Goal: Task Accomplishment & Management: Manage account settings

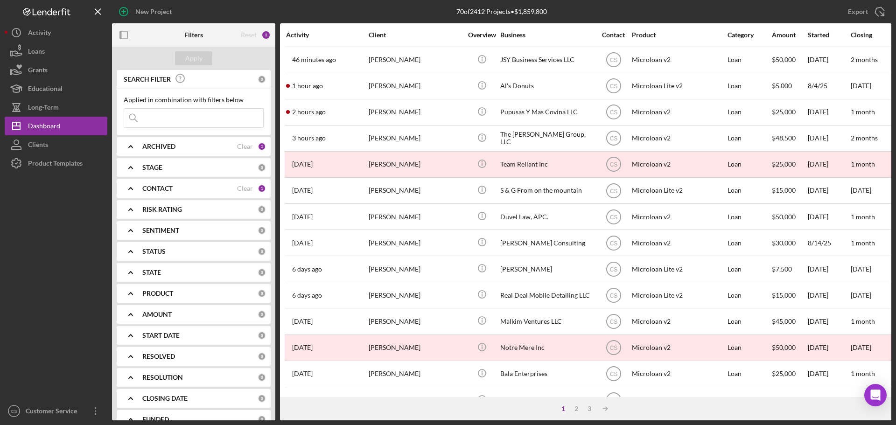
click at [59, 247] on div at bounding box center [56, 287] width 103 height 229
drag, startPoint x: 34, startPoint y: 247, endPoint x: 51, endPoint y: 245, distance: 17.3
click at [34, 247] on div at bounding box center [56, 287] width 103 height 229
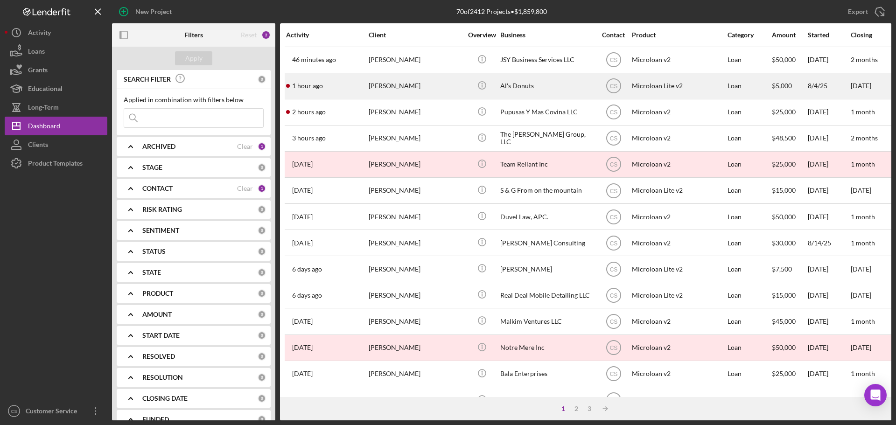
click at [433, 86] on div "[PERSON_NAME]" at bounding box center [415, 86] width 93 height 25
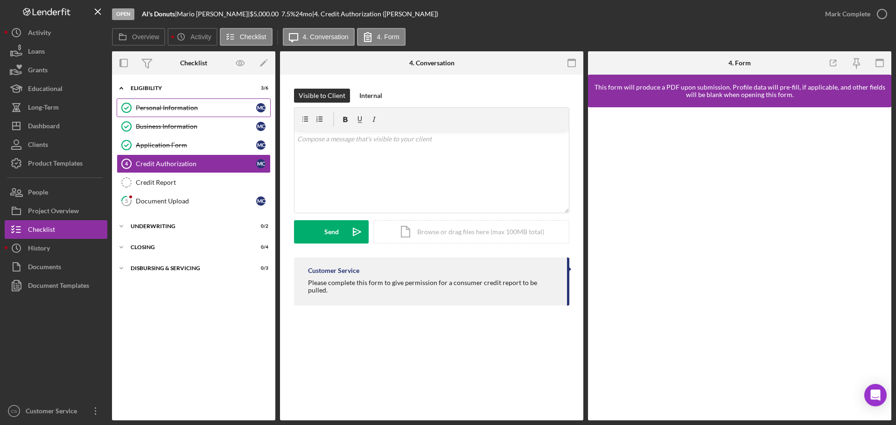
click at [239, 107] on div "Personal Information" at bounding box center [196, 107] width 120 height 7
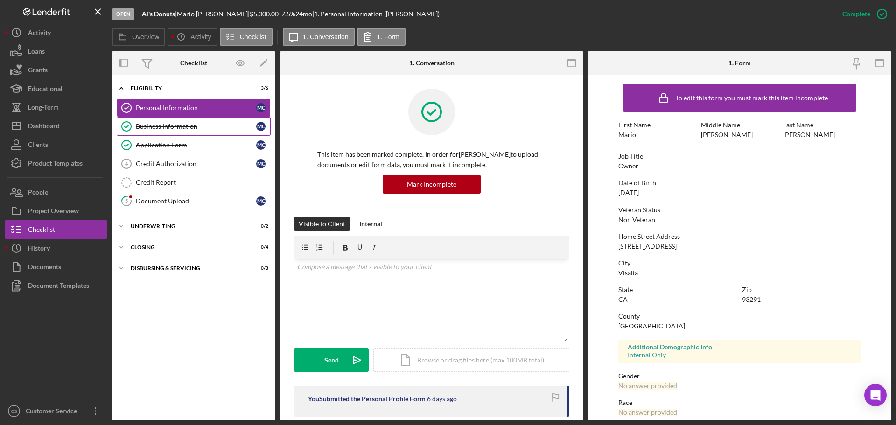
click at [226, 125] on div "Business Information" at bounding box center [196, 126] width 120 height 7
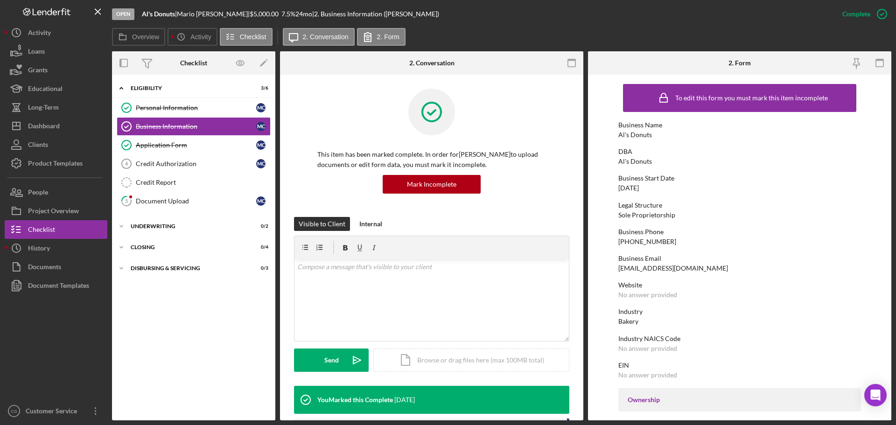
click at [184, 368] on div "Icon/Expander Eligibility 3 / 6 Personal Information Personal Information M C B…" at bounding box center [193, 247] width 163 height 336
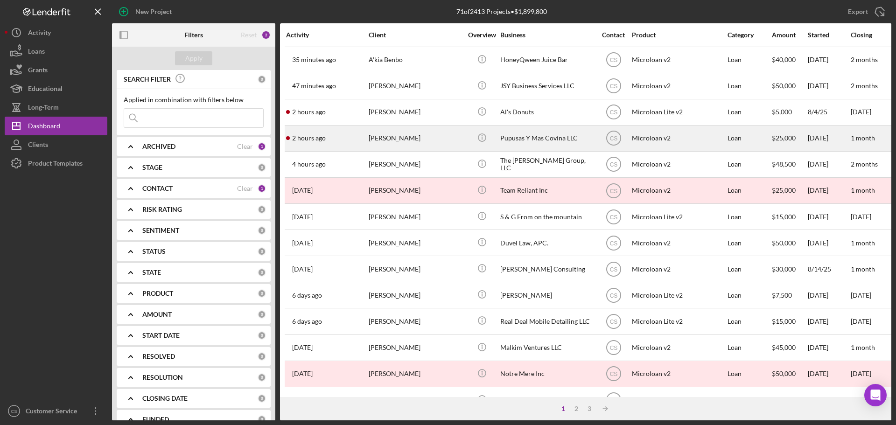
click at [425, 144] on div "[PERSON_NAME]" at bounding box center [415, 138] width 93 height 25
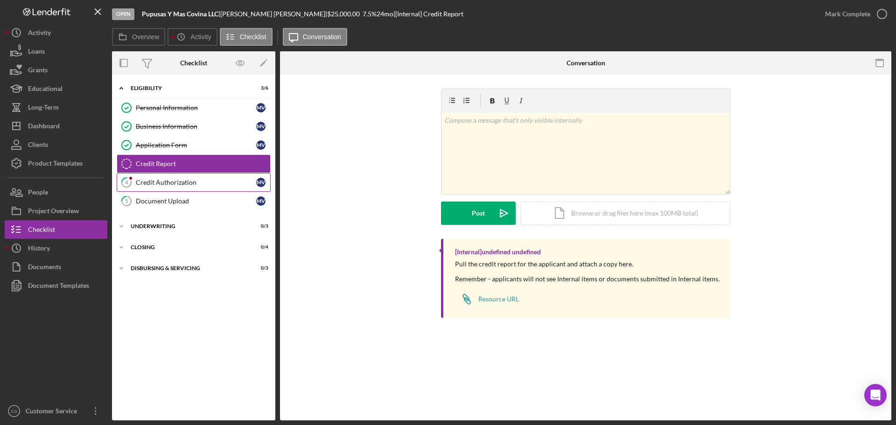
click at [199, 174] on link "4 Credit Authorization M V" at bounding box center [194, 182] width 154 height 19
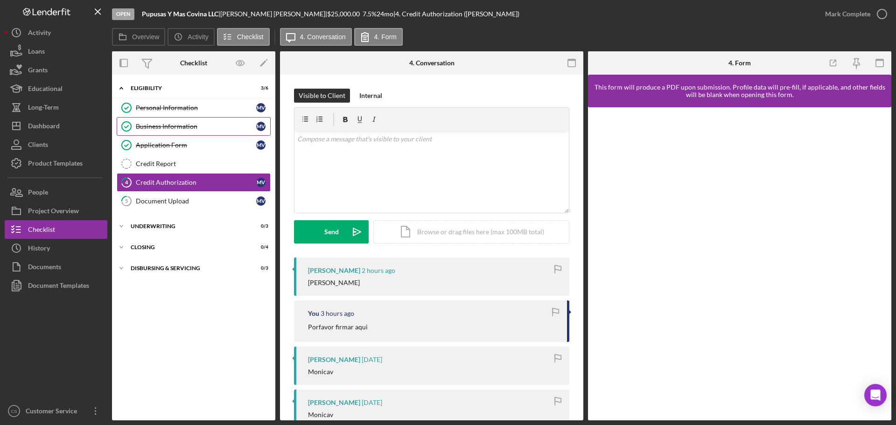
click at [204, 135] on link "Business Information Business Information M V" at bounding box center [194, 126] width 154 height 19
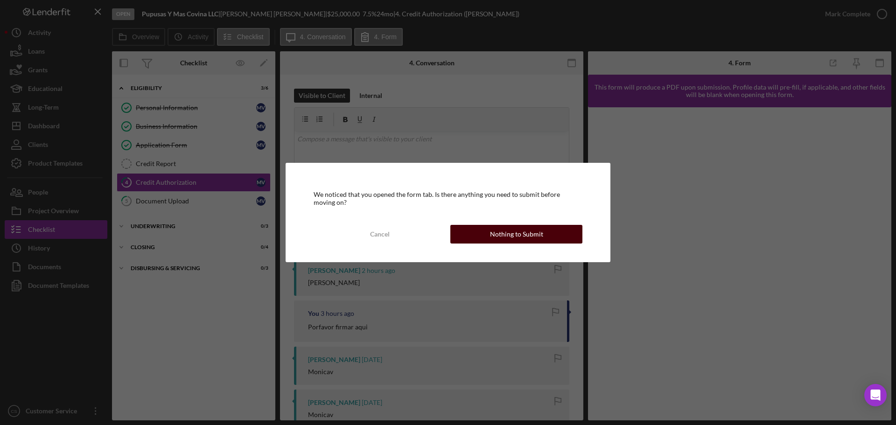
click at [490, 227] on button "Nothing to Submit" at bounding box center [516, 234] width 132 height 19
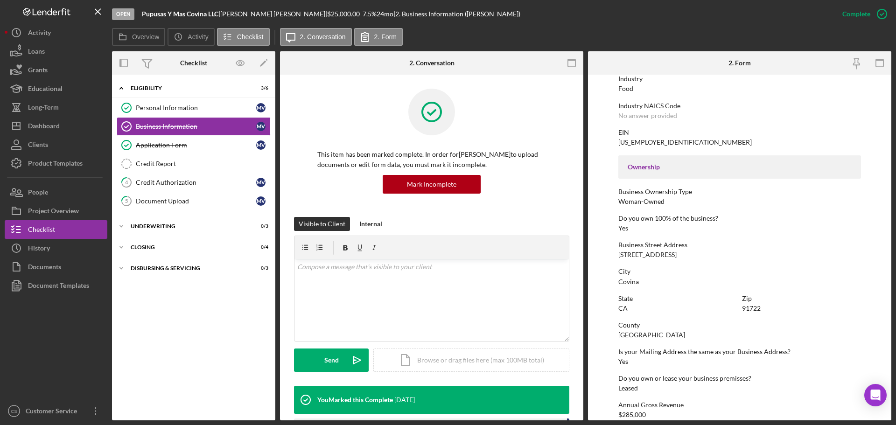
scroll to position [233, 0]
click at [247, 372] on div "Icon/Expander Eligibility 3 / 6 Personal Information Personal Information M V B…" at bounding box center [193, 247] width 163 height 336
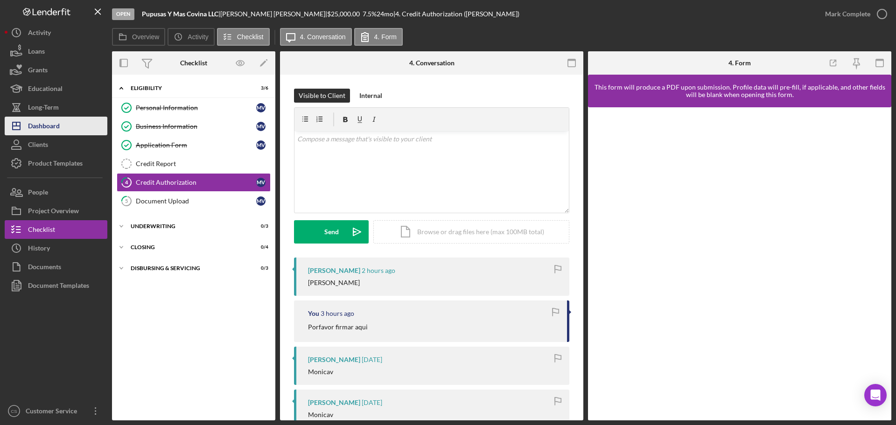
click at [62, 127] on button "Icon/Dashboard Dashboard" at bounding box center [56, 126] width 103 height 19
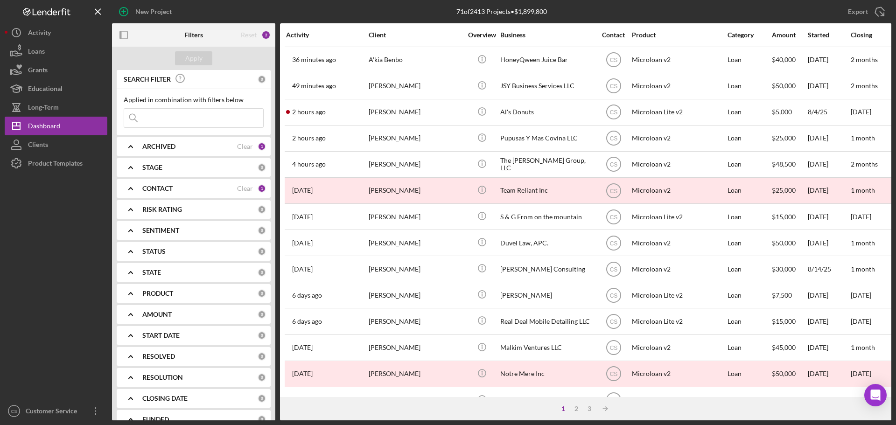
click at [38, 306] on div at bounding box center [56, 287] width 103 height 229
click at [57, 123] on div "Dashboard" at bounding box center [44, 127] width 32 height 21
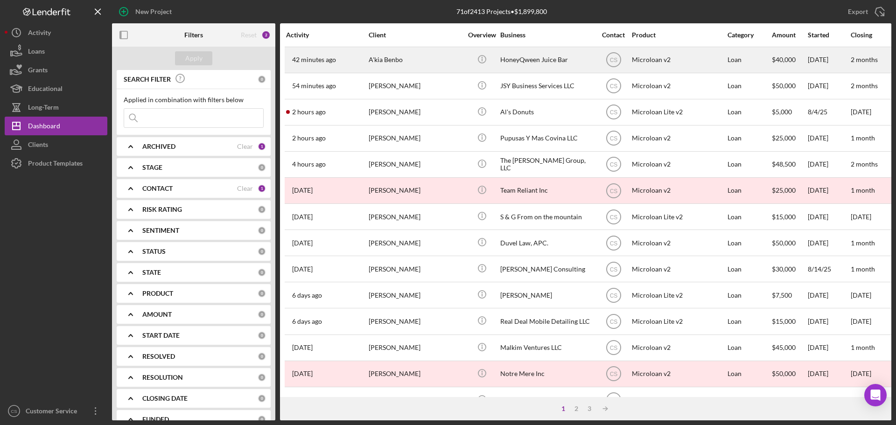
click at [386, 60] on div "A'kia Benbo" at bounding box center [415, 60] width 93 height 25
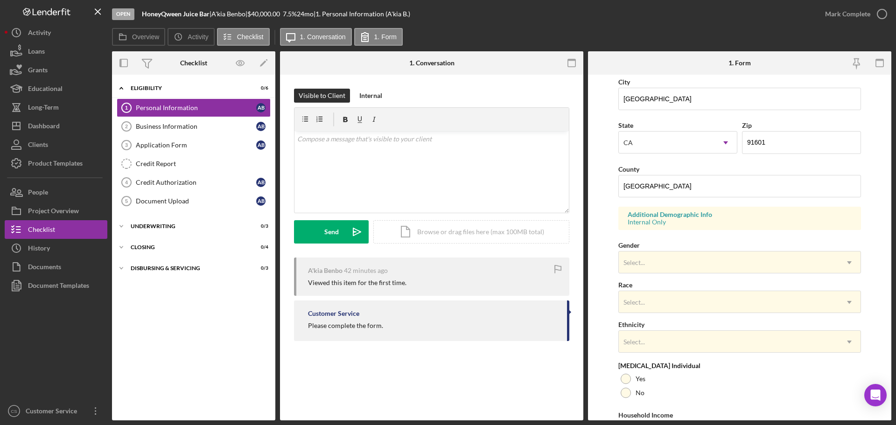
scroll to position [277, 0]
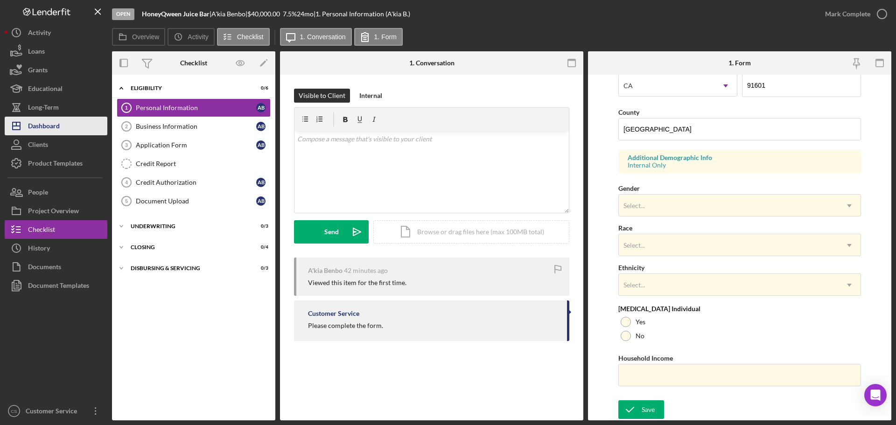
click at [60, 128] on button "Icon/Dashboard Dashboard" at bounding box center [56, 126] width 103 height 19
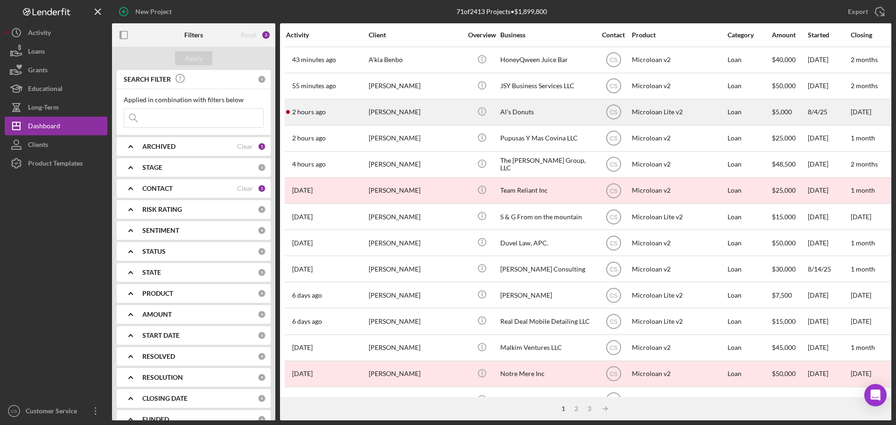
click at [334, 112] on div "2 hours ago Mario Chavez" at bounding box center [327, 112] width 82 height 25
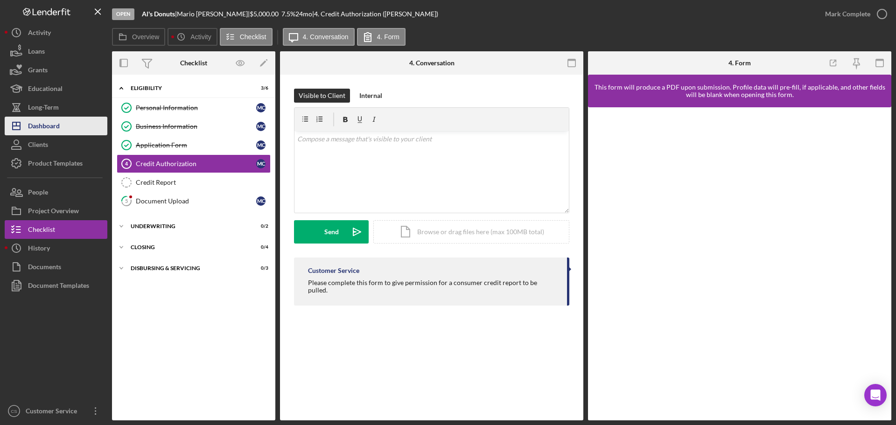
click at [58, 132] on div "Dashboard" at bounding box center [44, 127] width 32 height 21
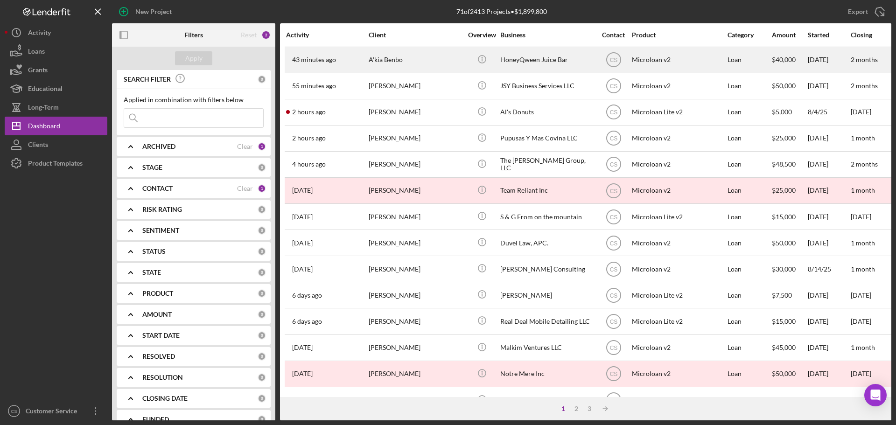
click at [417, 67] on div "A'kia Benbo" at bounding box center [415, 60] width 93 height 25
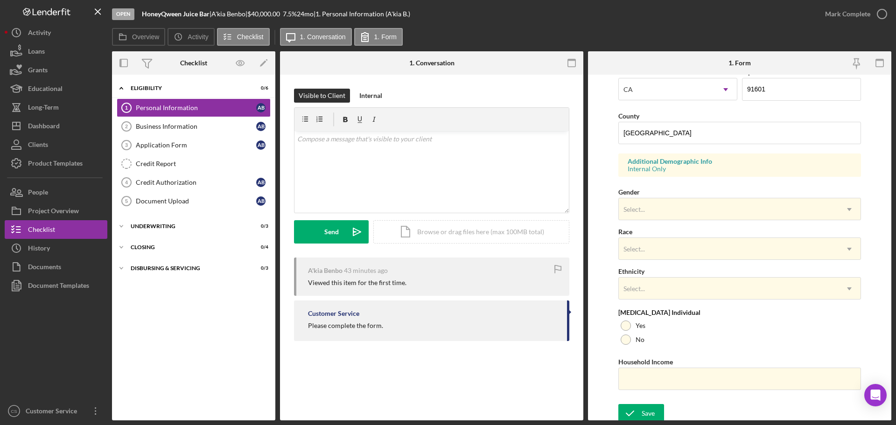
scroll to position [277, 0]
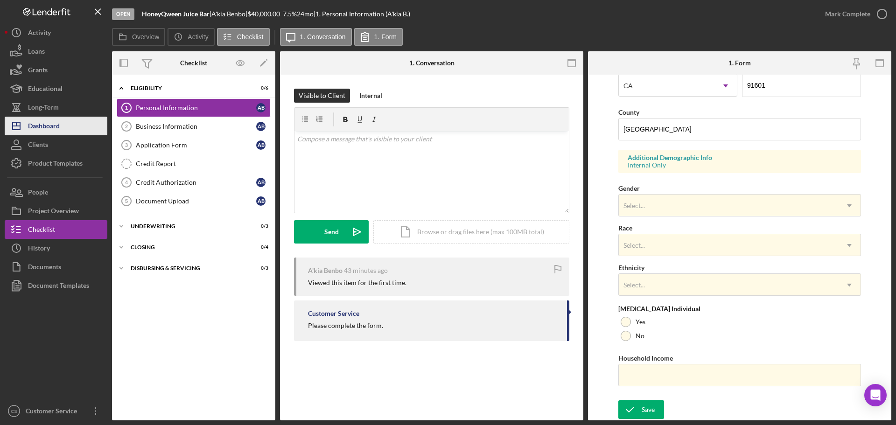
click at [61, 132] on button "Icon/Dashboard Dashboard" at bounding box center [56, 126] width 103 height 19
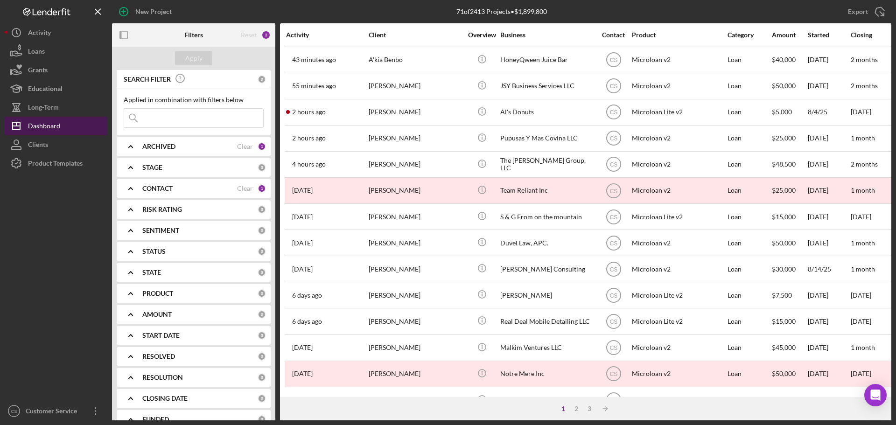
click at [37, 120] on div "Dashboard" at bounding box center [44, 127] width 32 height 21
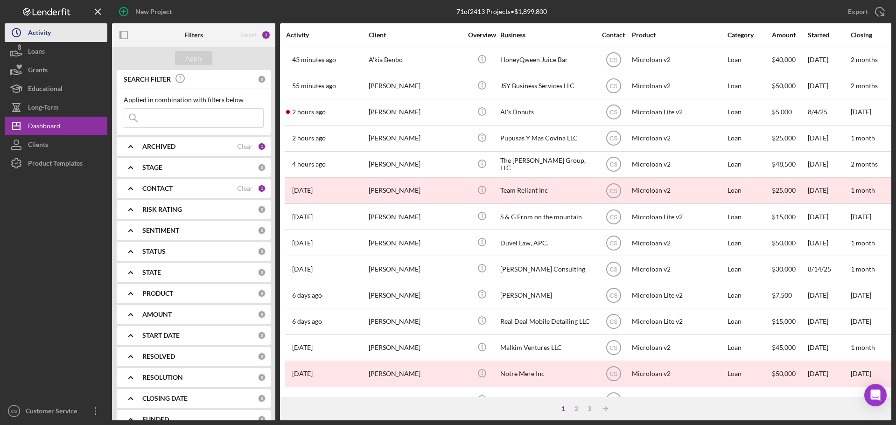
click at [51, 31] on button "Icon/History Activity" at bounding box center [56, 32] width 103 height 19
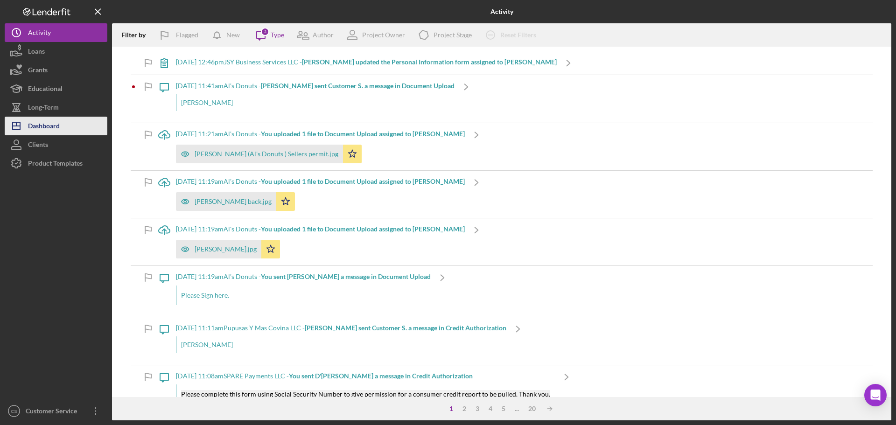
click at [59, 124] on div "Dashboard" at bounding box center [44, 127] width 32 height 21
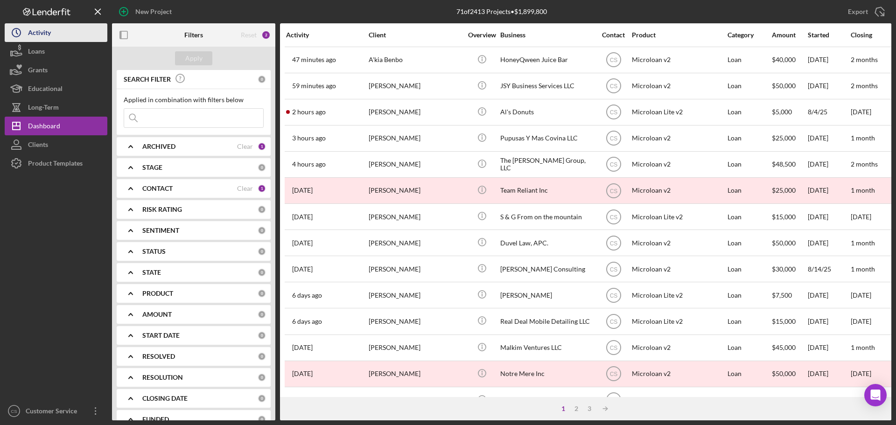
click at [56, 35] on button "Icon/History Activity" at bounding box center [56, 32] width 103 height 19
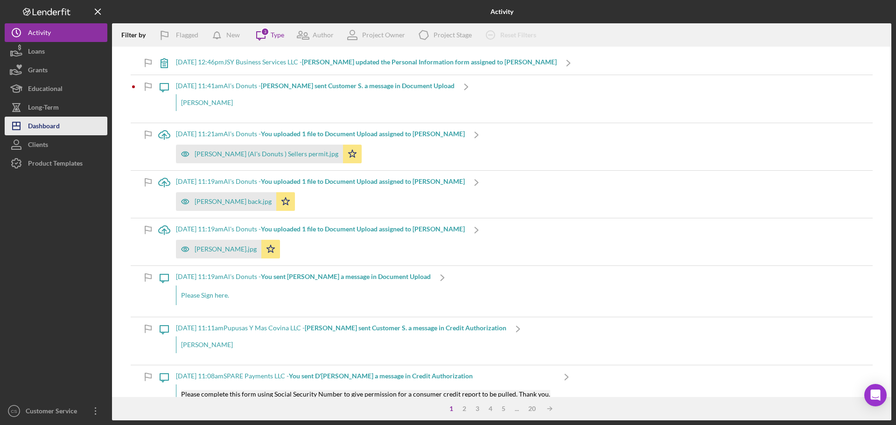
click at [56, 127] on div "Dashboard" at bounding box center [44, 127] width 32 height 21
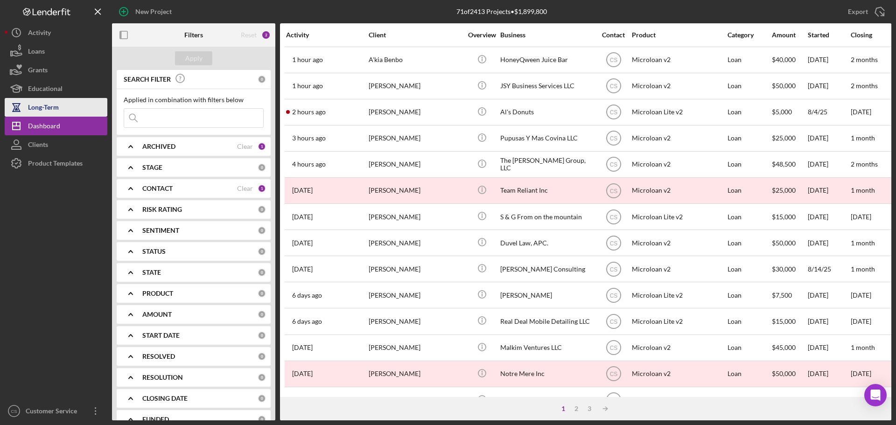
click at [32, 112] on div "Long-Term" at bounding box center [43, 108] width 31 height 21
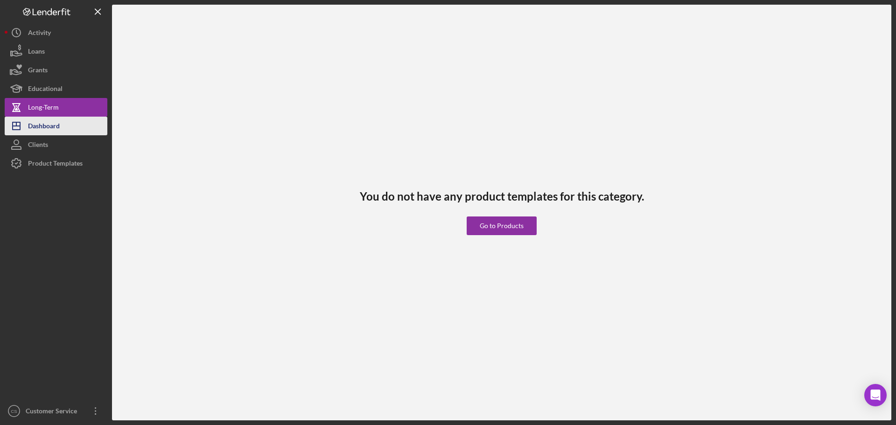
click at [35, 127] on div "Dashboard" at bounding box center [44, 127] width 32 height 21
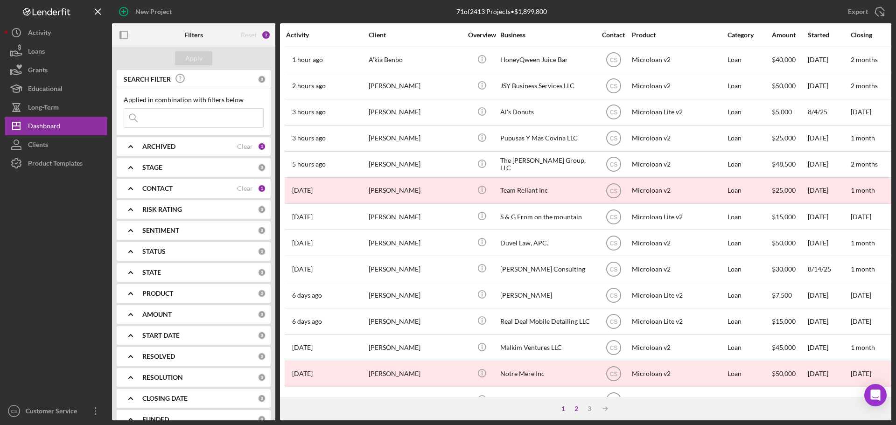
click at [574, 410] on div "2" at bounding box center [576, 408] width 13 height 7
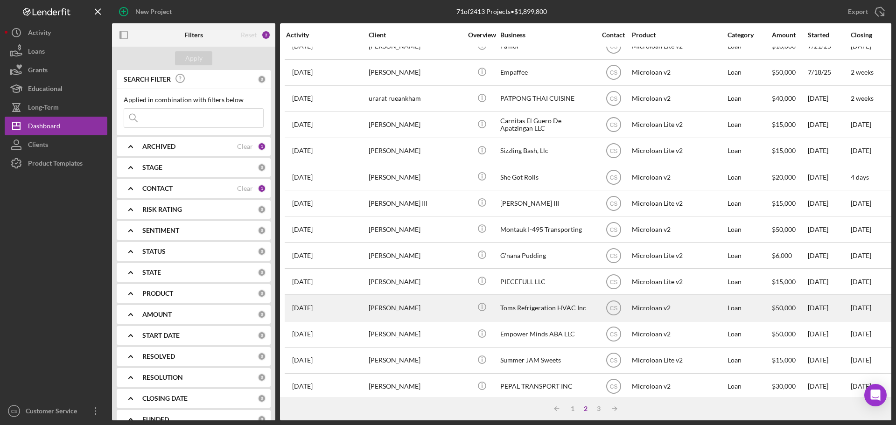
scroll to position [316, 0]
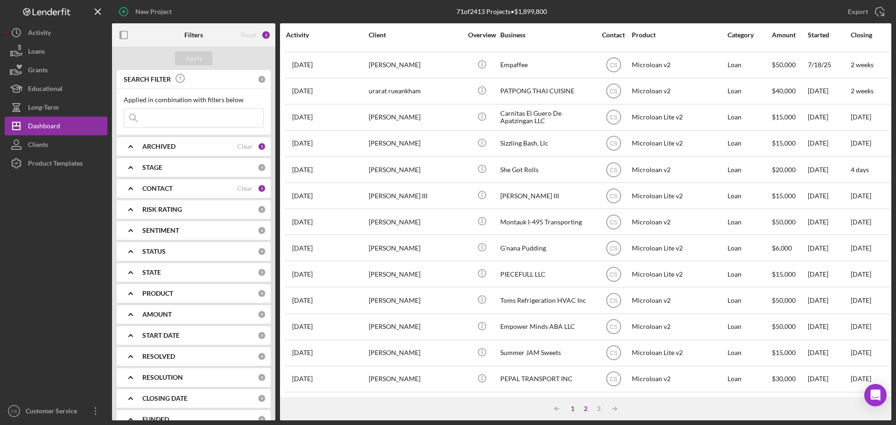
click at [578, 407] on div "1" at bounding box center [572, 408] width 13 height 7
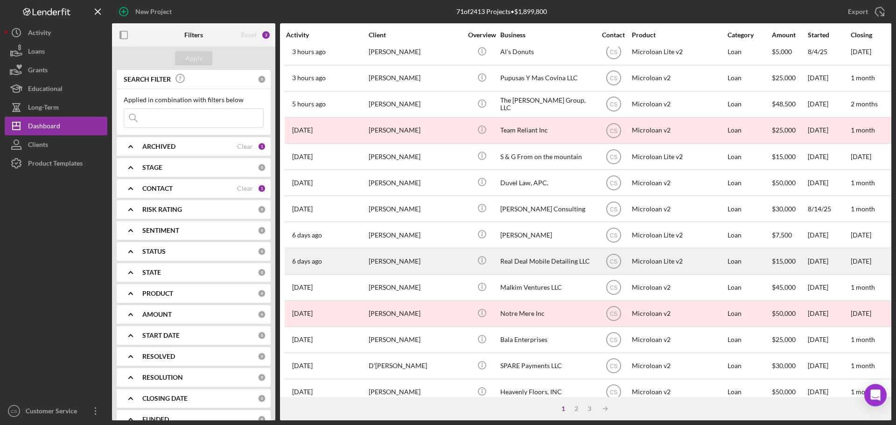
scroll to position [83, 0]
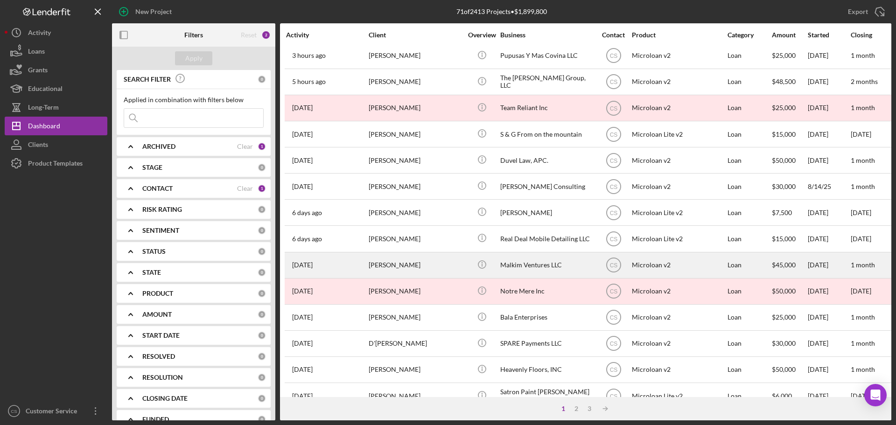
click at [444, 270] on div "[PERSON_NAME]" at bounding box center [415, 265] width 93 height 25
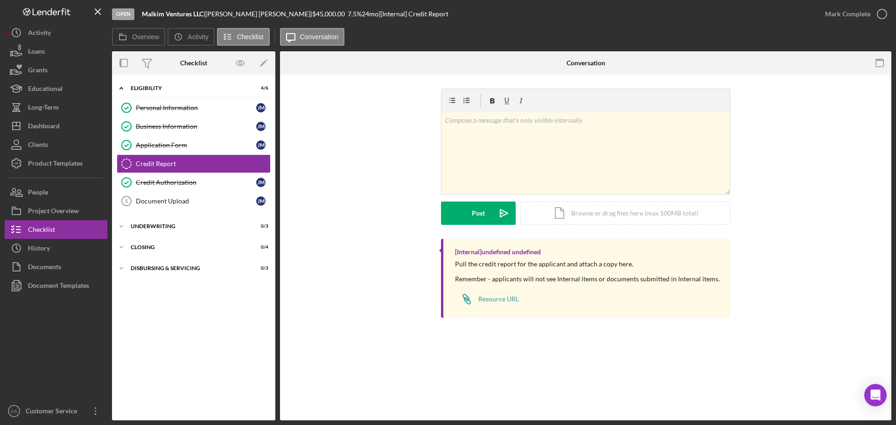
drag, startPoint x: 71, startPoint y: 387, endPoint x: 67, endPoint y: 379, distance: 9.0
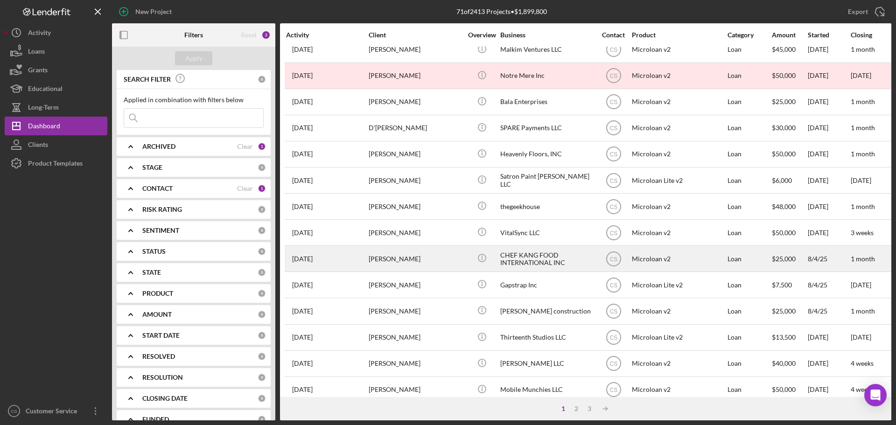
scroll to position [316, 0]
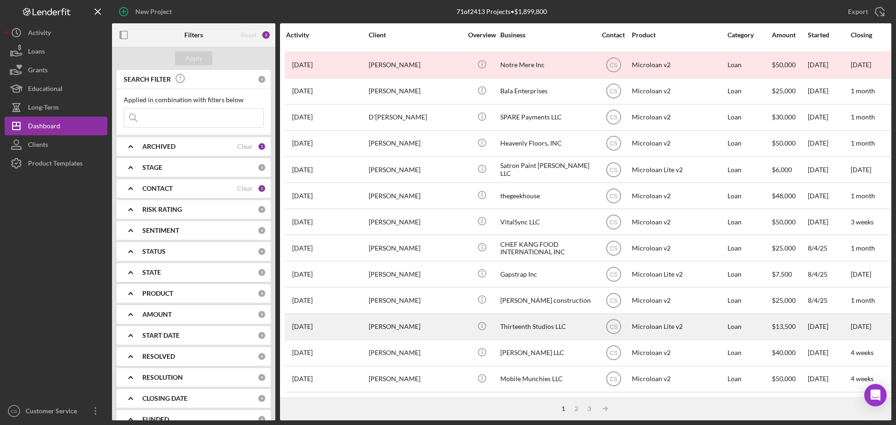
click at [432, 320] on div "Joseph Smith" at bounding box center [415, 327] width 93 height 25
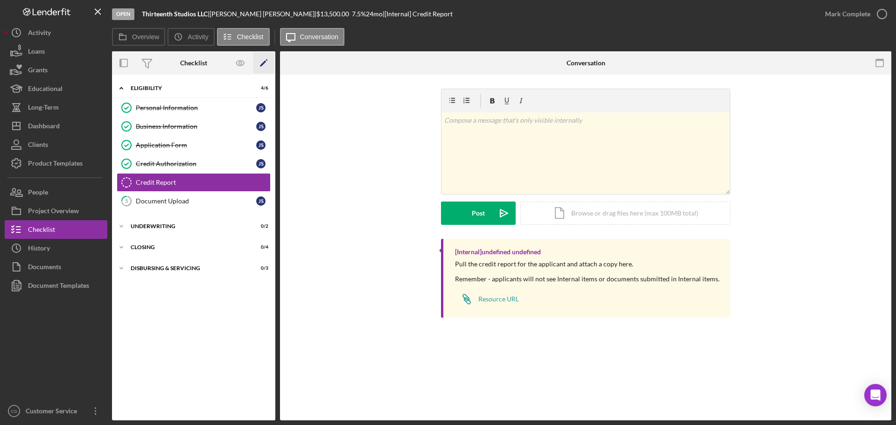
click at [264, 60] on icon "Icon/Edit" at bounding box center [263, 63] width 21 height 21
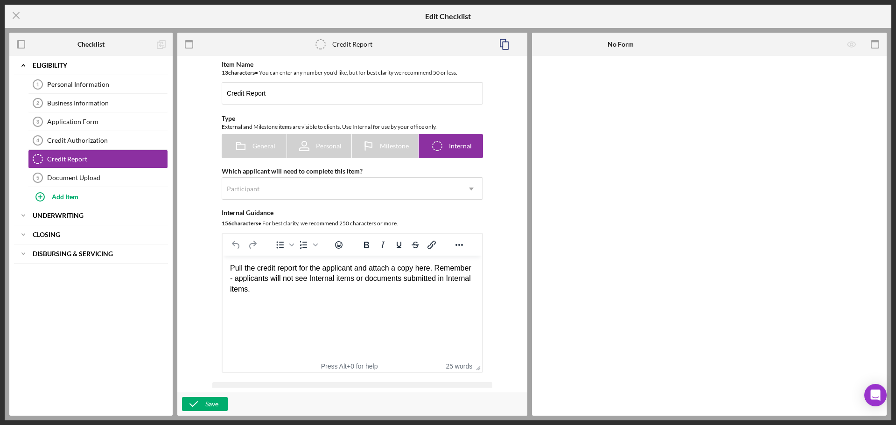
drag, startPoint x: 112, startPoint y: 313, endPoint x: 114, endPoint y: 300, distance: 12.9
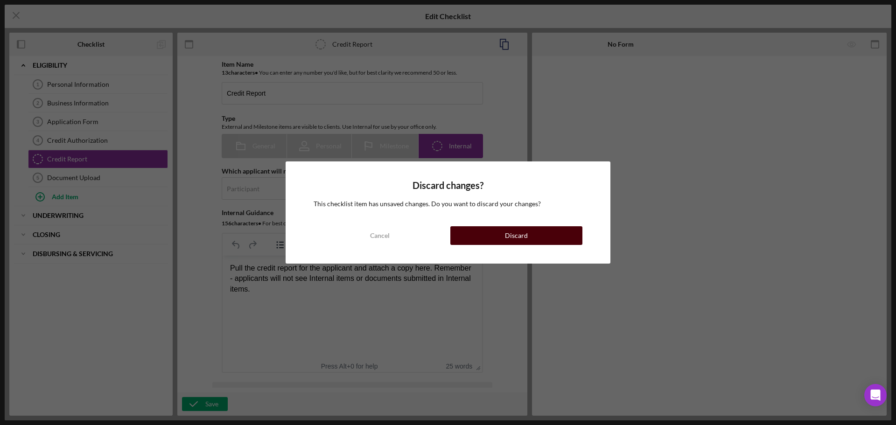
click at [492, 237] on button "Discard" at bounding box center [516, 235] width 132 height 19
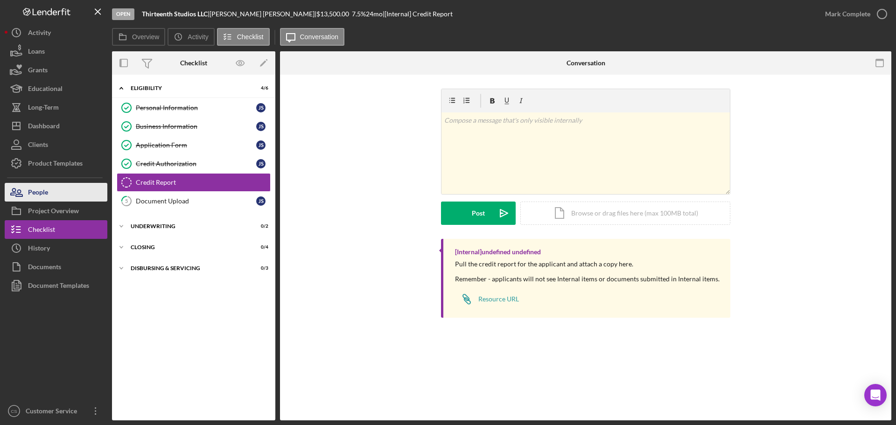
click at [61, 196] on button "People" at bounding box center [56, 192] width 103 height 19
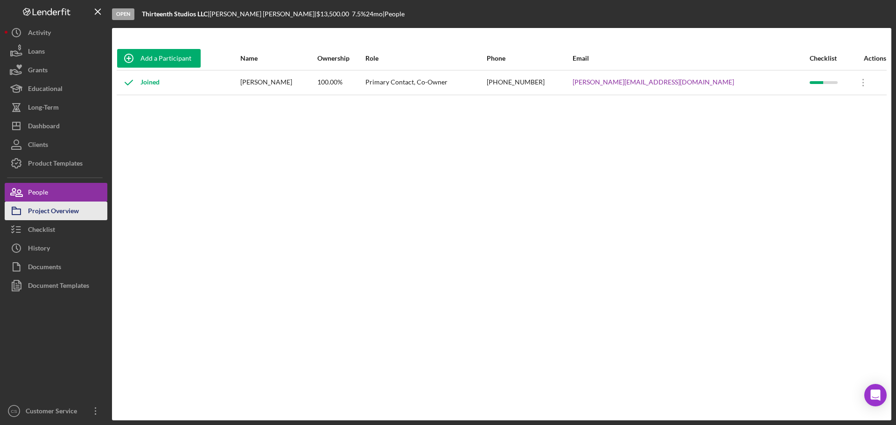
click at [61, 204] on div "Project Overview" at bounding box center [53, 212] width 51 height 21
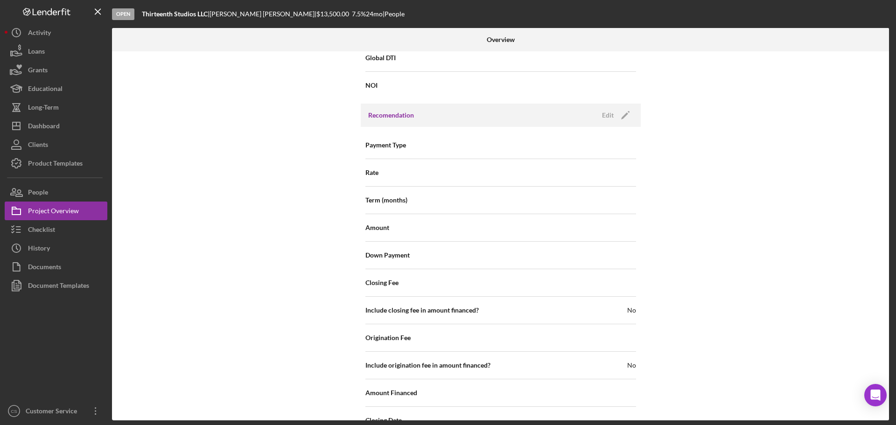
scroll to position [911, 0]
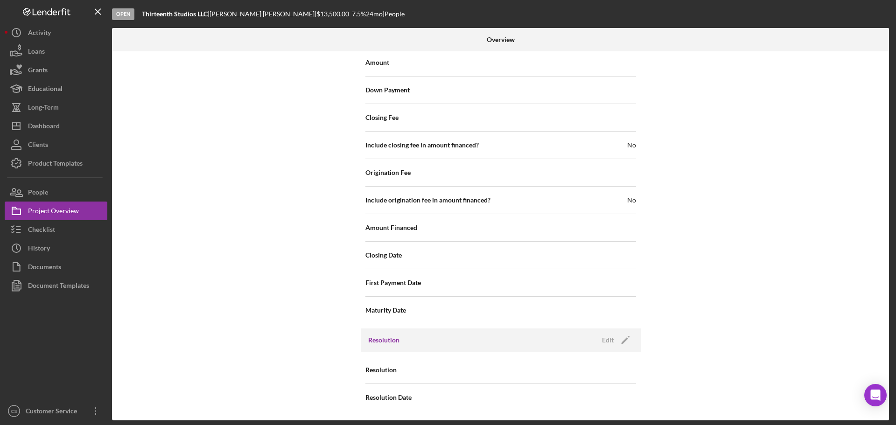
click at [616, 333] on div "Resolution Edit Icon/Edit" at bounding box center [501, 340] width 280 height 23
click at [614, 337] on icon "Icon/Edit" at bounding box center [625, 340] width 23 height 23
click at [546, 369] on div "Select..." at bounding box center [557, 370] width 112 height 21
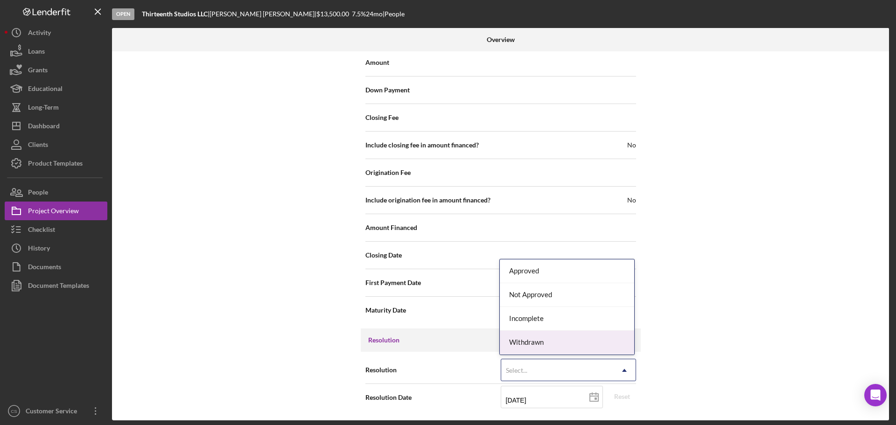
click at [533, 339] on div "Withdrawn" at bounding box center [567, 343] width 134 height 24
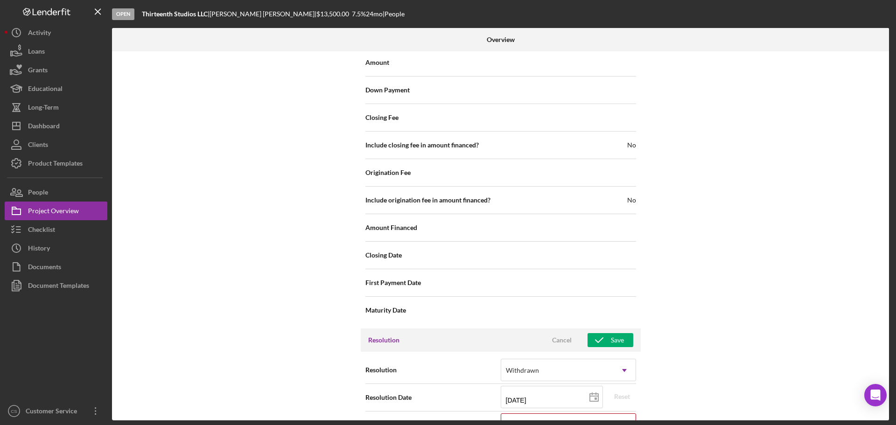
scroll to position [970, 0]
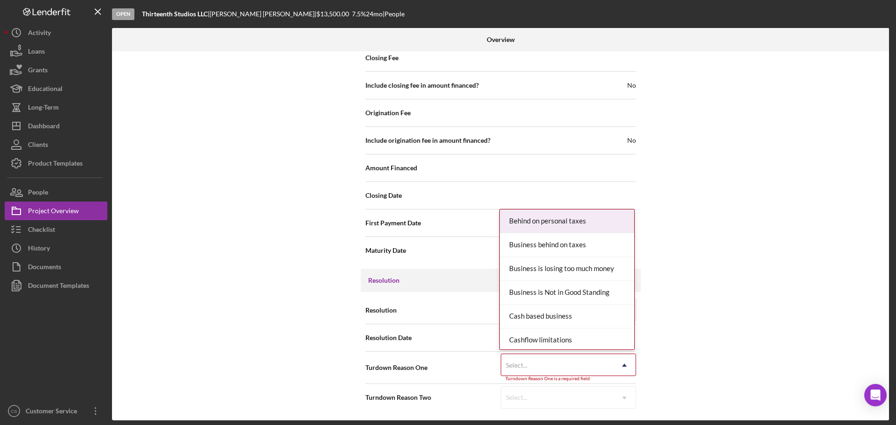
click at [591, 366] on div "Select..." at bounding box center [557, 365] width 112 height 21
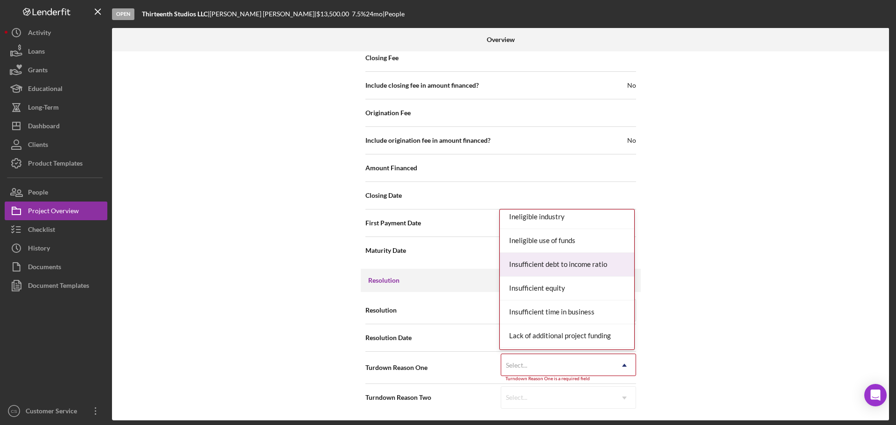
scroll to position [327, 0]
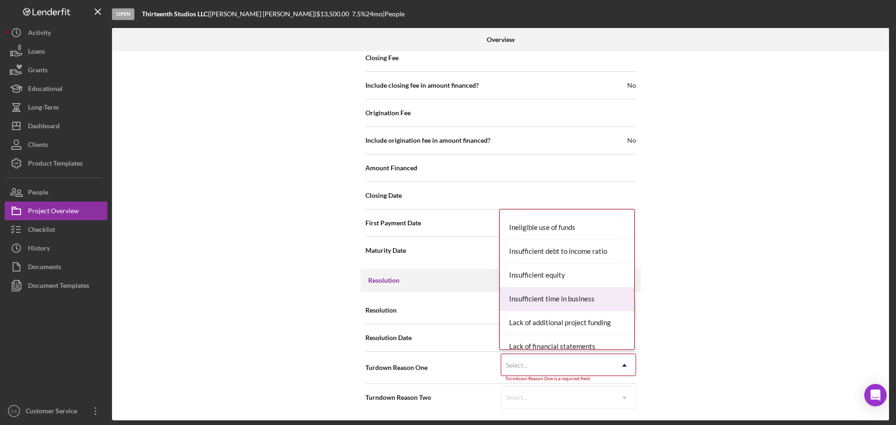
click at [597, 296] on div "Insufficient time in business" at bounding box center [567, 299] width 134 height 24
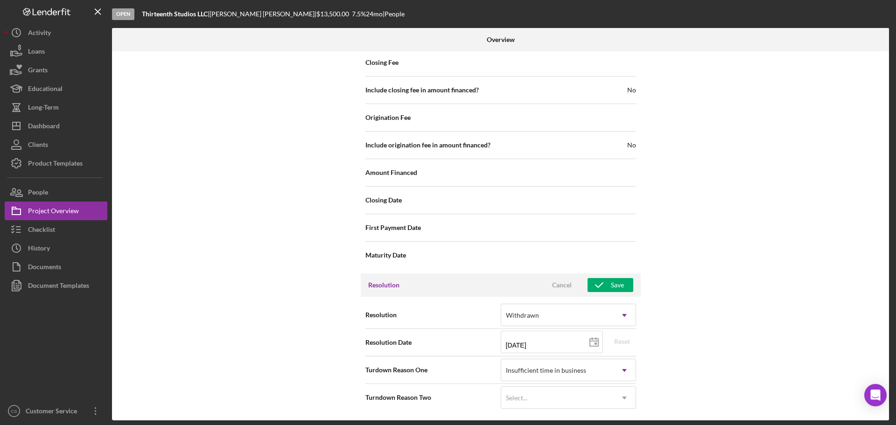
scroll to position [966, 0]
click at [583, 340] on icon at bounding box center [593, 342] width 23 height 23
click at [596, 339] on line at bounding box center [596, 339] width 0 height 2
type input "08/11/2025"
type input "2025-08-11"
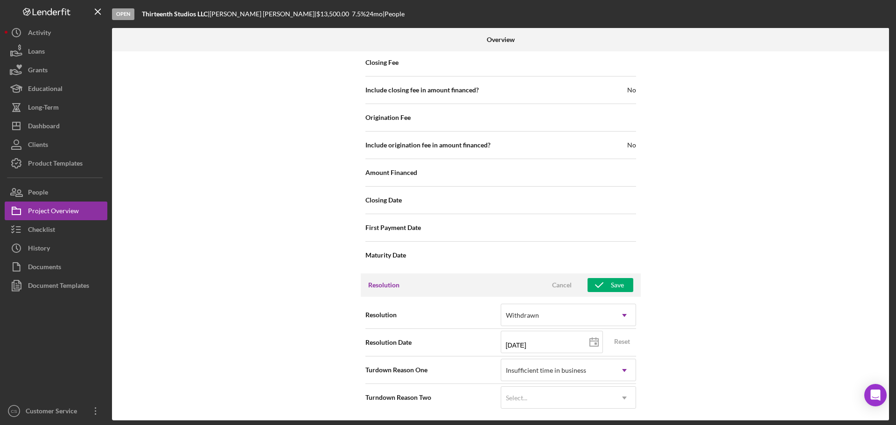
click at [701, 350] on div "Internal Workflow Stage Open Icon/Dropdown Arrow Archive (can unarchive later i…" at bounding box center [500, 235] width 777 height 369
click at [625, 285] on button "Save" at bounding box center [611, 285] width 46 height 14
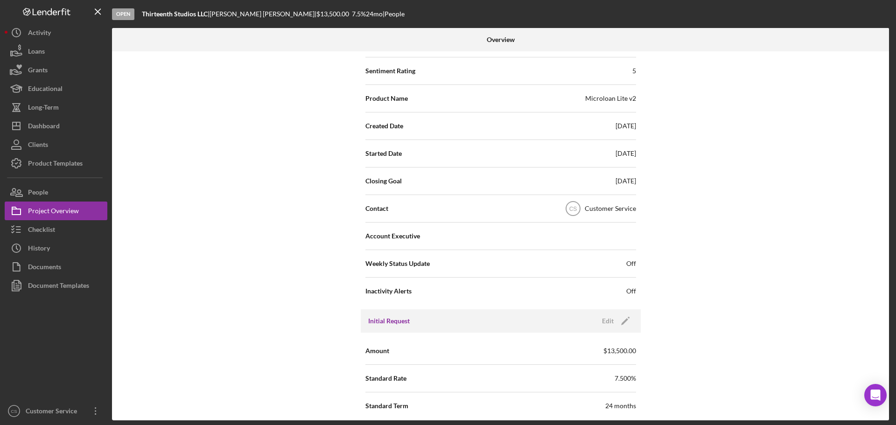
scroll to position [0, 0]
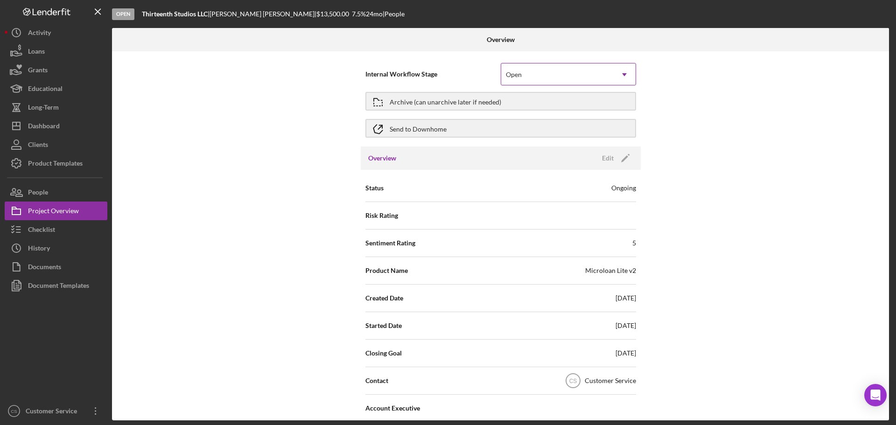
click at [566, 78] on div "Open" at bounding box center [557, 74] width 112 height 21
click at [330, 87] on div "Internal Workflow Stage Open Icon/Dropdown Arrow Archive (can unarchive later i…" at bounding box center [500, 235] width 777 height 369
click at [624, 164] on icon "Icon/Edit" at bounding box center [625, 158] width 23 height 23
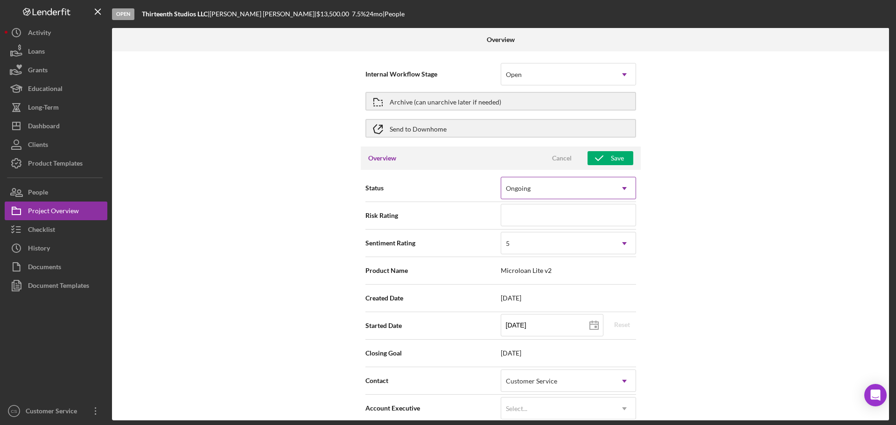
click at [553, 188] on div "Ongoing" at bounding box center [557, 188] width 112 height 21
click at [707, 180] on div "Internal Workflow Stage Open Icon/Dropdown Arrow Archive (can unarchive later i…" at bounding box center [500, 235] width 777 height 369
click at [228, 142] on div "Internal Workflow Stage Open Icon/Dropdown Arrow Archive (can unarchive later i…" at bounding box center [500, 235] width 777 height 369
click at [61, 210] on div "Project Overview" at bounding box center [53, 212] width 51 height 21
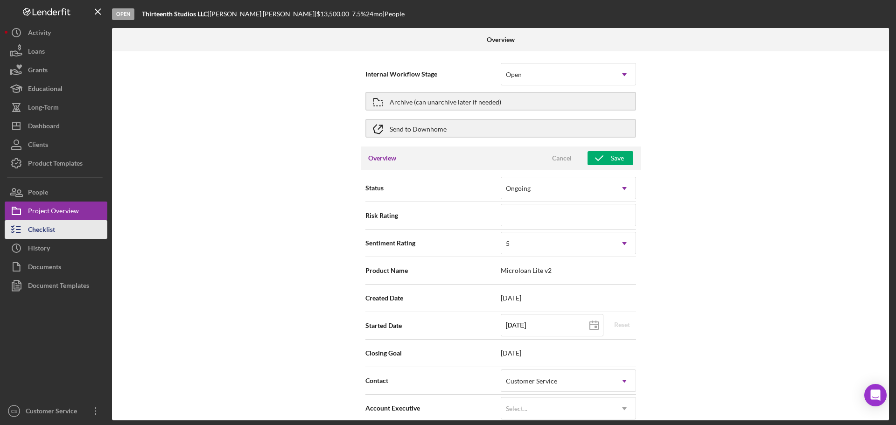
click at [49, 226] on div "Checklist" at bounding box center [41, 230] width 27 height 21
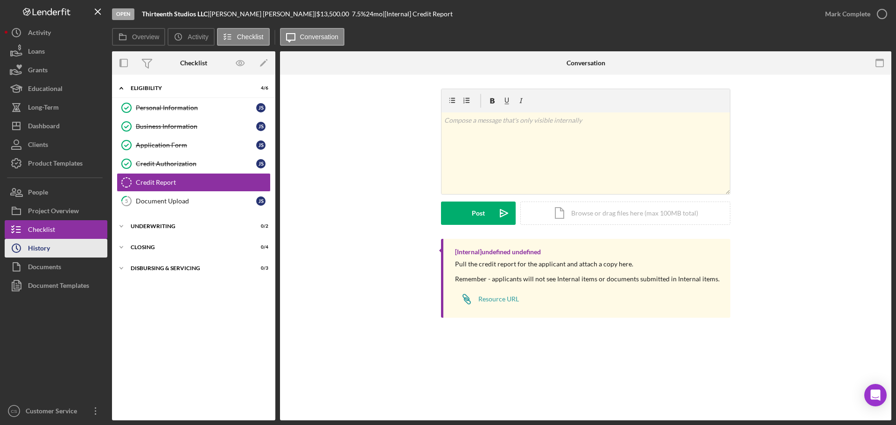
click at [59, 246] on button "Icon/History History" at bounding box center [56, 248] width 103 height 19
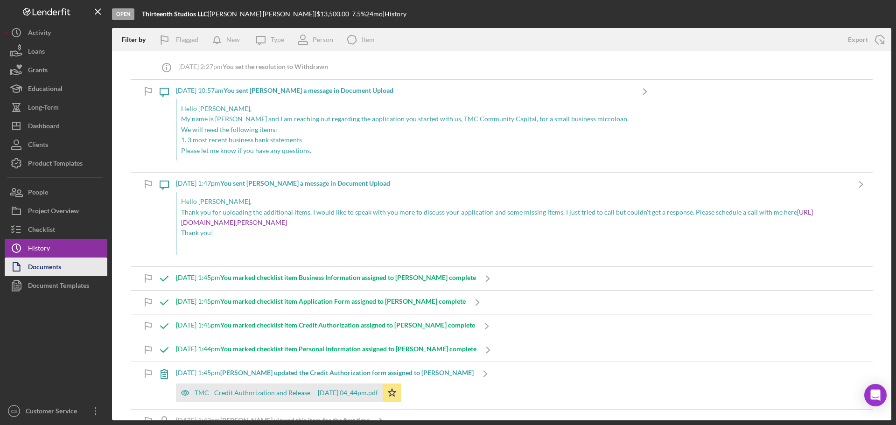
click at [58, 269] on div "Documents" at bounding box center [44, 268] width 33 height 21
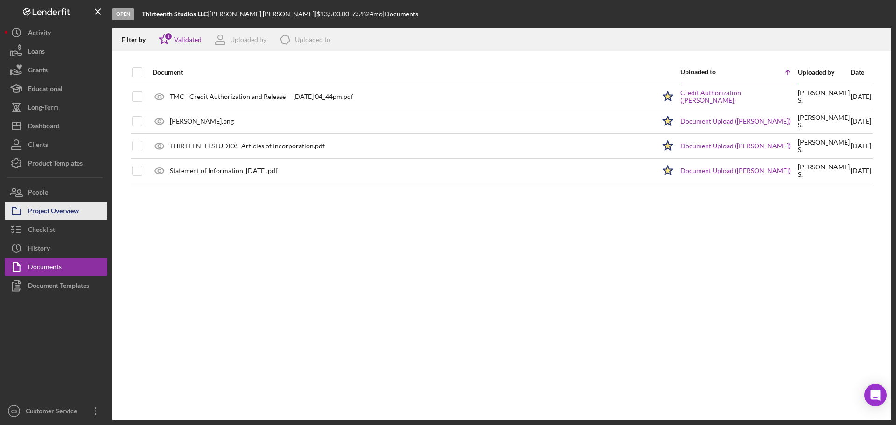
click at [52, 216] on div "Project Overview" at bounding box center [53, 212] width 51 height 21
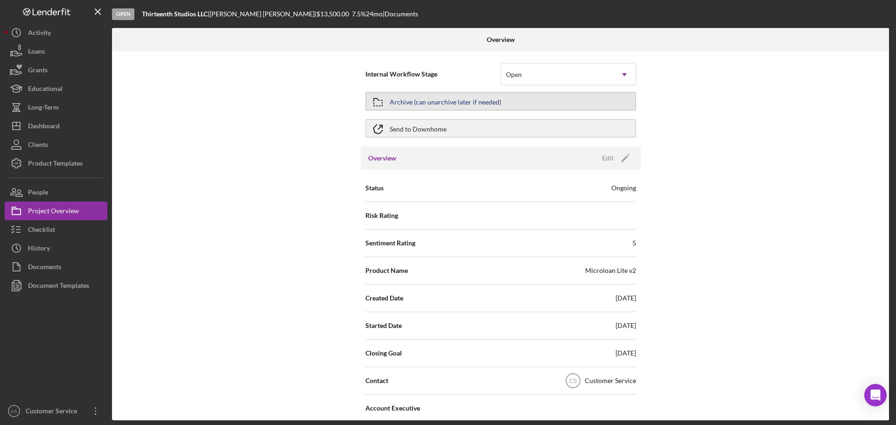
click at [429, 102] on div "Archive (can unarchive later if needed)" at bounding box center [446, 101] width 112 height 17
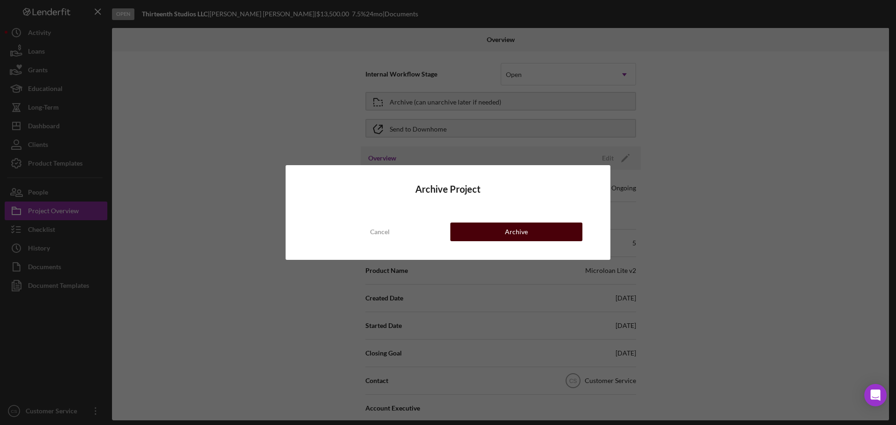
click at [482, 226] on button "Archive" at bounding box center [516, 232] width 132 height 19
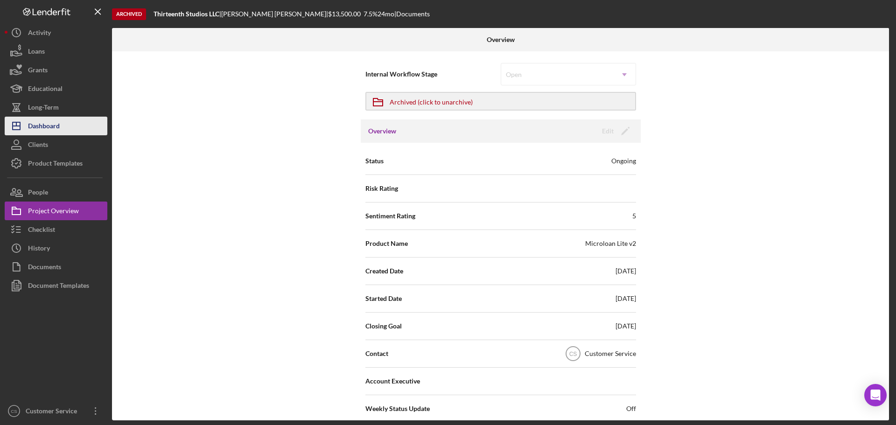
click at [63, 128] on button "Icon/Dashboard Dashboard" at bounding box center [56, 126] width 103 height 19
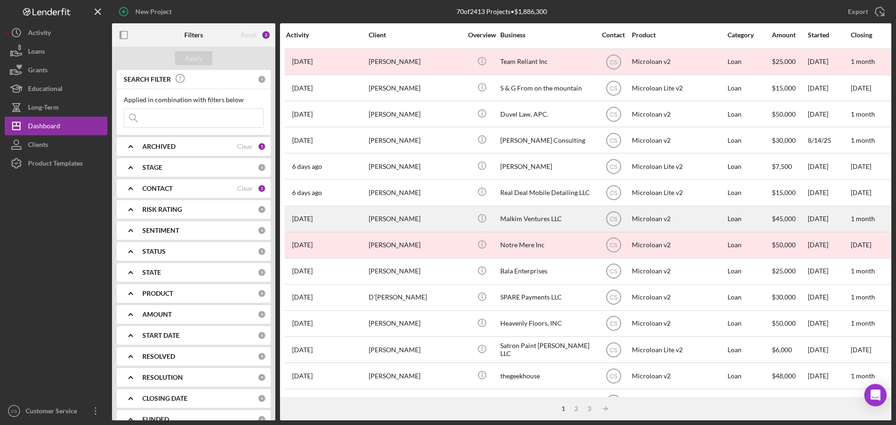
scroll to position [187, 0]
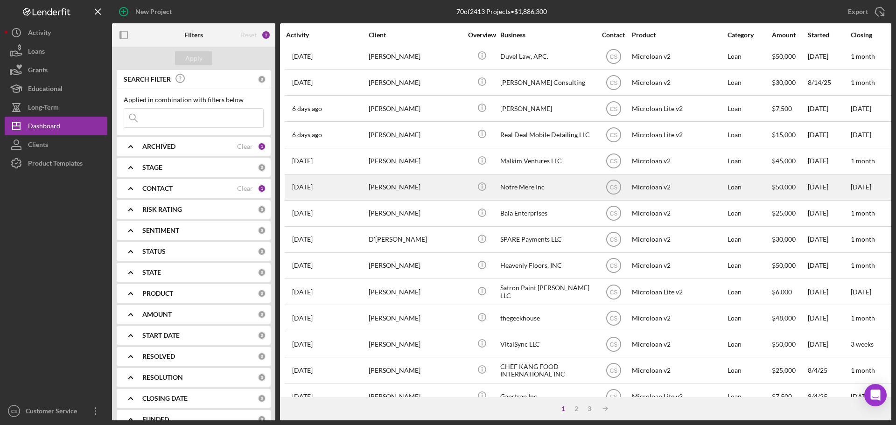
click at [465, 185] on div "Icon/Info" at bounding box center [481, 187] width 35 height 25
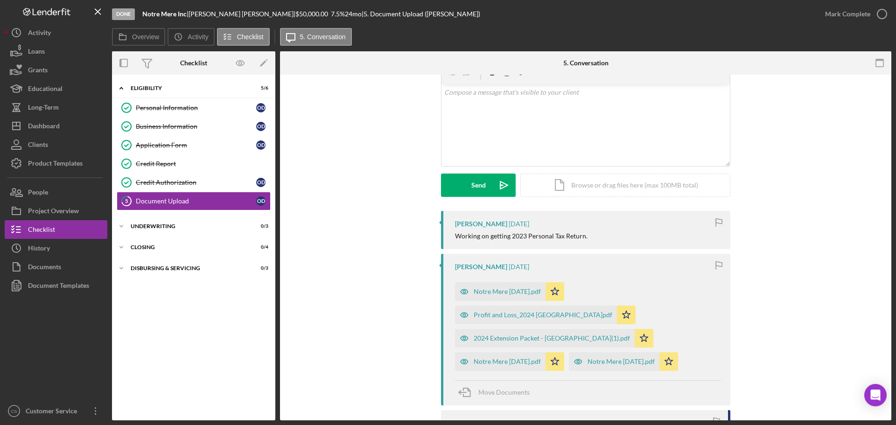
scroll to position [93, 0]
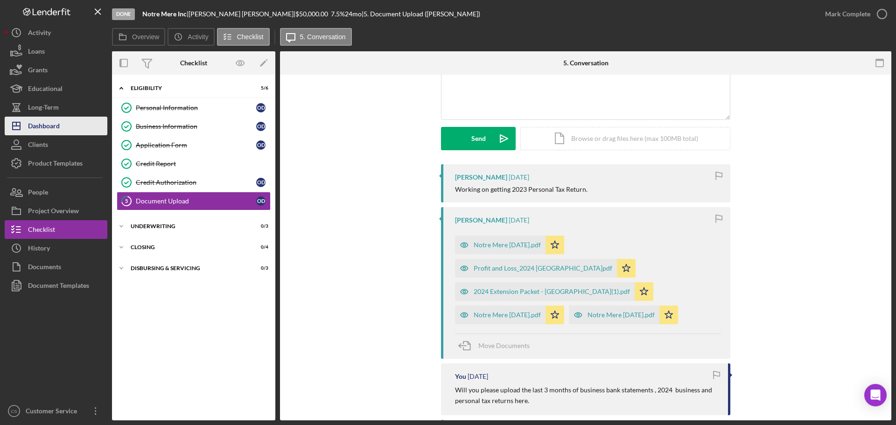
click at [61, 126] on button "Icon/Dashboard Dashboard" at bounding box center [56, 126] width 103 height 19
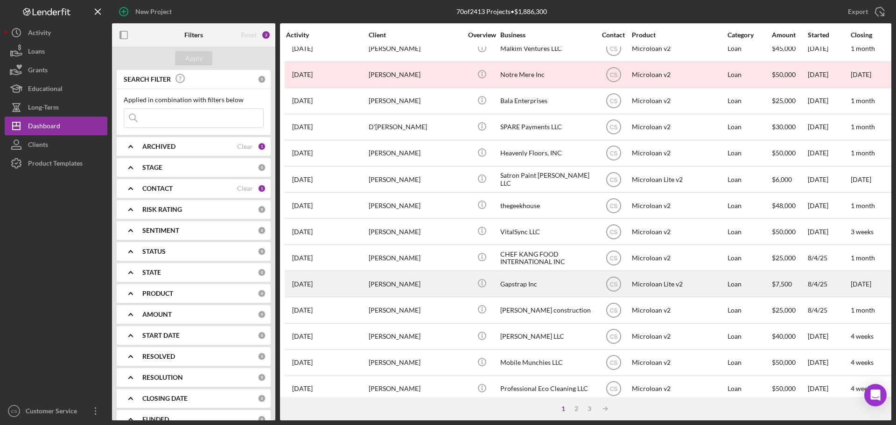
scroll to position [316, 0]
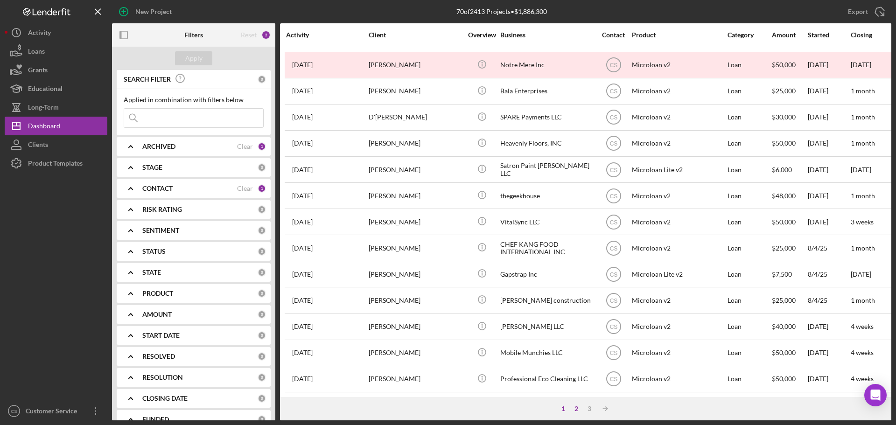
click at [576, 409] on div "2" at bounding box center [576, 408] width 13 height 7
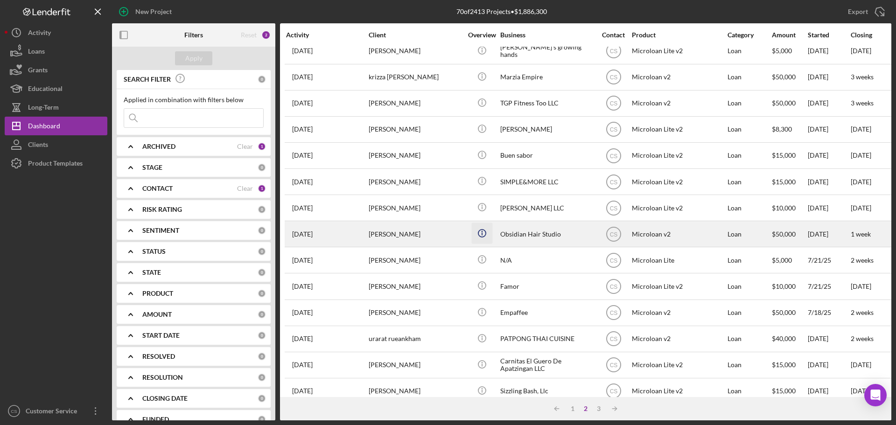
scroll to position [0, 0]
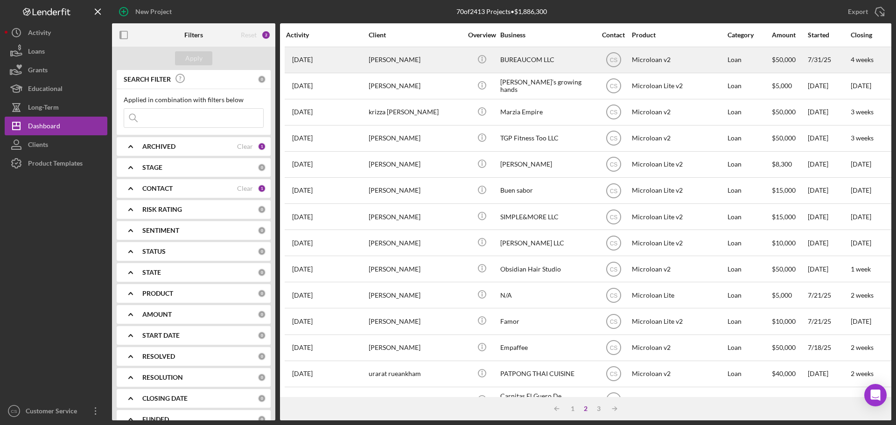
click at [424, 61] on div "MILLY Golia" at bounding box center [415, 60] width 93 height 25
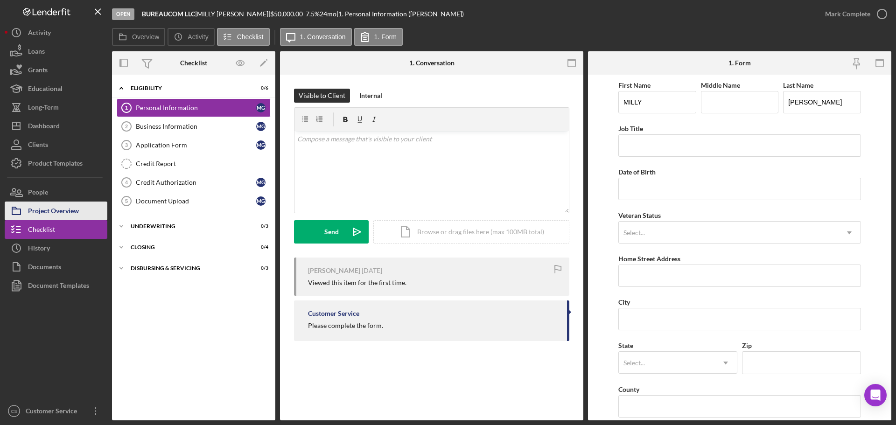
click at [61, 209] on div "Project Overview" at bounding box center [53, 212] width 51 height 21
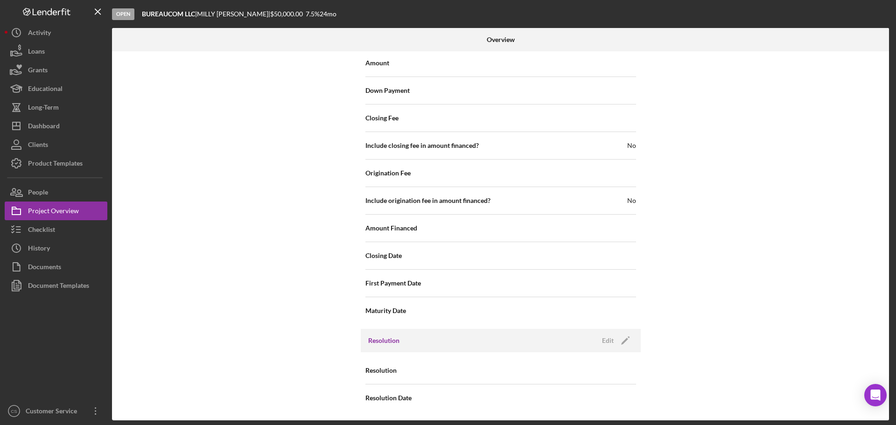
scroll to position [911, 0]
click at [606, 337] on div "Edit" at bounding box center [608, 340] width 12 height 14
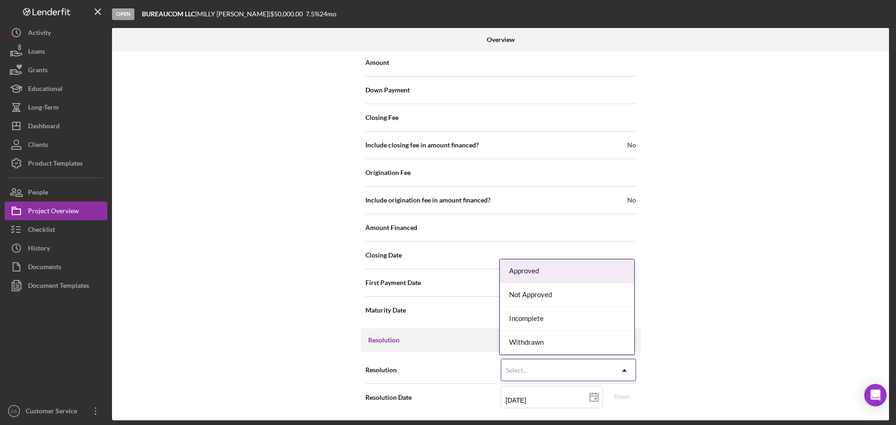
click at [533, 372] on div "Select..." at bounding box center [557, 370] width 112 height 21
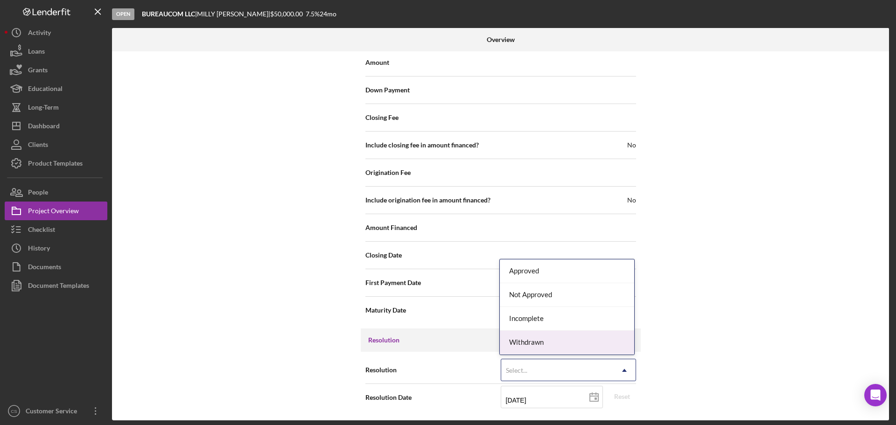
click at [532, 349] on div "Withdrawn" at bounding box center [567, 343] width 134 height 24
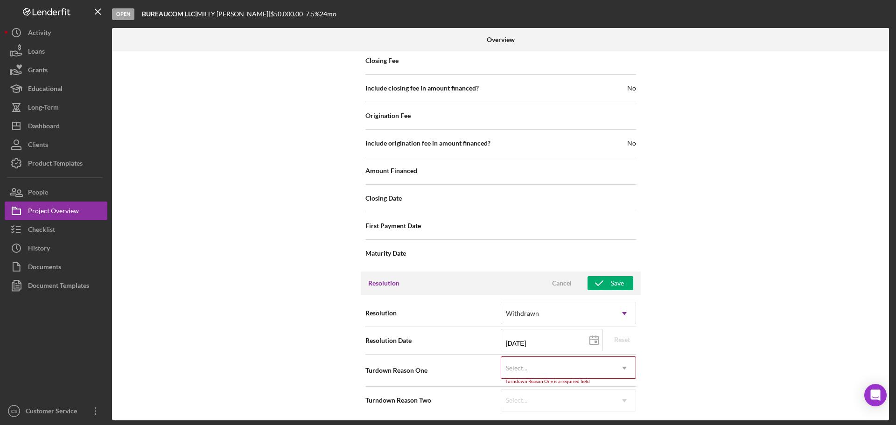
scroll to position [970, 0]
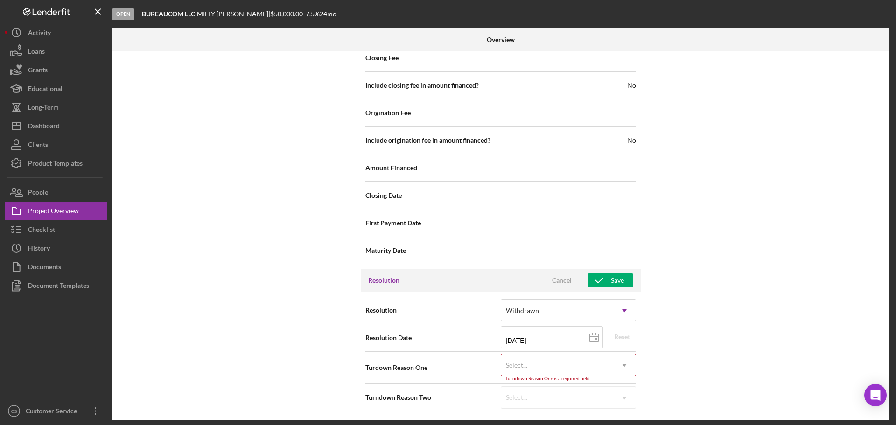
click at [532, 363] on div "Select..." at bounding box center [557, 365] width 112 height 21
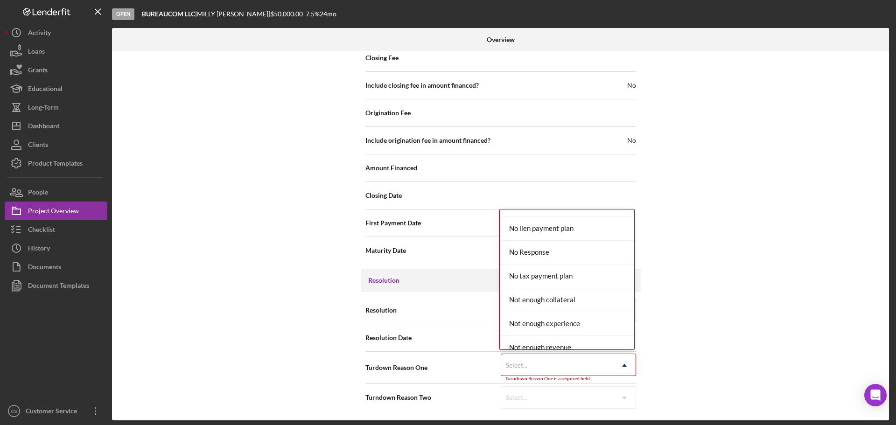
scroll to position [607, 0]
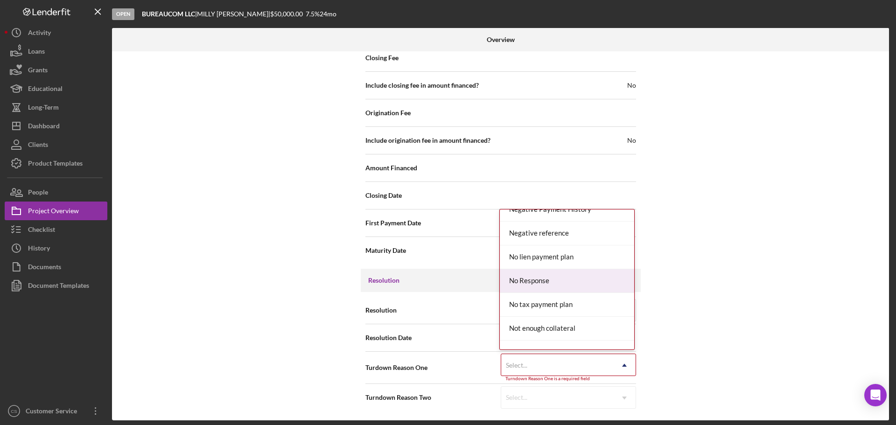
click at [536, 288] on div "No Response" at bounding box center [567, 281] width 134 height 24
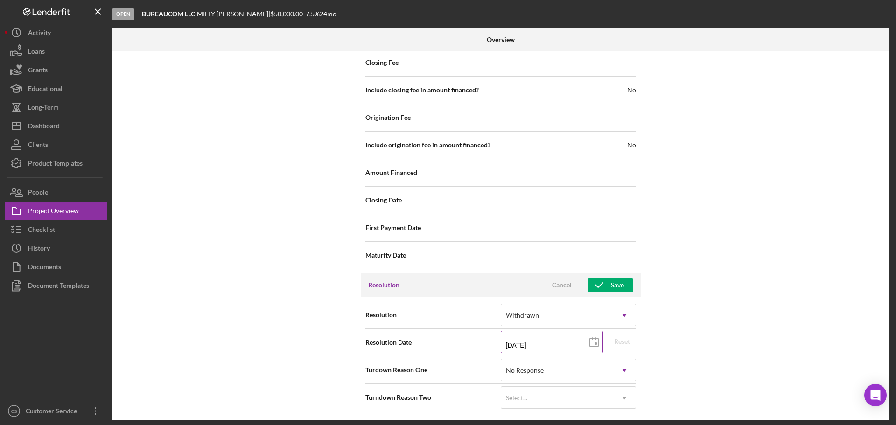
click at [585, 343] on icon at bounding box center [593, 342] width 23 height 23
type input "2025-08-15"
type input "08/15/2025"
drag, startPoint x: 699, startPoint y: 354, endPoint x: 631, endPoint y: 304, distance: 84.5
click at [699, 353] on div "Internal Workflow Stage Open Icon/Dropdown Arrow Archive (can unarchive later i…" at bounding box center [500, 235] width 777 height 369
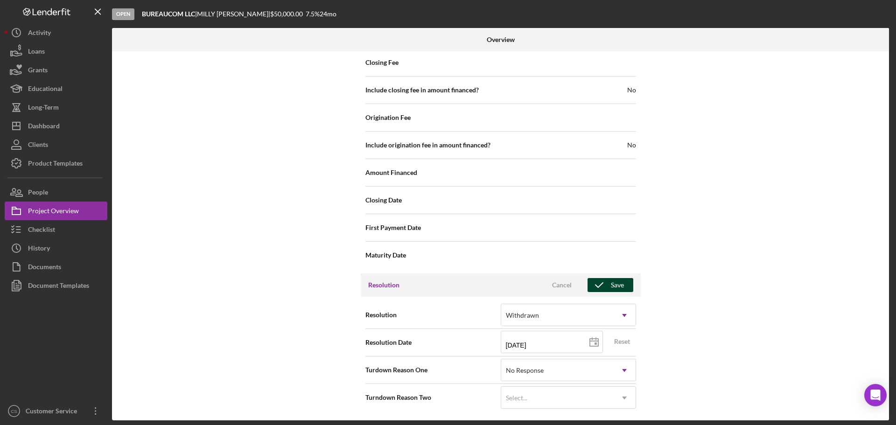
click at [625, 288] on button "Save" at bounding box center [611, 285] width 46 height 14
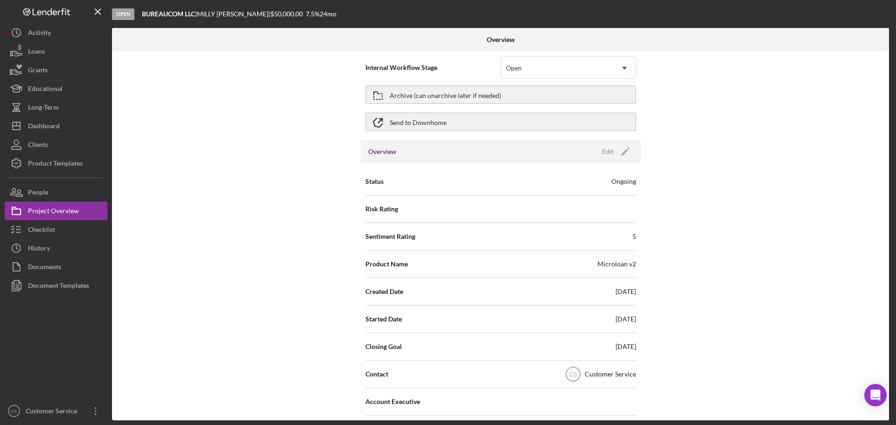
scroll to position [0, 0]
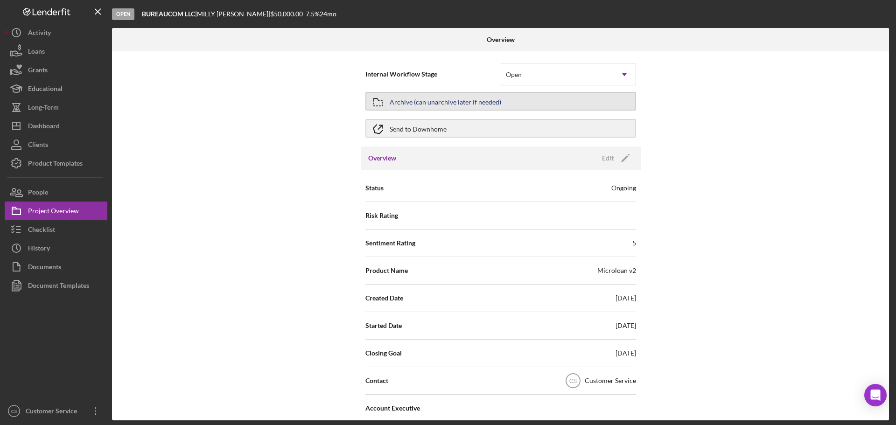
click at [472, 99] on div "Archive (can unarchive later if needed)" at bounding box center [446, 101] width 112 height 17
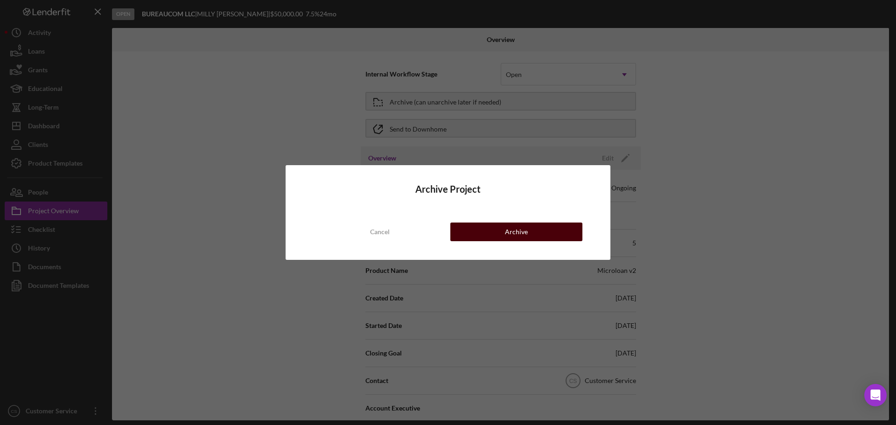
click at [526, 232] on div "Archive" at bounding box center [516, 232] width 23 height 19
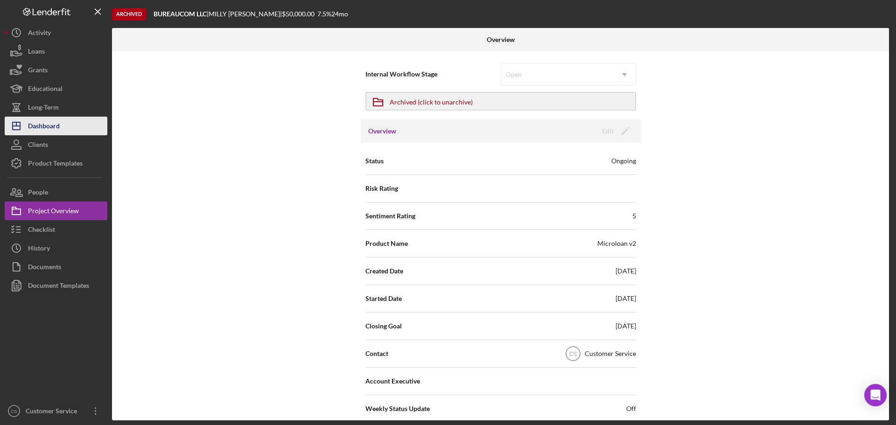
click at [57, 126] on div "Dashboard" at bounding box center [44, 127] width 32 height 21
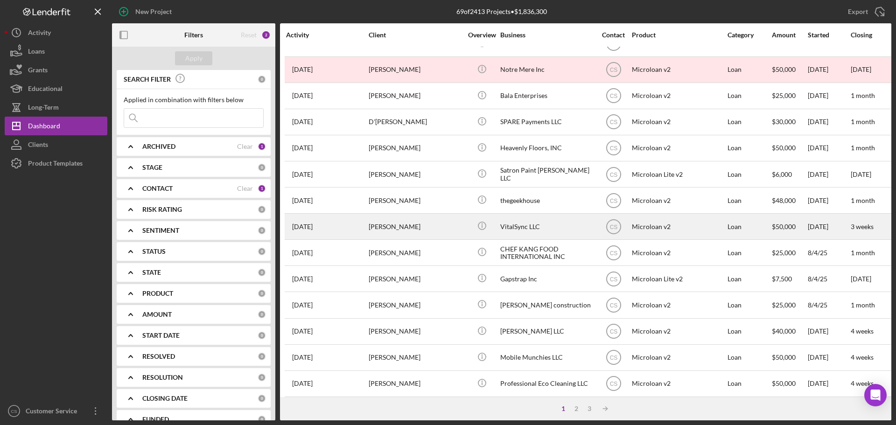
scroll to position [316, 0]
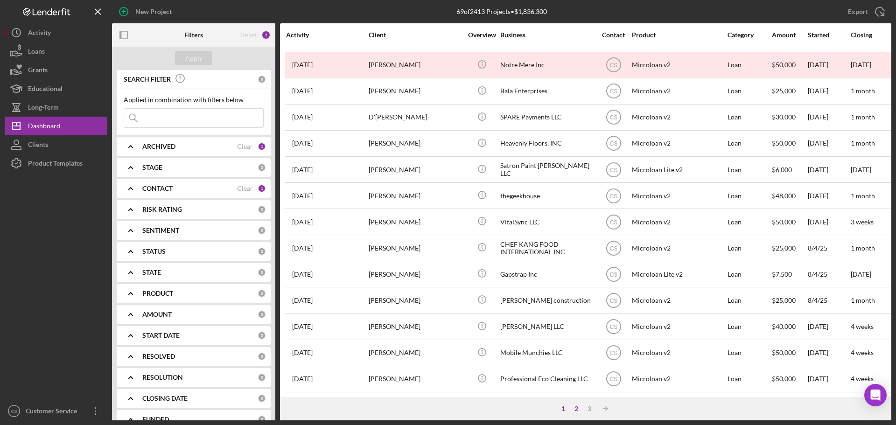
click at [577, 412] on div "2" at bounding box center [576, 408] width 13 height 7
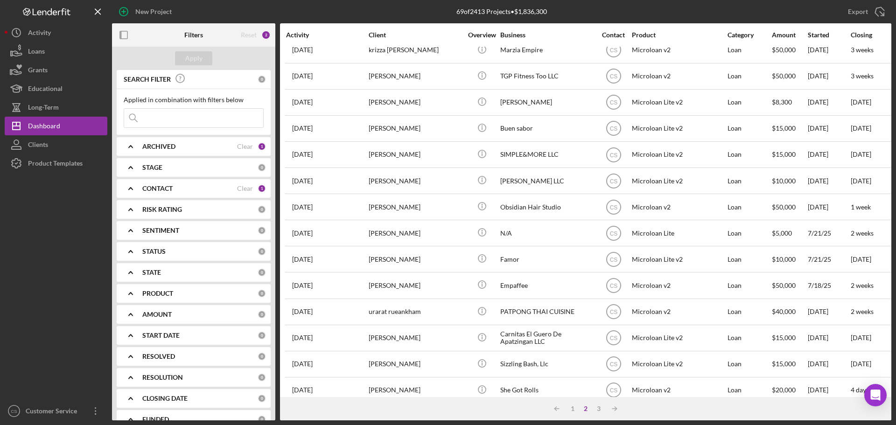
scroll to position [0, 0]
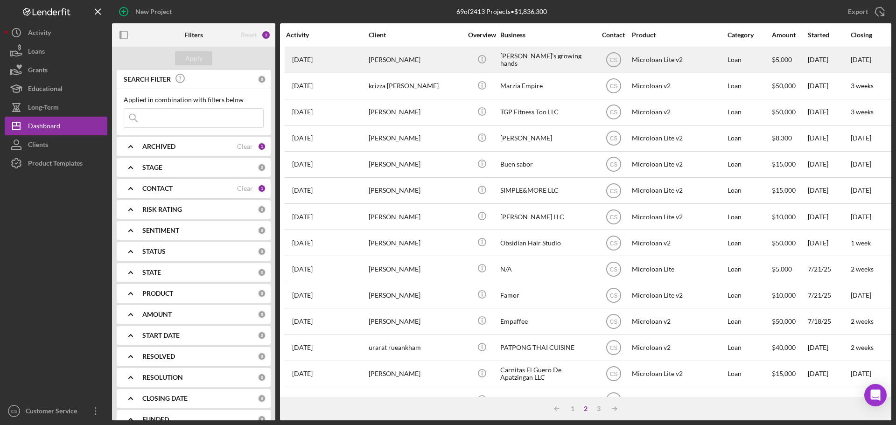
click at [422, 58] on div "Amani Taylor" at bounding box center [415, 60] width 93 height 25
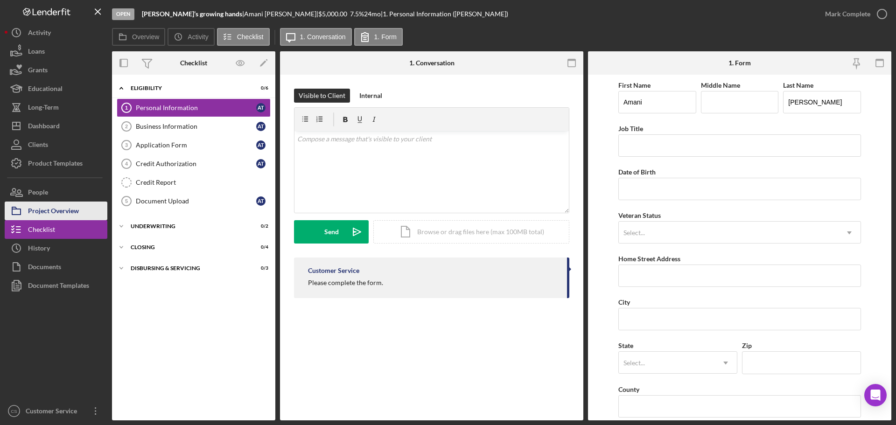
click at [70, 213] on div "Project Overview" at bounding box center [53, 212] width 51 height 21
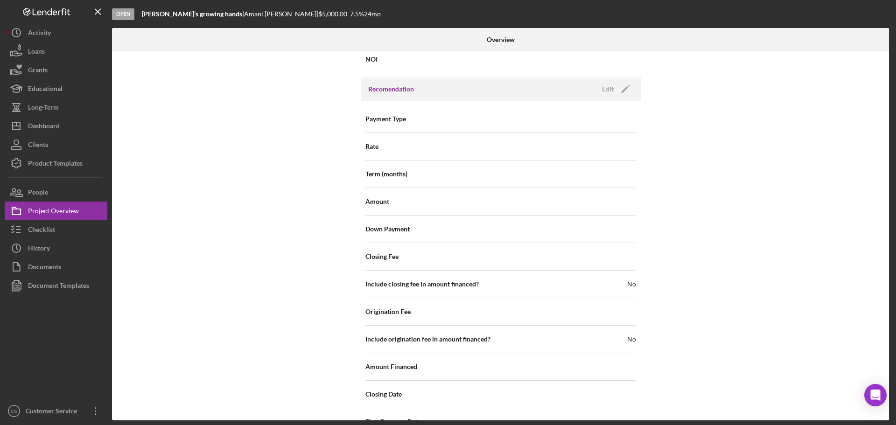
scroll to position [911, 0]
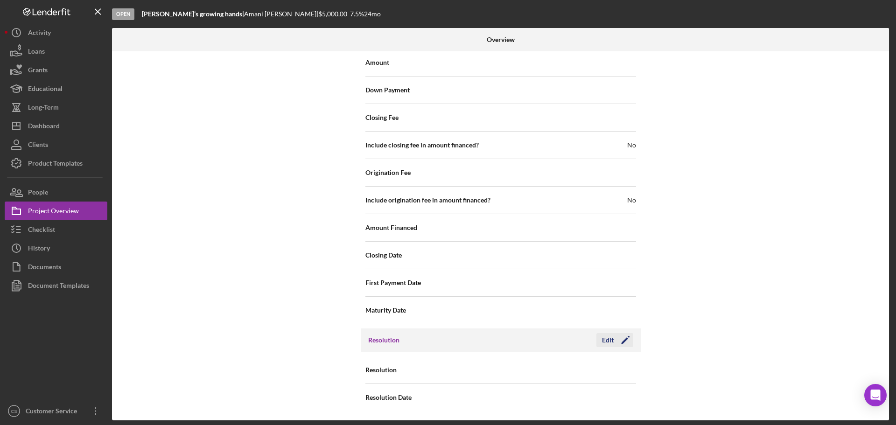
click at [604, 344] on div "Edit" at bounding box center [608, 340] width 12 height 14
click at [517, 371] on div "Select..." at bounding box center [516, 370] width 21 height 7
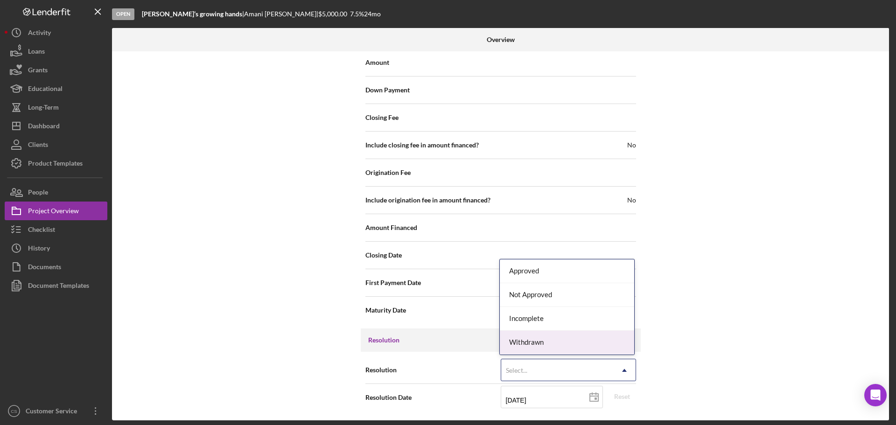
click at [529, 349] on div "Withdrawn" at bounding box center [567, 343] width 134 height 24
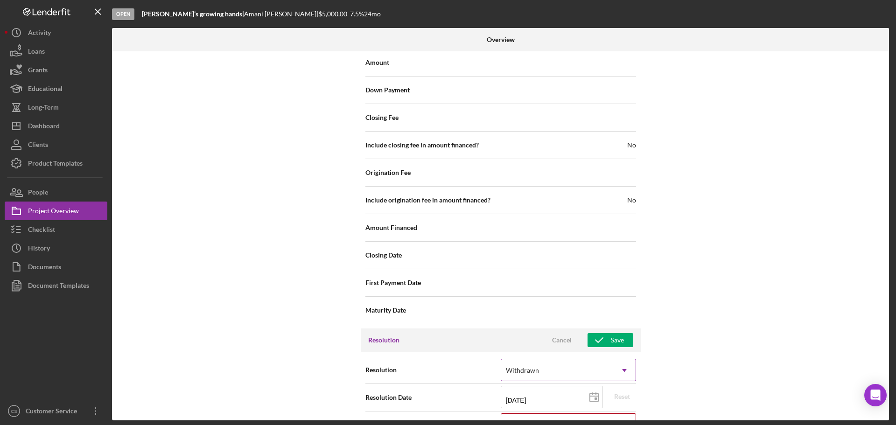
click at [530, 369] on div "Withdrawn" at bounding box center [522, 370] width 33 height 7
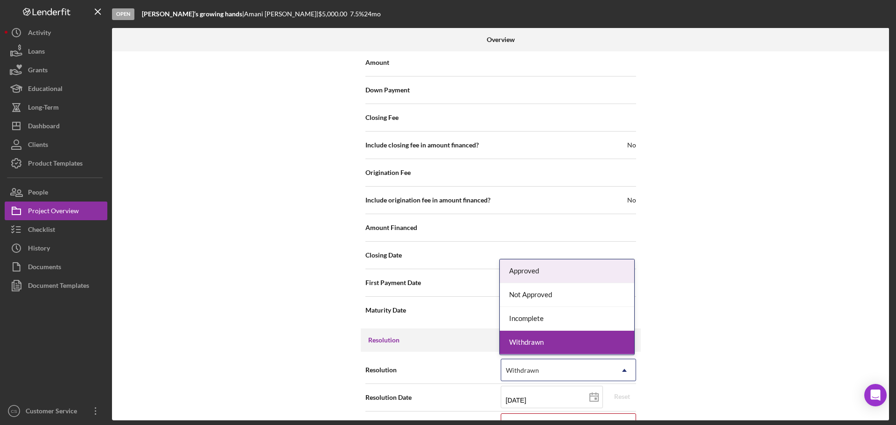
click at [530, 369] on div "Withdrawn" at bounding box center [522, 370] width 33 height 7
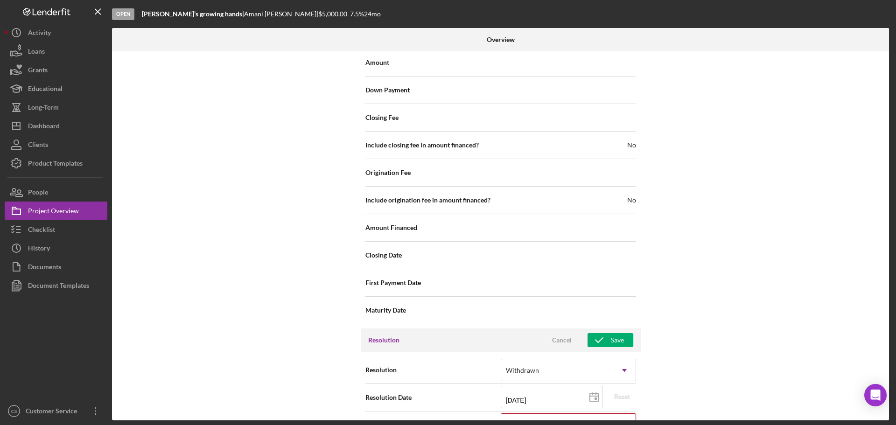
click at [532, 413] on div "Turdown Reason One Select... Icon/Dropdown Arrow Turndown Reason One is a requi…" at bounding box center [500, 428] width 271 height 32
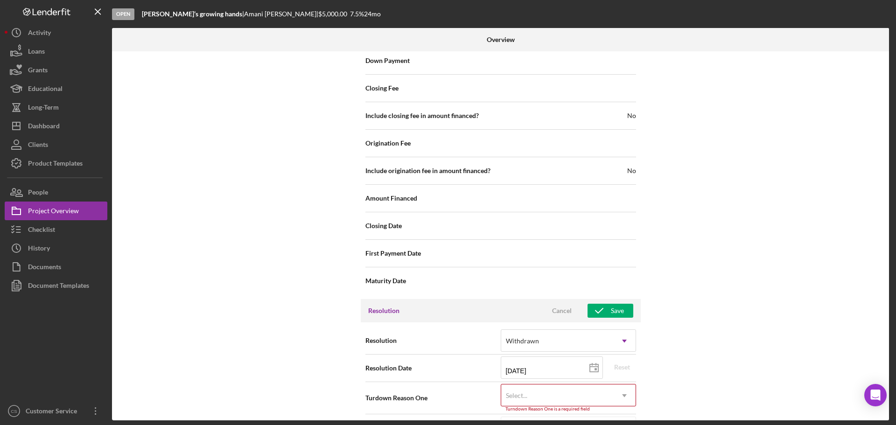
scroll to position [970, 0]
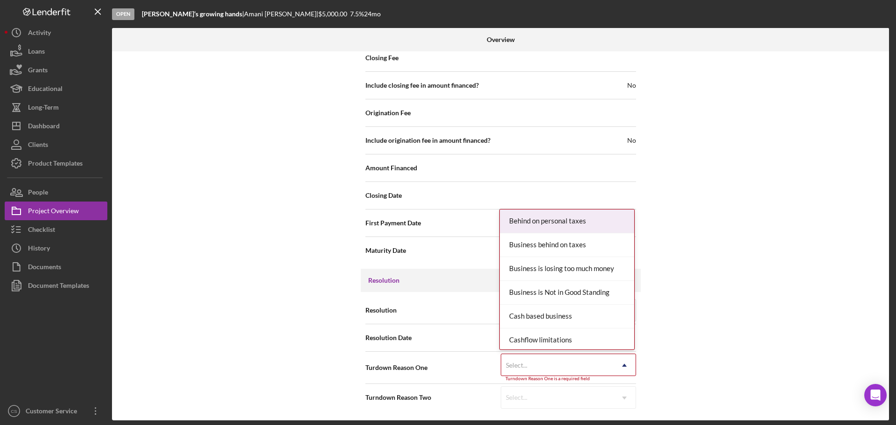
click at [577, 370] on div "Select..." at bounding box center [557, 365] width 112 height 21
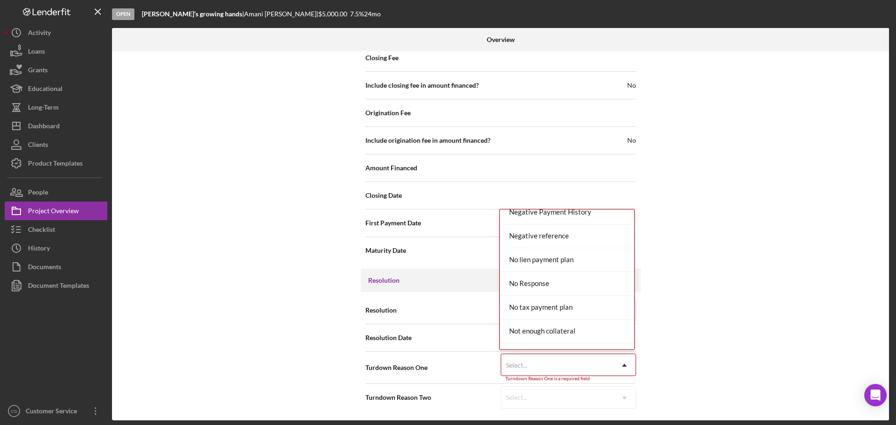
scroll to position [607, 0]
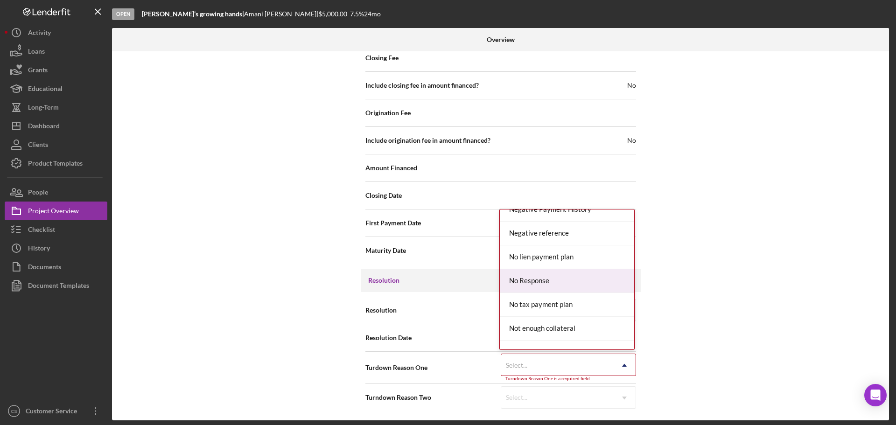
click at [546, 281] on div "No Response" at bounding box center [567, 281] width 134 height 24
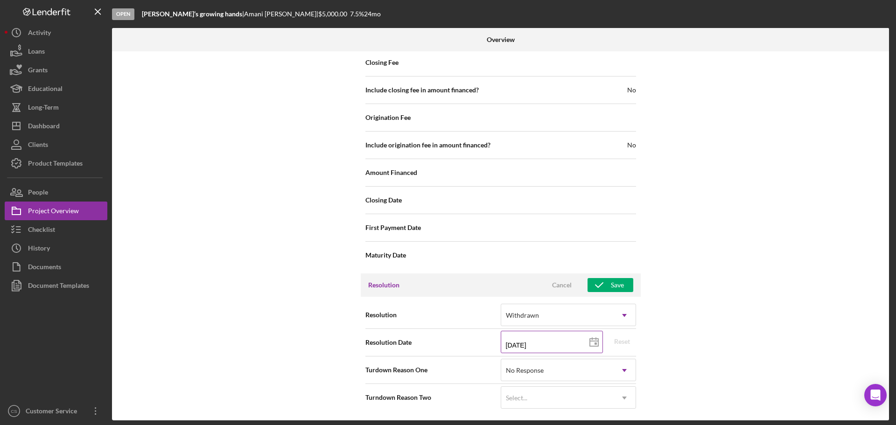
click at [521, 342] on input "08/19/2025" at bounding box center [552, 342] width 102 height 22
click at [595, 344] on rect at bounding box center [596, 344] width 2 height 2
type input "08/11/2025"
type input "2025-08-11"
click at [655, 331] on div "Internal Workflow Stage Open Icon/Dropdown Arrow Archive (can unarchive later i…" at bounding box center [500, 235] width 777 height 369
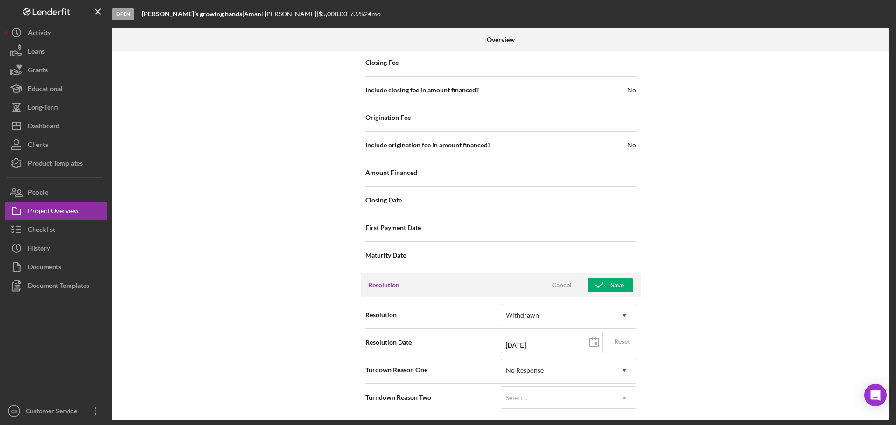
click at [613, 277] on div "Resolution Cancel Save" at bounding box center [501, 284] width 280 height 23
click at [615, 286] on div "Save" at bounding box center [617, 285] width 13 height 14
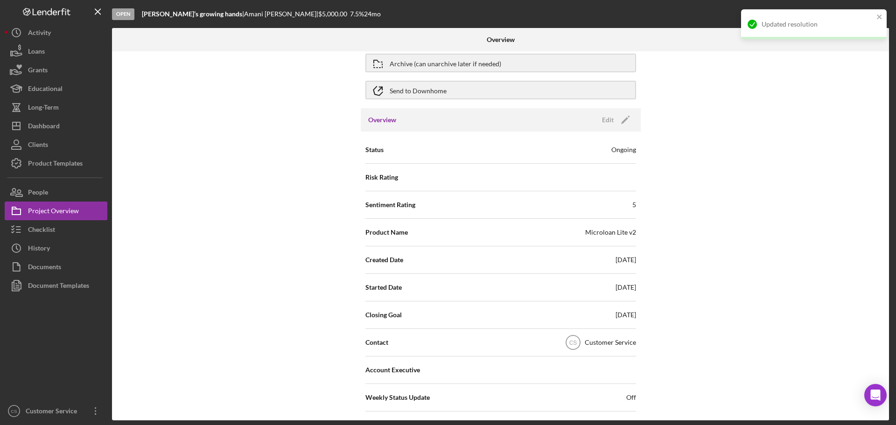
scroll to position [0, 0]
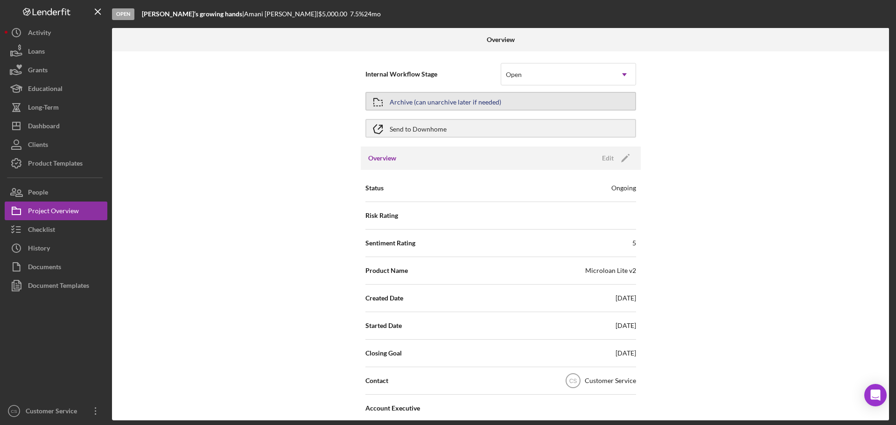
click at [385, 102] on icon "button" at bounding box center [377, 102] width 23 height 23
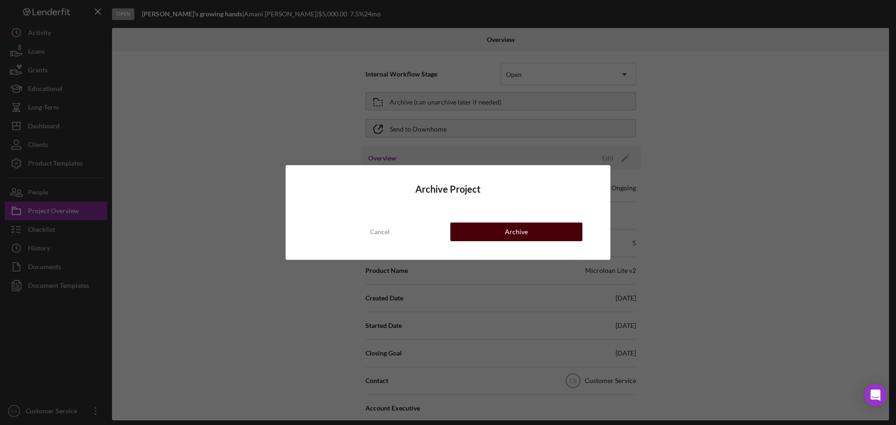
click at [474, 224] on button "Archive" at bounding box center [516, 232] width 132 height 19
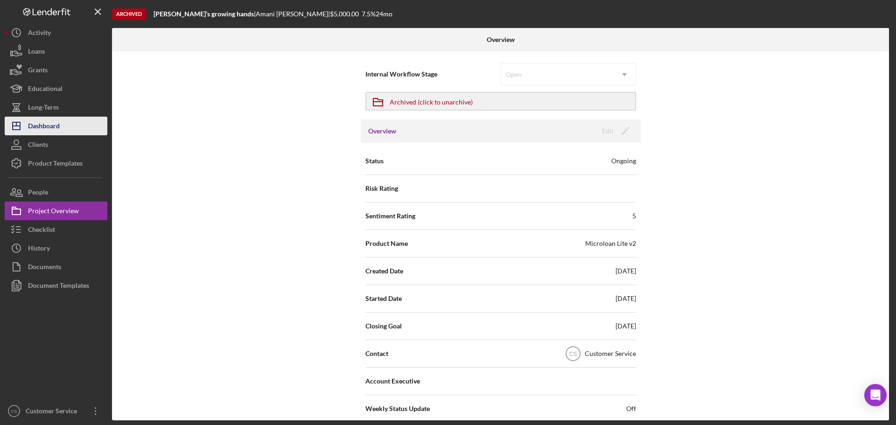
click at [59, 127] on div "Dashboard" at bounding box center [44, 127] width 32 height 21
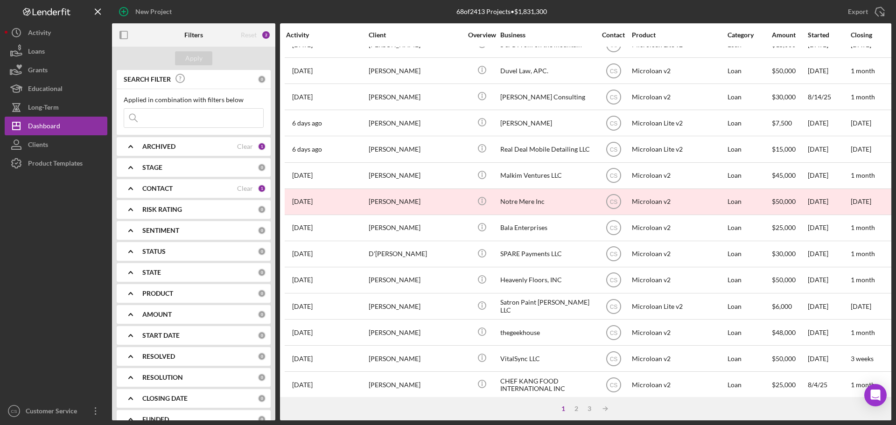
scroll to position [316, 0]
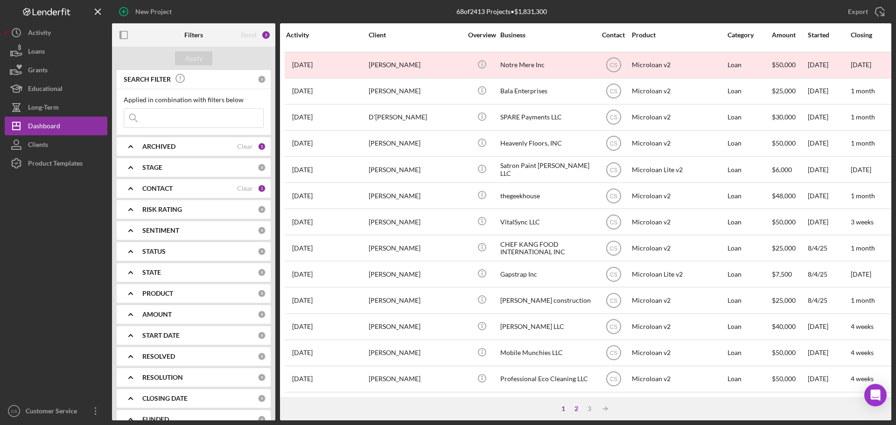
click at [574, 405] on div "1 2 3 Icon/Table Sort Arrow" at bounding box center [585, 408] width 611 height 23
click at [575, 406] on div "2" at bounding box center [576, 408] width 13 height 7
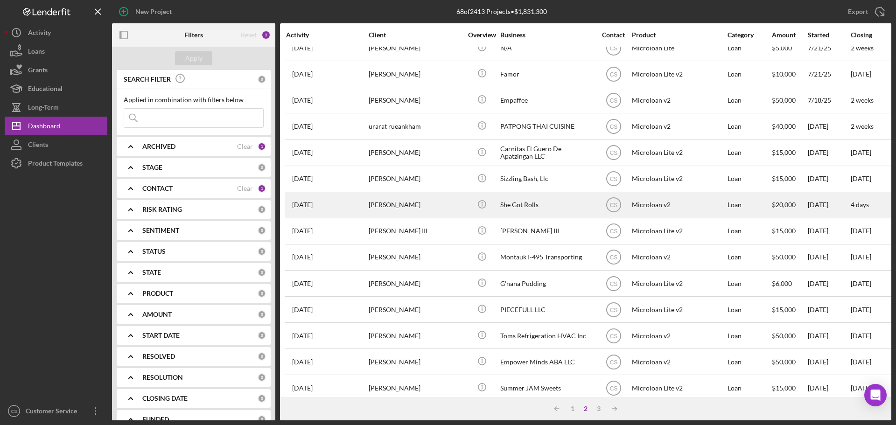
scroll to position [129, 0]
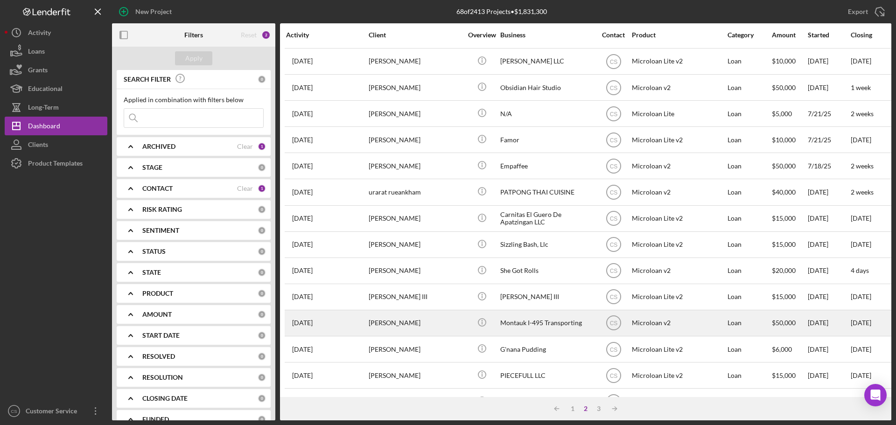
click at [469, 314] on div "Icon/Info" at bounding box center [481, 323] width 35 height 25
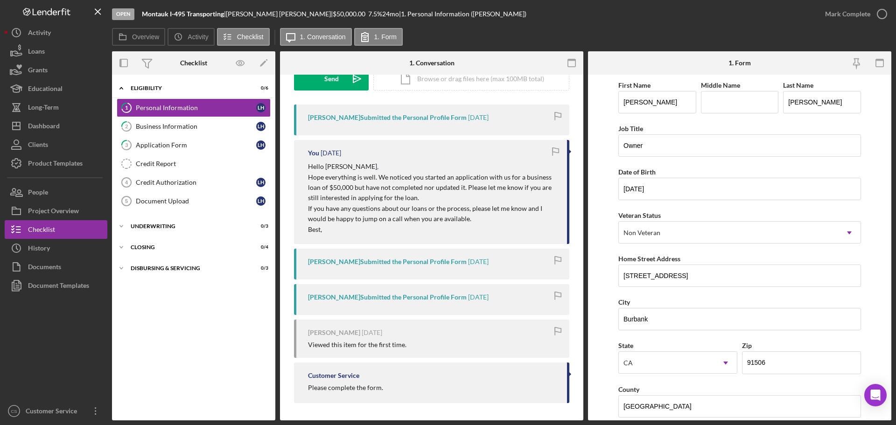
scroll to position [154, 0]
click at [55, 214] on div "Project Overview" at bounding box center [53, 212] width 51 height 21
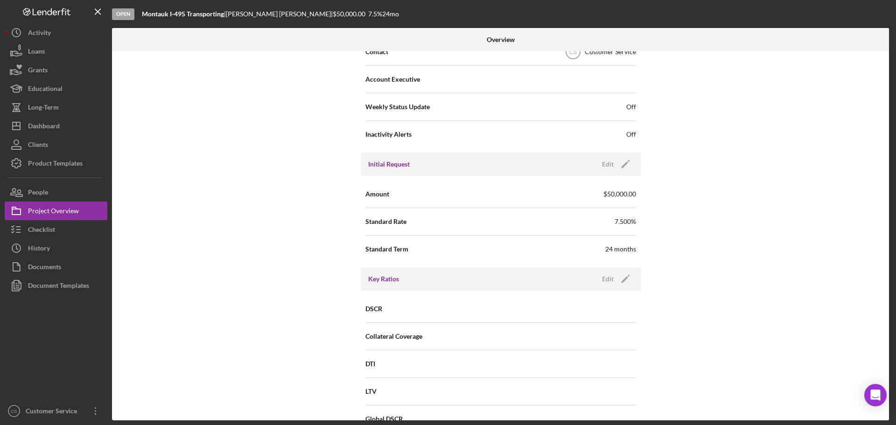
scroll to position [911, 0]
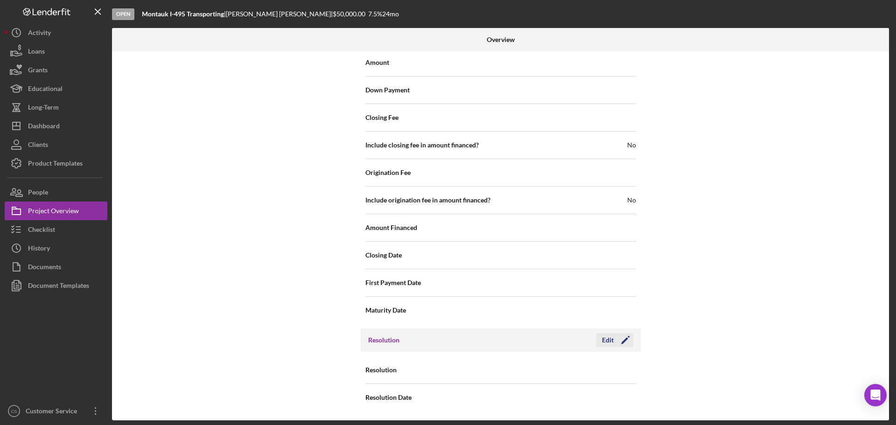
click at [607, 343] on div "Edit" at bounding box center [608, 340] width 12 height 14
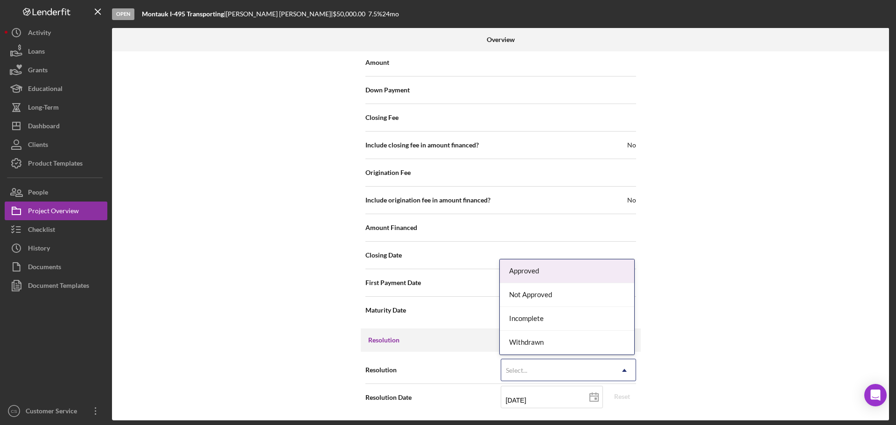
click at [531, 371] on div "Select..." at bounding box center [557, 370] width 112 height 21
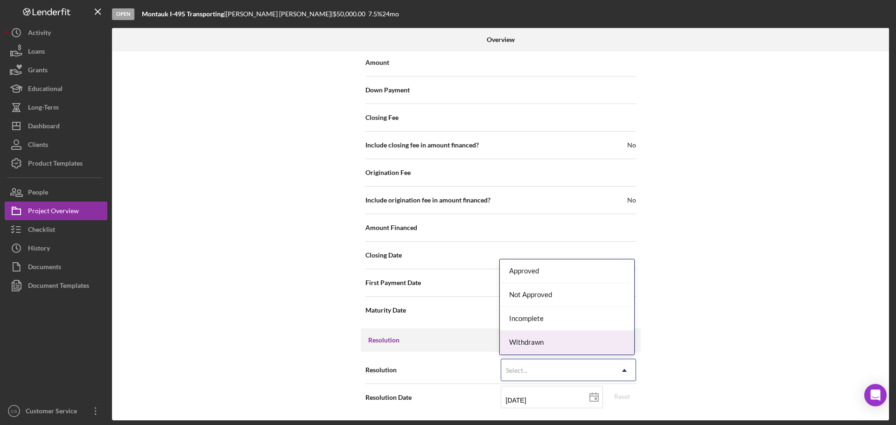
click at [542, 337] on div "Withdrawn" at bounding box center [567, 343] width 134 height 24
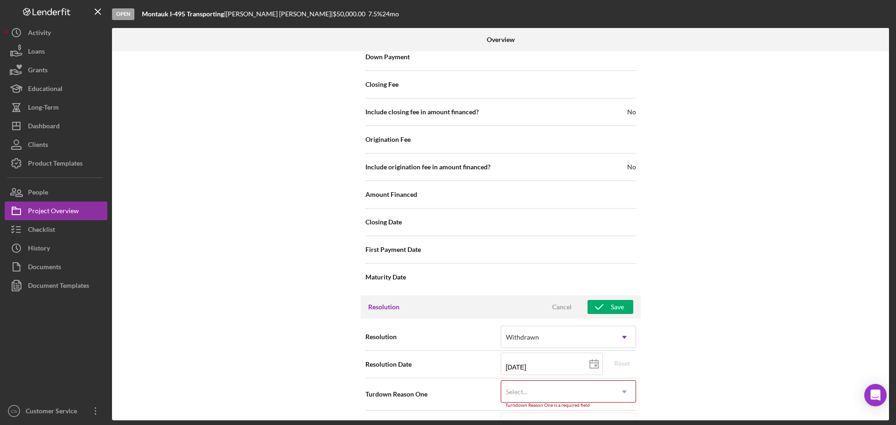
scroll to position [970, 0]
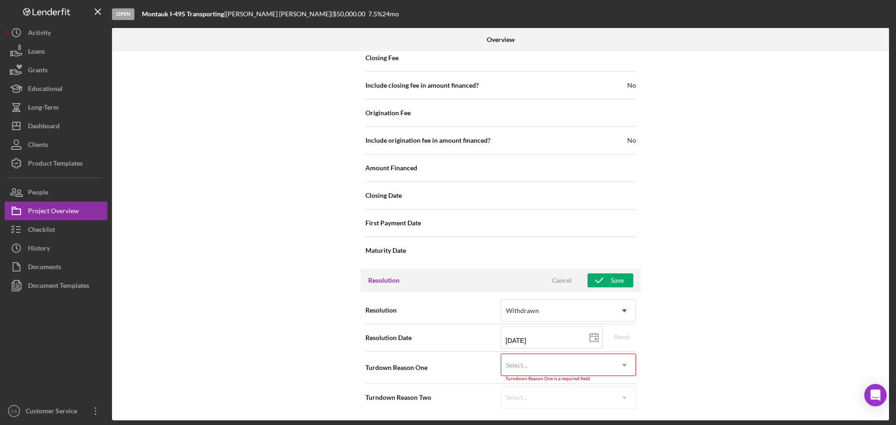
click at [540, 368] on div "Select..." at bounding box center [557, 365] width 112 height 21
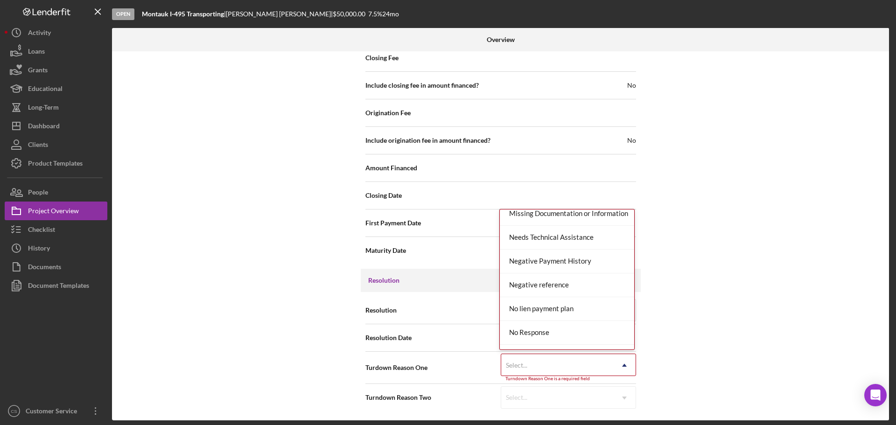
scroll to position [560, 0]
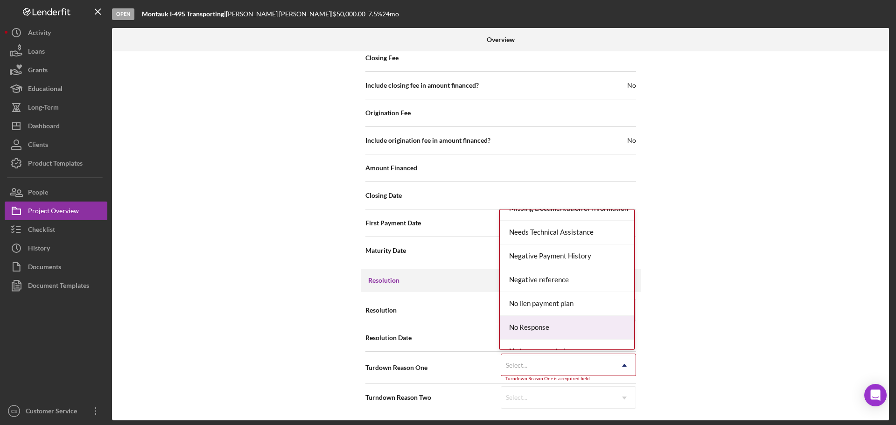
click at [535, 325] on div "No Response" at bounding box center [567, 328] width 134 height 24
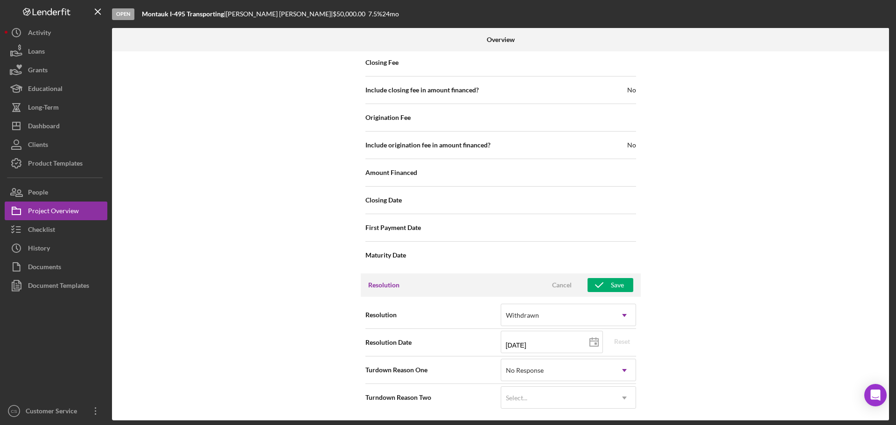
drag, startPoint x: 231, startPoint y: 295, endPoint x: 350, endPoint y: 288, distance: 118.3
click at [231, 294] on div "Internal Workflow Stage Open Icon/Dropdown Arrow Archive (can unarchive later i…" at bounding box center [500, 235] width 777 height 369
click at [599, 289] on icon "button" at bounding box center [599, 284] width 23 height 23
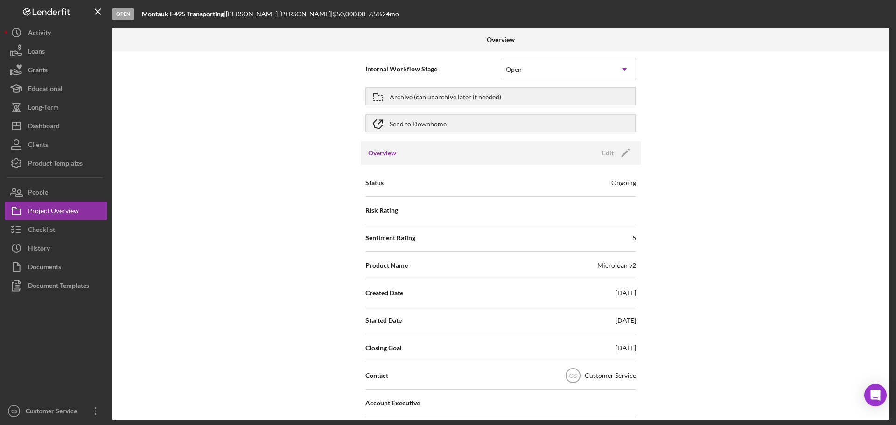
scroll to position [0, 0]
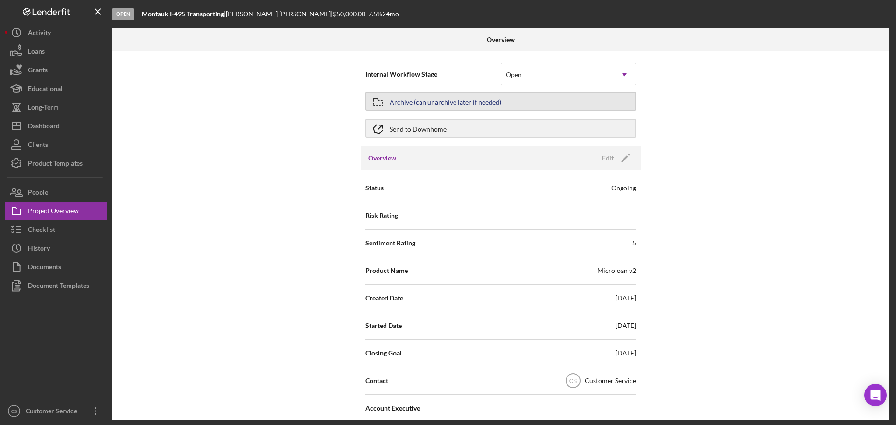
click at [386, 101] on icon "button" at bounding box center [377, 102] width 23 height 23
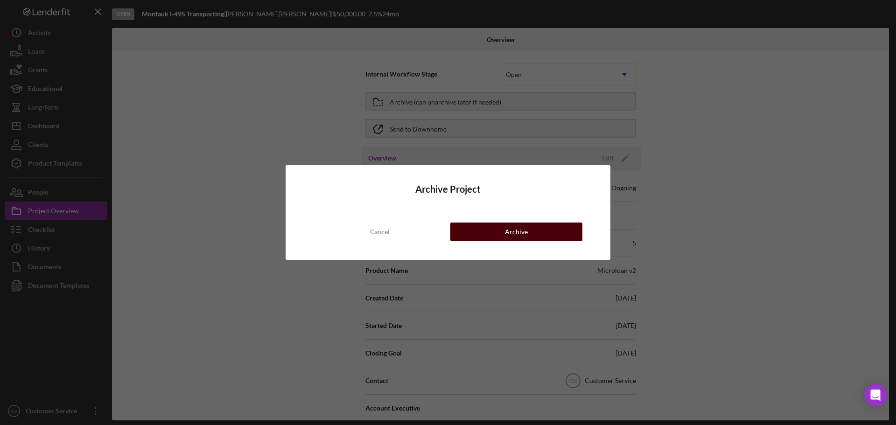
click at [483, 238] on button "Archive" at bounding box center [516, 232] width 132 height 19
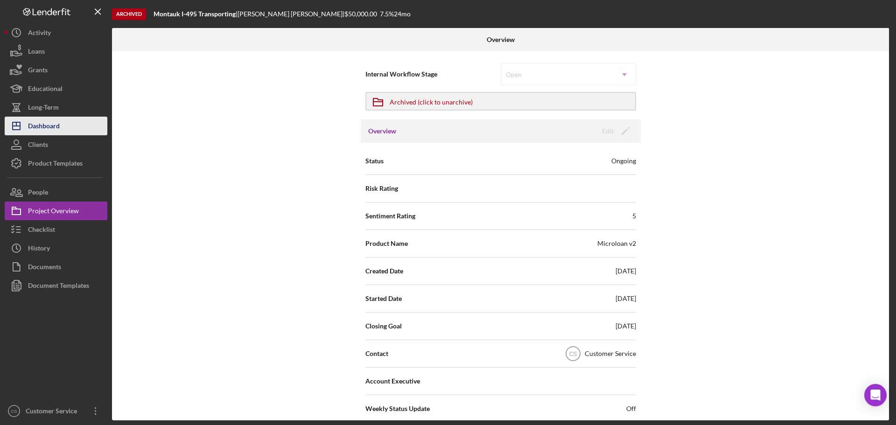
click at [65, 127] on button "Icon/Dashboard Dashboard" at bounding box center [56, 126] width 103 height 19
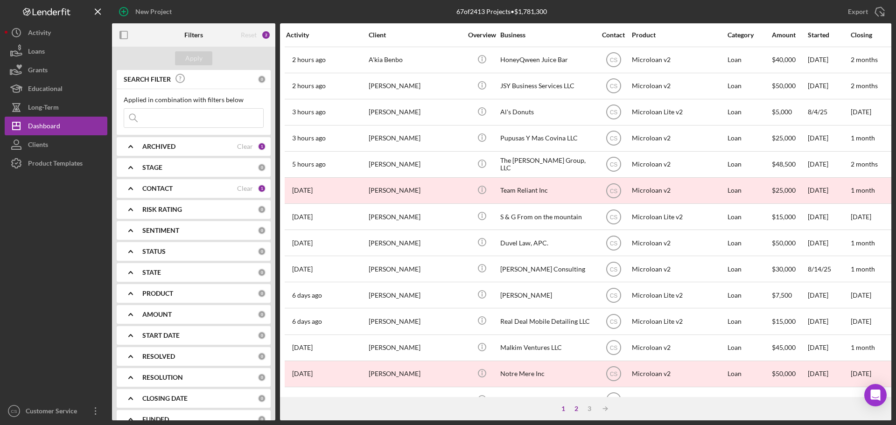
click at [576, 408] on div "2" at bounding box center [576, 408] width 13 height 7
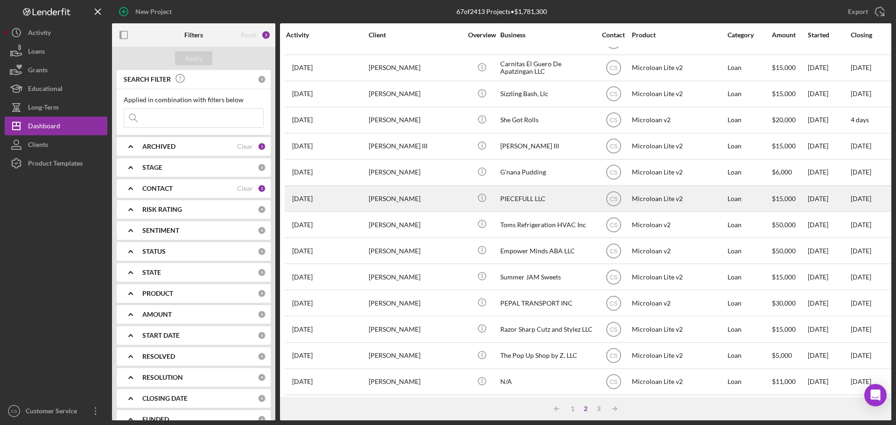
scroll to position [316, 0]
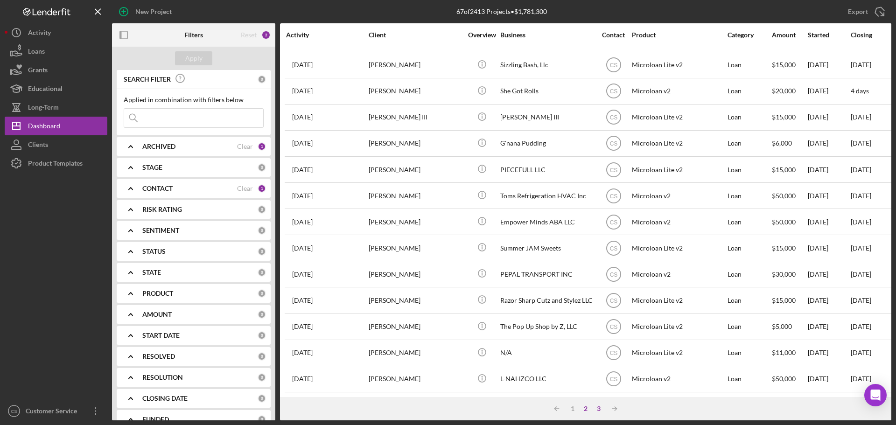
click at [597, 408] on div "3" at bounding box center [598, 408] width 13 height 7
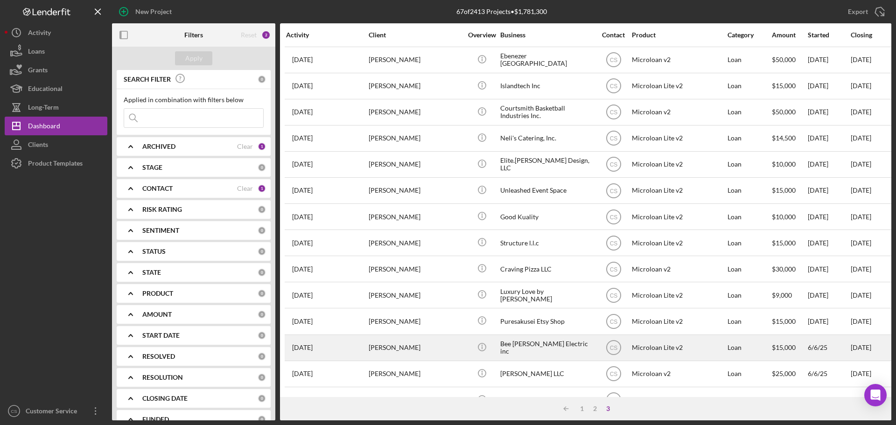
scroll to position [47, 0]
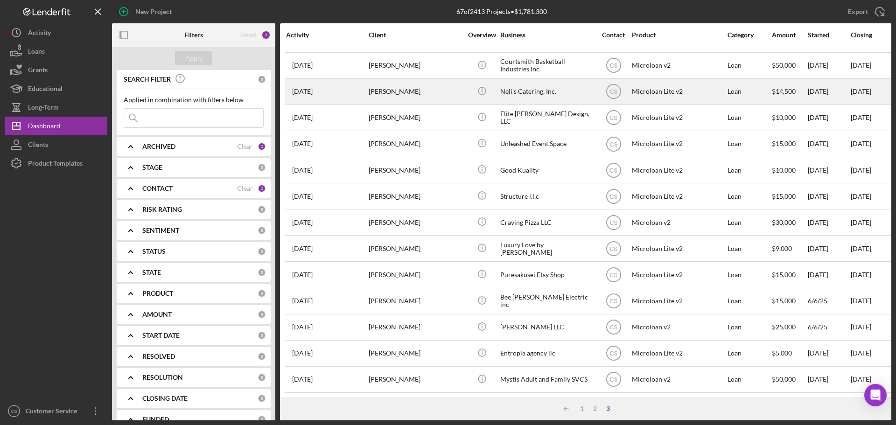
click at [434, 86] on div "Sally Gutierrez" at bounding box center [415, 91] width 93 height 25
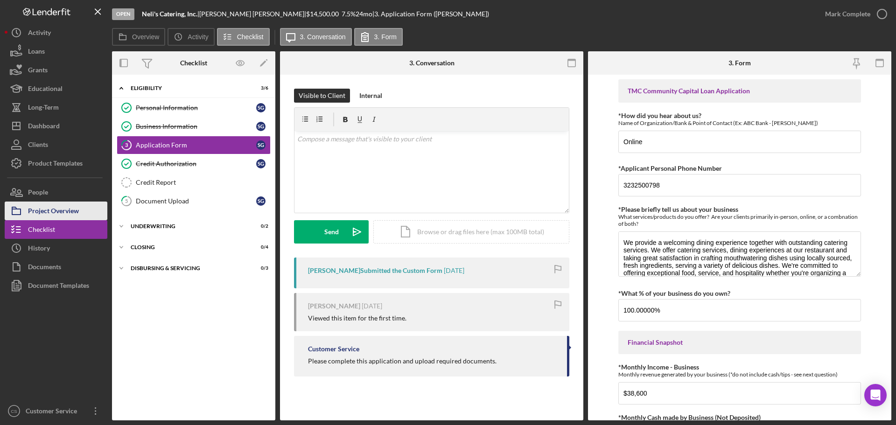
click at [68, 213] on div "Project Overview" at bounding box center [53, 212] width 51 height 21
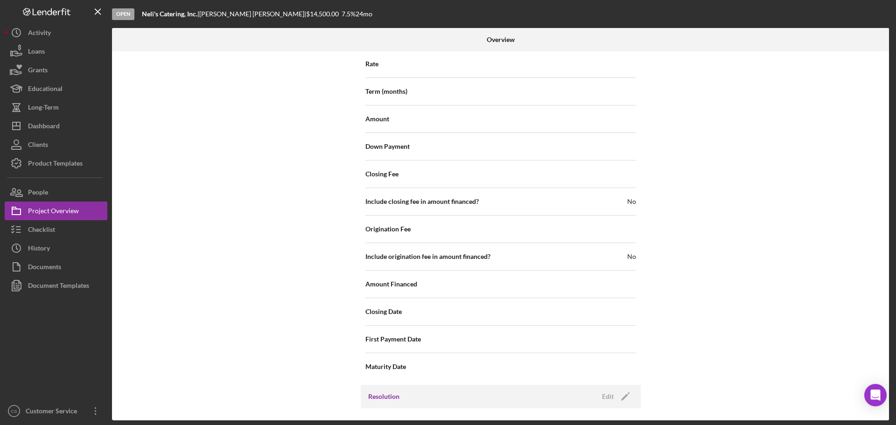
scroll to position [911, 0]
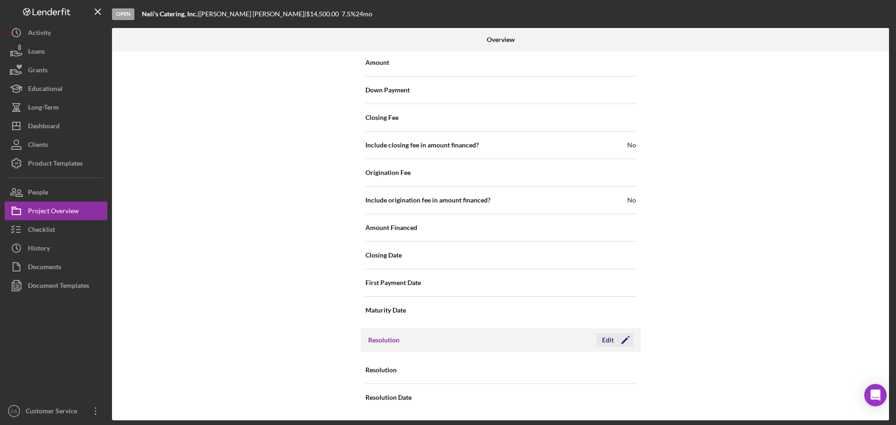
click at [617, 344] on icon "Icon/Edit" at bounding box center [625, 340] width 23 height 23
click at [543, 365] on div "Select..." at bounding box center [557, 370] width 112 height 21
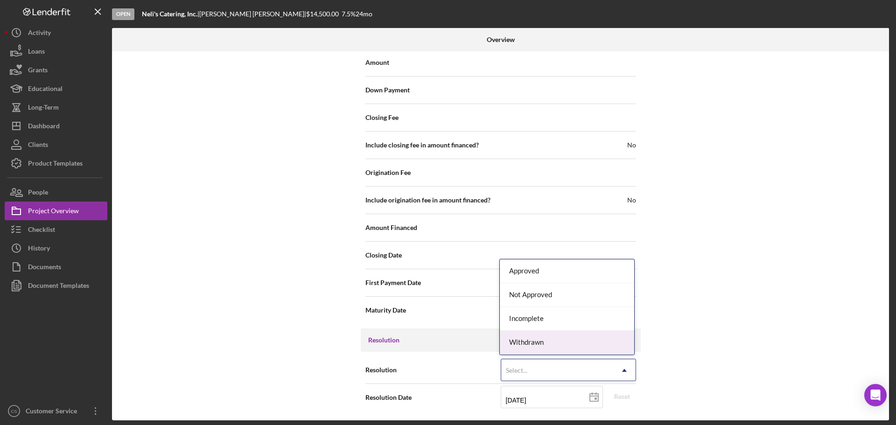
click at [549, 347] on div "Withdrawn" at bounding box center [567, 343] width 134 height 24
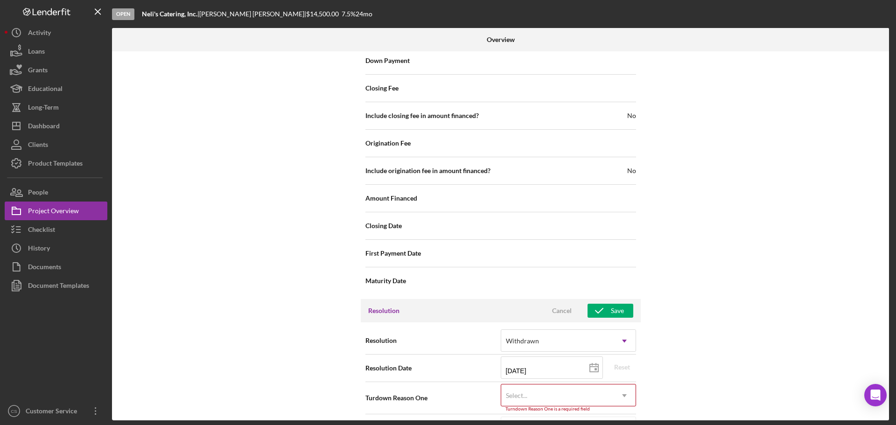
scroll to position [970, 0]
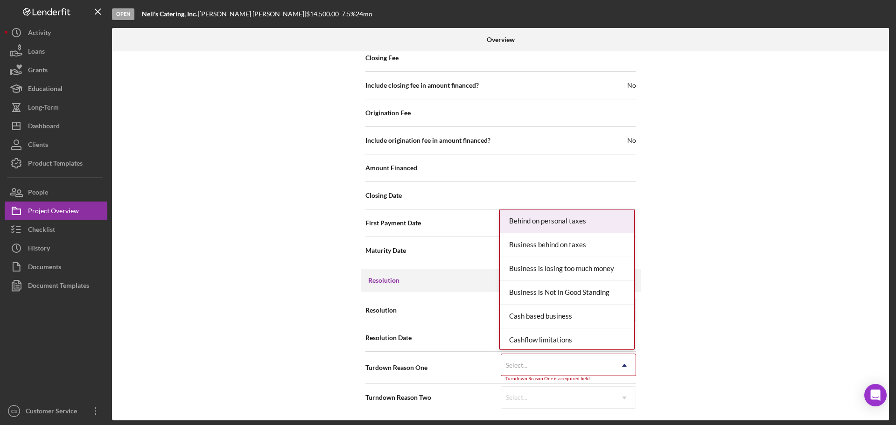
click at [549, 364] on div "Select..." at bounding box center [557, 365] width 112 height 21
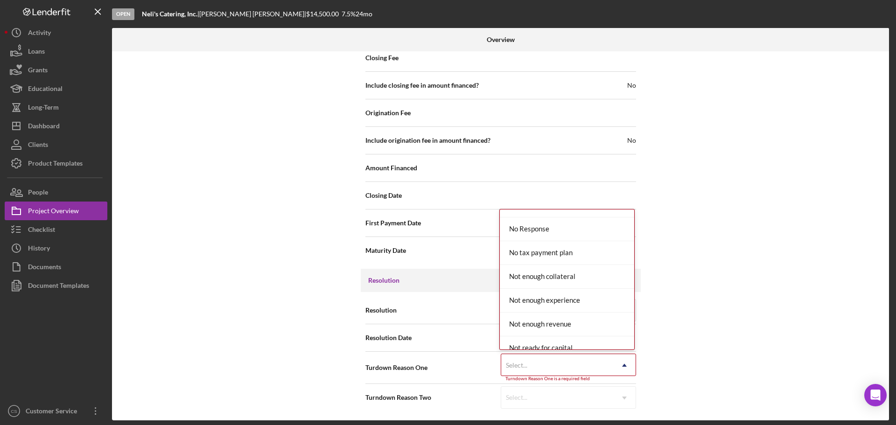
scroll to position [607, 0]
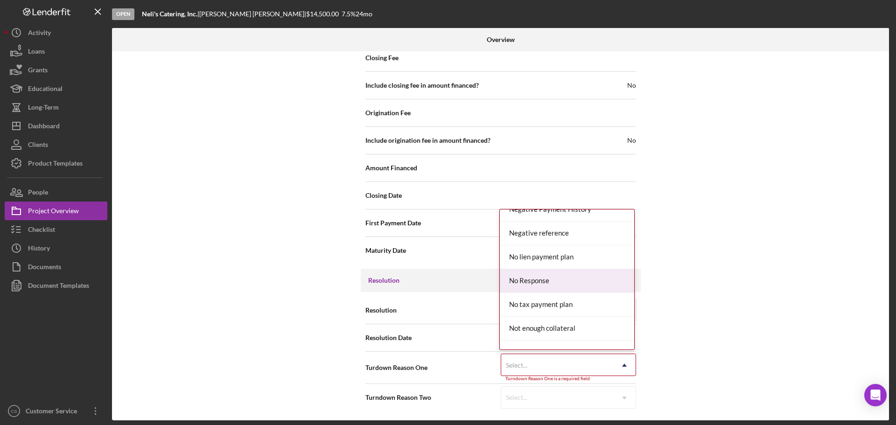
click at [561, 277] on div "No Response" at bounding box center [567, 281] width 134 height 24
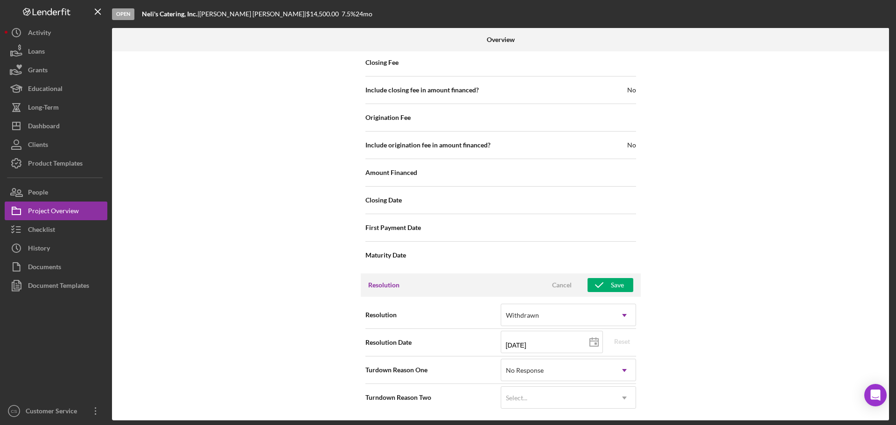
scroll to position [966, 0]
click at [622, 289] on button "Save" at bounding box center [611, 285] width 46 height 14
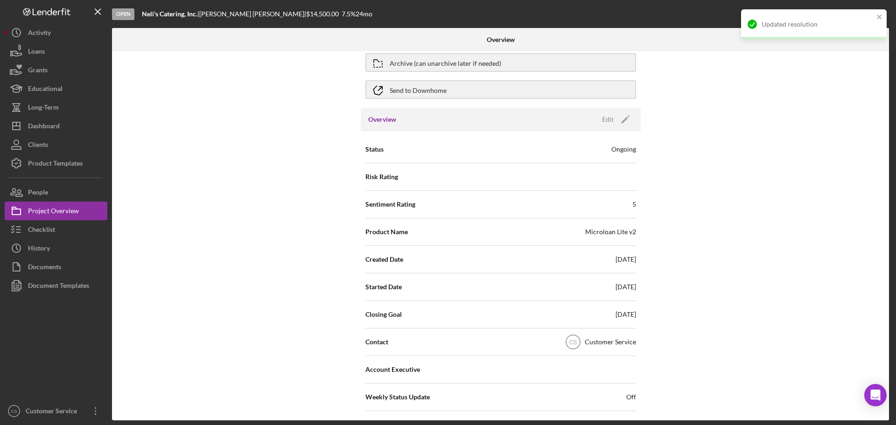
scroll to position [0, 0]
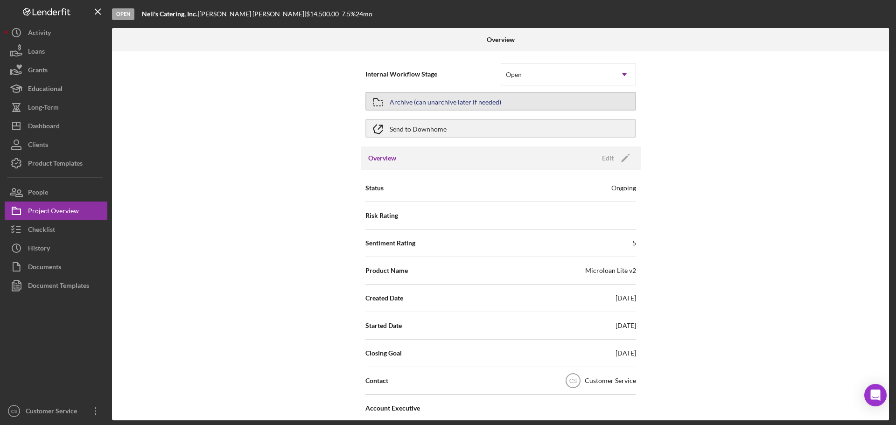
click at [377, 102] on icon "button" at bounding box center [377, 102] width 23 height 23
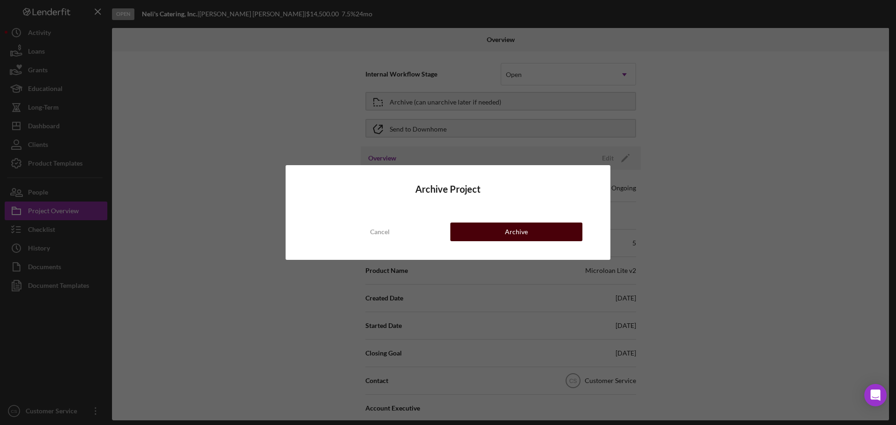
click at [463, 231] on button "Archive" at bounding box center [516, 232] width 132 height 19
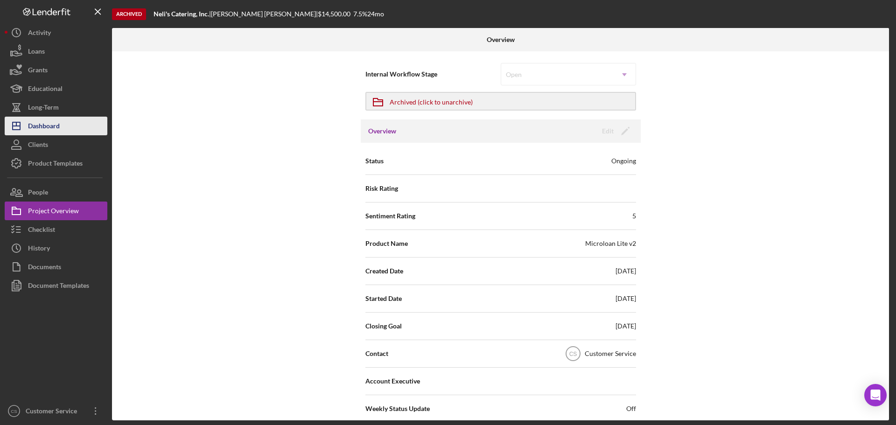
click at [62, 127] on button "Icon/Dashboard Dashboard" at bounding box center [56, 126] width 103 height 19
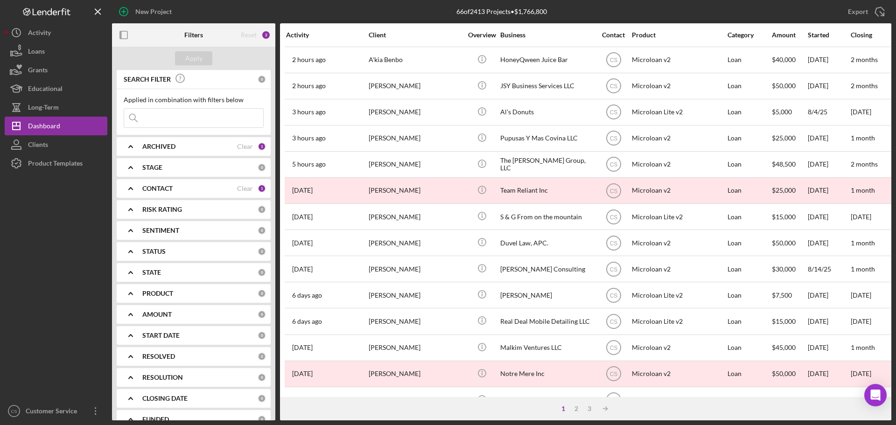
drag, startPoint x: 54, startPoint y: 293, endPoint x: 64, endPoint y: 260, distance: 34.4
click at [54, 293] on div at bounding box center [56, 287] width 103 height 229
click at [57, 109] on div "Long-Term" at bounding box center [43, 108] width 31 height 21
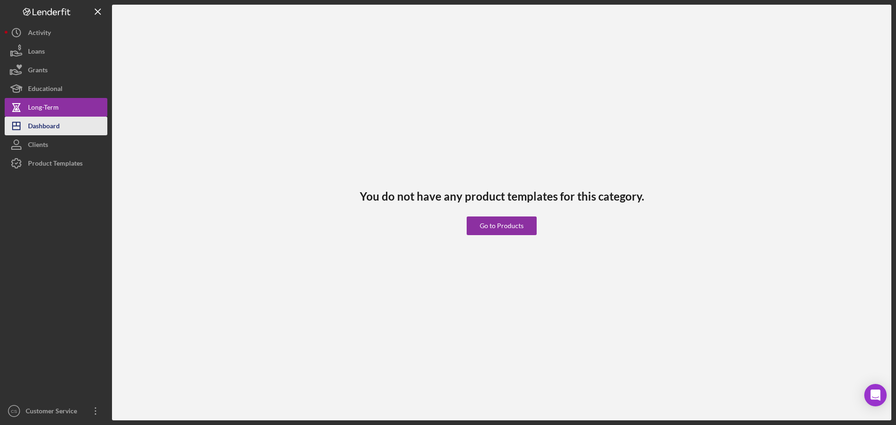
click at [53, 128] on div "Dashboard" at bounding box center [44, 127] width 32 height 21
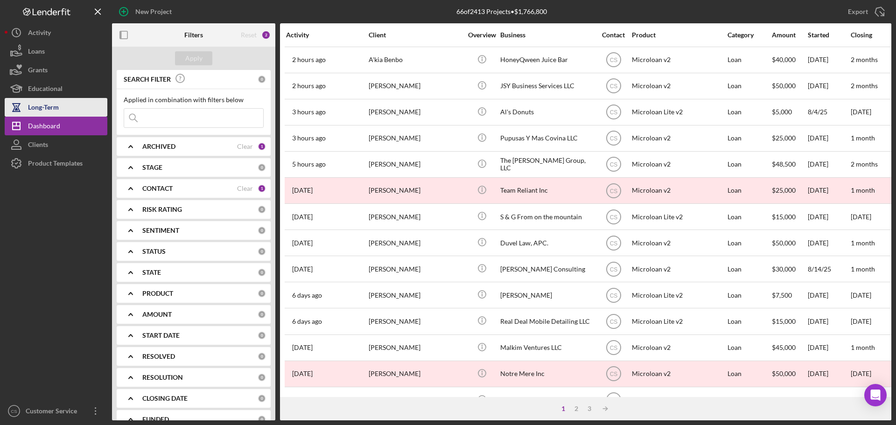
click at [29, 111] on div "Long-Term" at bounding box center [43, 108] width 31 height 21
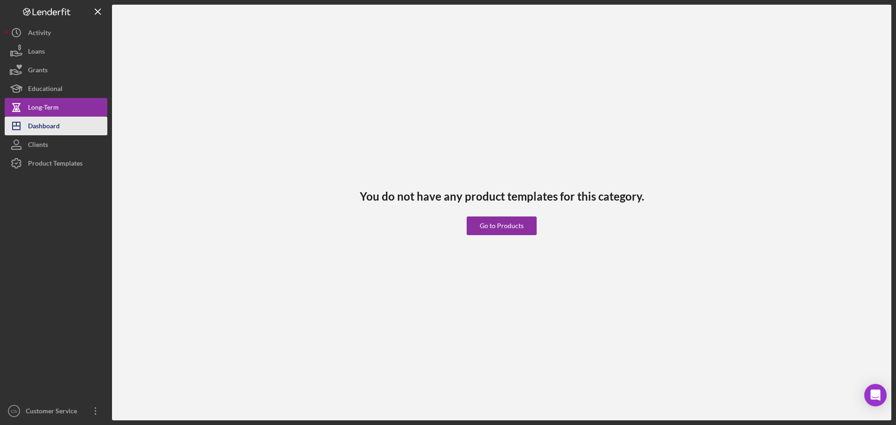
click at [35, 128] on div "Dashboard" at bounding box center [44, 127] width 32 height 21
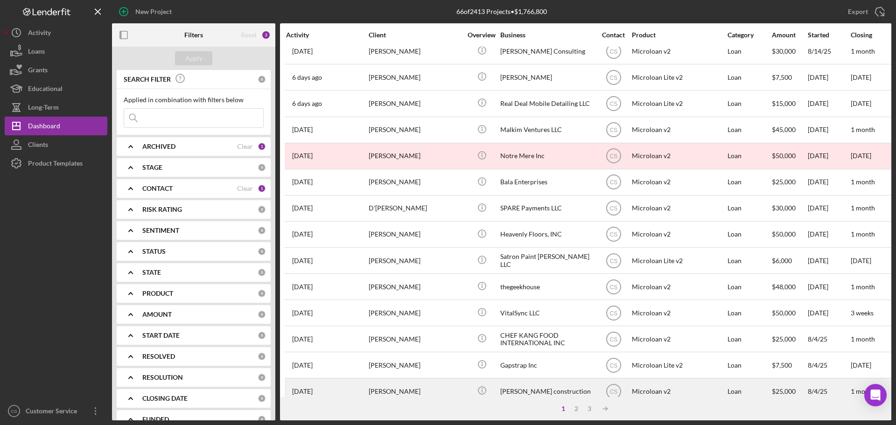
scroll to position [316, 0]
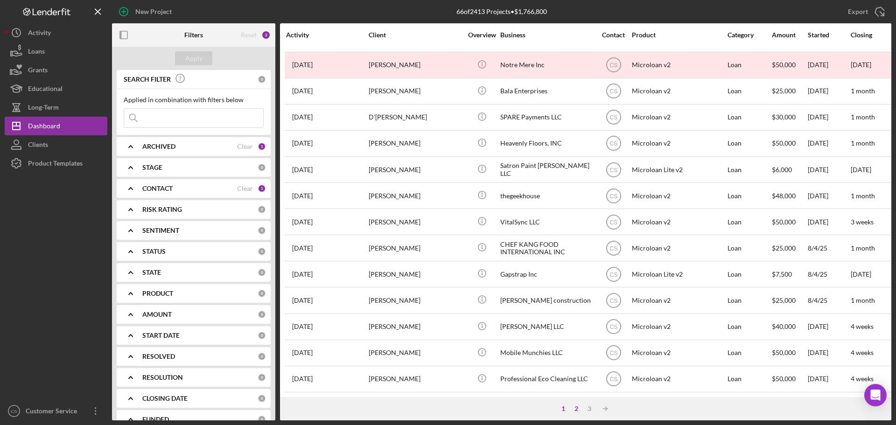
click at [574, 410] on div "2" at bounding box center [576, 408] width 13 height 7
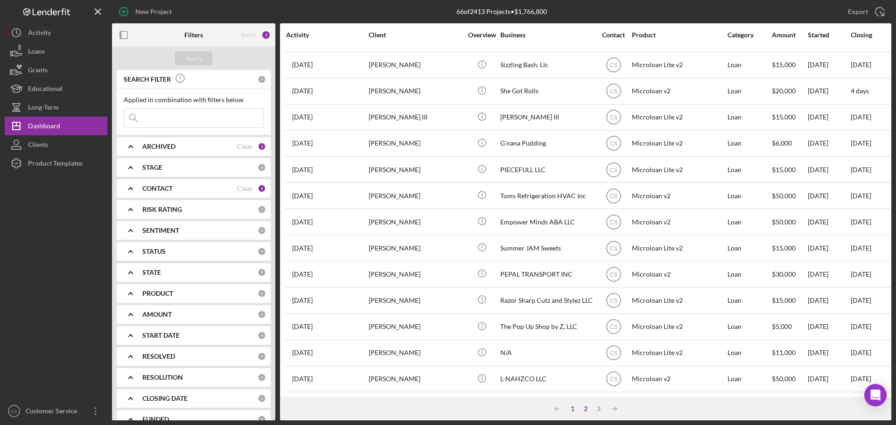
click at [570, 409] on div "1" at bounding box center [572, 408] width 13 height 7
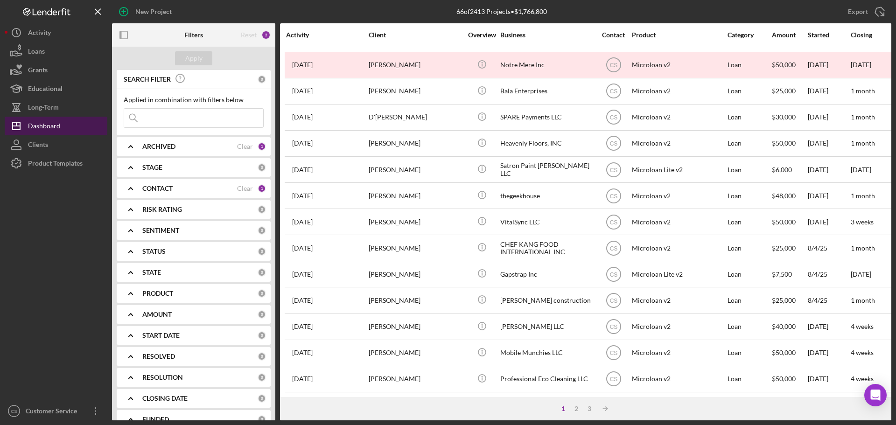
click at [64, 126] on button "Icon/Dashboard Dashboard" at bounding box center [56, 126] width 103 height 19
click at [59, 128] on div "Dashboard" at bounding box center [44, 127] width 32 height 21
click at [161, 114] on input at bounding box center [193, 118] width 139 height 19
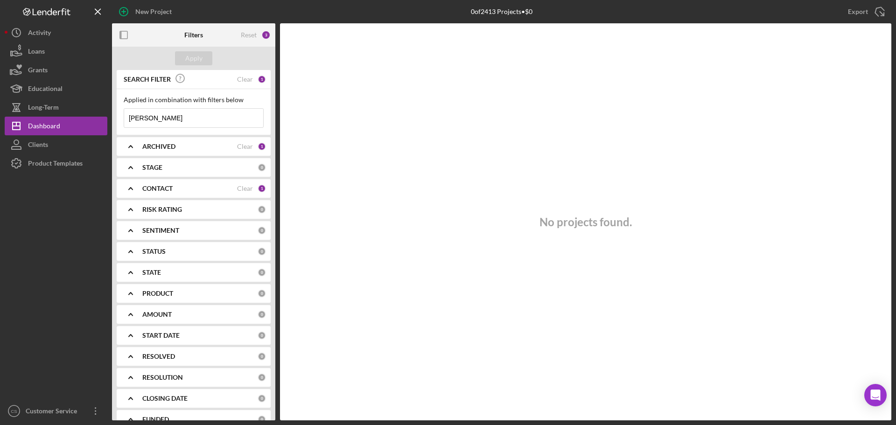
drag, startPoint x: 176, startPoint y: 119, endPoint x: 111, endPoint y: 109, distance: 66.6
click at [111, 109] on div "New Project 0 of 2413 Projects • $0 Export Icon/Export Filters Reset 3 Apply SE…" at bounding box center [448, 210] width 887 height 420
type input "simon yip"
click at [59, 124] on div "Dashboard" at bounding box center [44, 127] width 32 height 21
click at [56, 139] on button "Clients" at bounding box center [56, 144] width 103 height 19
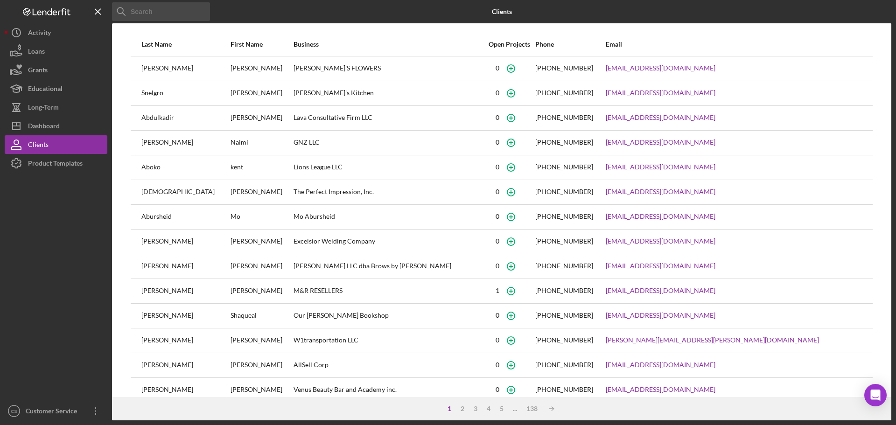
click at [165, 10] on input at bounding box center [161, 11] width 98 height 19
paste input "simon yip"
type input "simon yip"
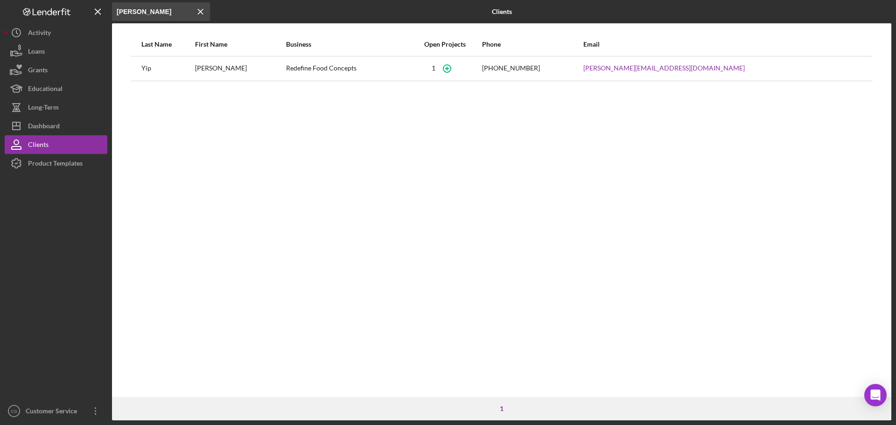
click at [170, 70] on div "Yip" at bounding box center [167, 68] width 53 height 23
click at [222, 69] on div "Simon" at bounding box center [240, 68] width 90 height 23
drag, startPoint x: 241, startPoint y: 71, endPoint x: 216, endPoint y: 70, distance: 25.2
click at [241, 71] on div "Simon" at bounding box center [240, 68] width 90 height 23
click at [55, 57] on button "Loans" at bounding box center [56, 51] width 103 height 19
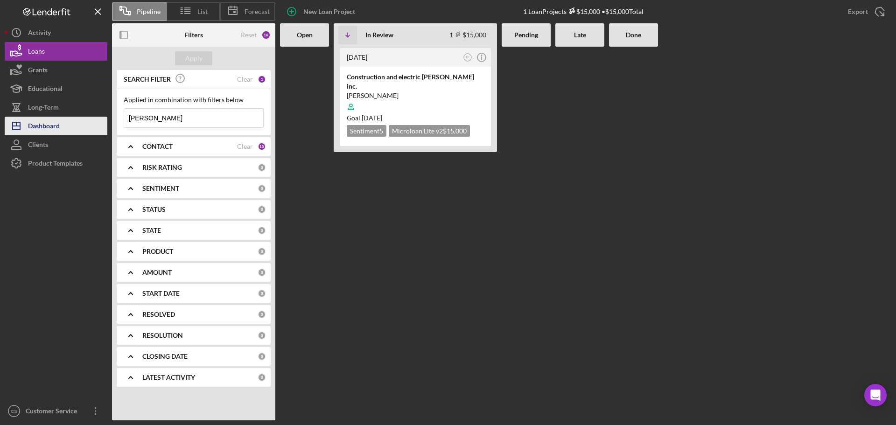
drag, startPoint x: 202, startPoint y: 118, endPoint x: 18, endPoint y: 130, distance: 183.8
click at [22, 130] on div "Pipeline List Forecast New Loan Project 1 Loan Projects $15,000 • $15,000 Total…" at bounding box center [448, 210] width 887 height 420
paste input "simon yip"
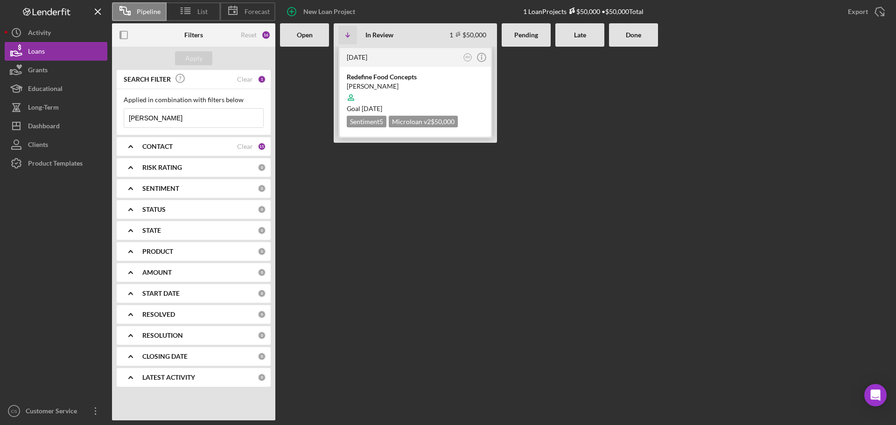
type input "simon yip"
click at [422, 77] on div "Redefine Food Concepts" at bounding box center [415, 76] width 137 height 9
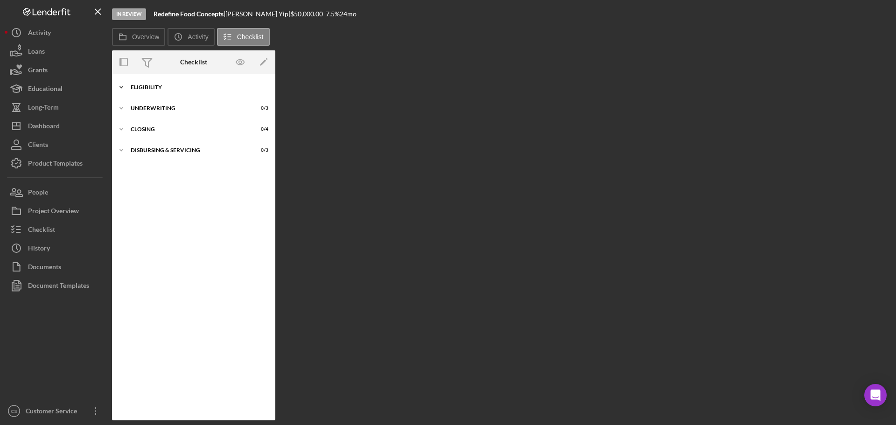
click at [196, 80] on div "Icon/Expander Eligibility 6 / 6" at bounding box center [193, 87] width 163 height 19
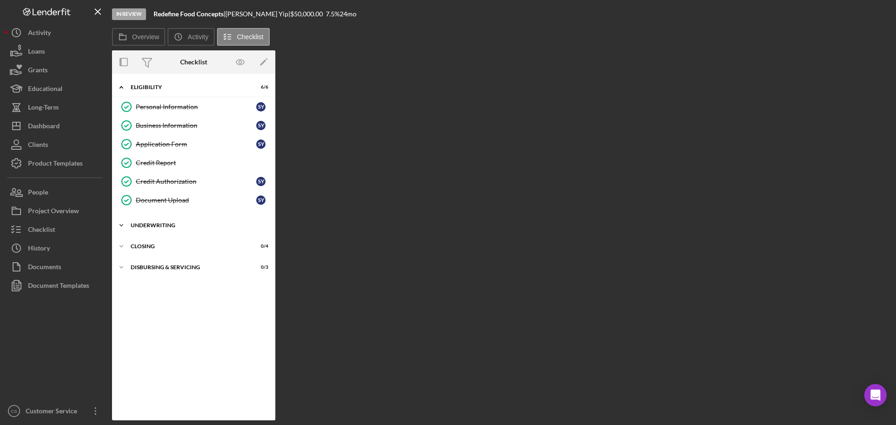
click at [187, 224] on div "Underwriting" at bounding box center [197, 226] width 133 height 6
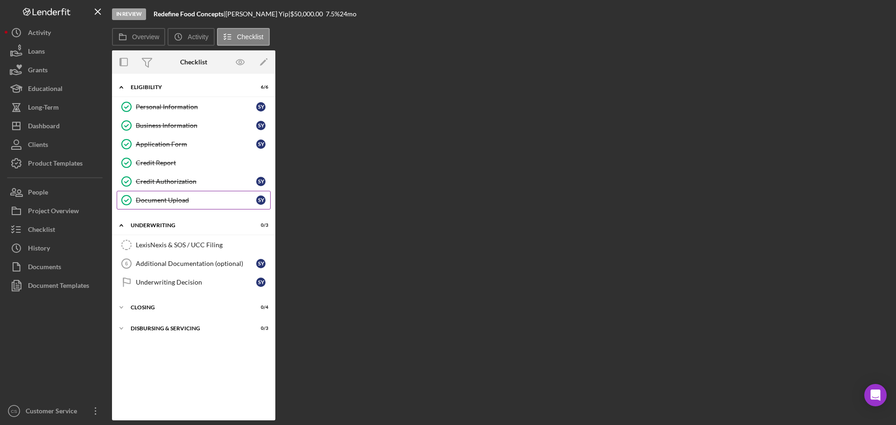
click at [205, 199] on div "Document Upload" at bounding box center [196, 199] width 120 height 7
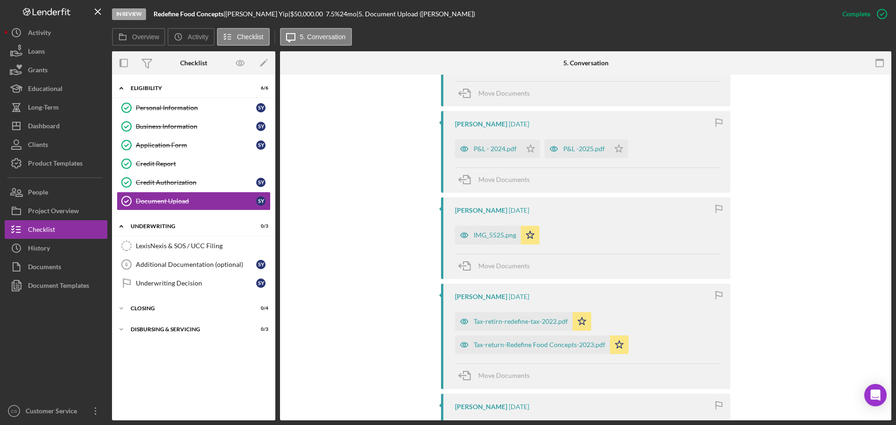
scroll to position [373, 0]
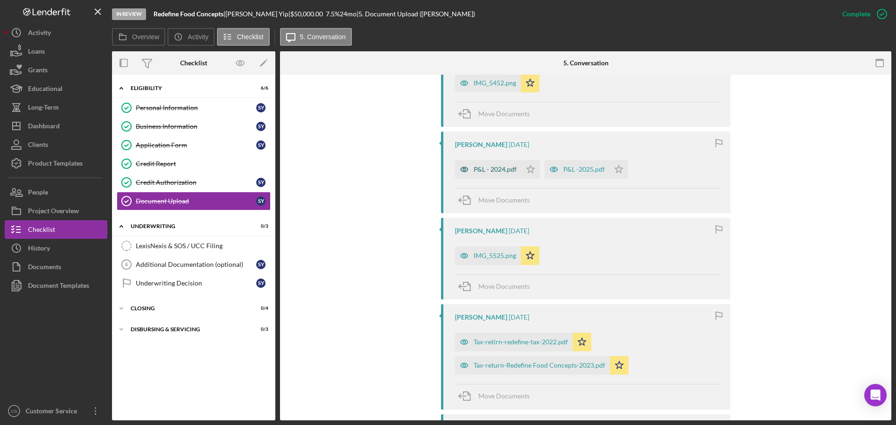
click at [494, 171] on div "P&L - 2024.pdf" at bounding box center [495, 169] width 43 height 7
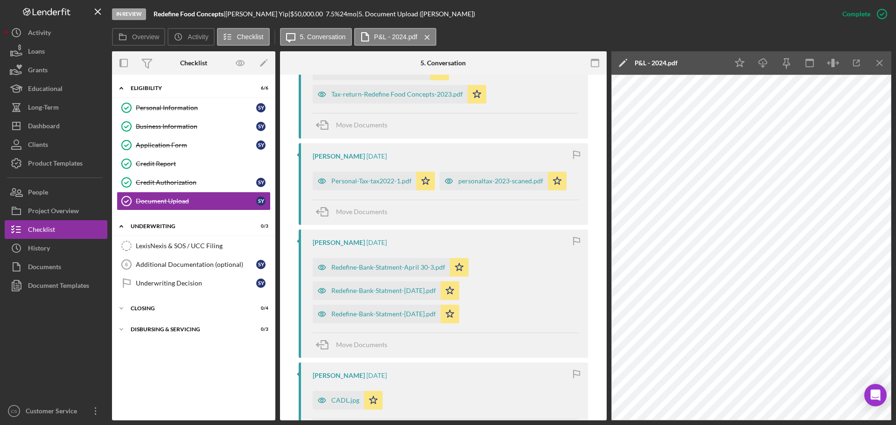
scroll to position [653, 0]
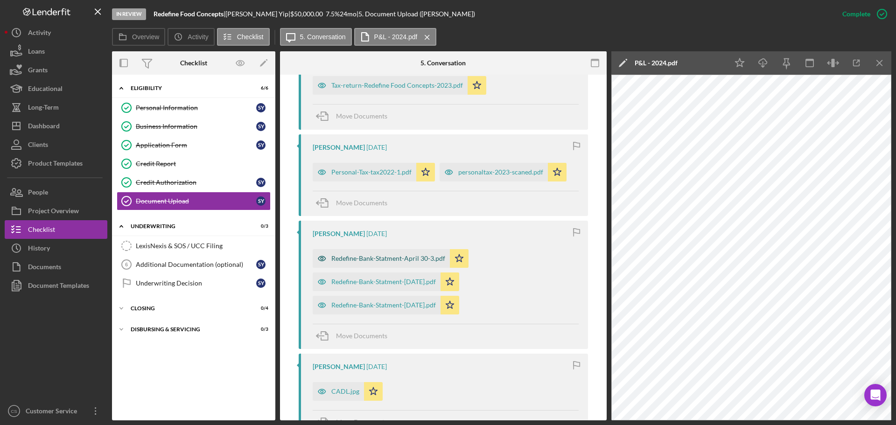
click at [379, 258] on div "Redefine-Bank-Statment-April 30-3.pdf" at bounding box center [388, 258] width 114 height 7
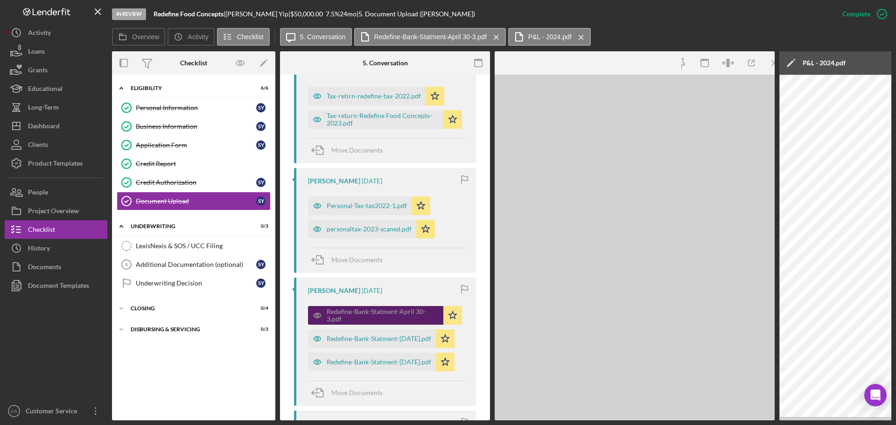
scroll to position [687, 0]
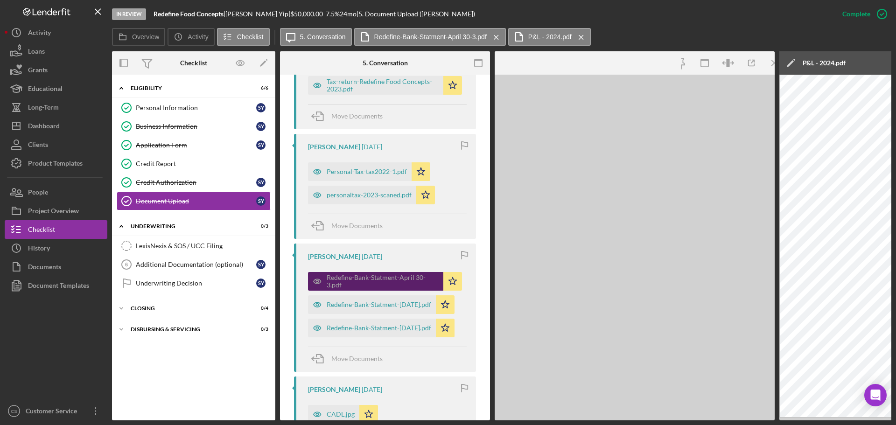
click at [382, 279] on div "Redefine-Bank-Statment-April 30-3.pdf" at bounding box center [383, 281] width 112 height 15
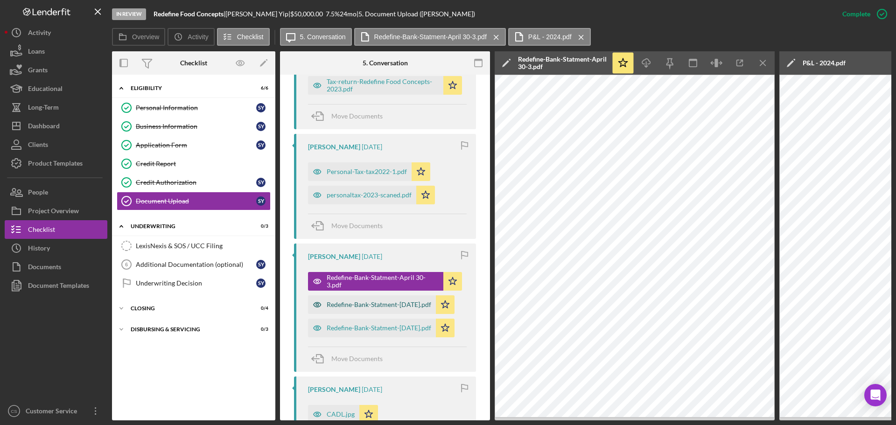
click at [389, 309] on div "Redefine-Bank-Statment-June 30.pdf" at bounding box center [372, 304] width 128 height 19
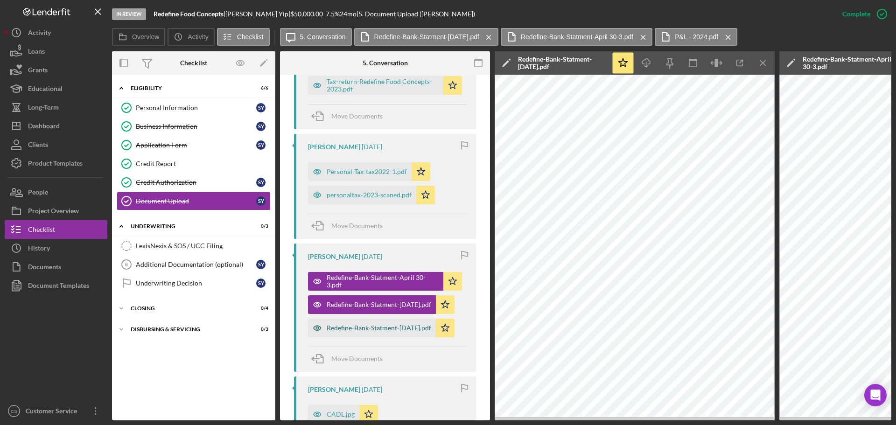
click at [389, 324] on div "Redefine-Bank-Statment-May 30.pdf" at bounding box center [379, 327] width 105 height 7
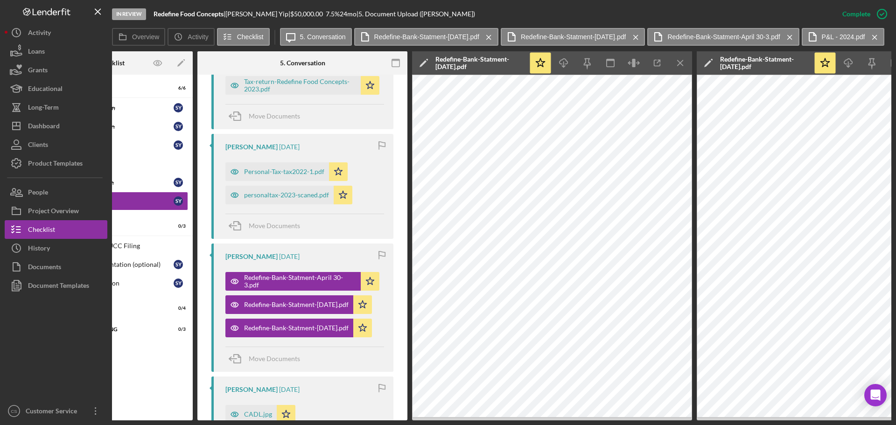
scroll to position [0, 0]
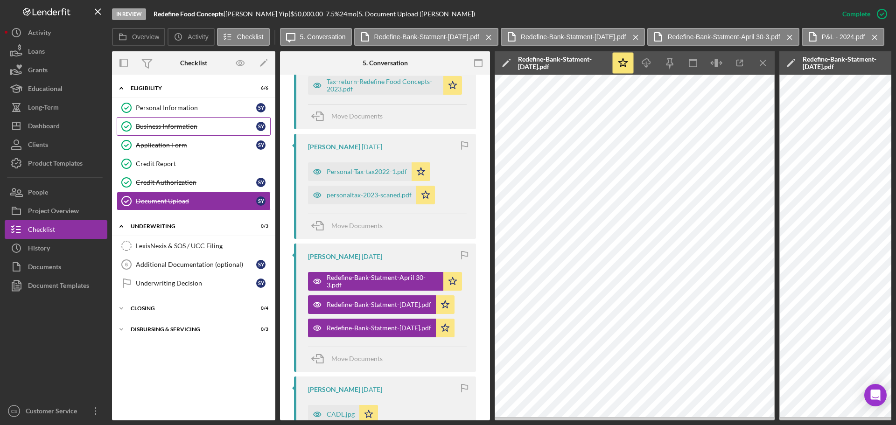
click at [175, 122] on link "Business Information Business Information S Y" at bounding box center [194, 126] width 154 height 19
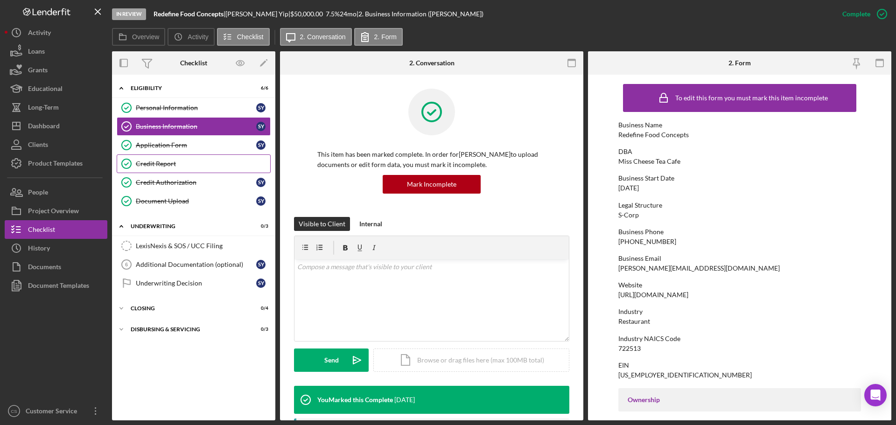
click at [196, 155] on link "Credit Report Credit Report" at bounding box center [194, 163] width 154 height 19
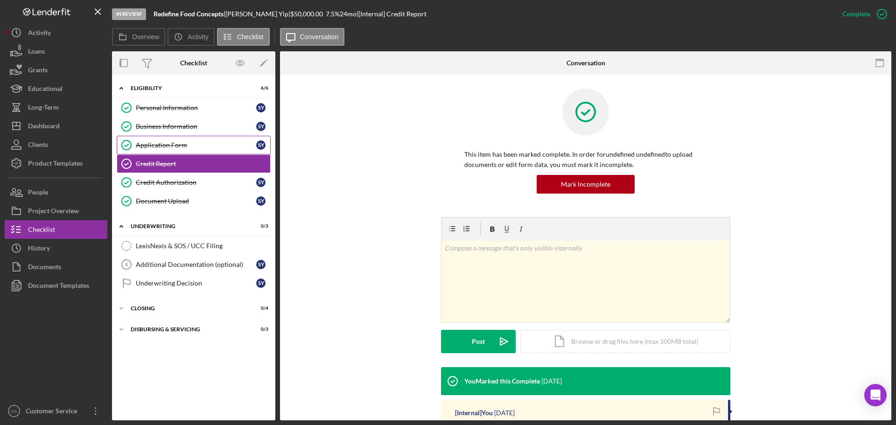
click at [198, 144] on div "Application Form" at bounding box center [196, 144] width 120 height 7
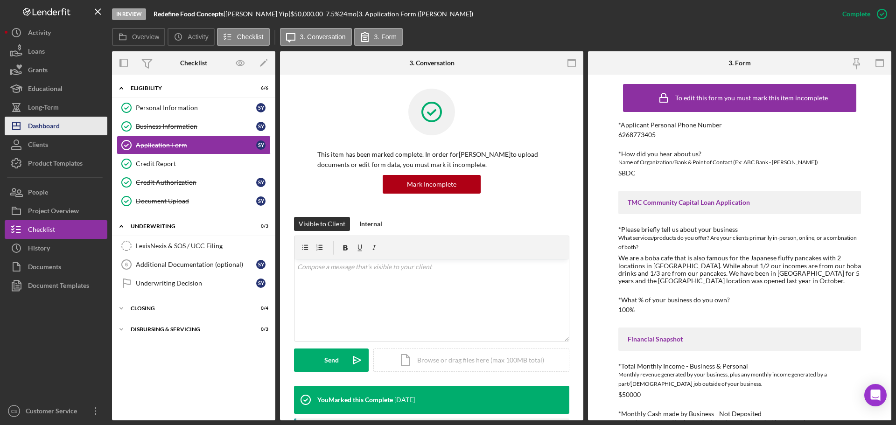
click at [43, 123] on div "Dashboard" at bounding box center [44, 127] width 32 height 21
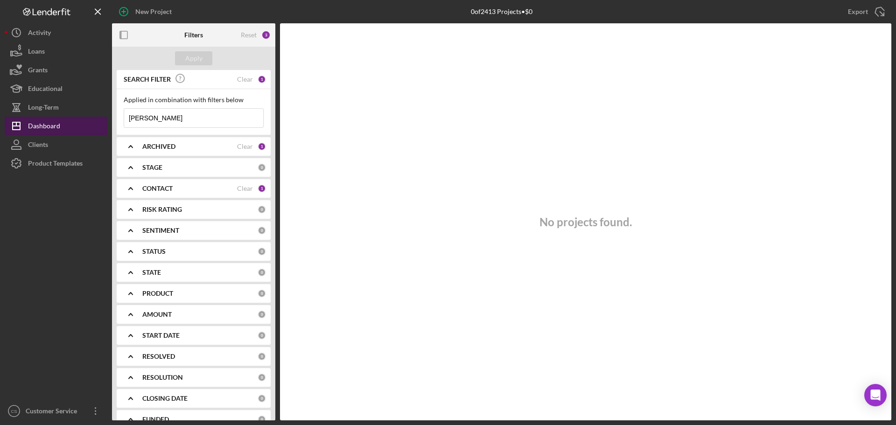
click at [33, 118] on div "Dashboard" at bounding box center [44, 127] width 32 height 21
click at [32, 126] on div "Dashboard" at bounding box center [44, 127] width 32 height 21
click at [44, 104] on div "Long-Term" at bounding box center [43, 108] width 31 height 21
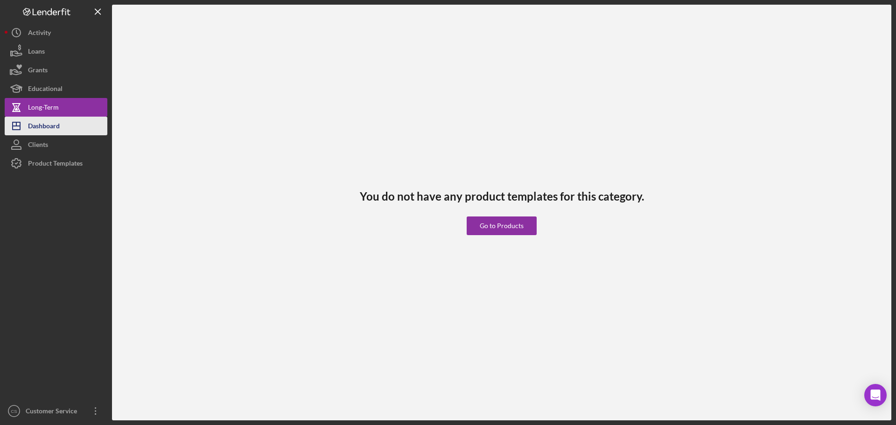
click at [41, 125] on div "Dashboard" at bounding box center [44, 127] width 32 height 21
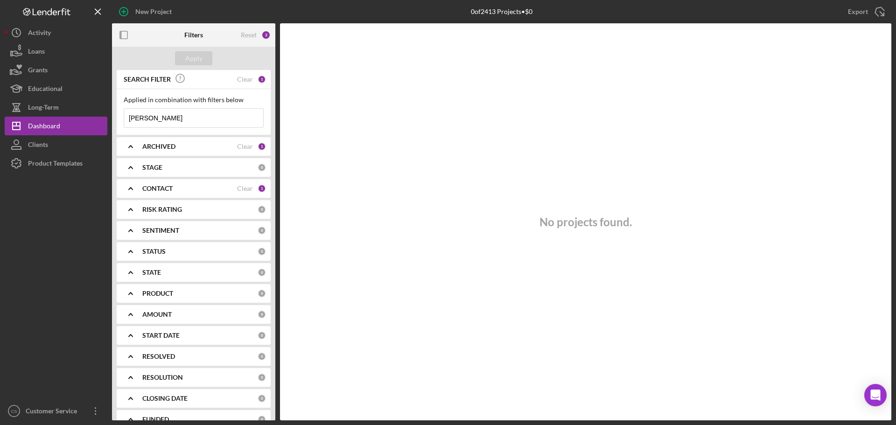
click at [258, 78] on div "1" at bounding box center [262, 79] width 8 height 8
click at [238, 80] on div "Clear" at bounding box center [245, 79] width 16 height 7
click at [181, 189] on div "CONTACT" at bounding box center [189, 188] width 95 height 7
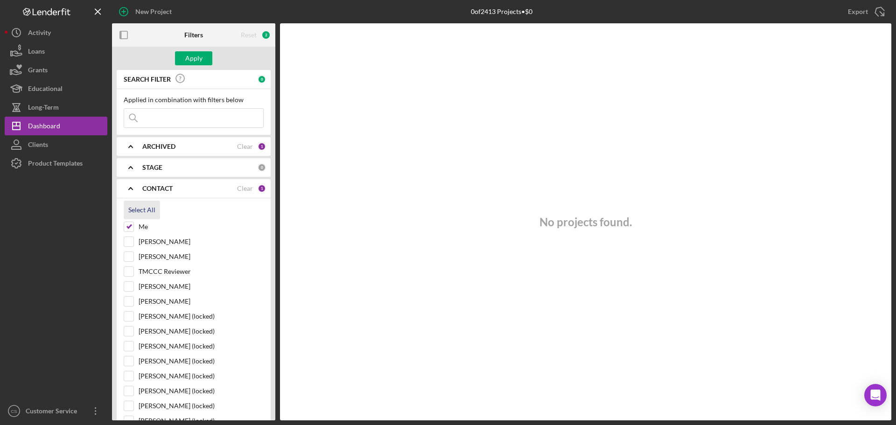
click at [150, 209] on div "Select All" at bounding box center [141, 210] width 27 height 19
checkbox input "true"
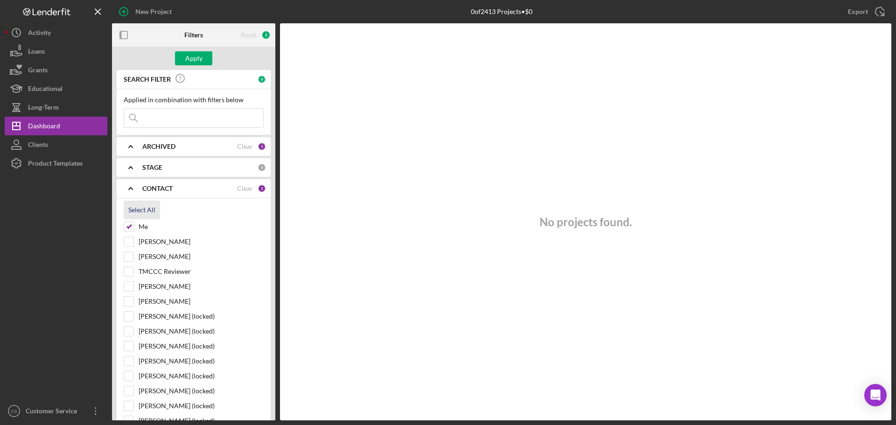
checkbox input "true"
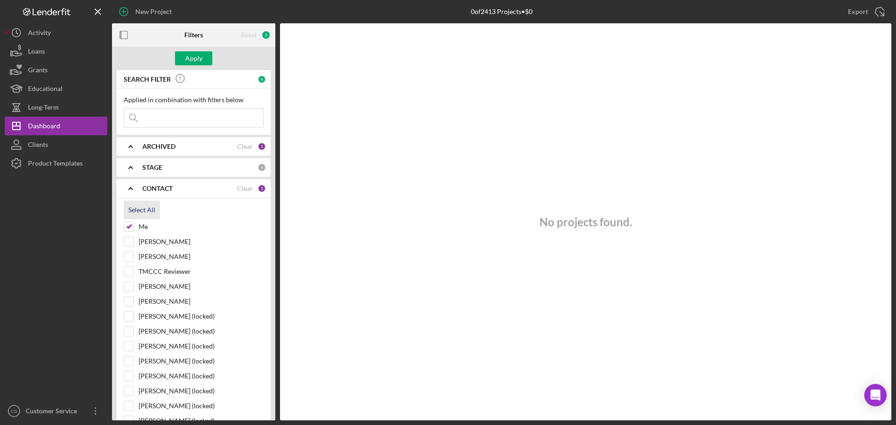
checkbox input "true"
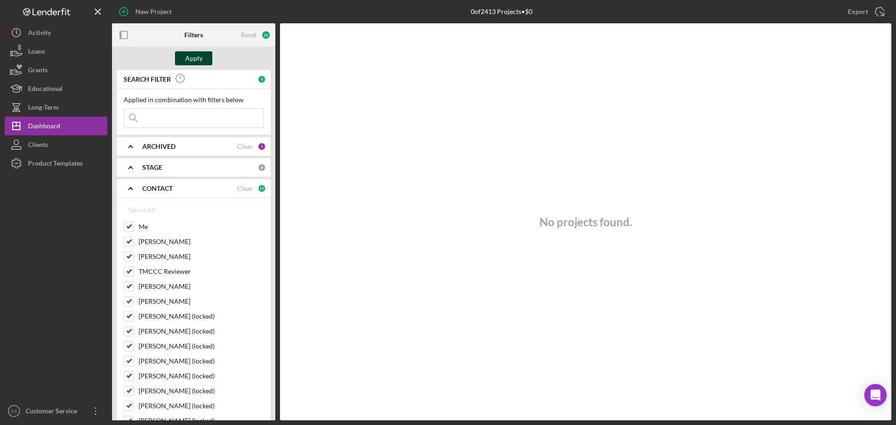
click at [193, 55] on div "Apply" at bounding box center [193, 58] width 17 height 14
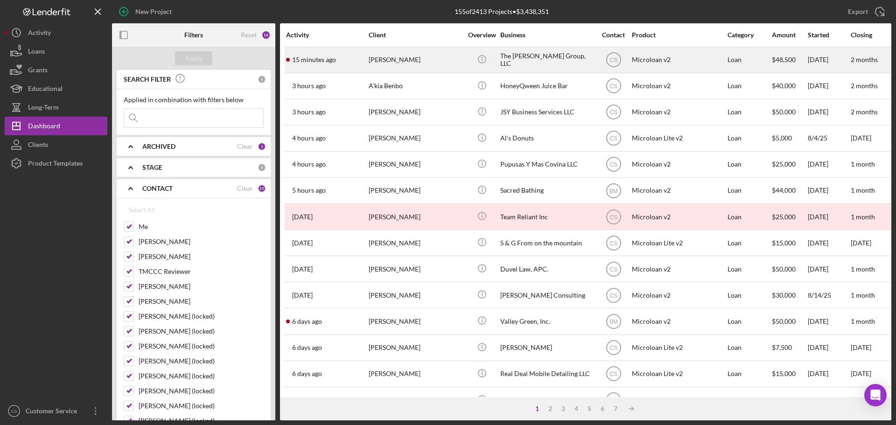
click at [441, 61] on div "[PERSON_NAME]" at bounding box center [415, 60] width 93 height 25
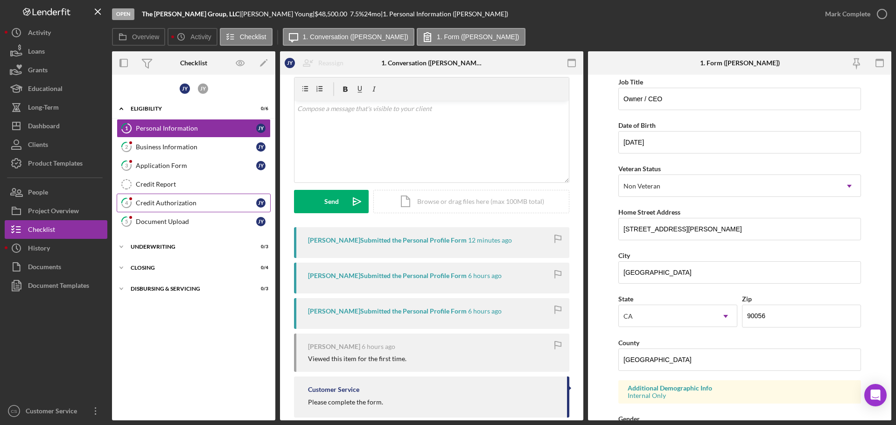
scroll to position [46, 0]
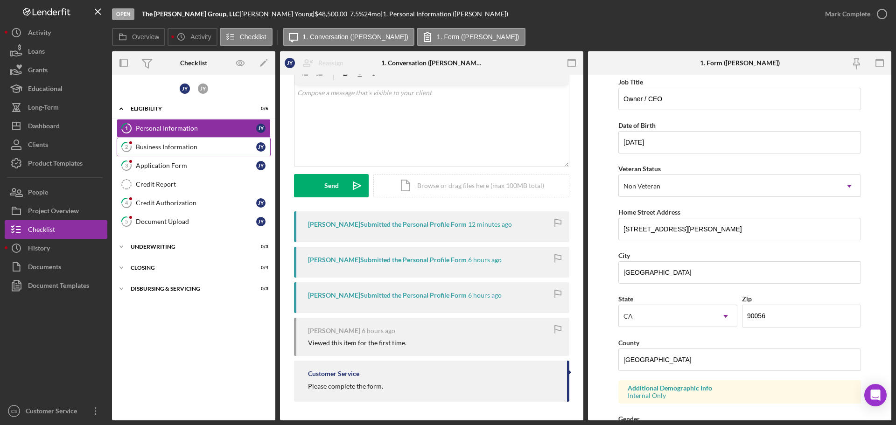
click at [210, 141] on link "2 Business Information J Y" at bounding box center [194, 147] width 154 height 19
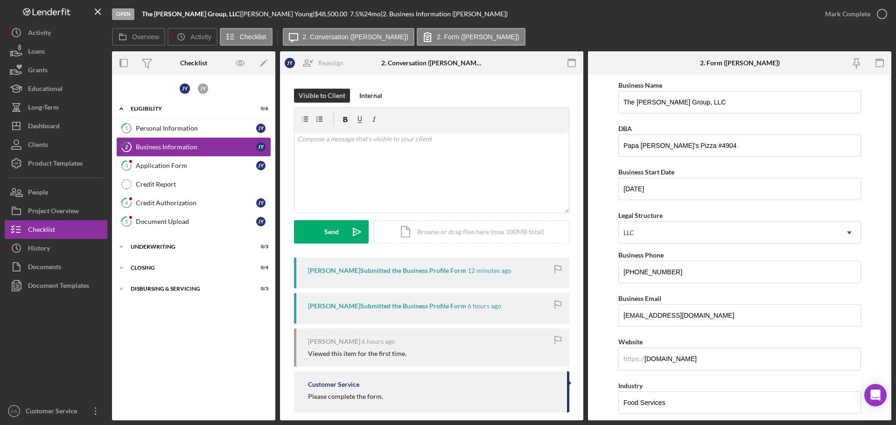
click at [182, 151] on link "2 Business Information J Y" at bounding box center [194, 147] width 154 height 19
click at [181, 166] on div "Application Form" at bounding box center [196, 165] width 120 height 7
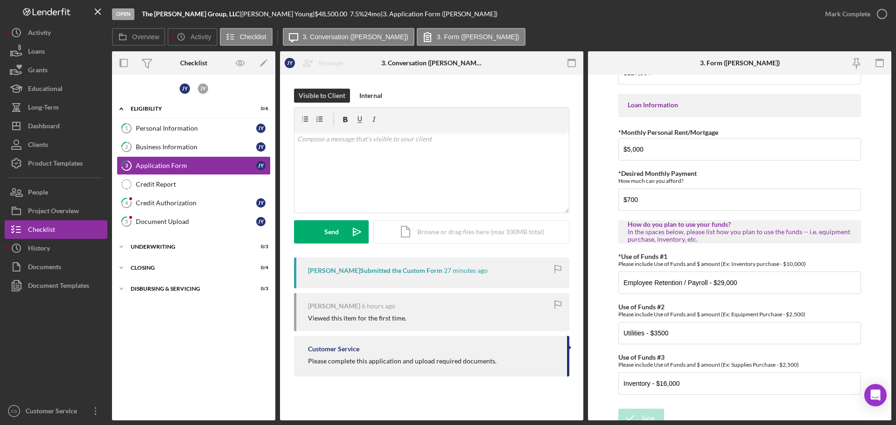
scroll to position [465, 0]
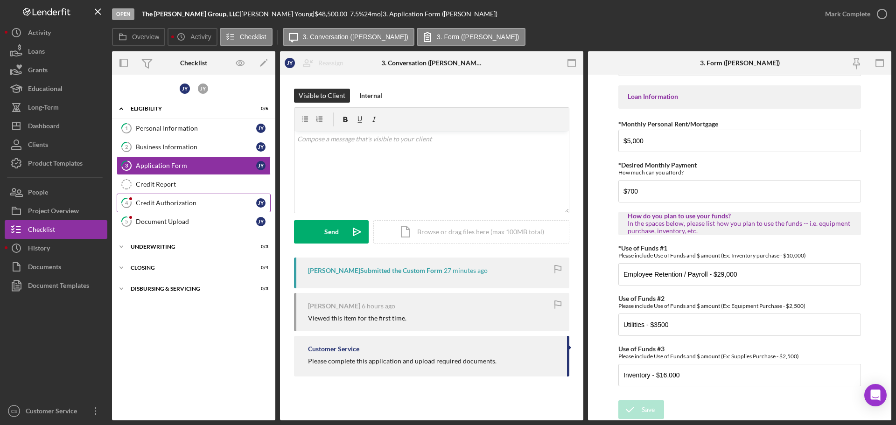
click at [185, 203] on div "Credit Authorization" at bounding box center [196, 202] width 120 height 7
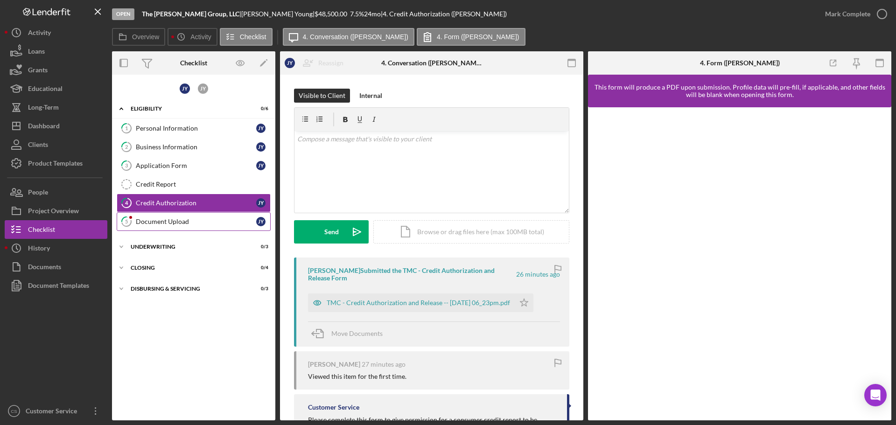
click at [186, 218] on div "Document Upload" at bounding box center [196, 221] width 120 height 7
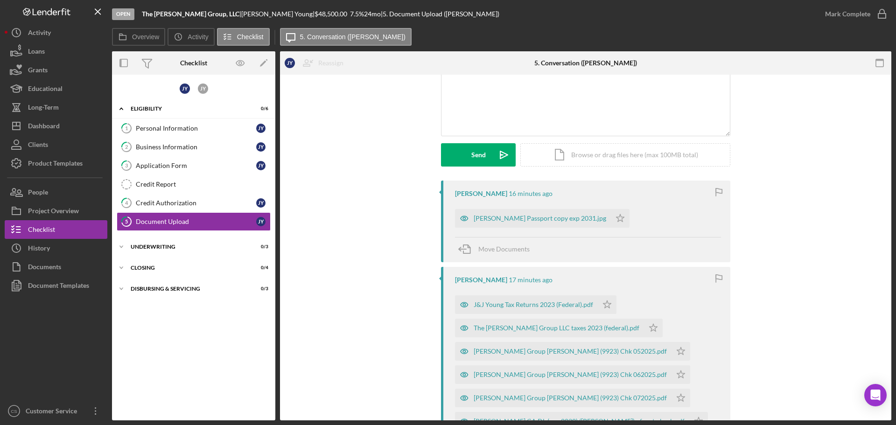
scroll to position [93, 0]
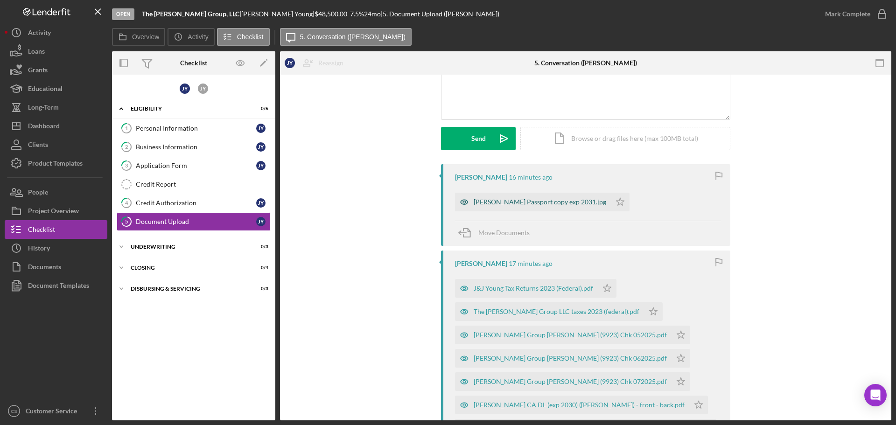
click at [522, 204] on div "Jarvis Passport copy exp 2031.jpg" at bounding box center [540, 201] width 133 height 7
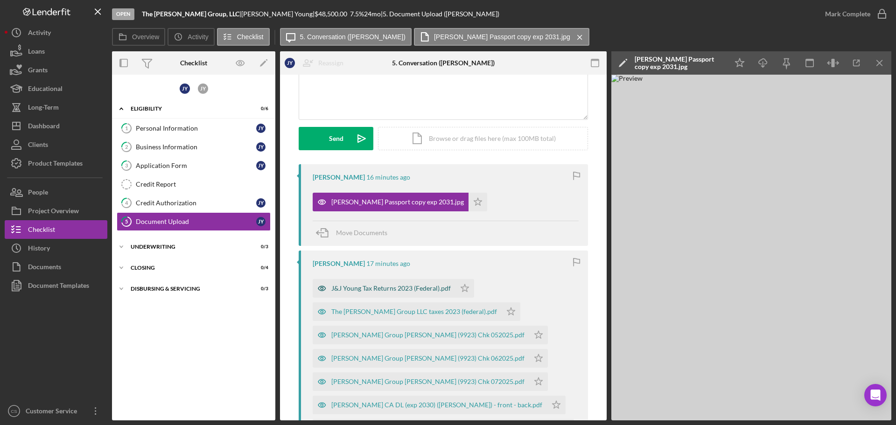
click at [382, 289] on div "J&J Young Tax Returns 2023 (Federal).pdf" at bounding box center [390, 288] width 119 height 7
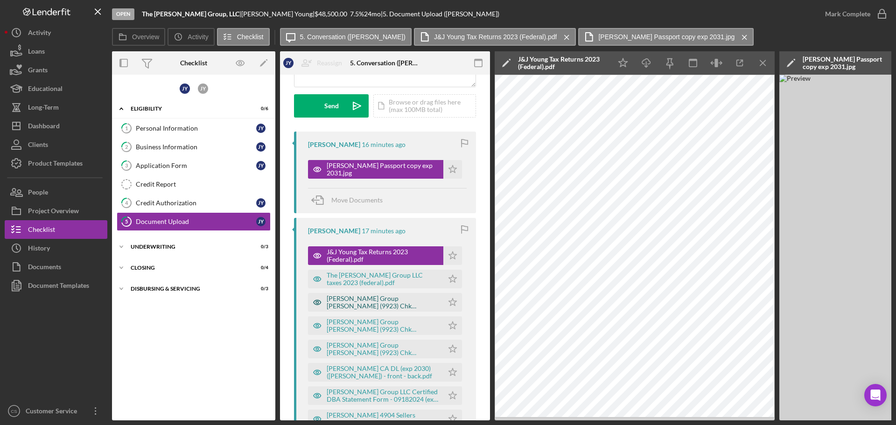
scroll to position [140, 0]
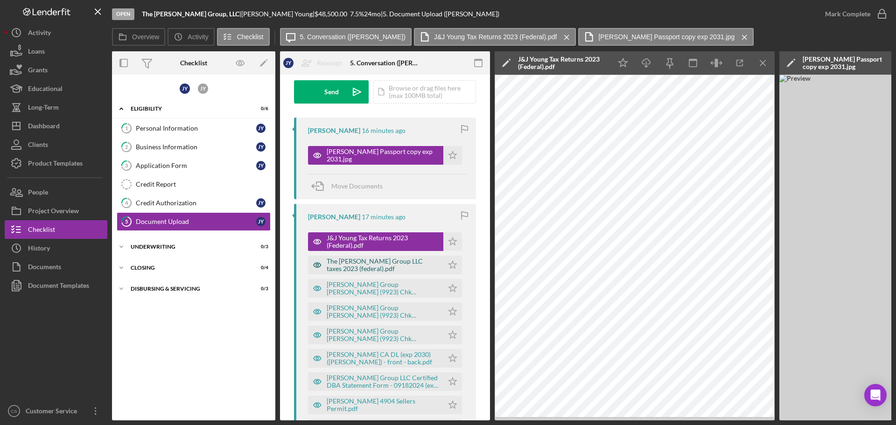
click at [374, 263] on div "The J.A.Y. Group LLC taxes 2023 (federal).pdf" at bounding box center [383, 265] width 112 height 15
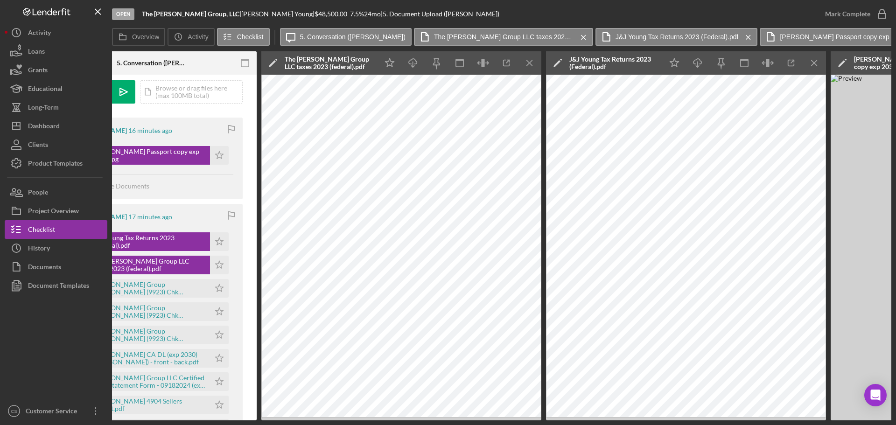
scroll to position [0, 280]
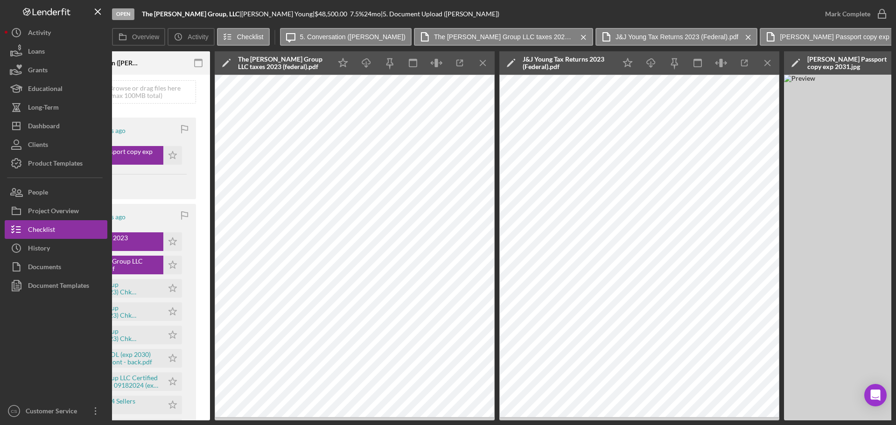
click at [770, 66] on icon "Icon/Menu Close" at bounding box center [767, 63] width 21 height 21
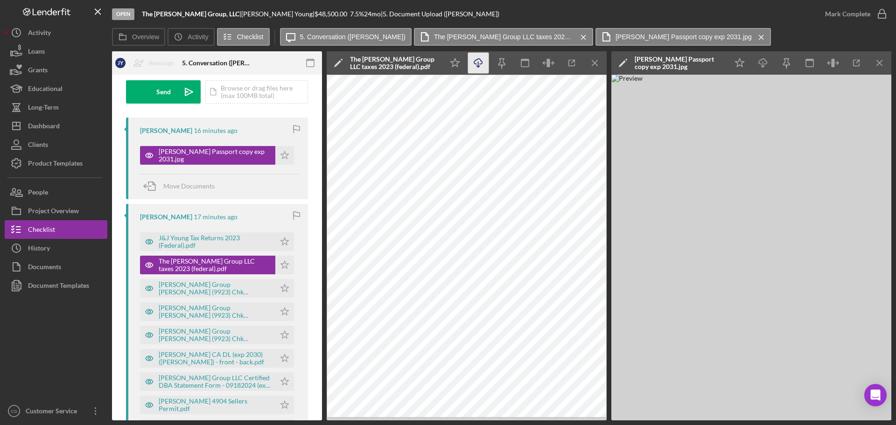
scroll to position [0, 168]
click at [598, 56] on icon "Icon/Menu Close" at bounding box center [595, 63] width 21 height 21
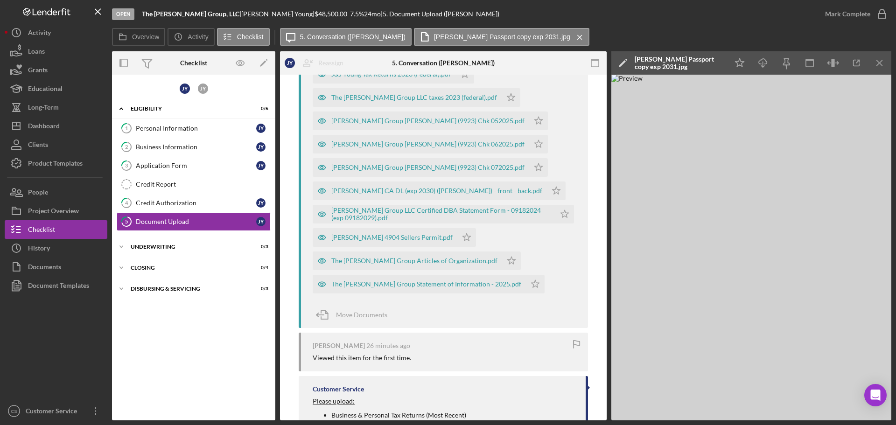
scroll to position [286, 0]
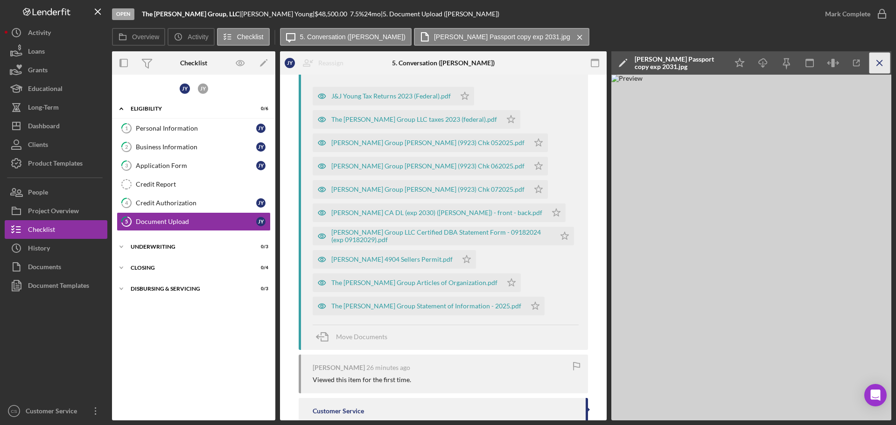
click at [876, 63] on icon "Icon/Menu Close" at bounding box center [879, 63] width 21 height 21
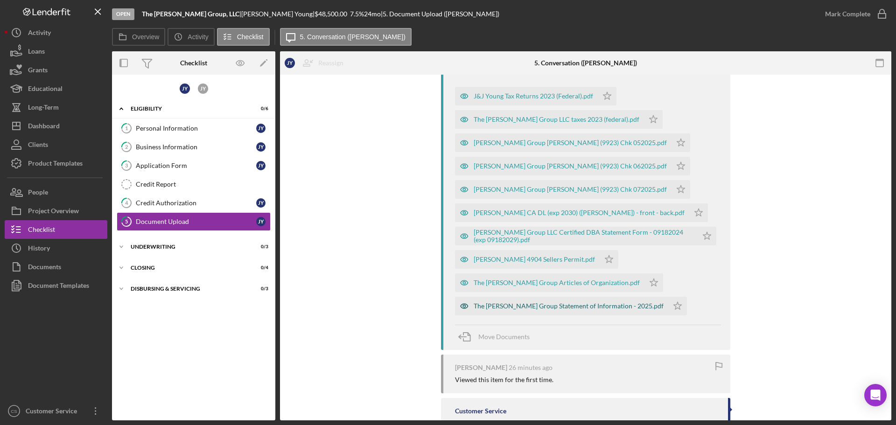
click at [513, 309] on div "The J.A.Y. Group Statement of Information - 2025.pdf" at bounding box center [569, 305] width 190 height 7
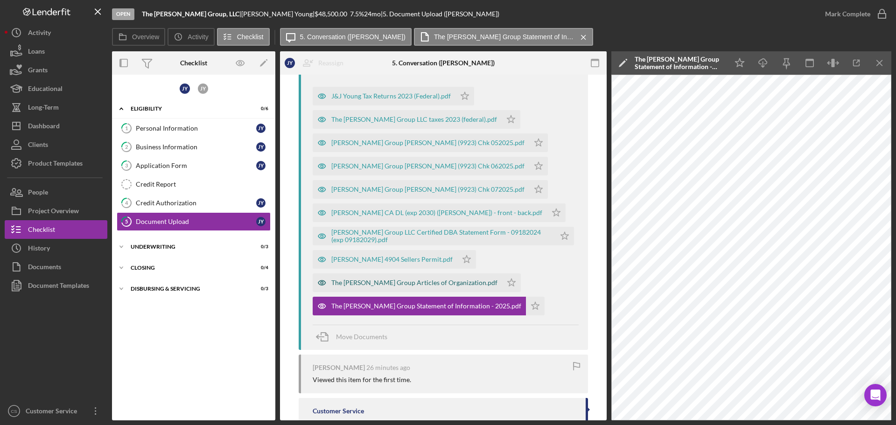
click at [378, 283] on div "The J.A.Y. Group Articles of Organization.pdf" at bounding box center [414, 282] width 166 height 7
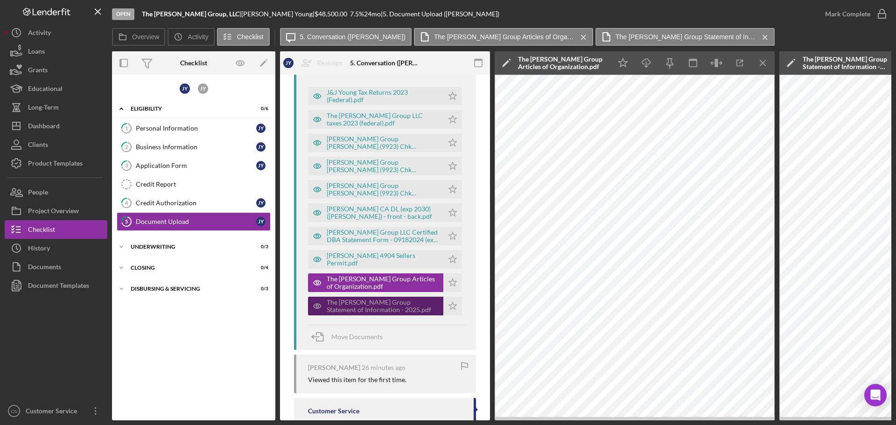
click at [376, 302] on div "The J.A.Y. Group Statement of Information - 2025.pdf" at bounding box center [383, 306] width 112 height 15
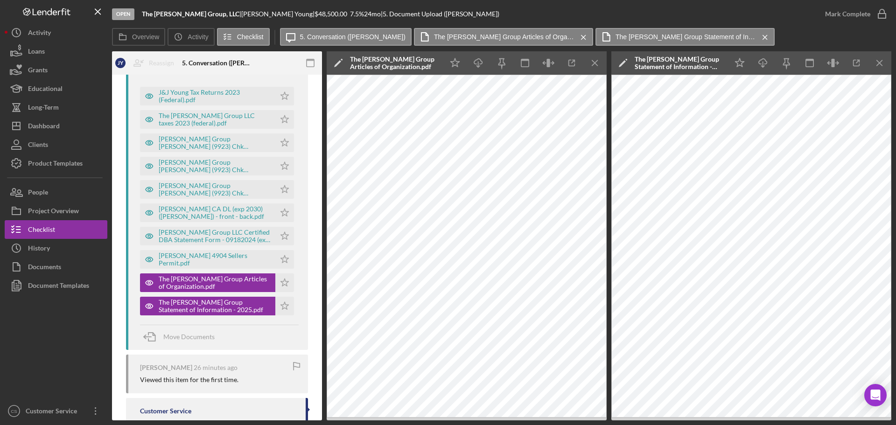
scroll to position [0, 121]
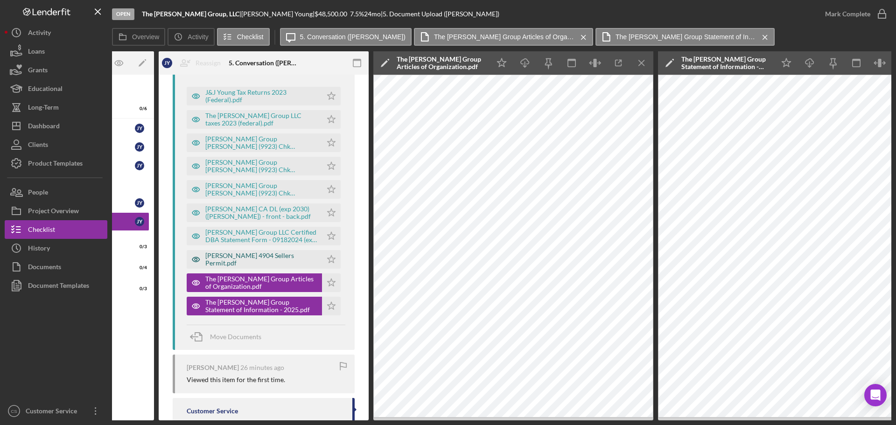
click at [268, 259] on div "Papa Johns 4904 Sellers Permit.pdf" at bounding box center [261, 259] width 112 height 15
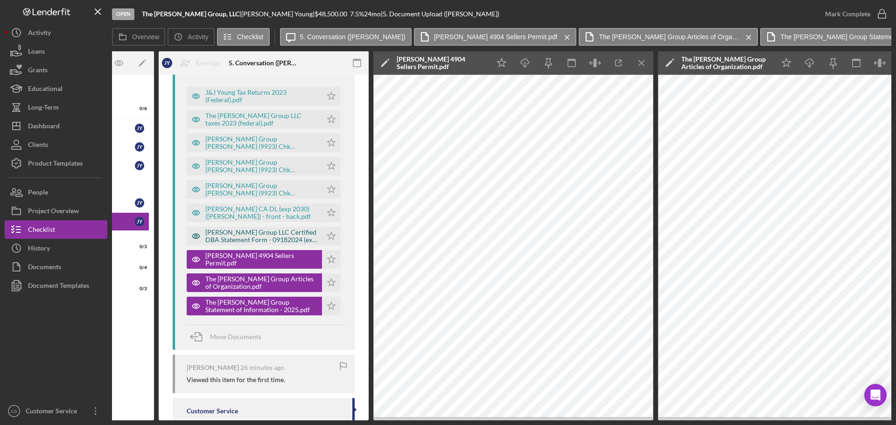
click at [264, 233] on div "JAY Group LLC Certified DBA Statement Form - 09182024 (exp 09182029).pdf" at bounding box center [261, 236] width 112 height 15
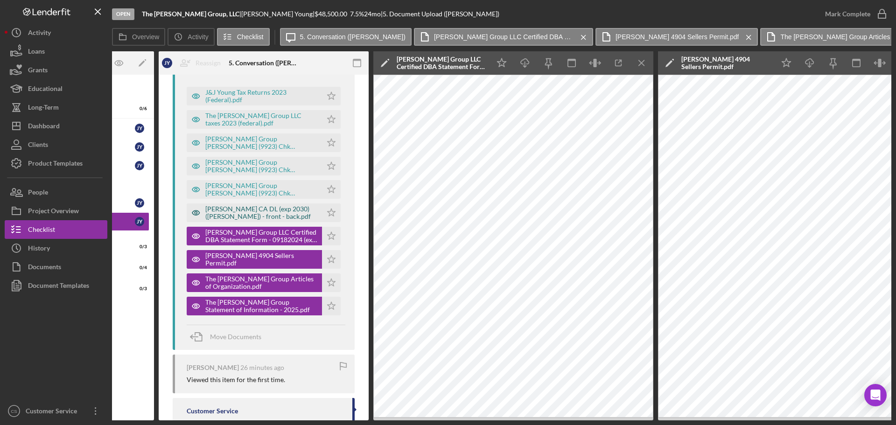
click at [223, 214] on div "Jarvis CA DL (exp 2030) (Garth) - front - back.pdf" at bounding box center [261, 212] width 112 height 15
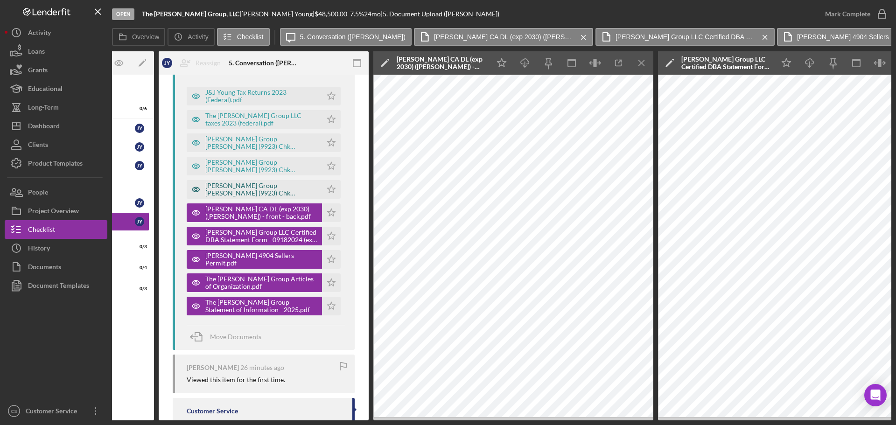
click at [232, 187] on div "JAY Group Chase (9923) Chk 072025.pdf" at bounding box center [261, 189] width 112 height 15
click at [241, 171] on div "JAY Group Chase (9923) Chk 062025.pdf" at bounding box center [261, 166] width 112 height 15
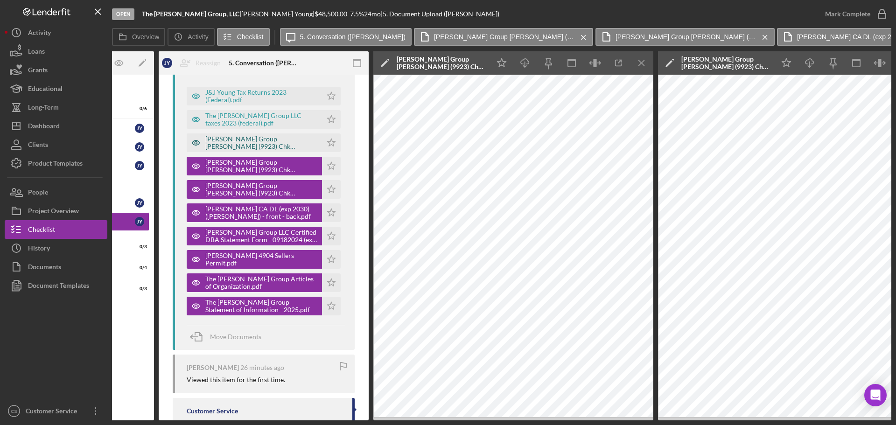
click at [244, 140] on div "JAY Group Chase (9923) Chk 052025.pdf" at bounding box center [261, 142] width 112 height 15
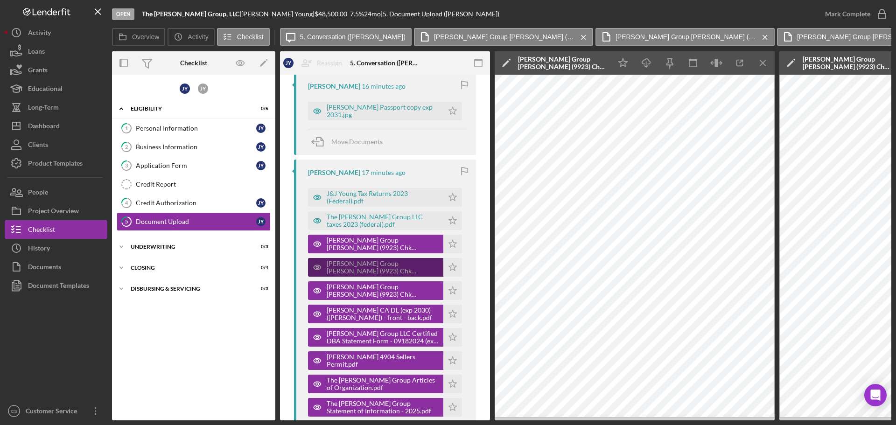
scroll to position [146, 0]
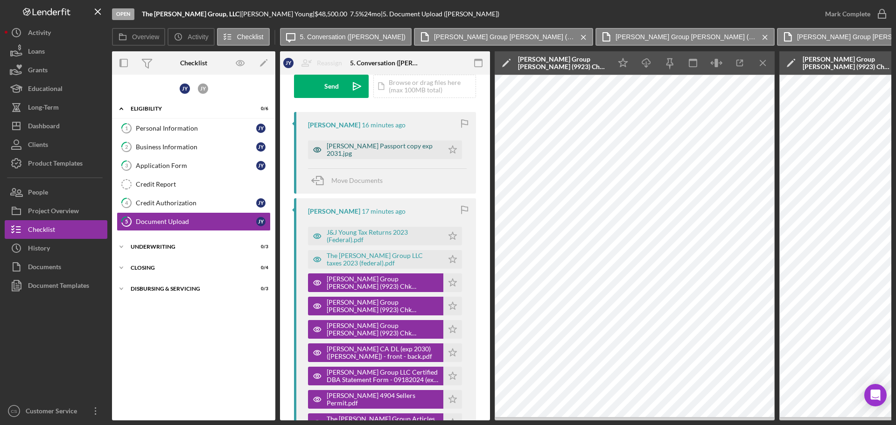
click at [391, 148] on div "Jarvis Passport copy exp 2031.jpg" at bounding box center [383, 149] width 112 height 15
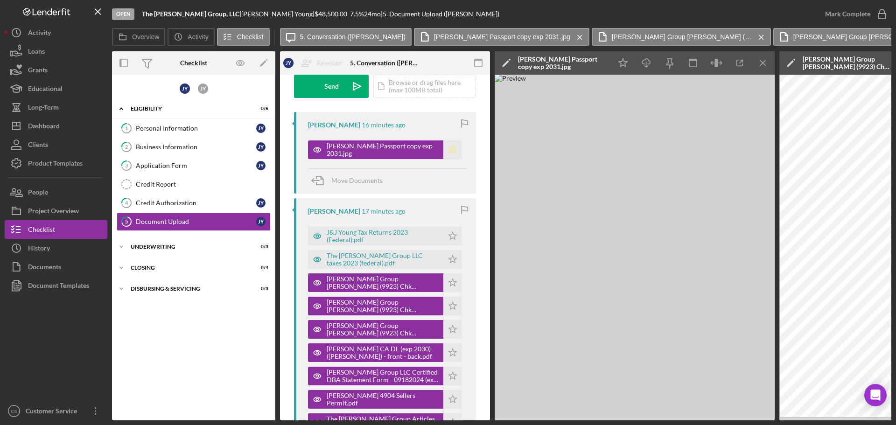
click at [449, 151] on polygon "button" at bounding box center [453, 149] width 8 height 7
click at [449, 150] on polygon "button" at bounding box center [453, 149] width 8 height 7
click at [572, 30] on icon "Icon/Menu Close" at bounding box center [580, 37] width 16 height 23
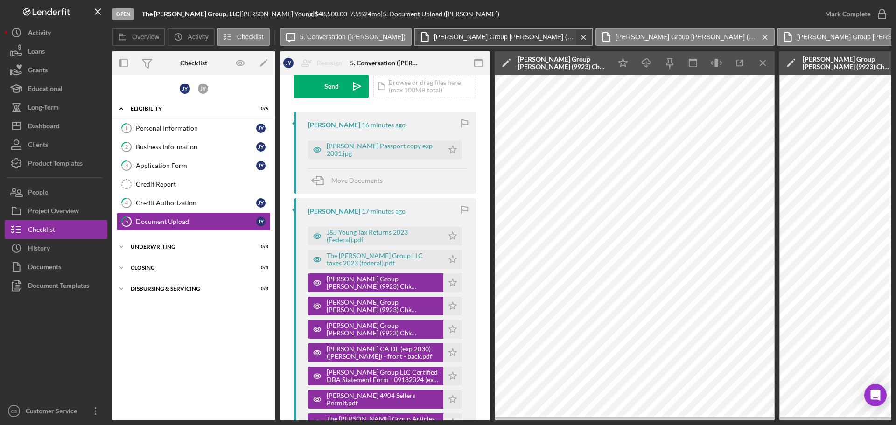
click at [575, 36] on icon "Icon/Menu Close" at bounding box center [583, 37] width 16 height 23
click at [575, 35] on icon "Icon/Menu Close" at bounding box center [583, 37] width 16 height 23
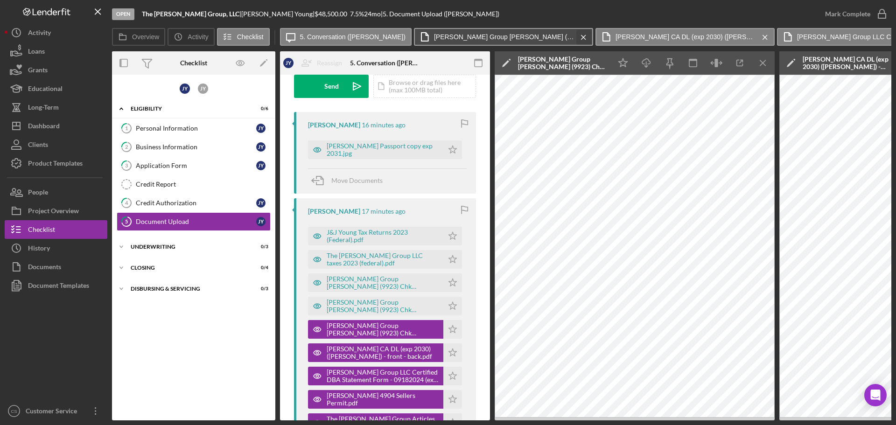
click at [541, 35] on div "Icon/Message 5. Conversation (Jarvis Y.) JAY Group Chase (9923) Chk 072025.pdf …" at bounding box center [586, 37] width 612 height 19
click at [575, 35] on icon "Icon/Menu Close" at bounding box center [583, 37] width 16 height 23
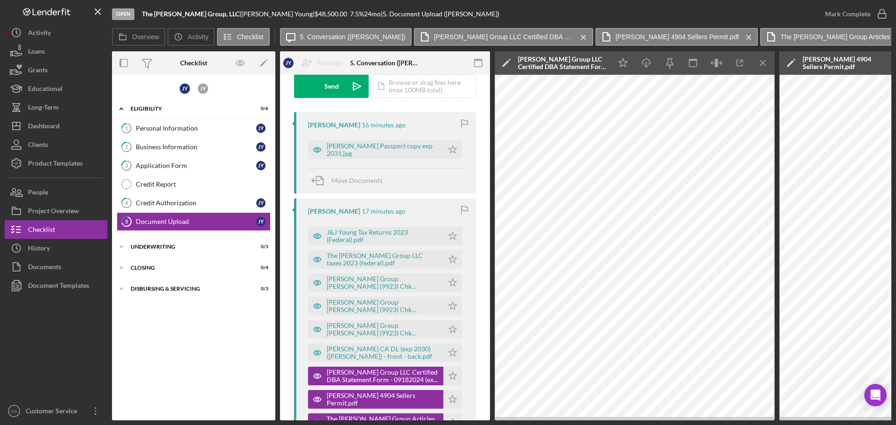
click at [575, 35] on icon "Icon/Menu Close" at bounding box center [583, 37] width 16 height 23
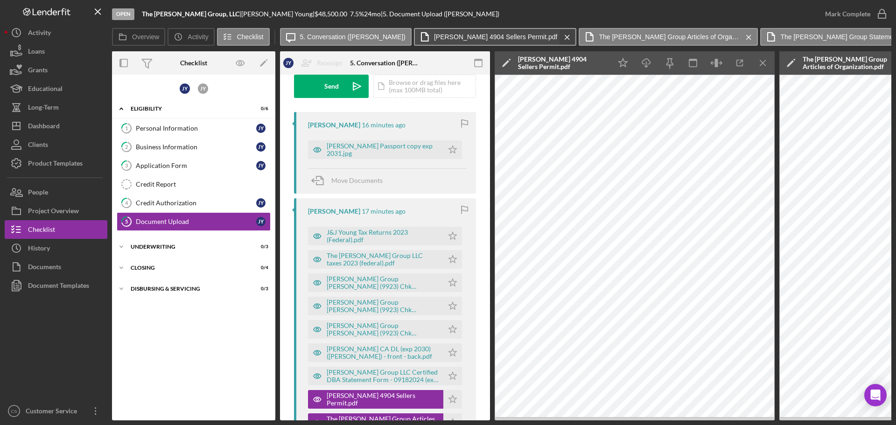
click at [524, 35] on div "Icon/Message 5. Conversation (Jarvis Y.) Papa Johns 4904 Sellers Permit.pdf Ico…" at bounding box center [586, 37] width 612 height 19
click at [559, 35] on icon "Icon/Menu Close" at bounding box center [567, 37] width 16 height 23
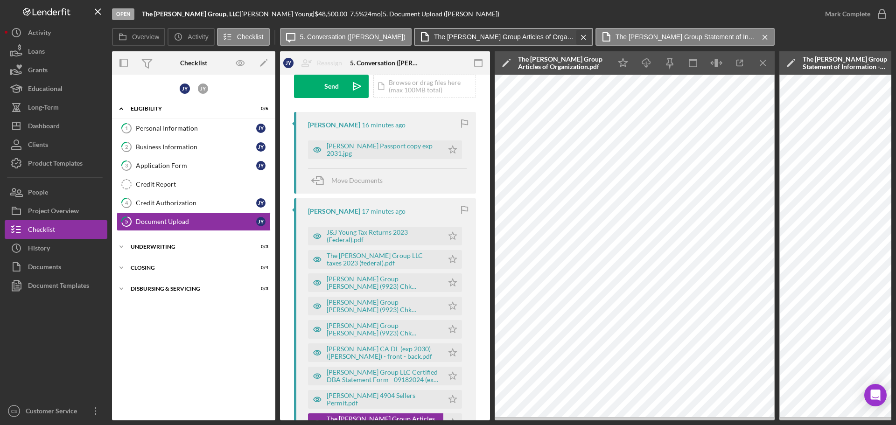
click at [549, 38] on div "Icon/Message 5. Conversation (Jarvis Y.) The J.A.Y. Group Articles of Organizat…" at bounding box center [528, 37] width 497 height 19
click at [575, 36] on icon "Icon/Menu Close" at bounding box center [583, 37] width 16 height 23
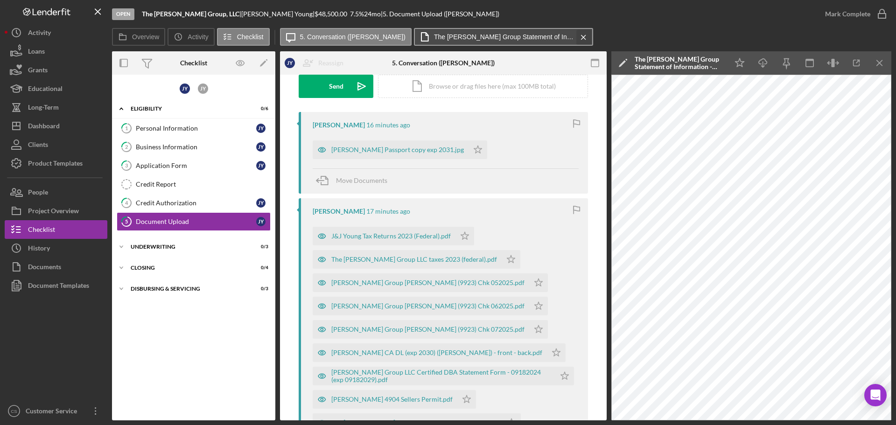
click at [575, 35] on icon "Icon/Menu Close" at bounding box center [583, 37] width 16 height 23
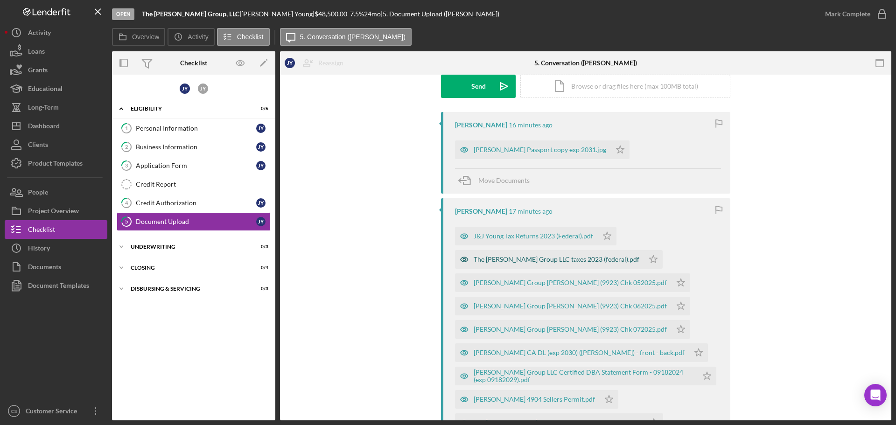
click at [518, 253] on div "The J.A.Y. Group LLC taxes 2023 (federal).pdf" at bounding box center [549, 259] width 189 height 19
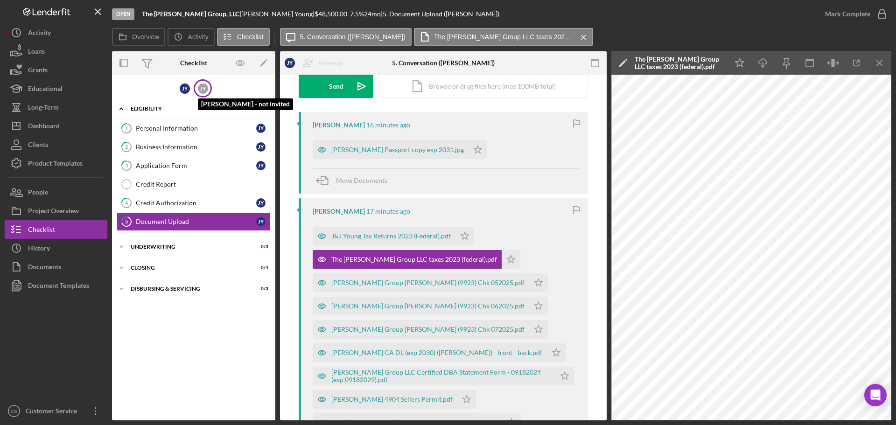
click at [203, 89] on div "J Y" at bounding box center [203, 89] width 10 height 10
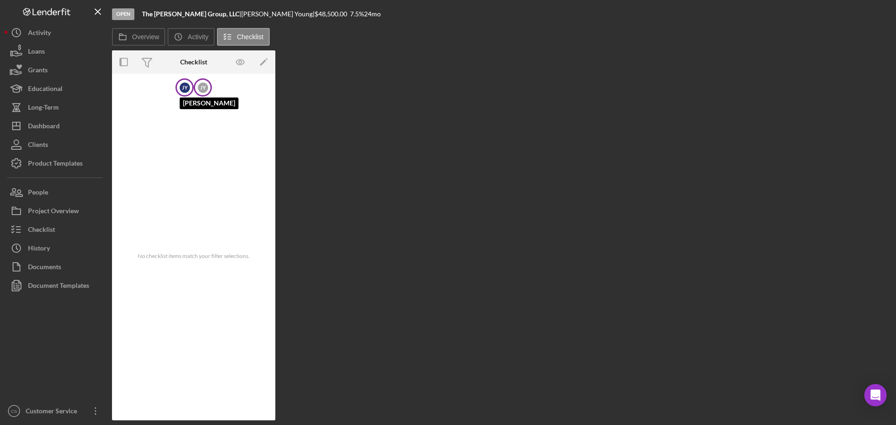
click at [188, 90] on div "J Y" at bounding box center [185, 88] width 10 height 10
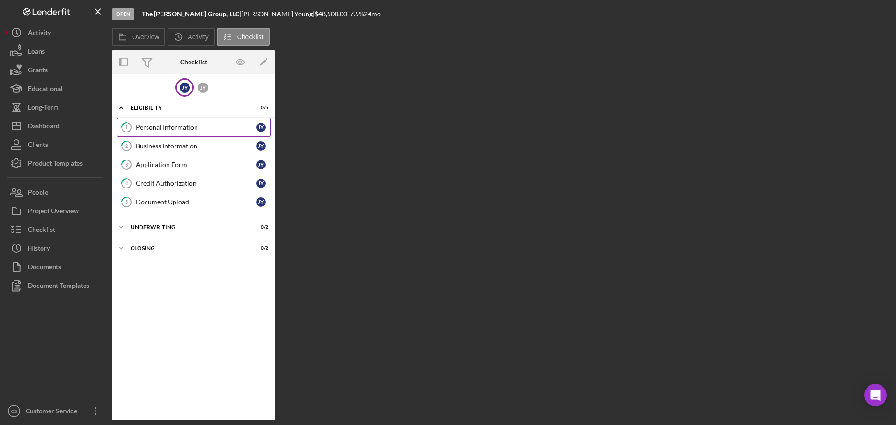
click at [187, 129] on div "Personal Information" at bounding box center [196, 127] width 120 height 7
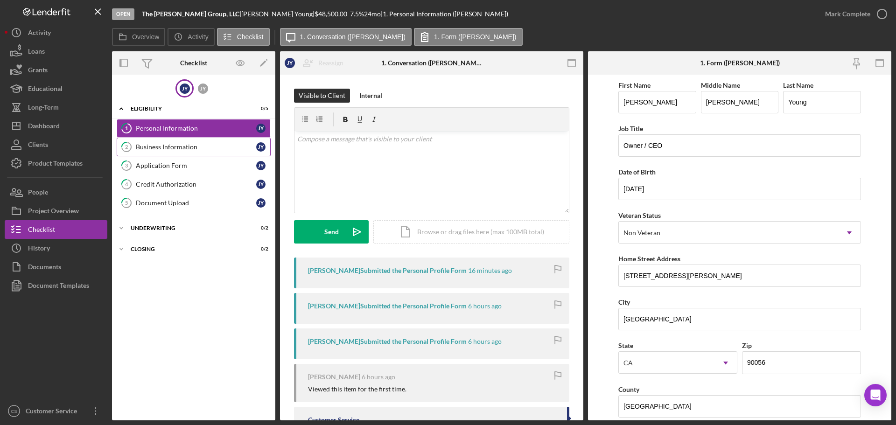
click at [192, 147] on div "Business Information" at bounding box center [196, 146] width 120 height 7
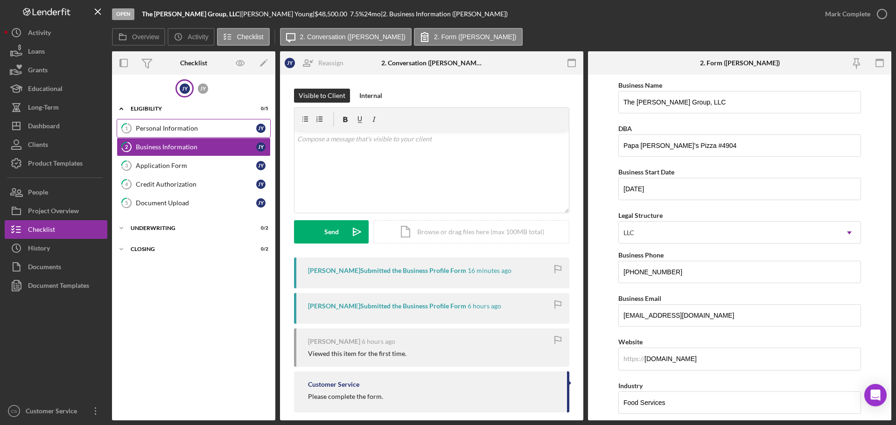
click at [214, 127] on div "Personal Information" at bounding box center [196, 128] width 120 height 7
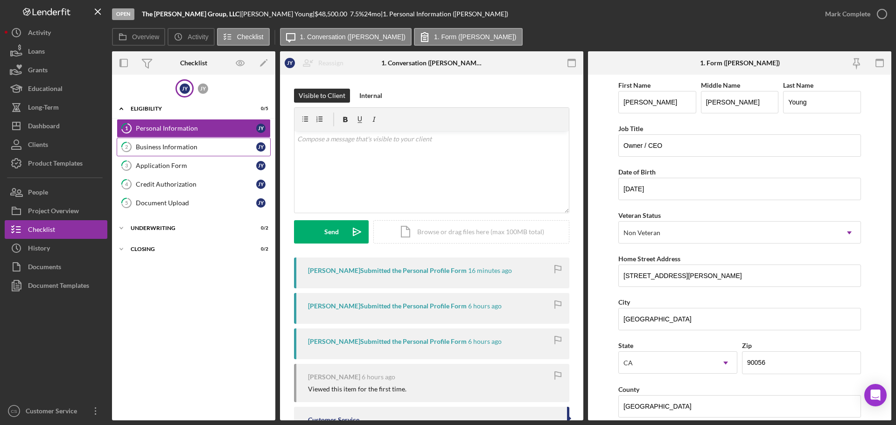
click at [228, 148] on div "Business Information" at bounding box center [196, 146] width 120 height 7
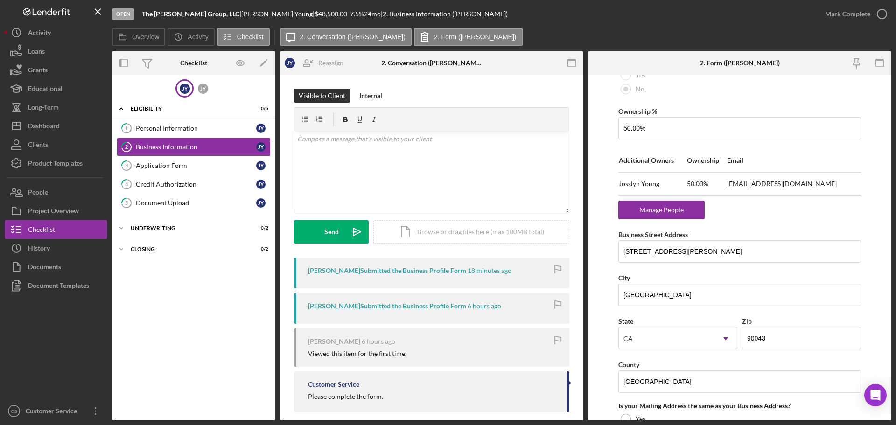
scroll to position [474, 0]
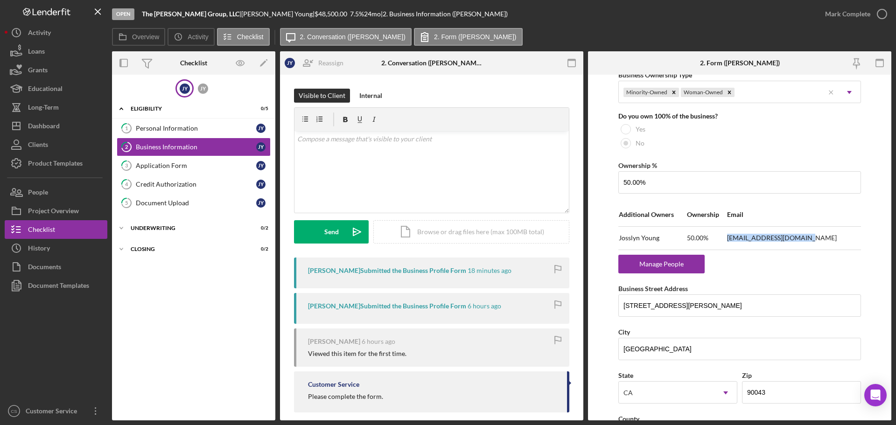
drag, startPoint x: 834, startPoint y: 238, endPoint x: 746, endPoint y: 239, distance: 87.8
click at [746, 239] on tr "Josslyn Young 50.00% josslynkyoung@gmail.com" at bounding box center [739, 237] width 243 height 23
copy tr "josslynkyoung@gmail.com"
click at [176, 320] on div "J Y J Y Icon/Expander Eligibility 0 / 5 1 Personal Information J Y 2 Business I…" at bounding box center [193, 247] width 163 height 336
click at [203, 86] on div "J Y" at bounding box center [203, 89] width 10 height 10
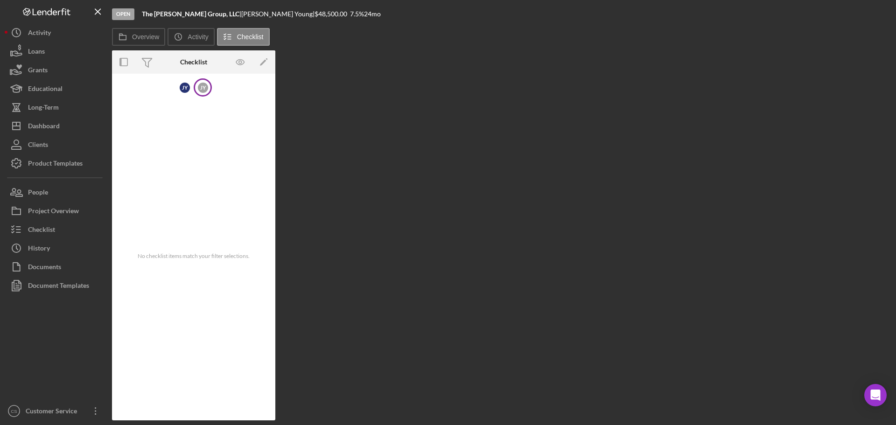
click at [203, 258] on span "No checklist items match your filter selections." at bounding box center [194, 256] width 112 height 7
click at [267, 62] on icon "Icon/Edit" at bounding box center [263, 62] width 21 height 21
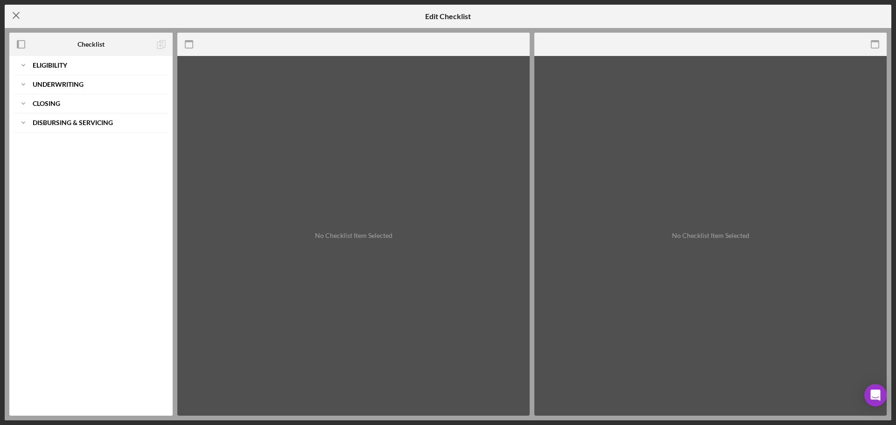
click at [6, 14] on icon "Icon/Menu Close" at bounding box center [16, 15] width 23 height 23
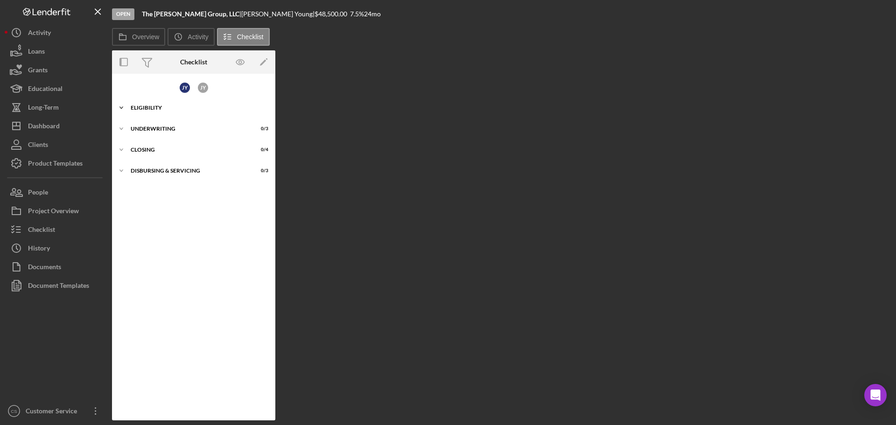
click at [167, 110] on div "Icon/Expander Eligibility 0 / 6" at bounding box center [193, 107] width 163 height 19
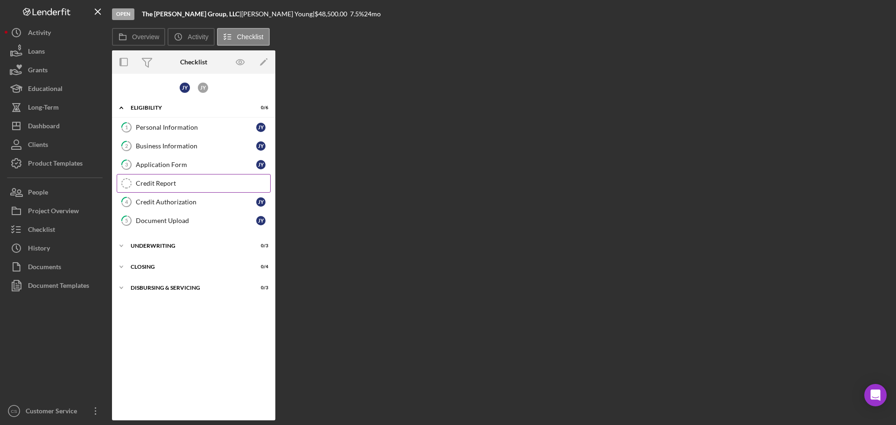
click at [186, 179] on link "Credit Report Credit Report" at bounding box center [194, 183] width 154 height 19
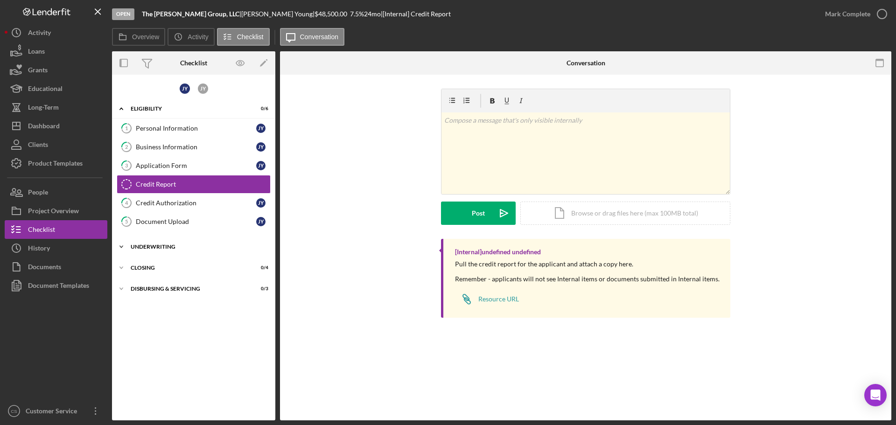
click at [201, 245] on div "Underwriting" at bounding box center [197, 247] width 133 height 6
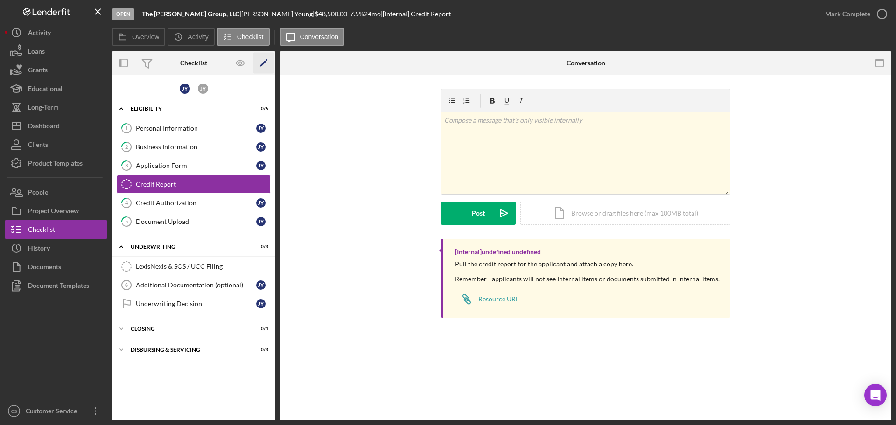
click at [266, 65] on icon "Icon/Edit" at bounding box center [263, 63] width 21 height 21
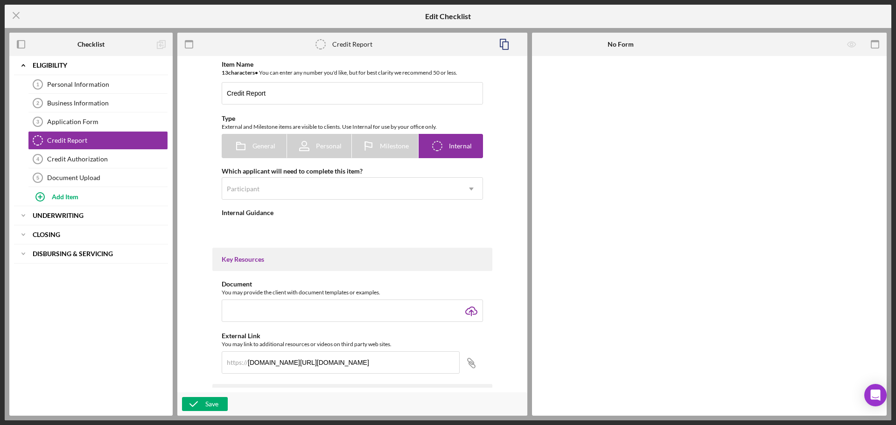
type textarea "<div>Pull the credit report for the applicant and attach a copy here. Remember …"
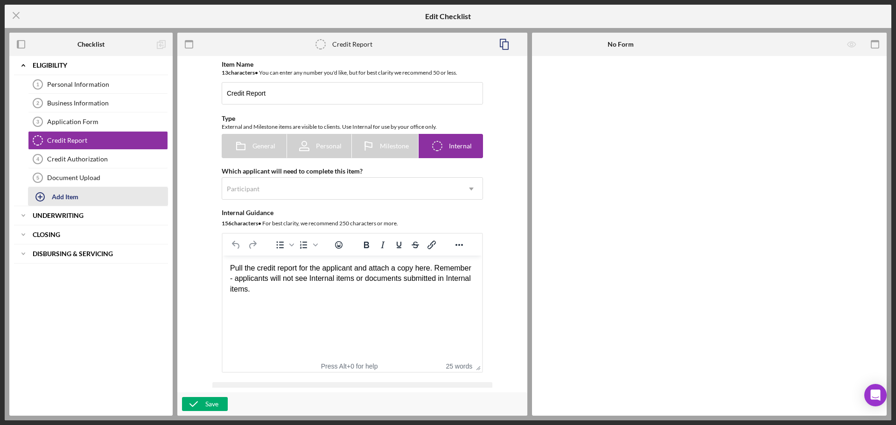
click at [76, 192] on div "Add Item" at bounding box center [65, 197] width 27 height 18
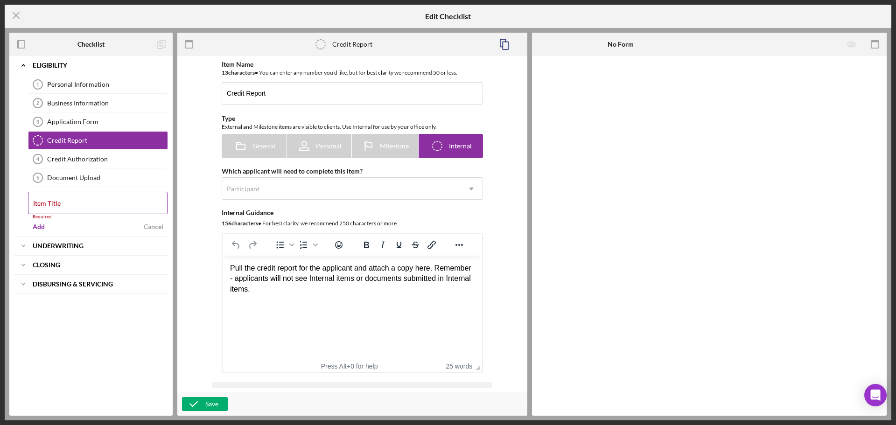
click at [84, 204] on div "Item Title Required" at bounding box center [98, 206] width 140 height 28
click at [102, 358] on div "Icon/Expander Eligibility Icon/Edit Personal Information 1 Personal Information…" at bounding box center [90, 236] width 163 height 360
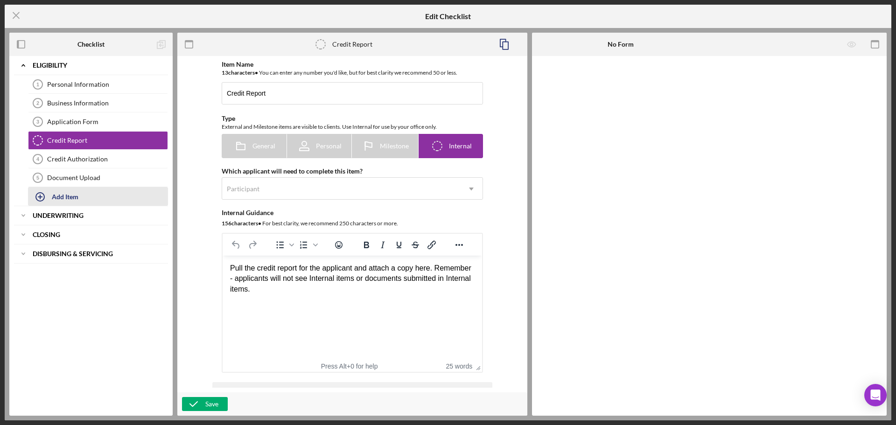
click at [68, 198] on div "Add Item" at bounding box center [65, 197] width 27 height 18
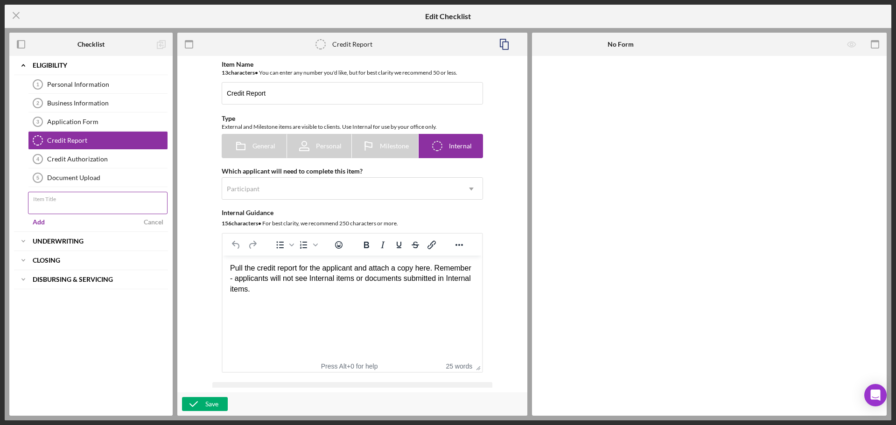
click at [112, 210] on input "Item Title" at bounding box center [98, 203] width 140 height 22
click at [264, 145] on span "General" at bounding box center [263, 145] width 23 height 7
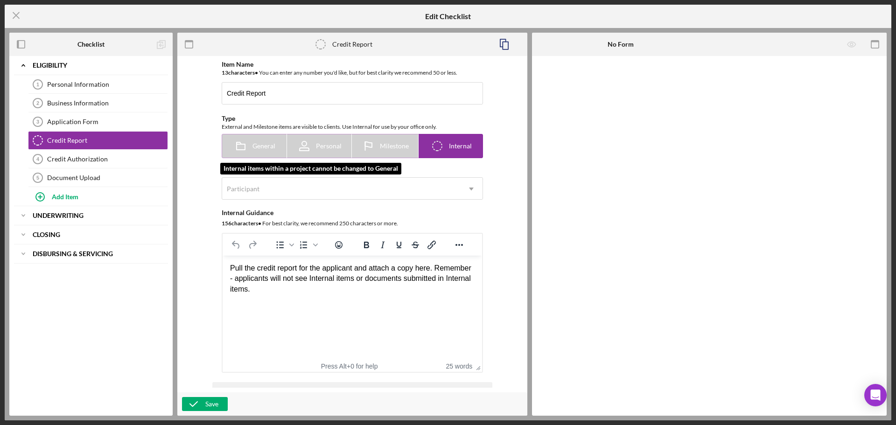
click at [255, 148] on span "General" at bounding box center [263, 145] width 23 height 7
click at [77, 339] on div "Icon/Expander Eligibility Icon/Edit Personal Information 1 Personal Information…" at bounding box center [90, 236] width 163 height 360
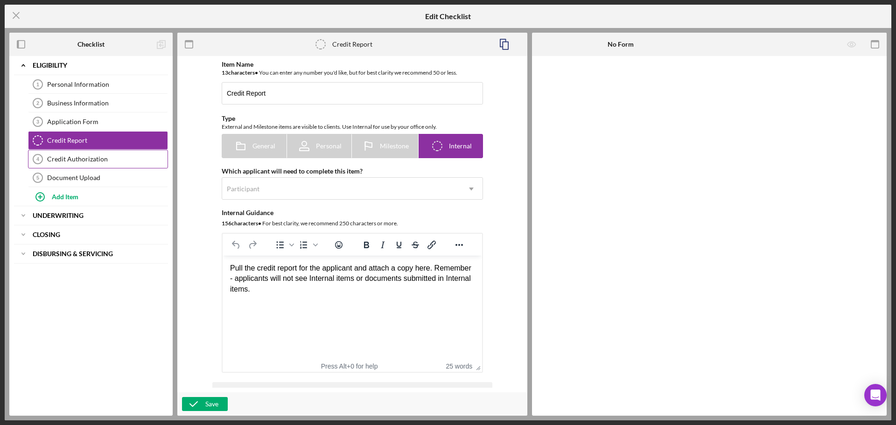
click at [84, 158] on div "Credit Authorization" at bounding box center [107, 158] width 120 height 7
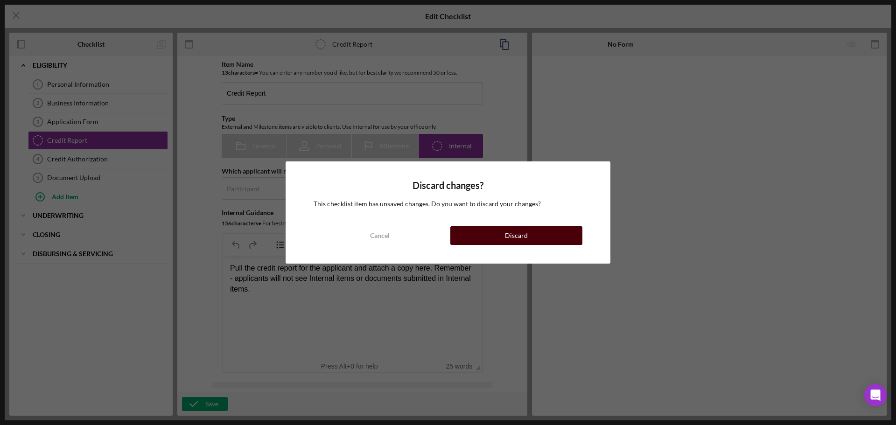
click at [454, 229] on button "Discard" at bounding box center [516, 235] width 132 height 19
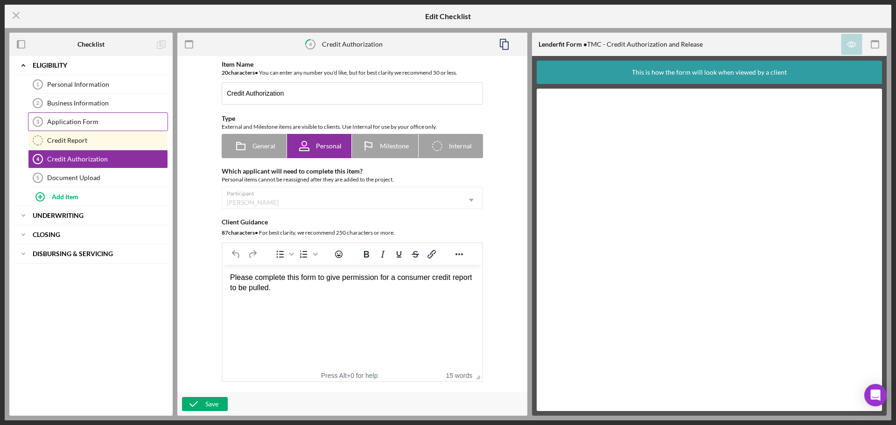
click at [95, 124] on div "Application Form" at bounding box center [107, 121] width 120 height 7
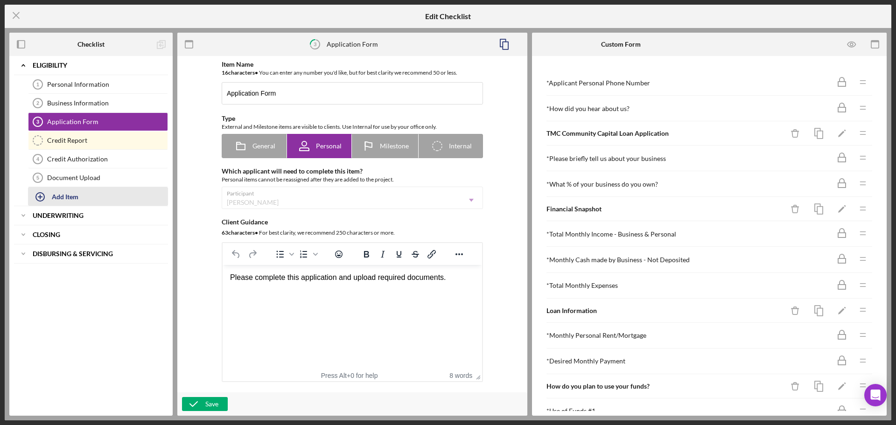
click at [83, 195] on button "Add Item" at bounding box center [98, 196] width 140 height 19
click at [263, 153] on div "General" at bounding box center [255, 145] width 42 height 23
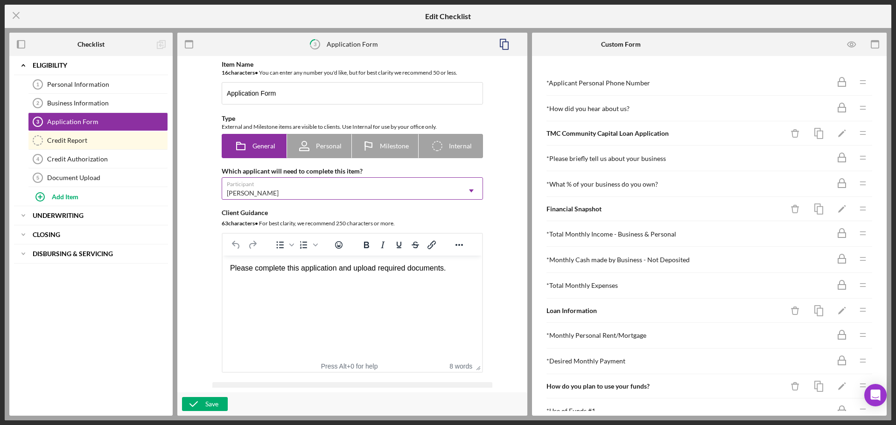
click at [303, 193] on div "[PERSON_NAME]" at bounding box center [341, 192] width 238 height 21
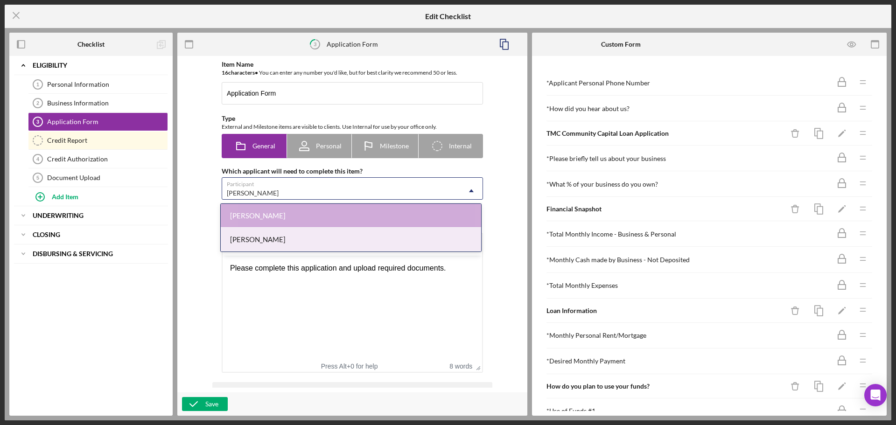
click at [291, 240] on div "Josslyn Young" at bounding box center [351, 240] width 260 height 24
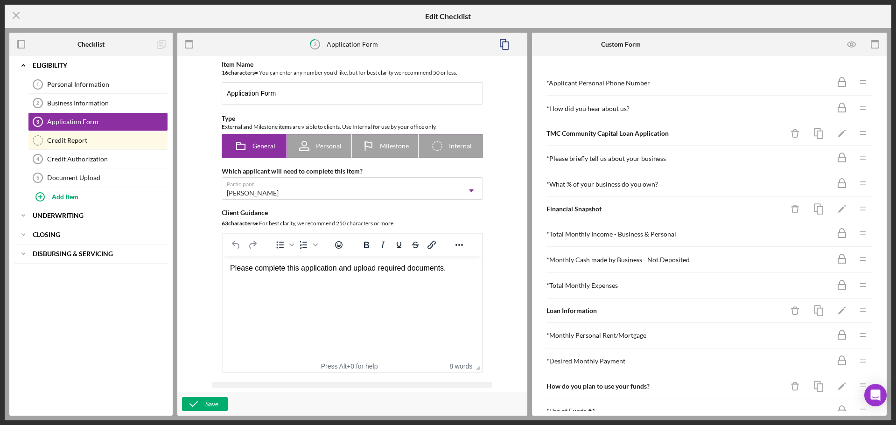
click at [297, 144] on icon at bounding box center [304, 145] width 23 height 23
radio input "false"
radio input "true"
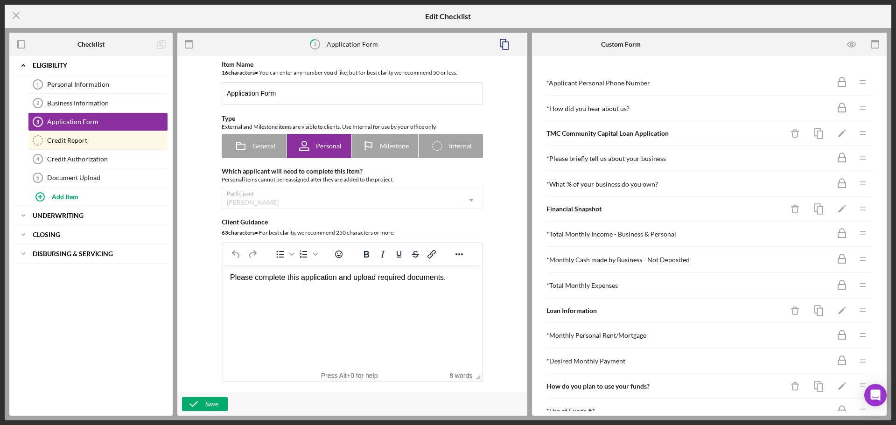
click at [359, 193] on div "Participant Josslyn Young Icon/Dropdown Arrow" at bounding box center [352, 198] width 261 height 22
click at [71, 196] on div "Add Item" at bounding box center [65, 197] width 27 height 18
click at [14, 18] on icon "Icon/Menu Close" at bounding box center [16, 15] width 23 height 23
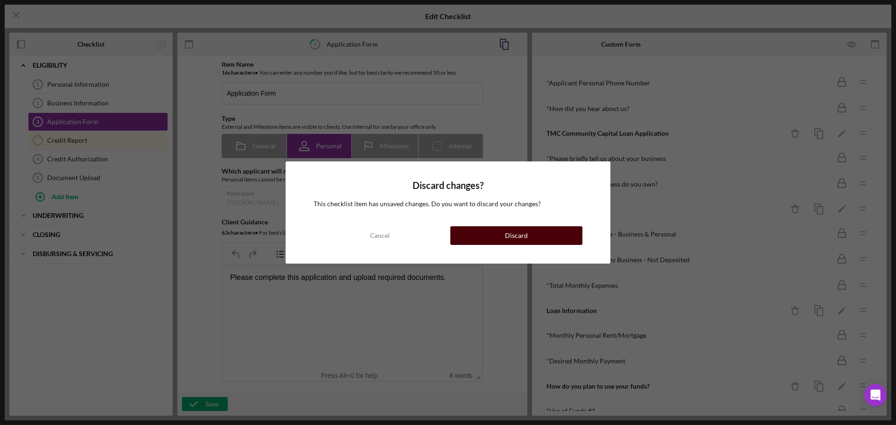
click at [473, 236] on button "Discard" at bounding box center [516, 235] width 132 height 19
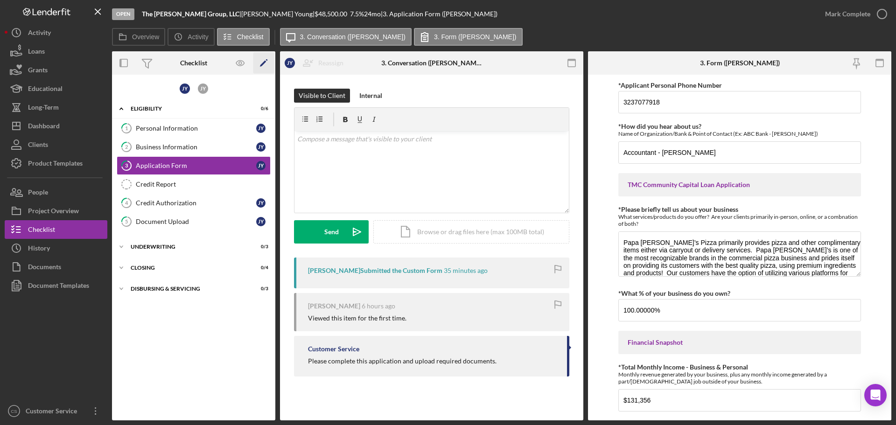
click at [262, 64] on polygon "button" at bounding box center [263, 64] width 7 height 7
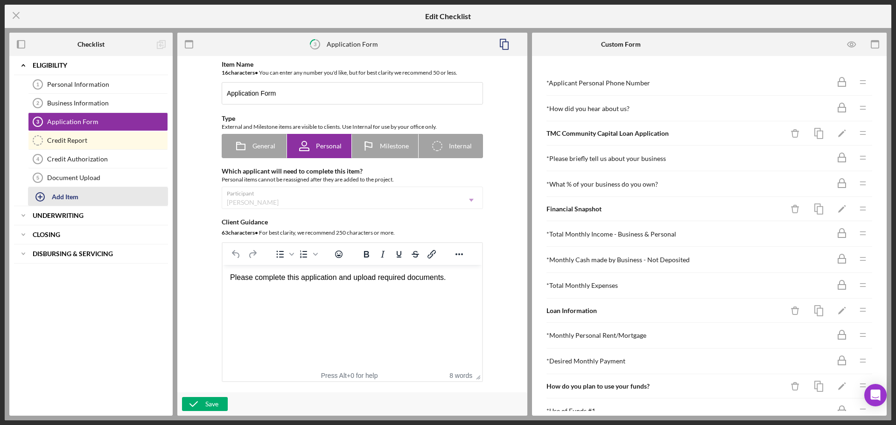
click at [79, 196] on button "Add Item" at bounding box center [98, 196] width 140 height 19
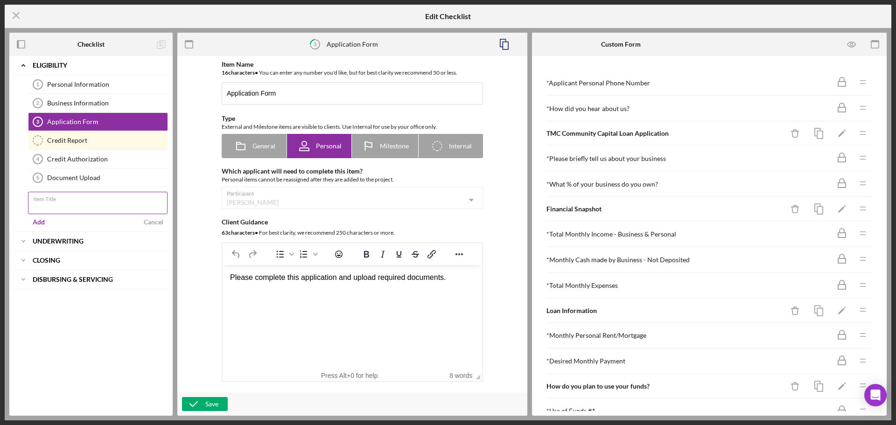
click at [78, 207] on input "Item Title" at bounding box center [98, 203] width 140 height 22
type input "Co Borrower Application Form"
click at [91, 324] on div "Icon/Expander Eligibility Icon/Edit Personal Information 1 Personal Information…" at bounding box center [90, 236] width 163 height 360
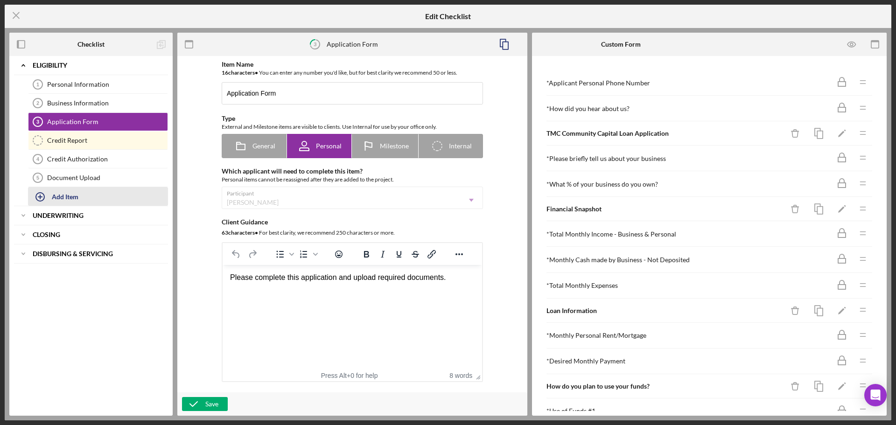
click at [68, 196] on div "Add Item" at bounding box center [65, 197] width 27 height 18
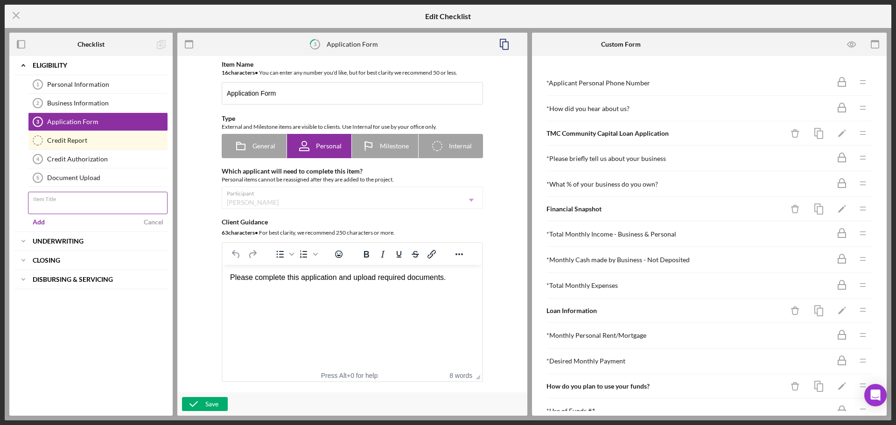
click at [63, 208] on input "Item Title" at bounding box center [98, 203] width 140 height 22
type input "Co Borrower Application Form"
click at [39, 222] on div "Add" at bounding box center [39, 222] width 12 height 14
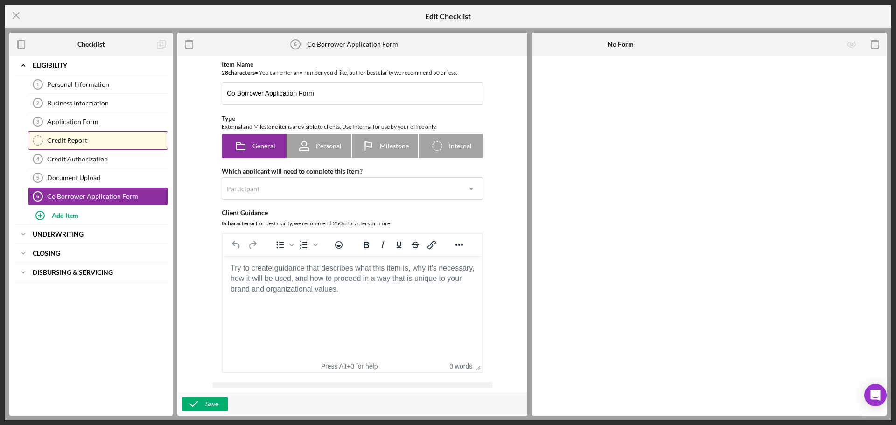
drag, startPoint x: 86, startPoint y: 194, endPoint x: 95, endPoint y: 136, distance: 58.0
click at [95, 136] on div "Personal Information 1 Personal Information Business Information 2 Business Inf…" at bounding box center [91, 140] width 154 height 131
drag, startPoint x: 132, startPoint y: 193, endPoint x: 138, endPoint y: 192, distance: 6.1
click at [138, 192] on link "Co Borrower Application Form 6 Co Borrower Application Form" at bounding box center [98, 196] width 140 height 19
click at [329, 149] on span "Personal" at bounding box center [329, 145] width 26 height 7
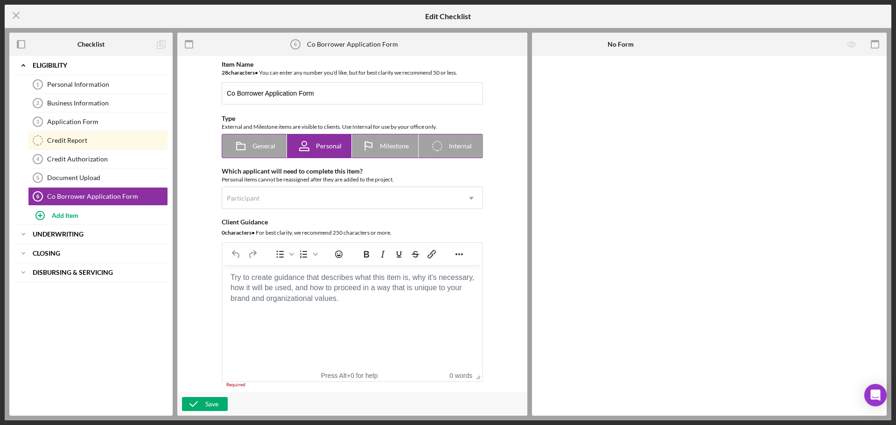
radio input "false"
radio input "true"
click at [313, 202] on div "Participant" at bounding box center [341, 198] width 238 height 21
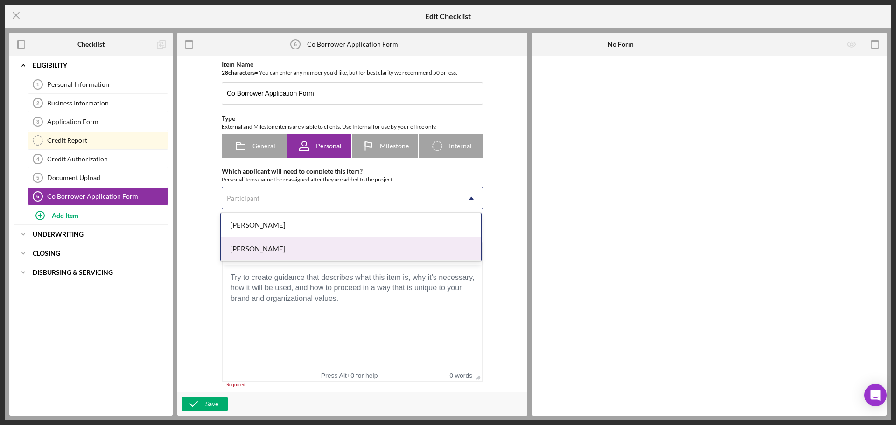
click at [303, 247] on div "Josslyn Young" at bounding box center [351, 249] width 260 height 24
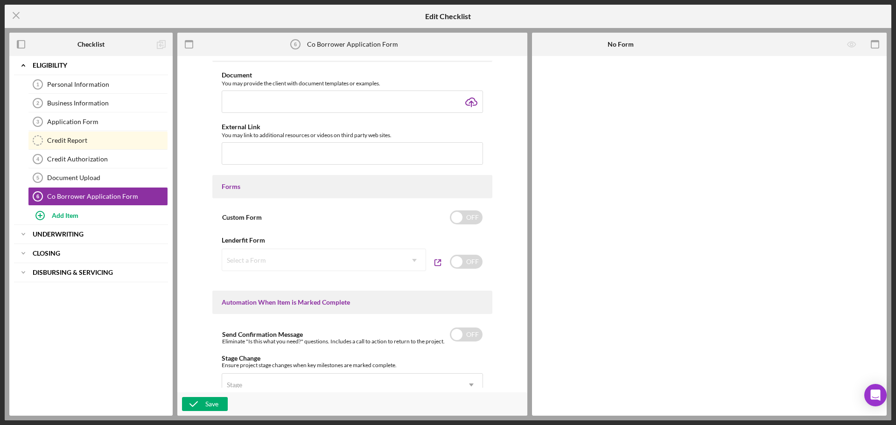
scroll to position [373, 0]
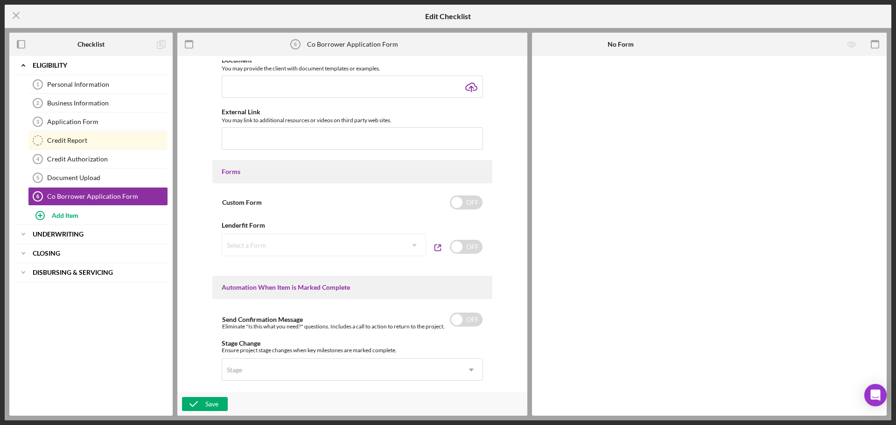
click at [308, 245] on div "Select a Form Icon/Dropdown Arrow" at bounding box center [324, 245] width 204 height 22
click at [366, 213] on div "Custom Form OFF Lenderfit Form Select a Form Icon/Dropdown Arrow OFF" at bounding box center [352, 227] width 280 height 69
click at [370, 205] on div "Custom Form OFF" at bounding box center [352, 203] width 261 height 20
click at [370, 205] on div "Custom Form ON" at bounding box center [352, 203] width 261 height 20
checkbox input "false"
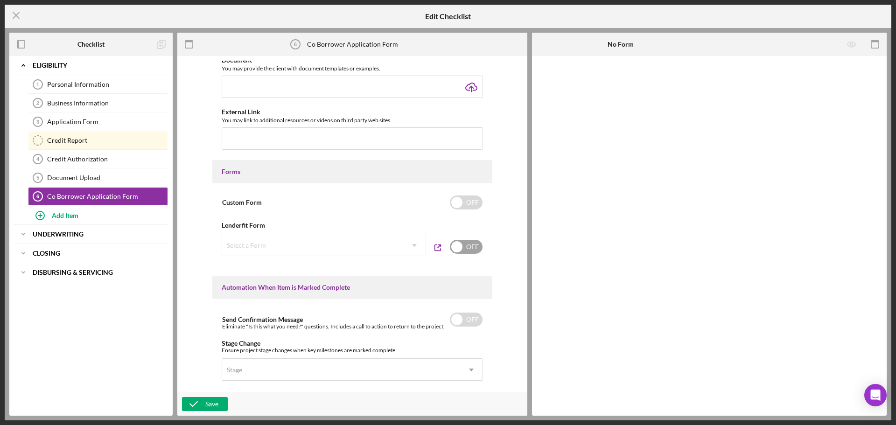
click at [478, 245] on input "checkbox" at bounding box center [466, 247] width 33 height 14
checkbox input "true"
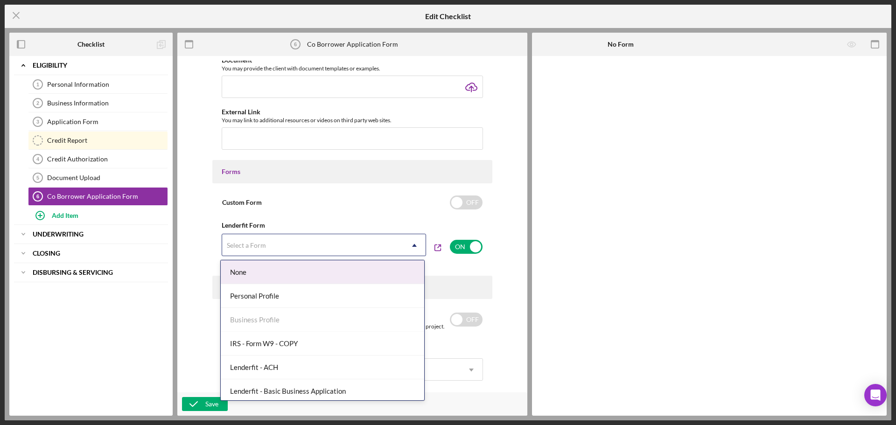
click at [374, 246] on div "Select a Form" at bounding box center [312, 245] width 181 height 21
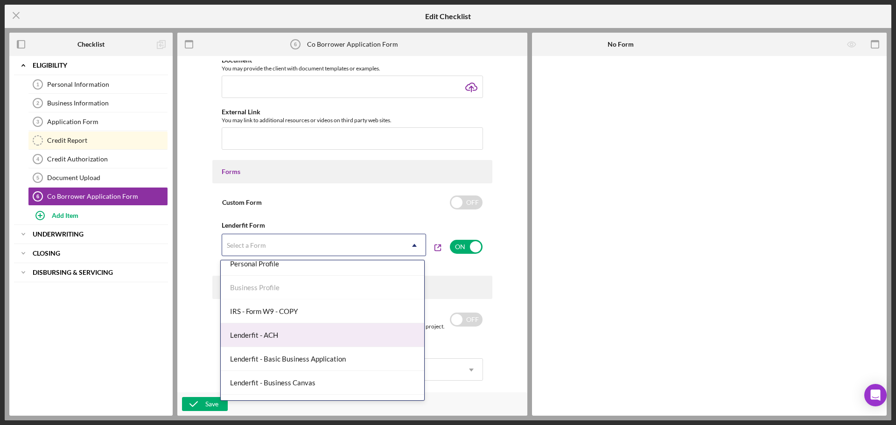
scroll to position [0, 0]
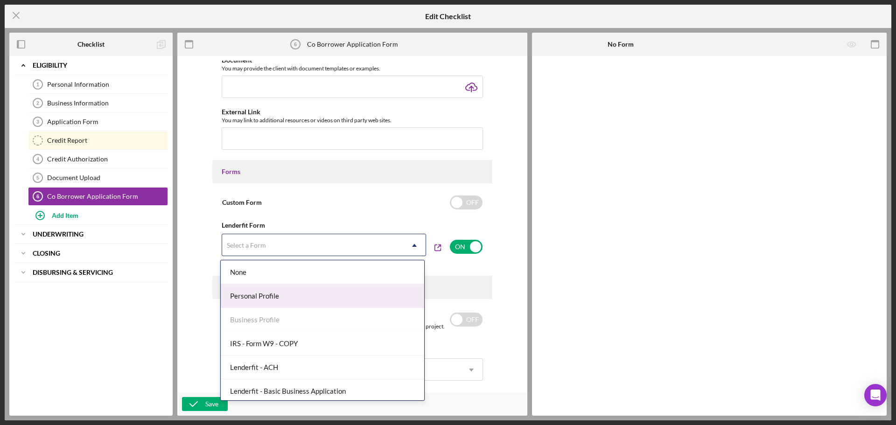
click at [508, 361] on div "Item Name 28 character s • You can enter any number you'd like, but for best cl…" at bounding box center [352, 224] width 341 height 327
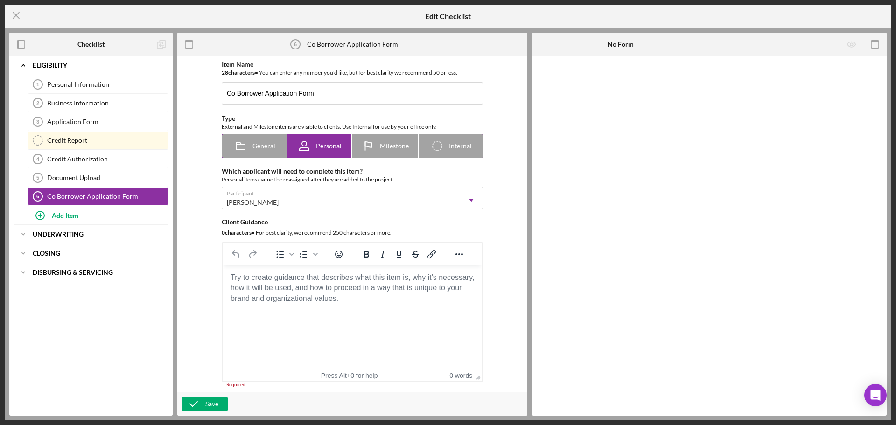
click at [249, 147] on icon at bounding box center [240, 145] width 23 height 23
radio input "true"
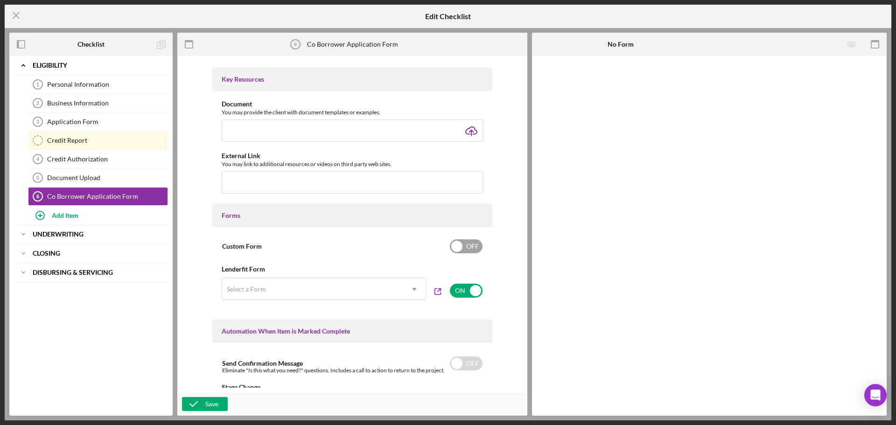
scroll to position [373, 0]
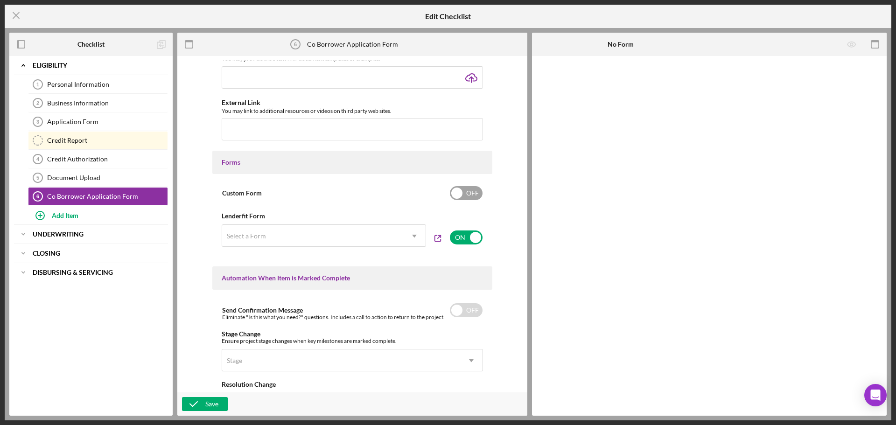
click at [466, 192] on input "checkbox" at bounding box center [466, 193] width 33 height 14
checkbox input "true"
checkbox input "false"
click at [598, 83] on div "Add Form Element" at bounding box center [596, 81] width 55 height 19
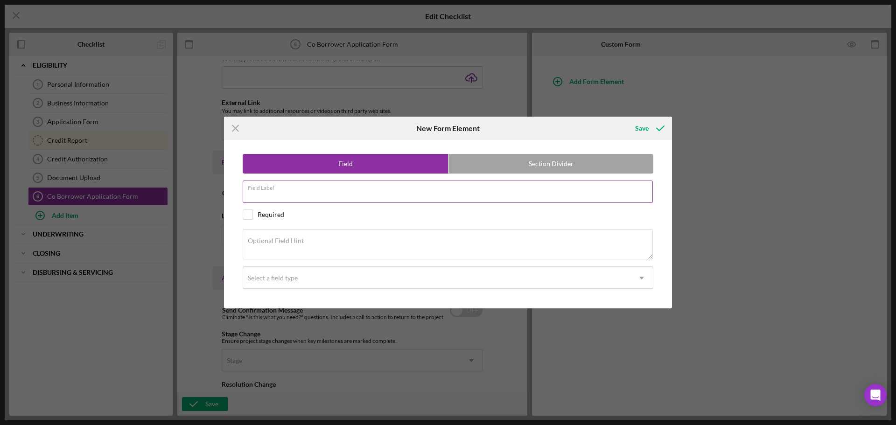
click at [401, 198] on input "Field Label" at bounding box center [448, 192] width 410 height 22
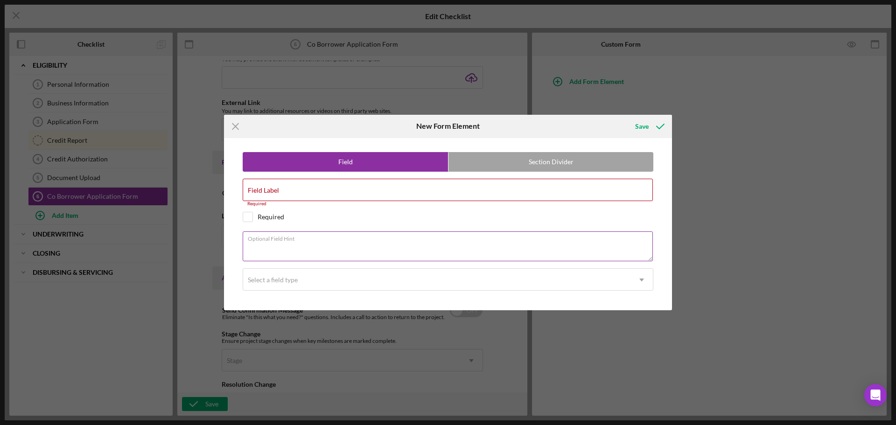
click at [426, 255] on textarea "Optional Field Hint" at bounding box center [448, 246] width 410 height 30
click at [477, 176] on div "Field Section Divider Field Label Required Required Optional Field Hint Select …" at bounding box center [448, 224] width 439 height 173
click at [233, 122] on icon "Icon/Menu Close" at bounding box center [235, 126] width 23 height 23
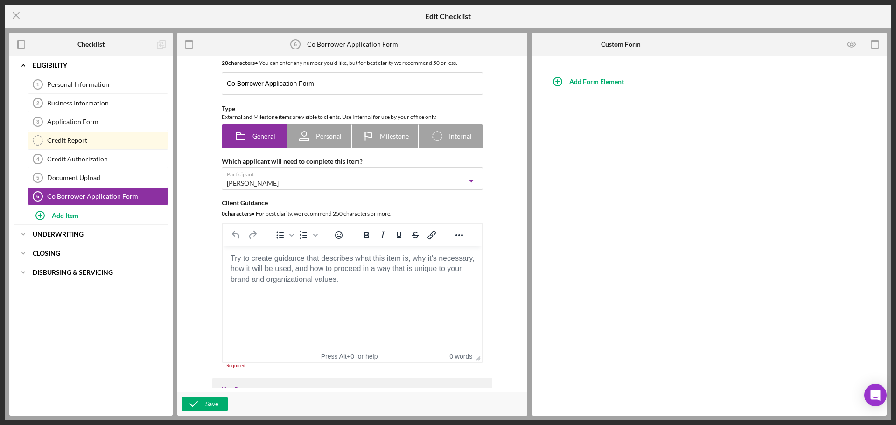
scroll to position [0, 0]
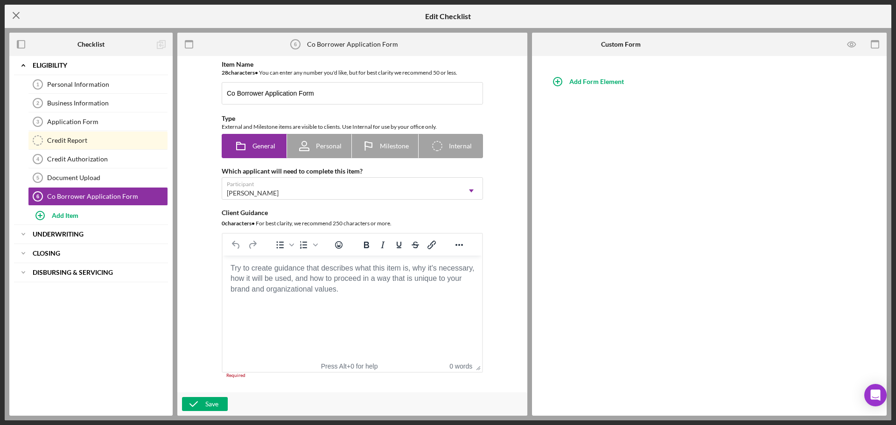
click at [11, 17] on icon "Icon/Menu Close" at bounding box center [16, 15] width 23 height 23
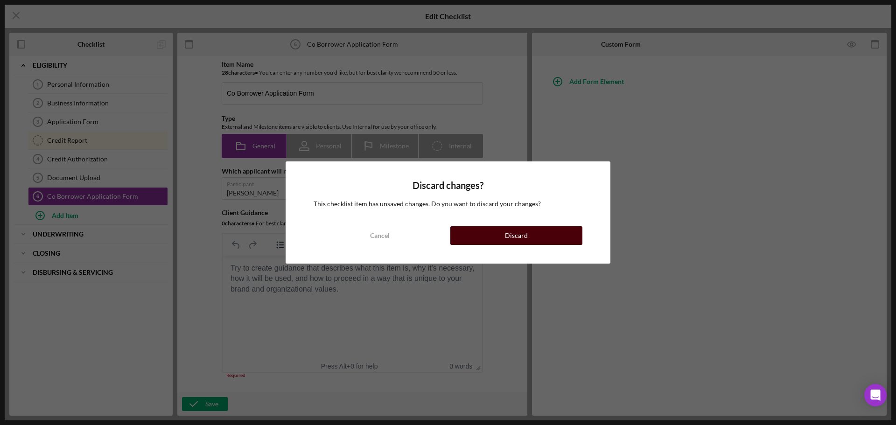
click at [462, 235] on button "Discard" at bounding box center [516, 235] width 132 height 19
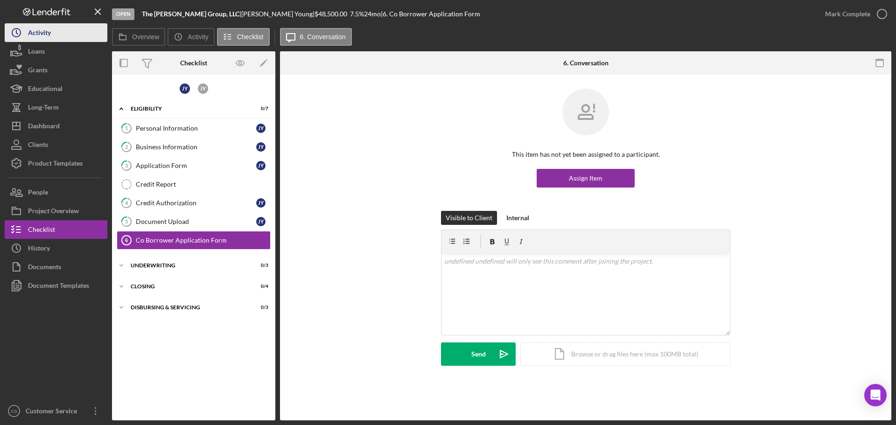
click at [29, 32] on div "Activity" at bounding box center [39, 33] width 23 height 21
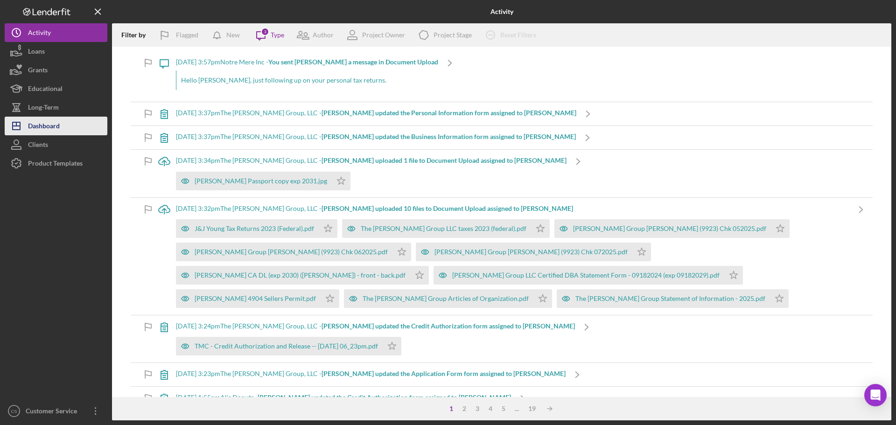
click at [52, 127] on div "Dashboard" at bounding box center [44, 127] width 32 height 21
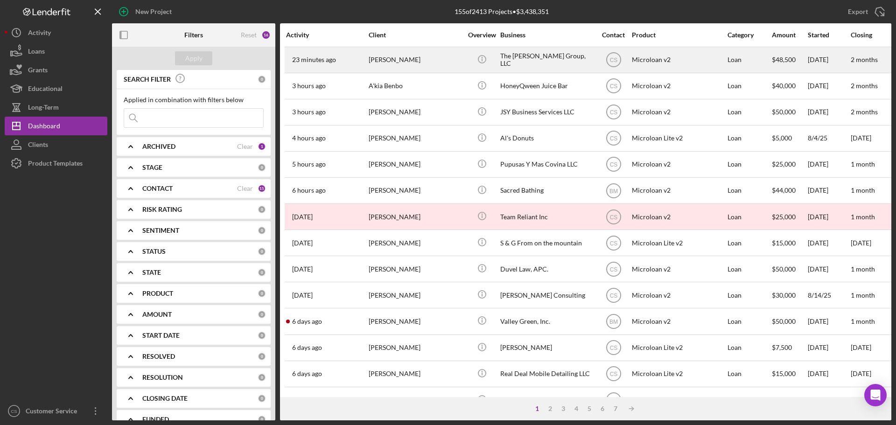
click at [406, 63] on div "[PERSON_NAME]" at bounding box center [415, 60] width 93 height 25
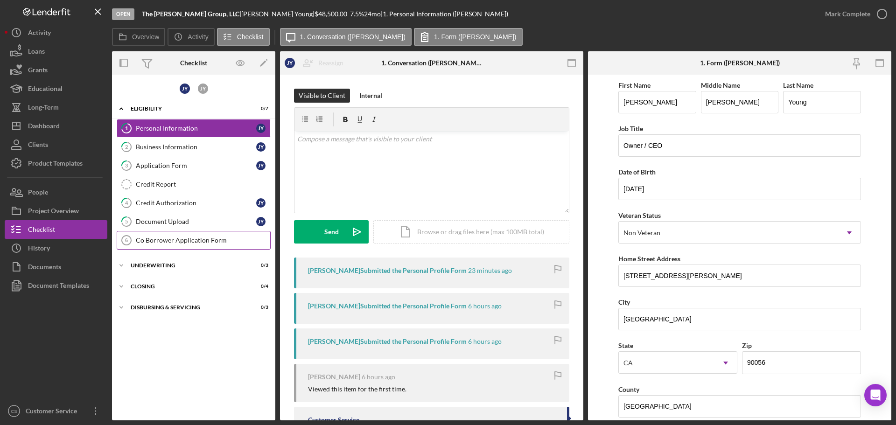
click at [208, 242] on div "Co Borrower Application Form" at bounding box center [203, 240] width 134 height 7
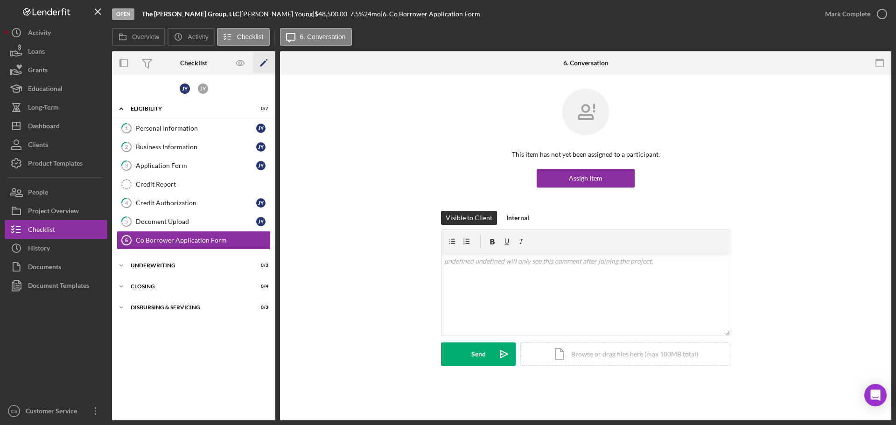
drag, startPoint x: 208, startPoint y: 242, endPoint x: 263, endPoint y: 62, distance: 188.2
click at [263, 62] on icon "Icon/Edit" at bounding box center [263, 63] width 21 height 21
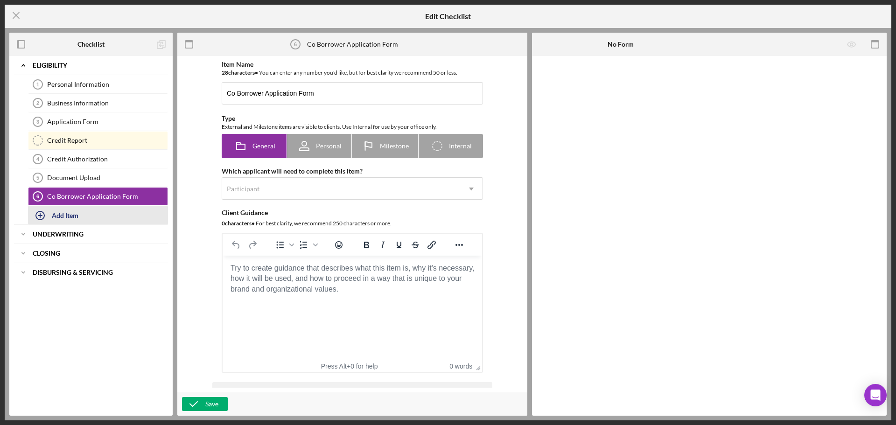
click at [68, 214] on div "Add Item" at bounding box center [65, 215] width 27 height 18
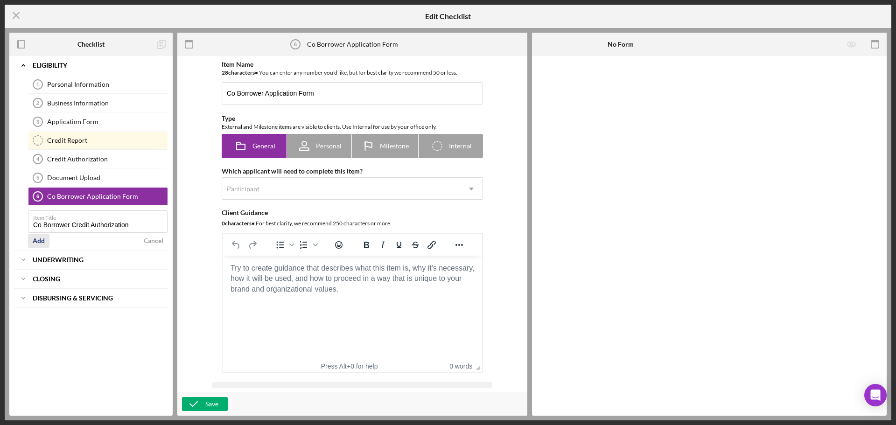
type input "Co Borrower Credit Authorization"
click at [40, 241] on div "Add" at bounding box center [39, 241] width 12 height 14
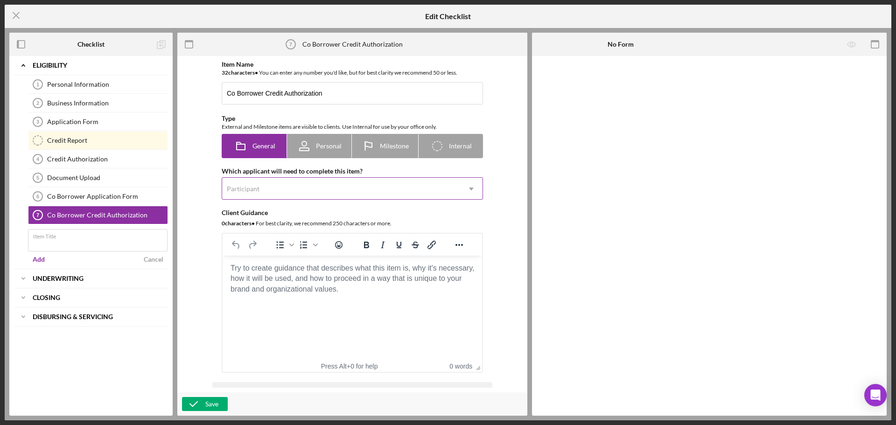
click at [339, 188] on div "Participant" at bounding box center [341, 188] width 238 height 21
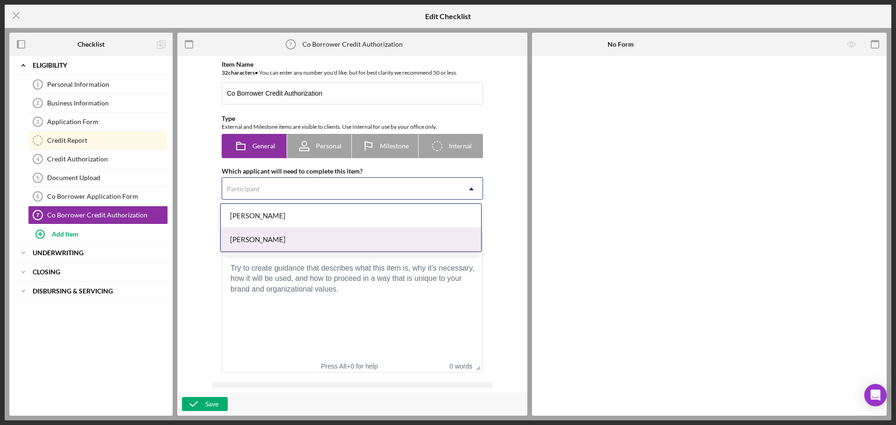
click at [319, 239] on div "Josslyn Young" at bounding box center [351, 240] width 260 height 24
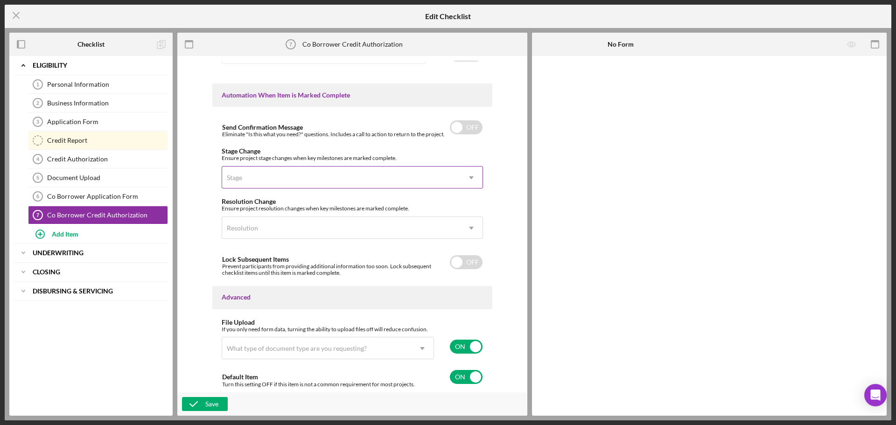
scroll to position [370, 0]
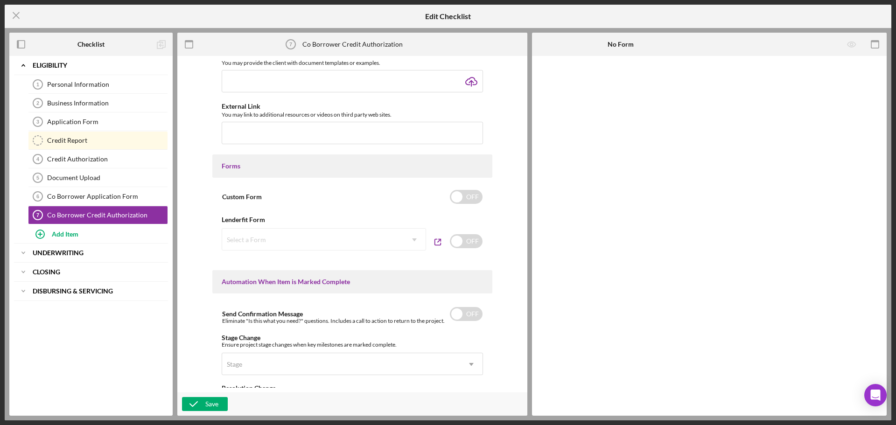
click at [385, 249] on div "Select a Form Icon/Dropdown Arrow" at bounding box center [324, 239] width 204 height 22
click at [469, 250] on div "OFF" at bounding box center [466, 241] width 34 height 26
checkbox input "true"
click at [367, 241] on div "Select a Form" at bounding box center [312, 239] width 181 height 21
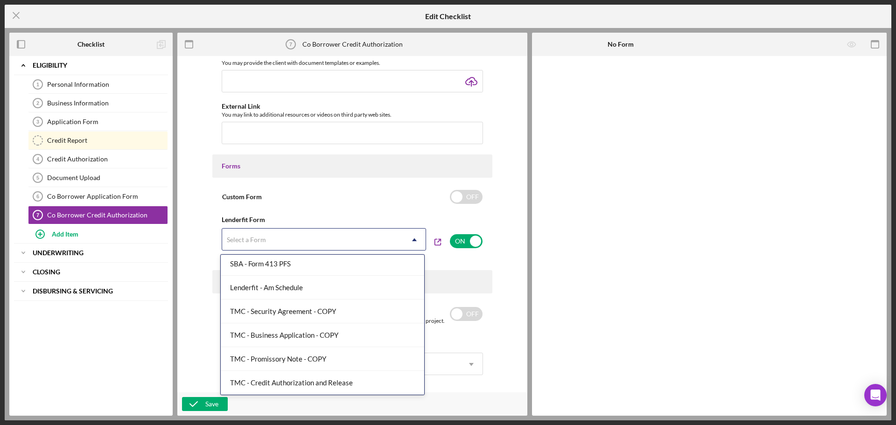
scroll to position [312, 0]
click at [353, 381] on div "TMC - Credit Authorization and Release" at bounding box center [322, 383] width 203 height 24
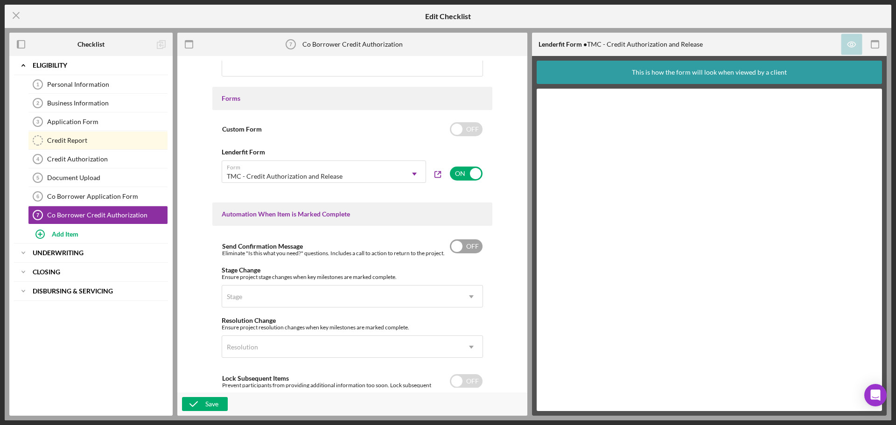
scroll to position [556, 0]
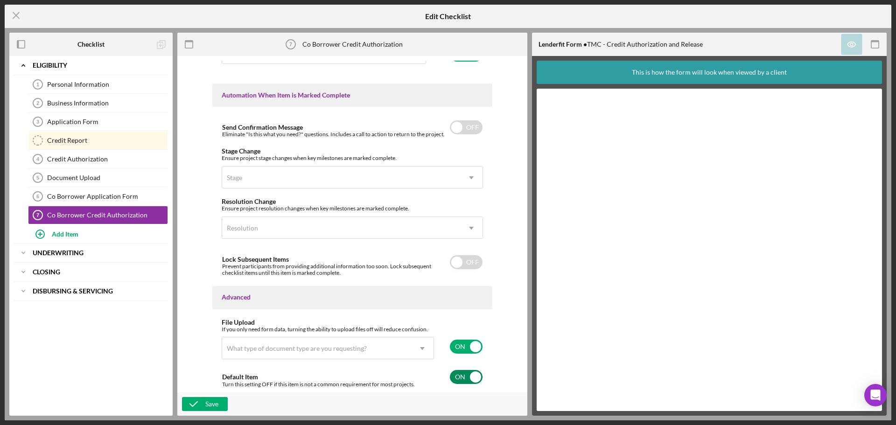
click at [467, 378] on input "checkbox" at bounding box center [466, 377] width 33 height 14
checkbox input "false"
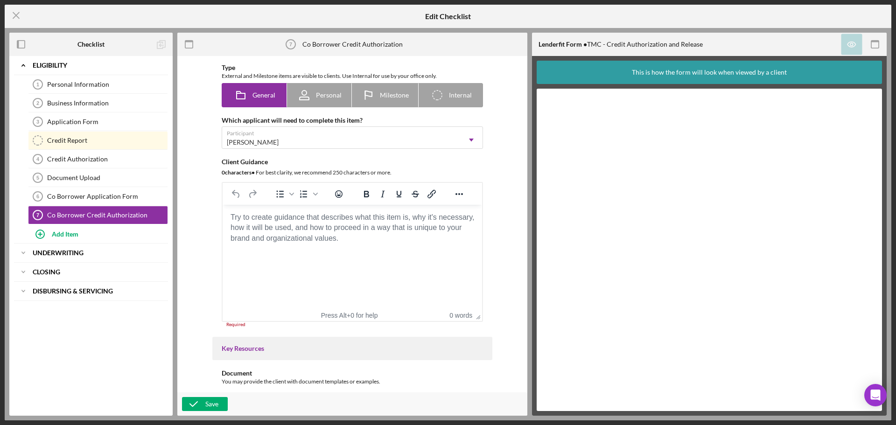
scroll to position [43, 0]
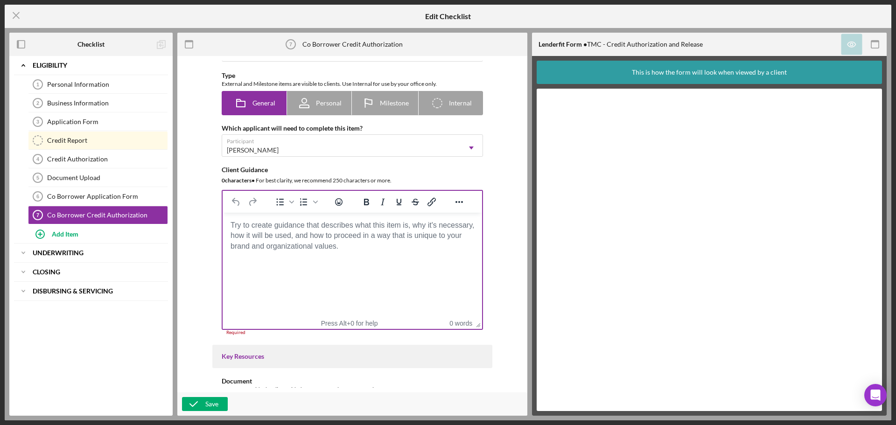
click at [285, 231] on body "Rich Text Area. Press ALT-0 for help." at bounding box center [352, 225] width 245 height 10
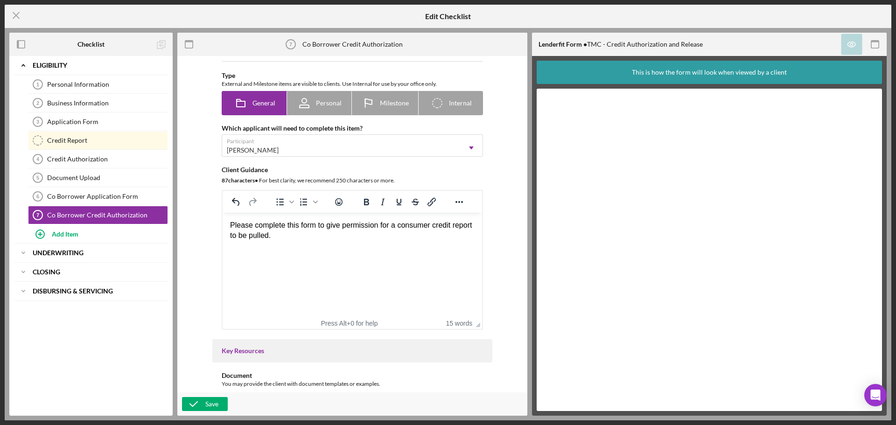
click at [200, 265] on div "Item Name 32 character s • You can enter any number you'd like, but for best cl…" at bounding box center [352, 224] width 341 height 327
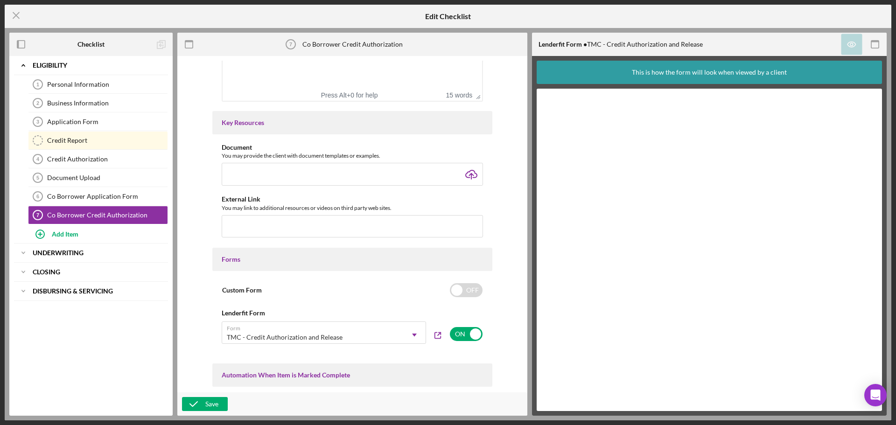
scroll to position [0, 0]
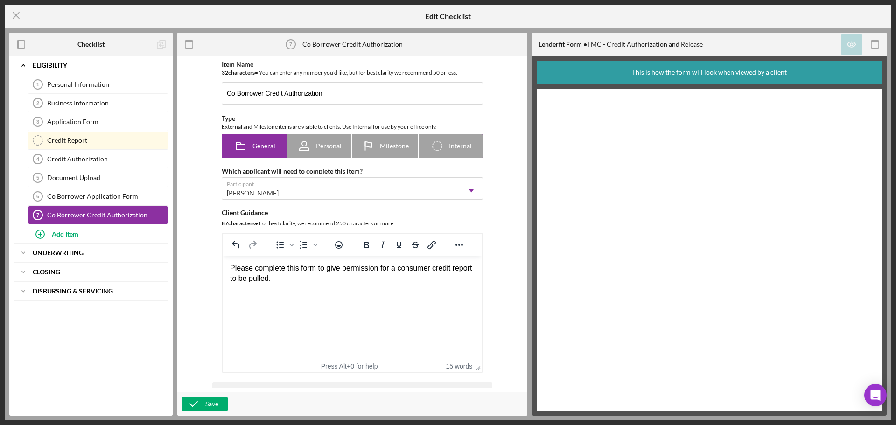
click at [311, 151] on icon at bounding box center [304, 145] width 23 height 23
radio input "false"
radio input "true"
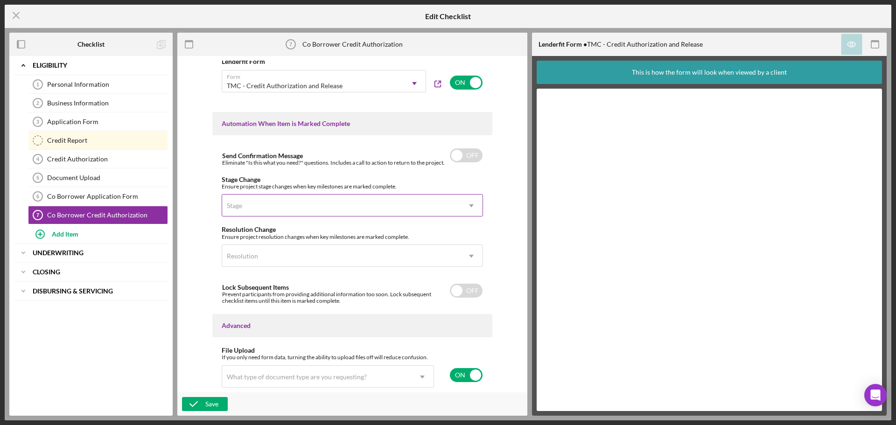
scroll to position [560, 0]
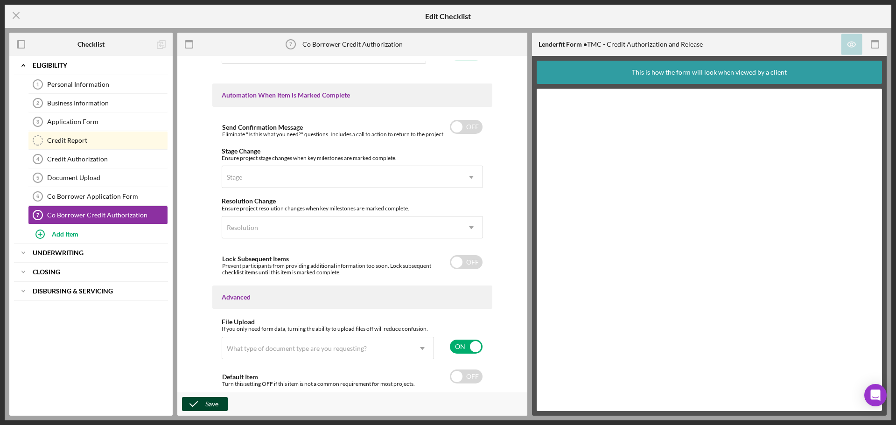
click at [216, 399] on div "Save" at bounding box center [211, 404] width 13 height 14
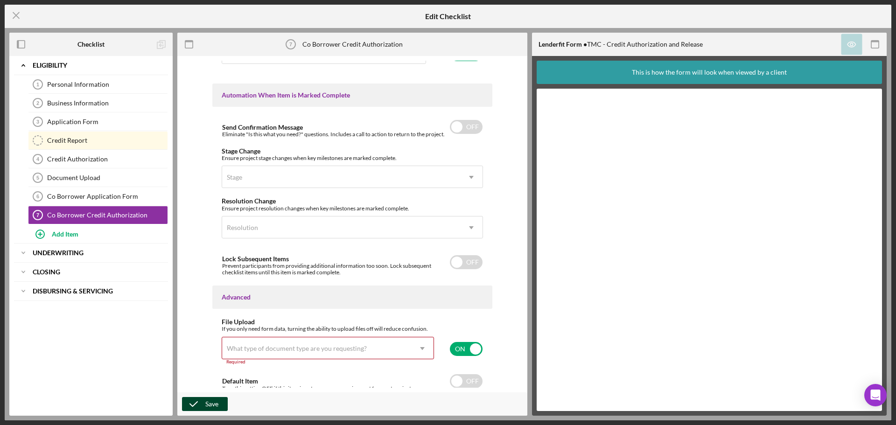
scroll to position [565, 0]
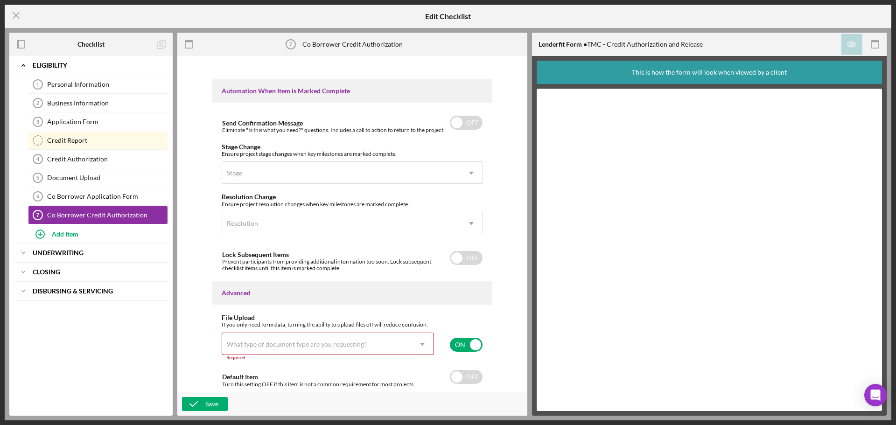
click at [265, 343] on div "What type of document type are you requesting?" at bounding box center [297, 344] width 140 height 7
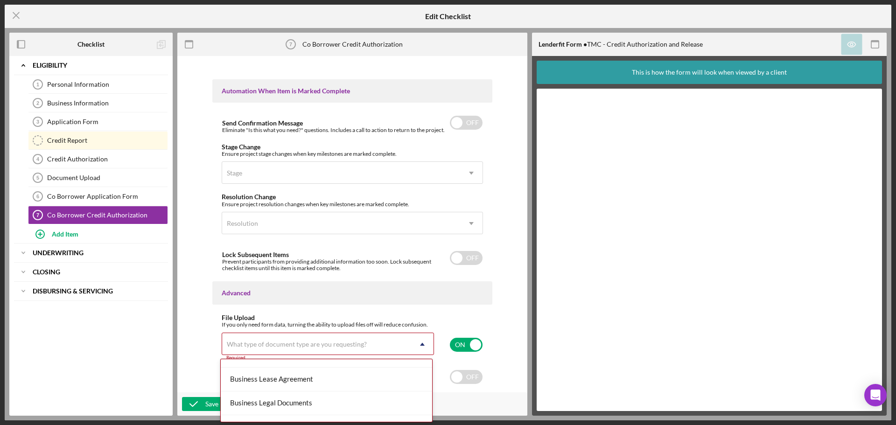
scroll to position [233, 0]
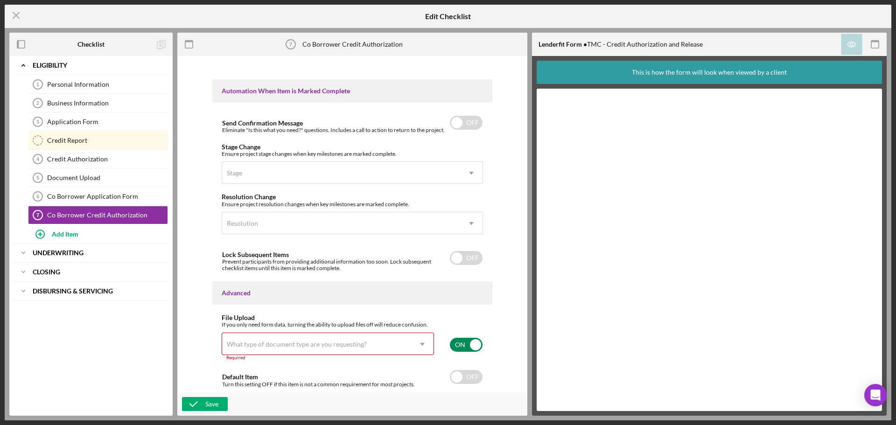
click at [454, 343] on input "checkbox" at bounding box center [466, 345] width 33 height 14
checkbox input "false"
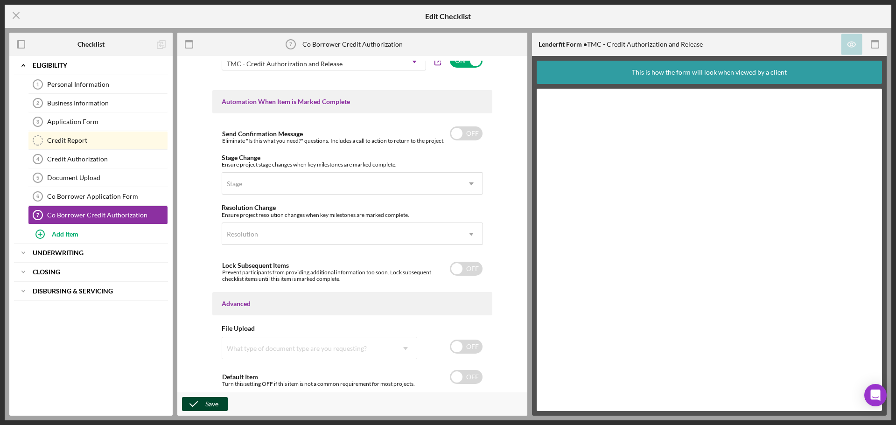
click at [212, 400] on div "Save" at bounding box center [211, 404] width 13 height 14
click at [14, 14] on icon "Icon/Menu Close" at bounding box center [16, 15] width 23 height 23
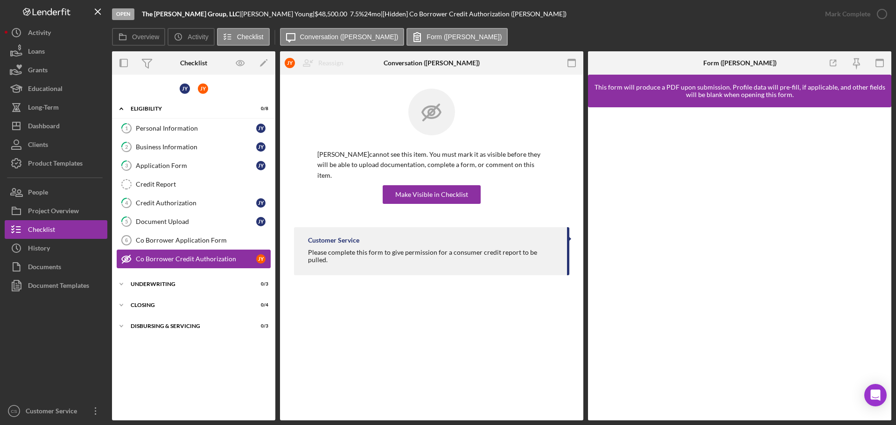
click at [129, 256] on line at bounding box center [126, 259] width 8 height 8
click at [187, 243] on div "Co Borrower Application Form" at bounding box center [203, 240] width 134 height 7
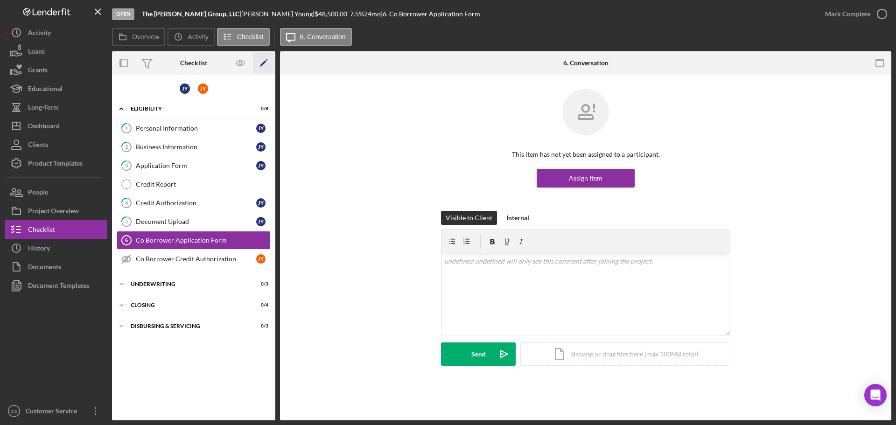
click at [265, 64] on icon "Icon/Edit" at bounding box center [263, 63] width 21 height 21
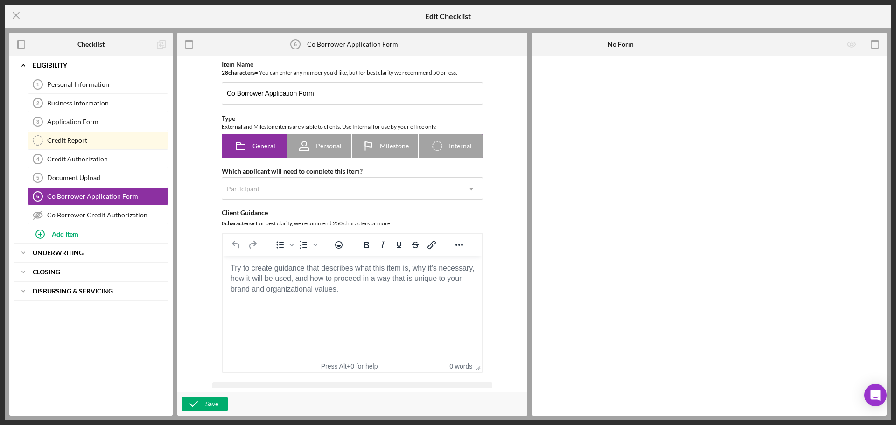
click at [308, 140] on icon at bounding box center [304, 145] width 23 height 23
radio input "false"
radio input "true"
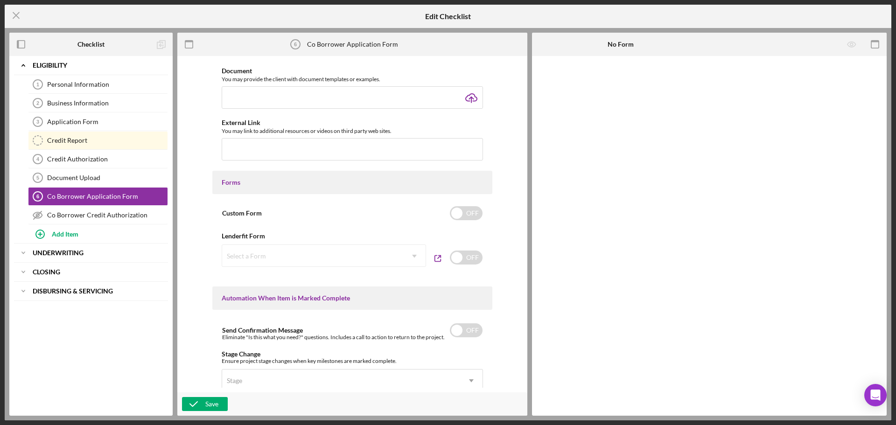
scroll to position [373, 0]
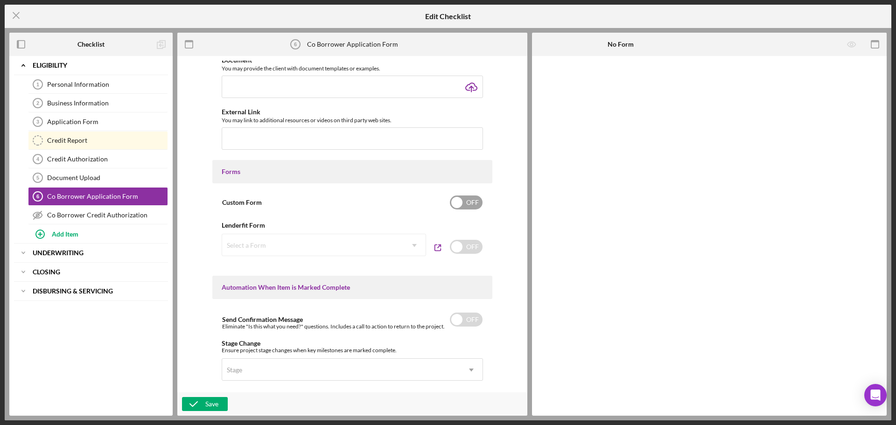
click at [461, 202] on input "checkbox" at bounding box center [466, 203] width 33 height 14
checkbox input "true"
click at [590, 77] on div "Add Form Element" at bounding box center [596, 81] width 55 height 19
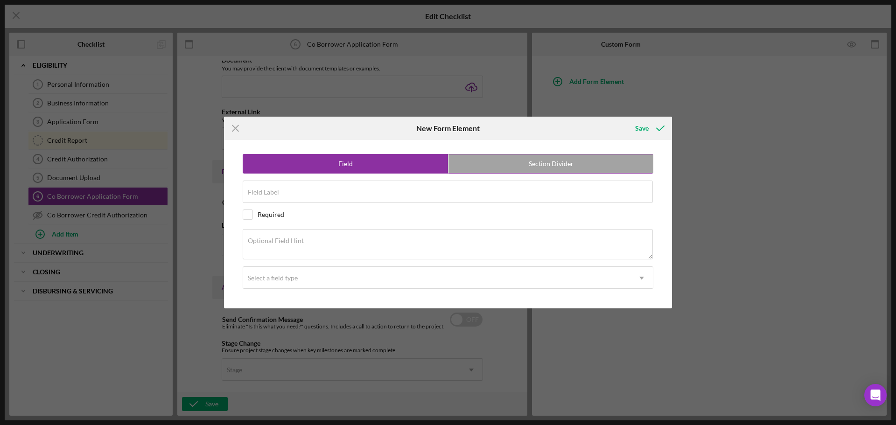
click at [380, 169] on label "Field" at bounding box center [345, 163] width 205 height 19
click at [367, 189] on div "Field Label" at bounding box center [448, 192] width 411 height 23
type input "M"
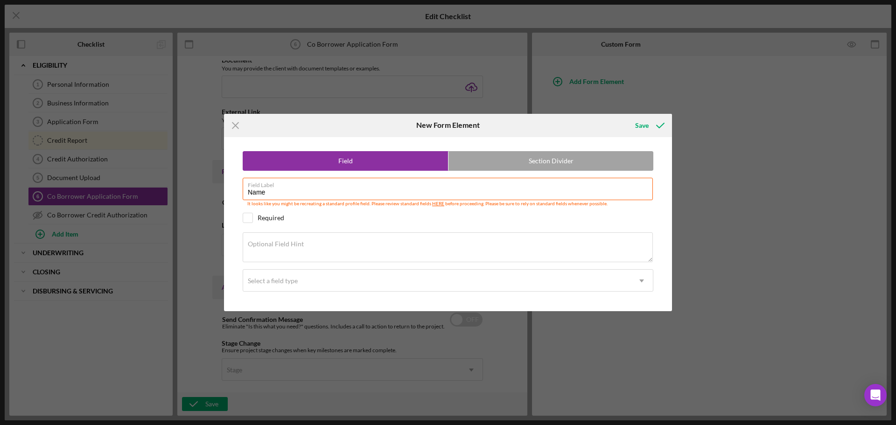
type input "Name"
click at [368, 221] on div "Required" at bounding box center [448, 218] width 411 height 10
click at [340, 216] on div "Required" at bounding box center [448, 218] width 411 height 10
click at [340, 217] on div "Required" at bounding box center [448, 218] width 411 height 10
checkbox input "true"
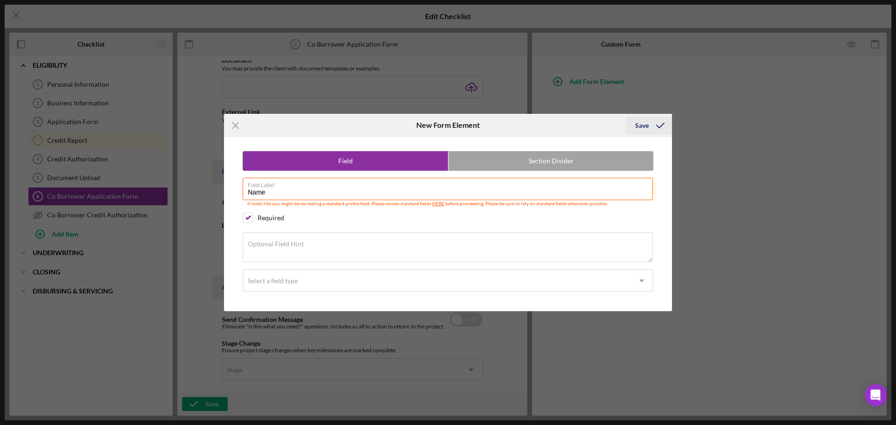
click at [661, 127] on icon "submit" at bounding box center [660, 125] width 23 height 23
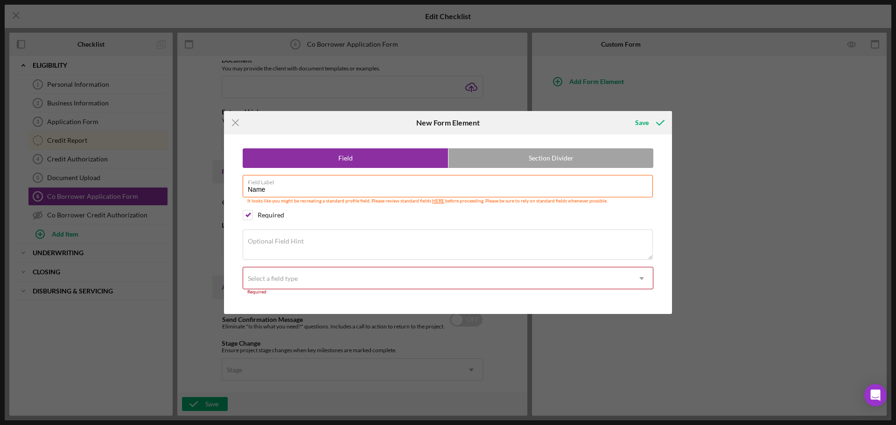
click at [410, 281] on div "Select a field type" at bounding box center [436, 278] width 387 height 21
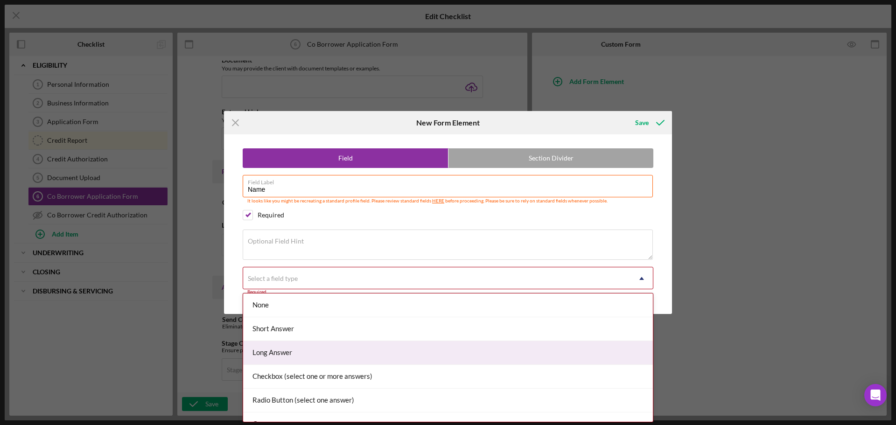
click at [349, 347] on div "Long Answer" at bounding box center [448, 353] width 410 height 24
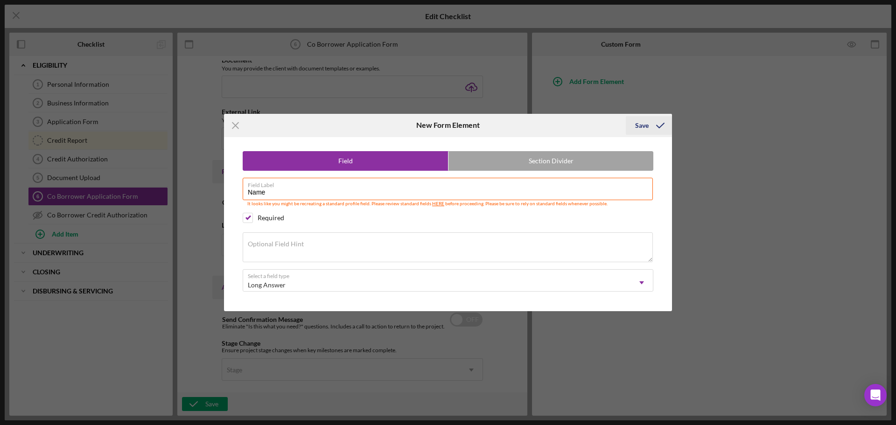
click at [645, 125] on div "Save" at bounding box center [642, 125] width 14 height 19
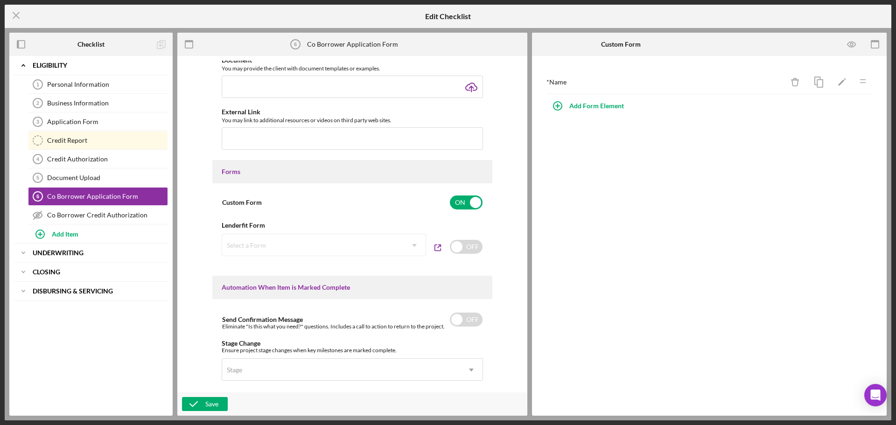
click at [654, 156] on div "* Name Icon/Delete Icon/Edit Icon/Drag Add Form Element" at bounding box center [709, 236] width 355 height 360
click at [594, 107] on div "Add Form Element" at bounding box center [596, 106] width 55 height 19
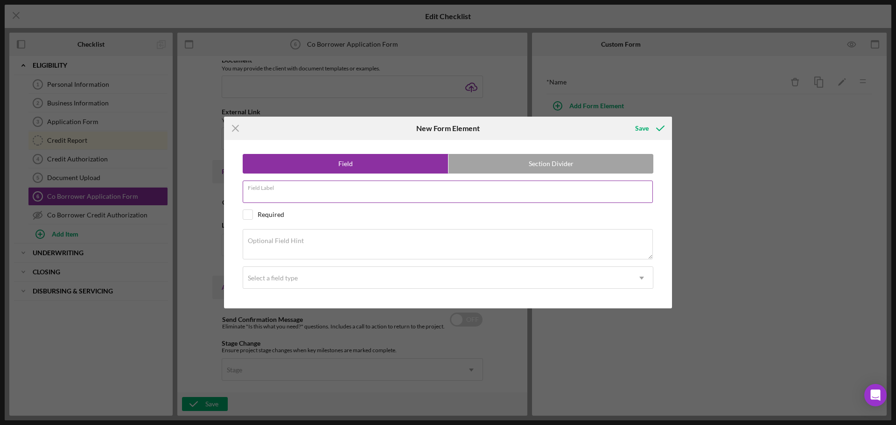
click at [478, 192] on input "Field Label" at bounding box center [448, 192] width 410 height 22
type input "p"
type input "Phone Number"
click at [244, 214] on input "checkbox" at bounding box center [247, 214] width 9 height 9
checkbox input "true"
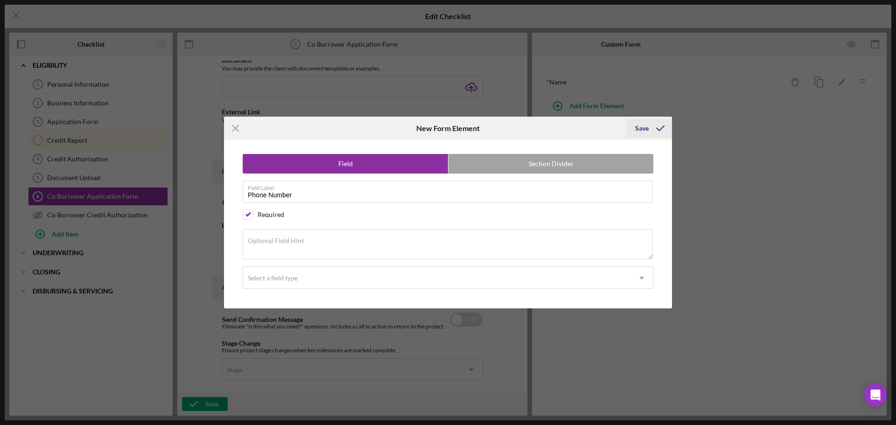
click at [649, 128] on icon "submit" at bounding box center [660, 128] width 23 height 23
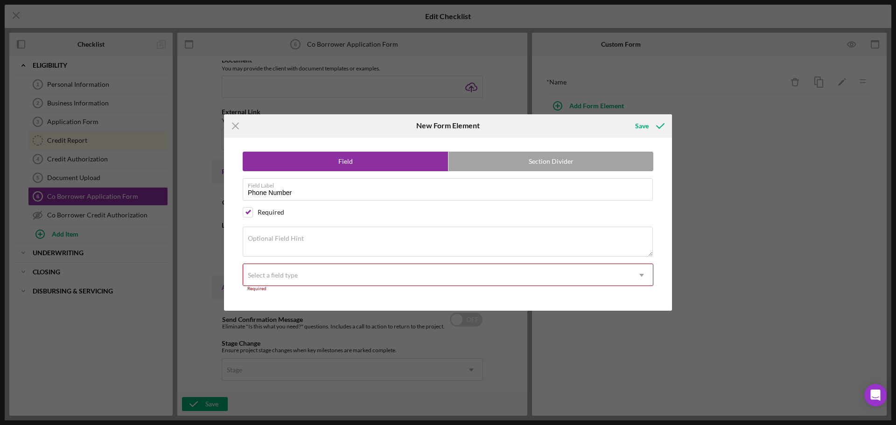
click at [371, 282] on div "Select a field type" at bounding box center [436, 275] width 387 height 21
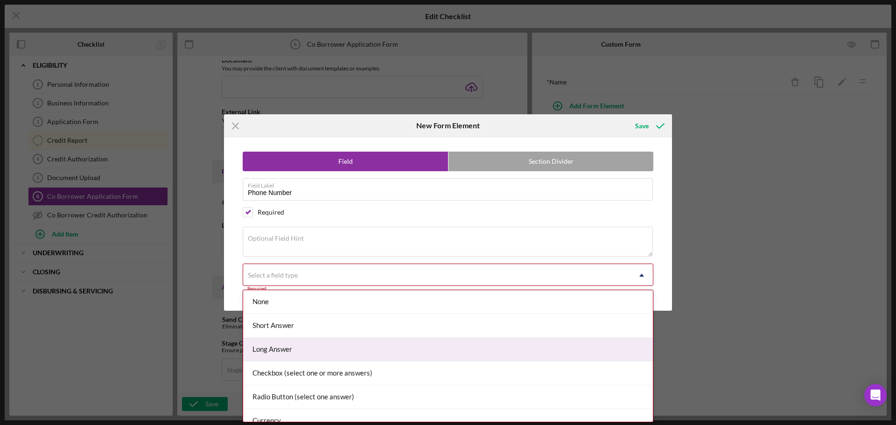
click at [331, 350] on div "Long Answer" at bounding box center [448, 350] width 410 height 24
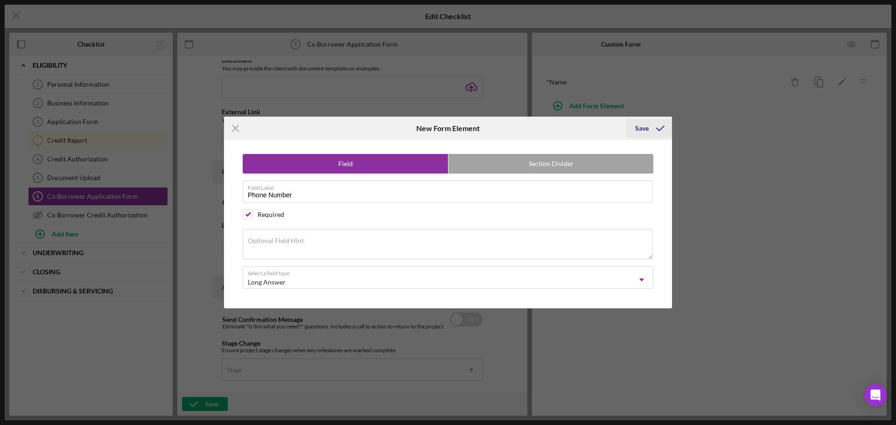
click at [640, 127] on div "Save" at bounding box center [642, 128] width 14 height 19
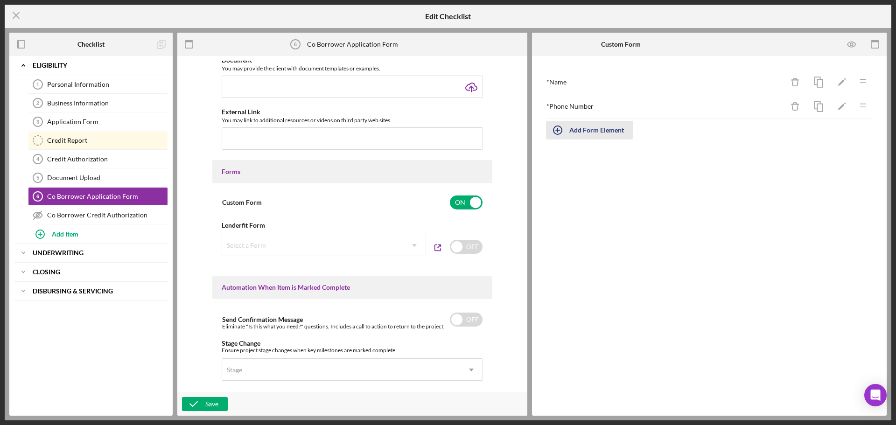
click at [598, 134] on div "Add Form Element" at bounding box center [596, 130] width 55 height 19
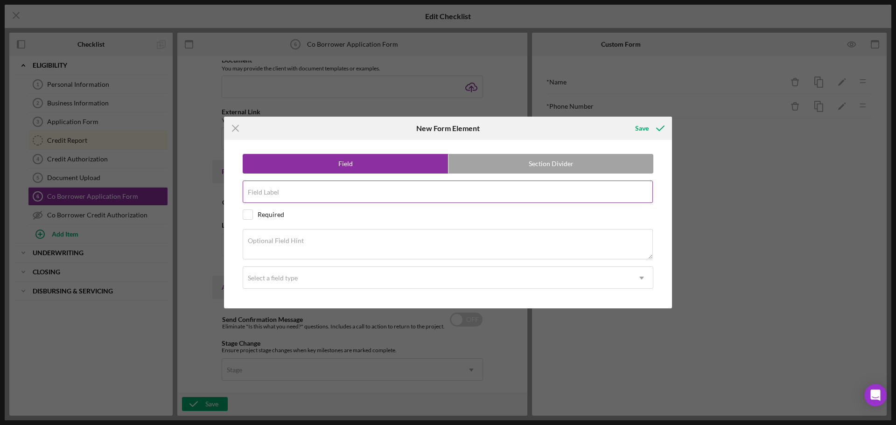
click at [343, 192] on input "Field Label" at bounding box center [448, 192] width 410 height 22
type input "Email"
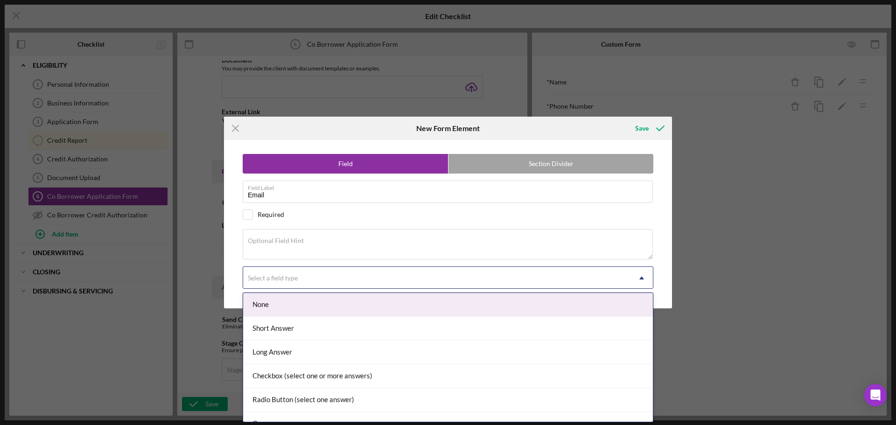
click at [294, 277] on div "Select a field type" at bounding box center [273, 277] width 50 height 7
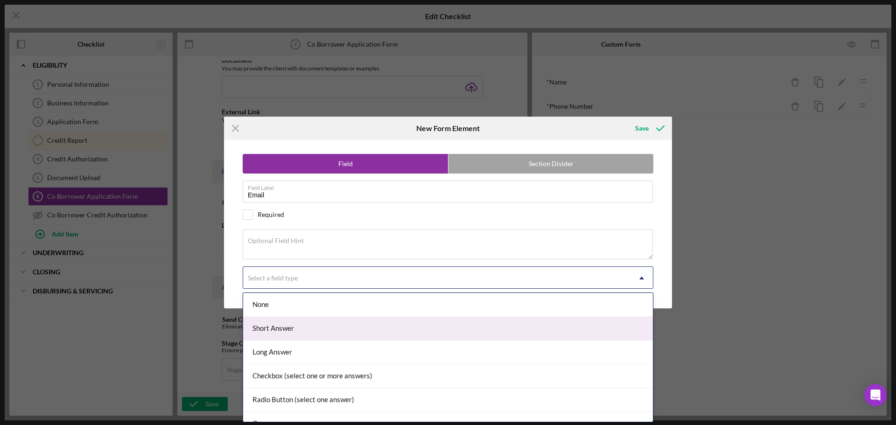
click at [313, 338] on div "Short Answer" at bounding box center [448, 329] width 410 height 24
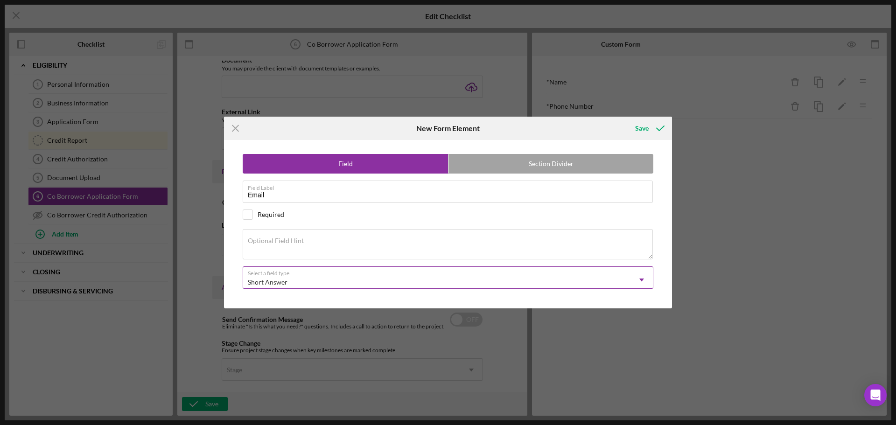
click at [314, 279] on div "Short Answer" at bounding box center [436, 282] width 387 height 21
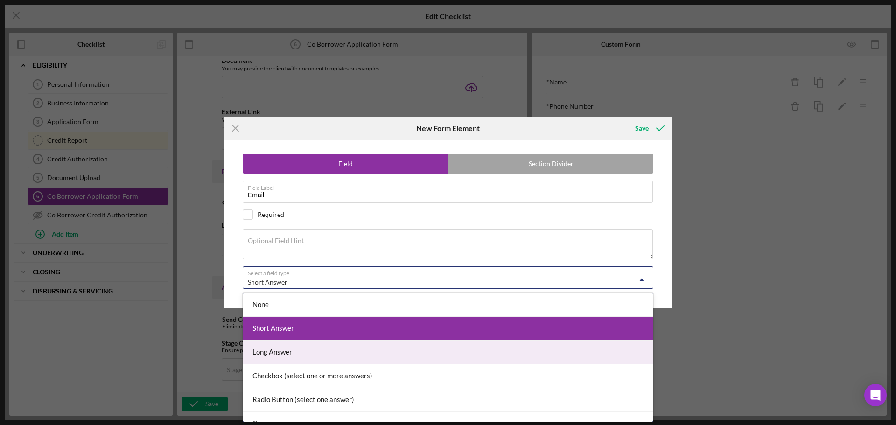
click at [312, 353] on div "Long Answer" at bounding box center [448, 353] width 410 height 24
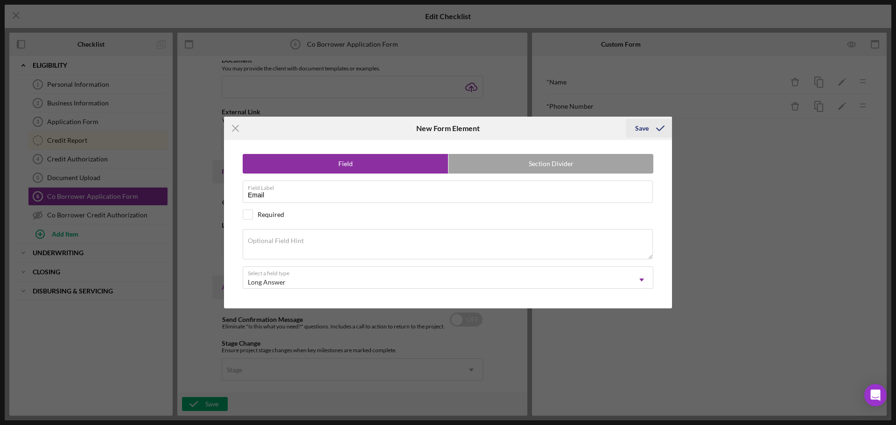
click at [648, 127] on div "Save" at bounding box center [642, 128] width 14 height 19
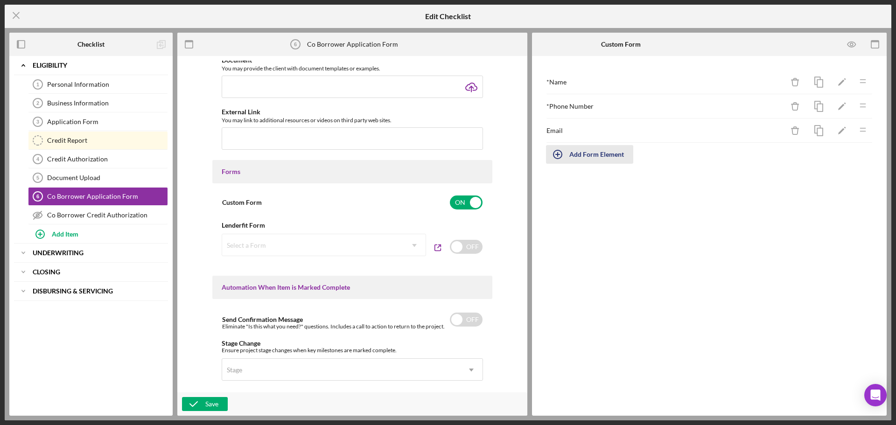
click at [622, 154] on div "Add Form Element" at bounding box center [596, 154] width 55 height 19
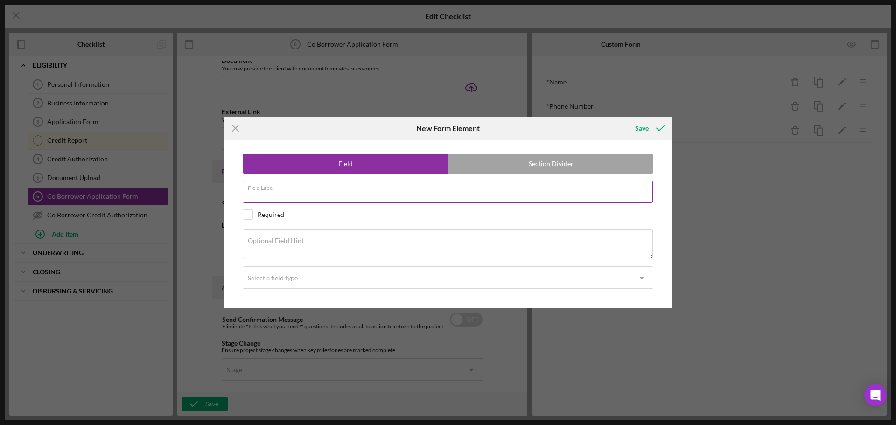
click at [377, 185] on div "Field Label" at bounding box center [448, 192] width 411 height 23
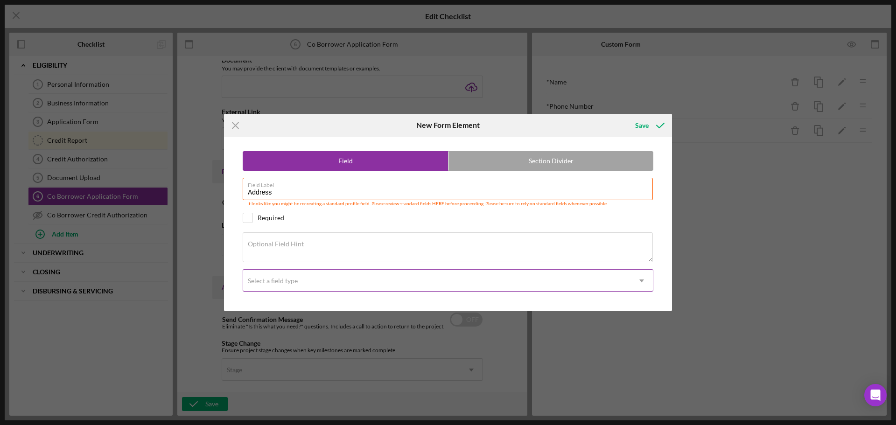
type input "Address"
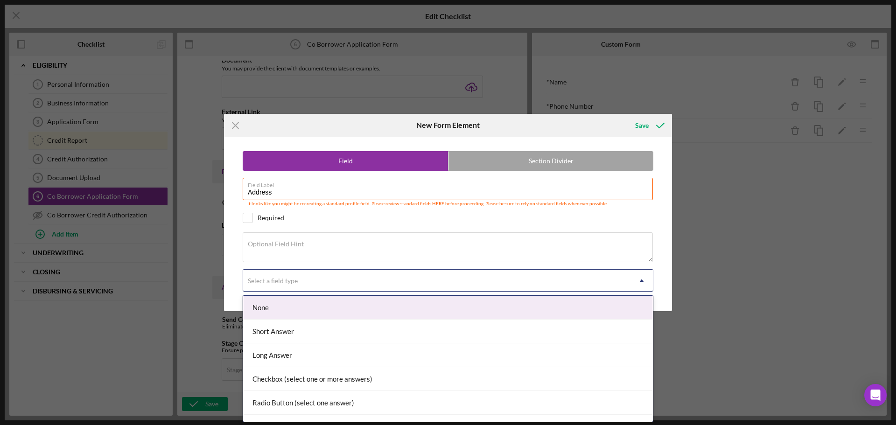
click at [345, 287] on div "Select a field type" at bounding box center [436, 280] width 387 height 21
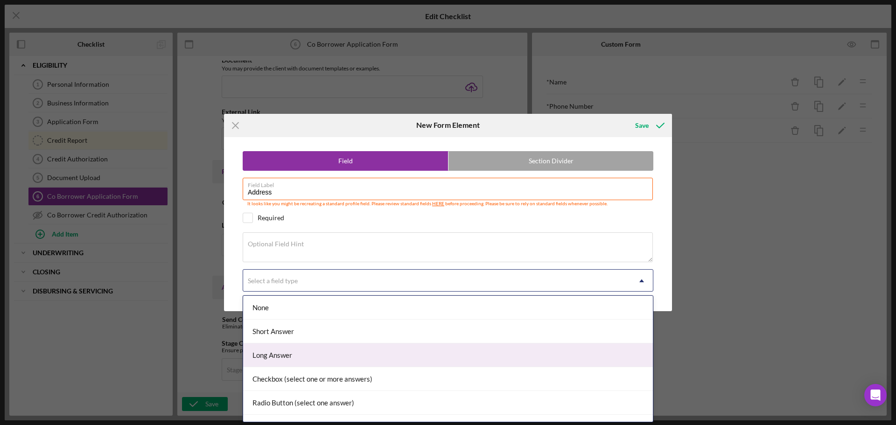
click at [329, 356] on div "Long Answer" at bounding box center [448, 355] width 410 height 24
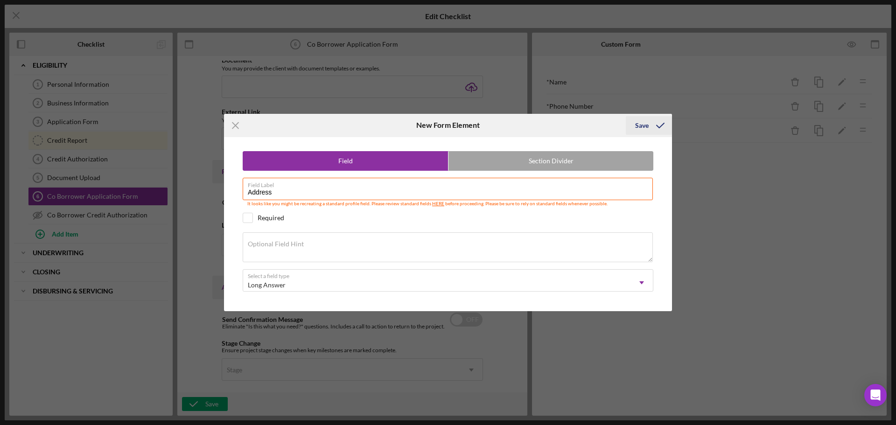
click at [642, 123] on div "Save" at bounding box center [642, 125] width 14 height 19
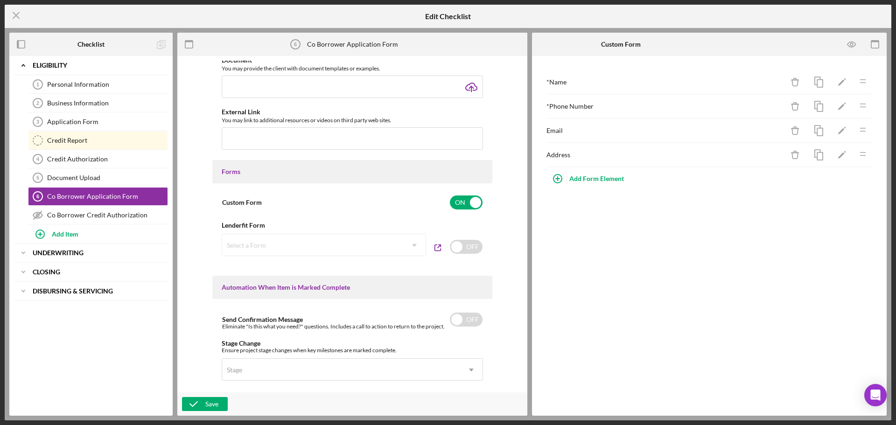
click at [620, 105] on div "* Phone Number" at bounding box center [664, 106] width 237 height 7
click at [597, 181] on div "Add Form Element" at bounding box center [596, 178] width 55 height 19
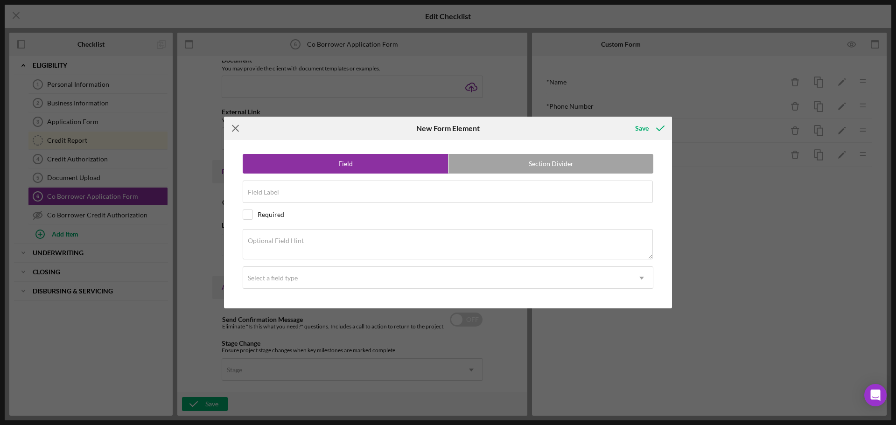
click at [233, 127] on icon "Icon/Menu Close" at bounding box center [235, 128] width 23 height 23
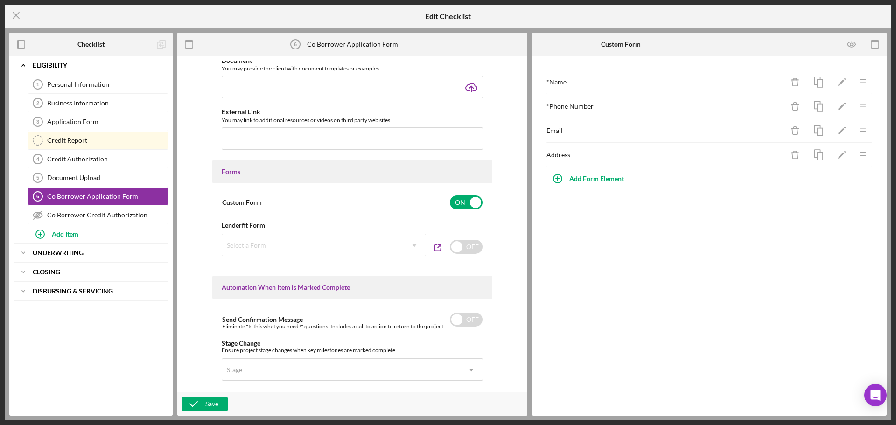
click at [698, 223] on div "* Name Icon/Delete Icon/Edit Icon/Drag * Phone Number Icon/Delete Icon/Edit Ico…" at bounding box center [709, 236] width 355 height 360
click at [609, 110] on div "Address" at bounding box center [664, 106] width 237 height 7
click at [846, 109] on icon "Icon/Edit" at bounding box center [842, 106] width 21 height 21
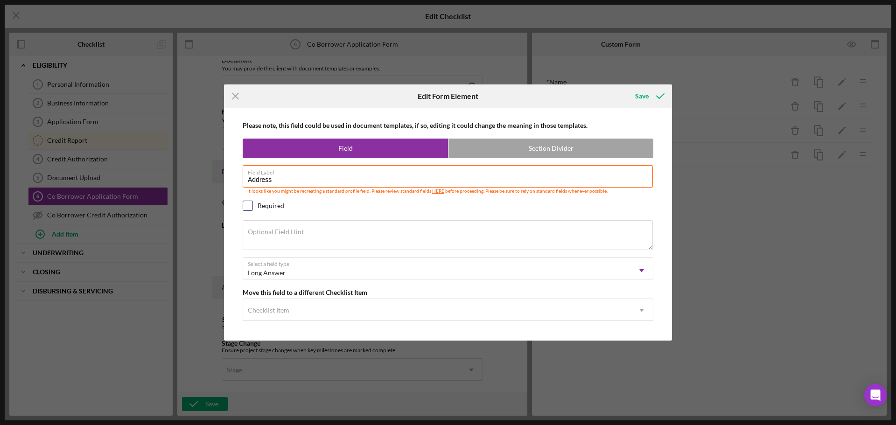
click at [252, 204] on div at bounding box center [248, 206] width 10 height 10
checkbox input "true"
click at [645, 98] on div "Save" at bounding box center [642, 96] width 14 height 19
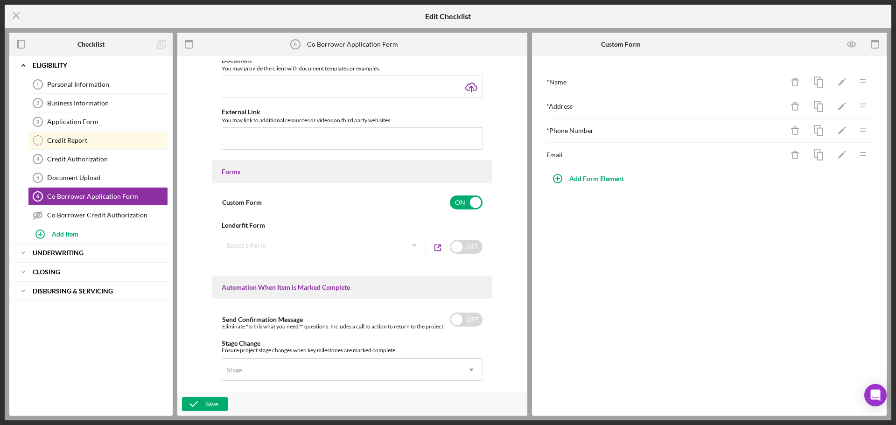
click at [562, 153] on div "Email" at bounding box center [664, 154] width 237 height 7
click at [834, 153] on icon "Icon/Edit" at bounding box center [842, 155] width 21 height 21
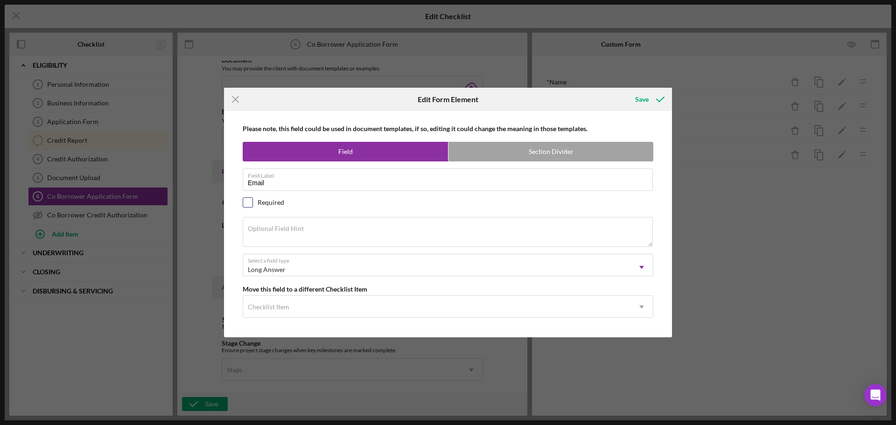
click at [249, 205] on input "checkbox" at bounding box center [247, 202] width 9 height 9
checkbox input "true"
click at [653, 105] on icon "submit" at bounding box center [660, 99] width 23 height 23
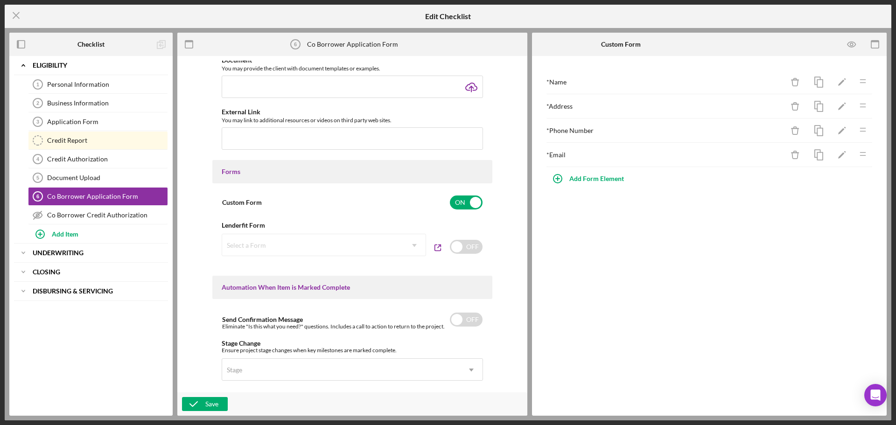
click at [629, 242] on div "* Name Icon/Delete Icon/Edit Icon/Drag * Address Icon/Delete Icon/Edit Icon/Dra…" at bounding box center [709, 236] width 355 height 360
click at [614, 179] on div "Add Form Element" at bounding box center [596, 178] width 55 height 19
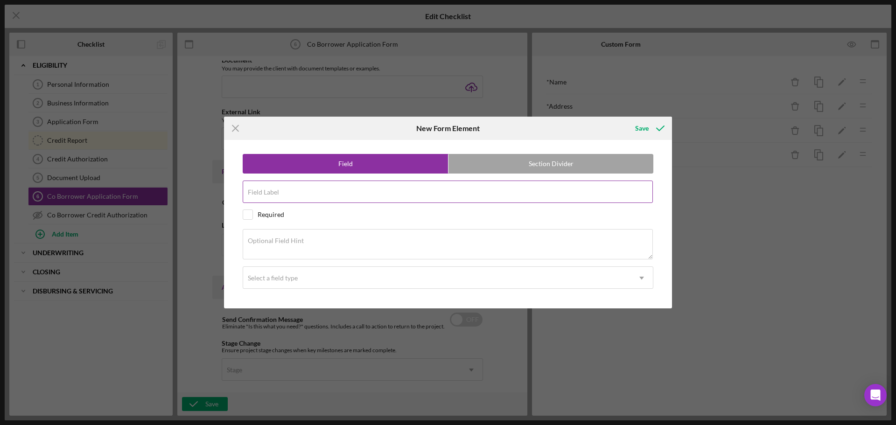
click at [564, 190] on div "Field Label" at bounding box center [448, 192] width 411 height 23
click at [282, 194] on input "Household income" at bounding box center [448, 192] width 410 height 22
type input "Household Income"
click at [642, 126] on div "Save" at bounding box center [642, 128] width 14 height 19
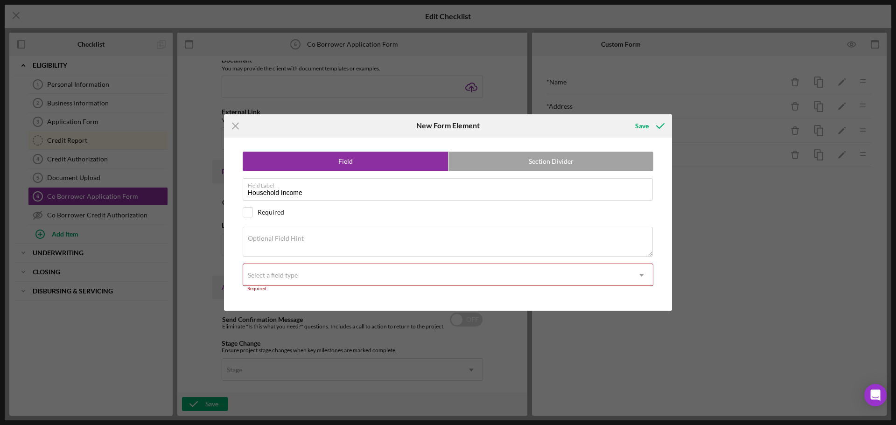
click at [316, 265] on div "Select a field type" at bounding box center [436, 275] width 387 height 21
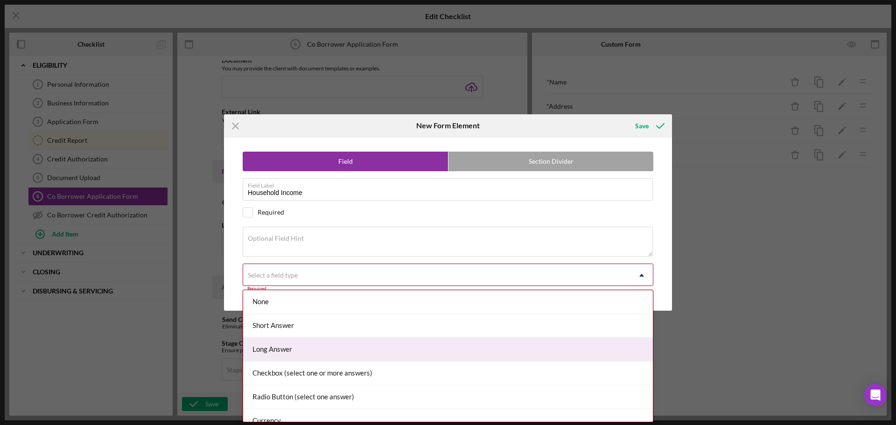
click at [315, 343] on div "Long Answer" at bounding box center [448, 350] width 410 height 24
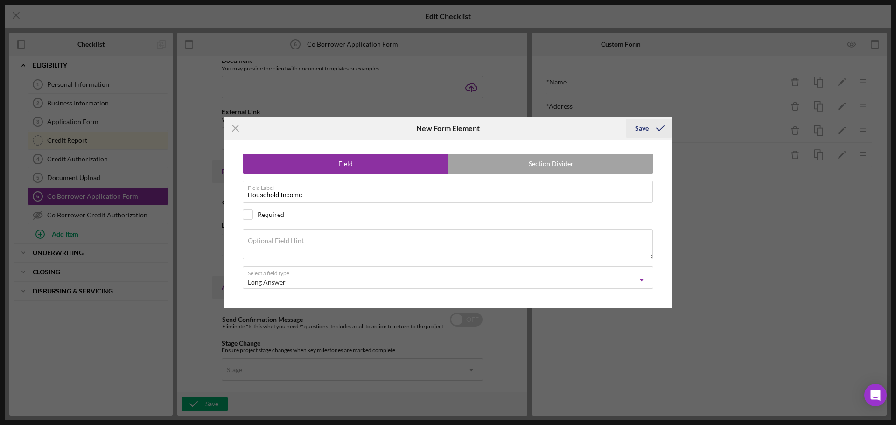
click at [638, 130] on div "Save" at bounding box center [642, 128] width 14 height 19
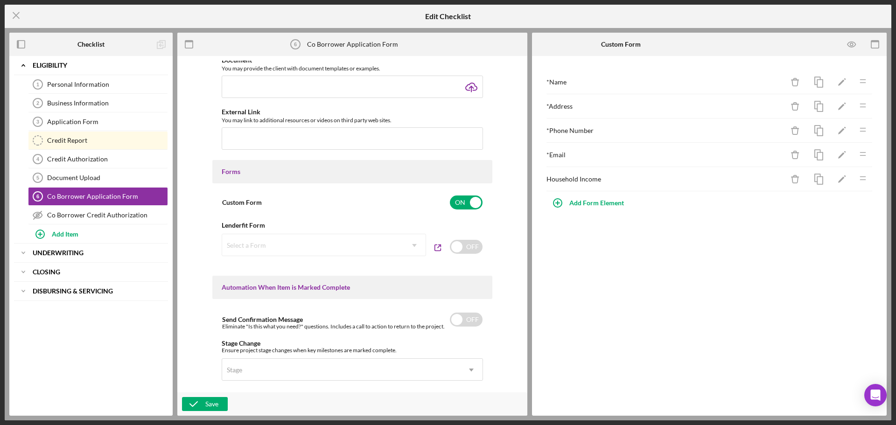
click at [612, 245] on div "* Name Icon/Delete Icon/Edit Icon/Drag * Address Icon/Delete Icon/Edit Icon/Dra…" at bounding box center [709, 236] width 355 height 360
click at [603, 204] on div "Add Form Element" at bounding box center [596, 203] width 55 height 19
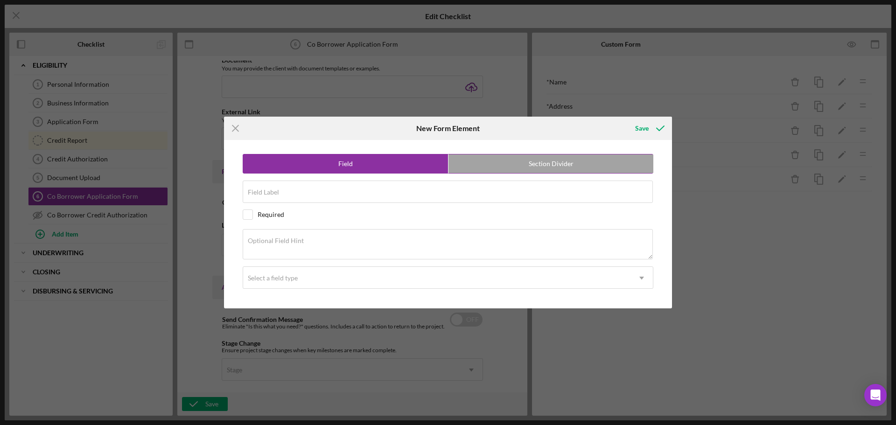
click at [501, 166] on label "Section Divider" at bounding box center [550, 163] width 205 height 19
radio input "false"
radio input "true"
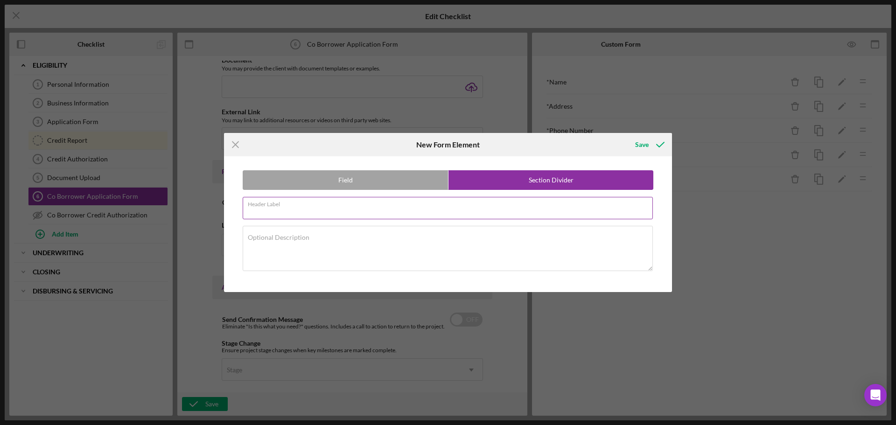
click at [368, 208] on div "Header Label Required" at bounding box center [448, 208] width 411 height 23
click at [371, 176] on label "Field" at bounding box center [345, 180] width 205 height 19
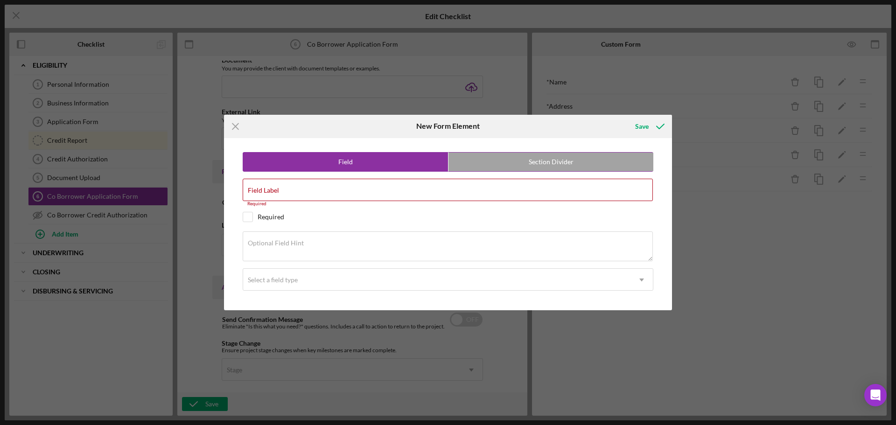
click at [512, 158] on label "Section Divider" at bounding box center [550, 162] width 205 height 19
radio input "false"
radio input "true"
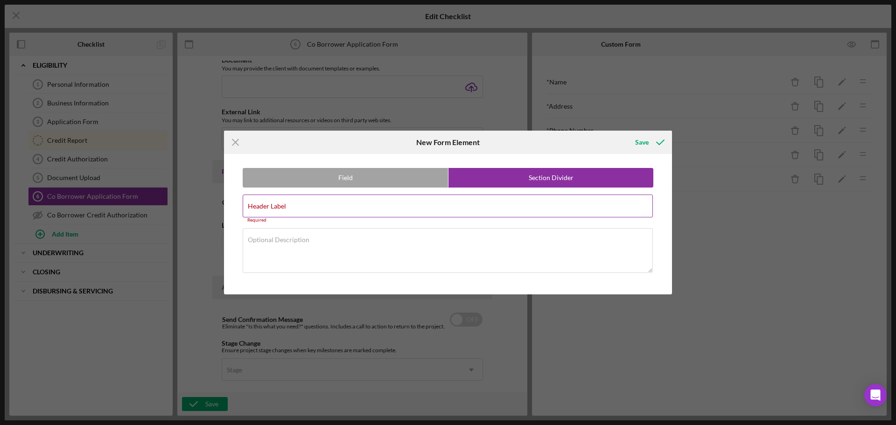
click at [410, 208] on input "Header Label" at bounding box center [448, 206] width 410 height 22
click at [405, 173] on label "Field" at bounding box center [345, 177] width 205 height 19
radio input "true"
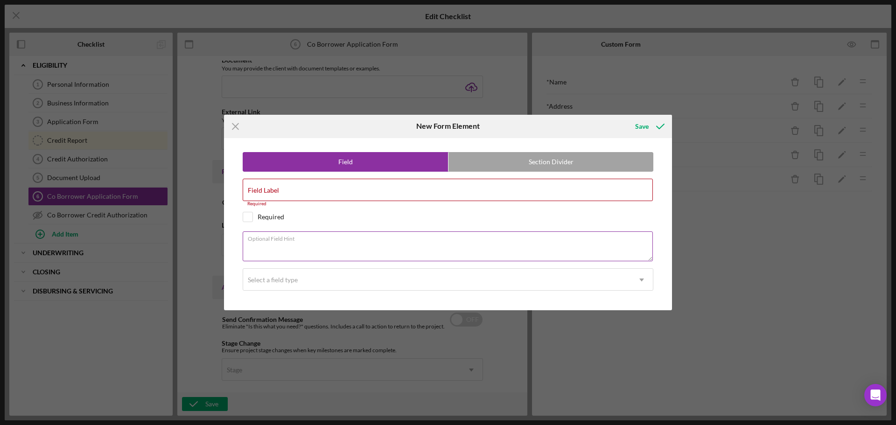
click at [381, 245] on textarea "Optional Field Hint" at bounding box center [448, 246] width 410 height 30
click at [377, 280] on div "Select a field type" at bounding box center [436, 279] width 387 height 21
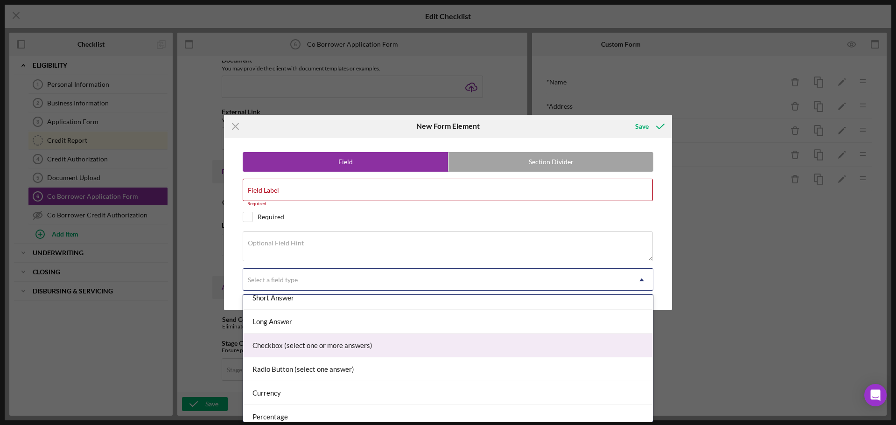
scroll to position [47, 0]
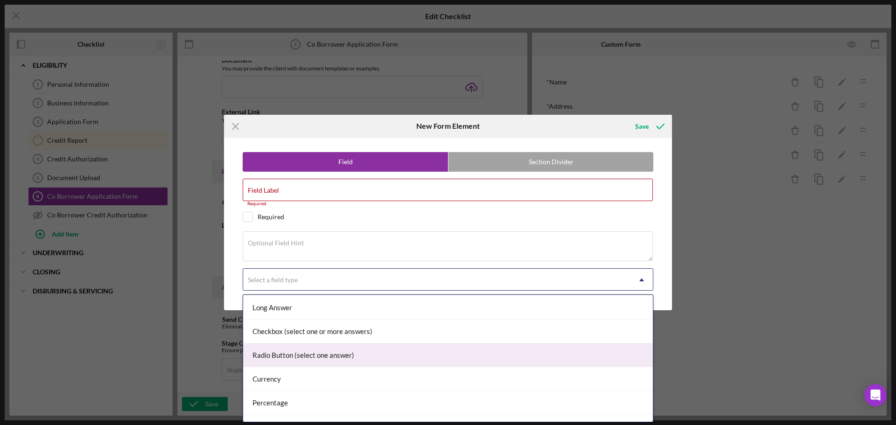
click at [361, 352] on div "Radio Button (select one answer)" at bounding box center [448, 355] width 410 height 24
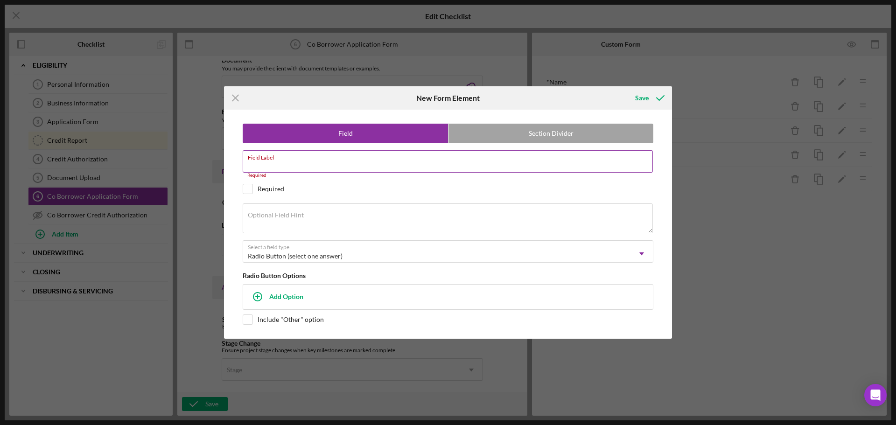
click at [307, 159] on div "Field Label Required" at bounding box center [448, 164] width 411 height 28
click at [424, 156] on div "Field Label Required" at bounding box center [448, 164] width 411 height 28
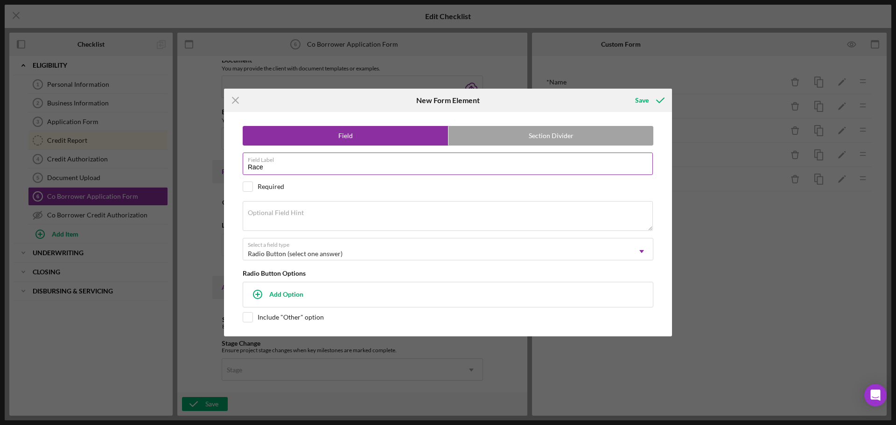
type input "Race"
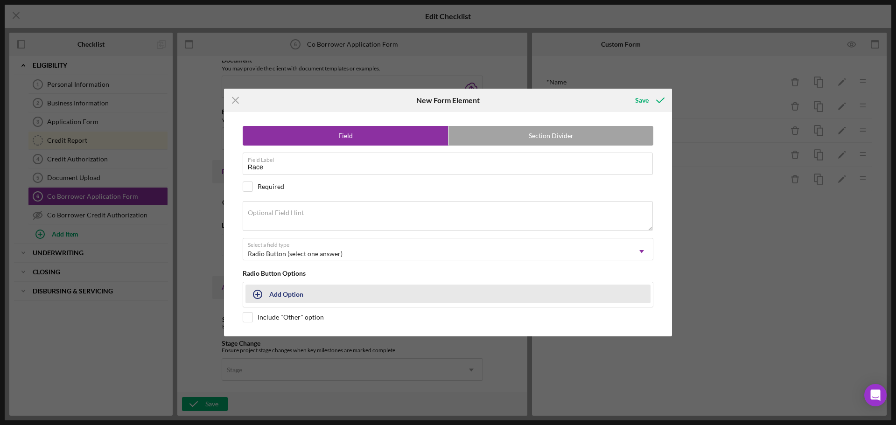
click at [287, 292] on div "Add Option" at bounding box center [286, 294] width 34 height 18
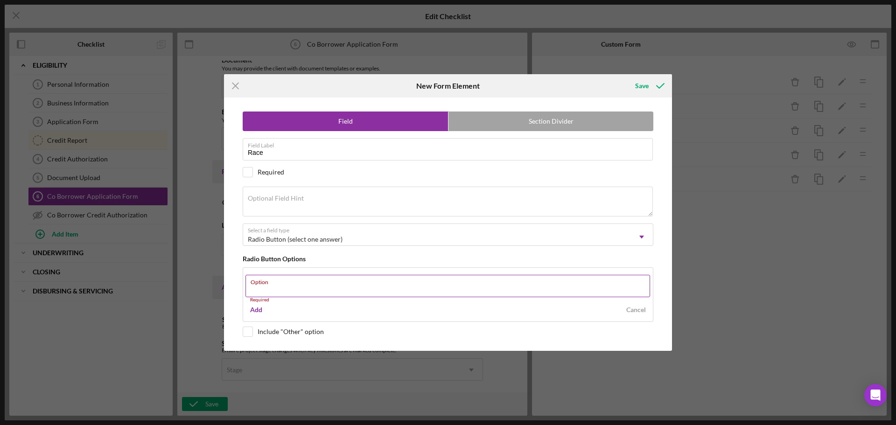
click at [433, 284] on label "Option" at bounding box center [450, 280] width 399 height 10
click at [433, 284] on input "Option" at bounding box center [447, 286] width 405 height 22
paste input "American Indian"
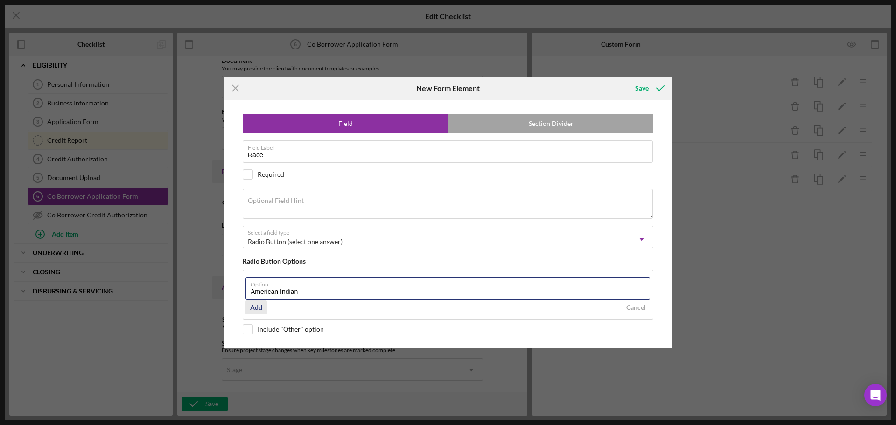
type input "American Indian"
click at [259, 310] on div "Add" at bounding box center [256, 308] width 12 height 14
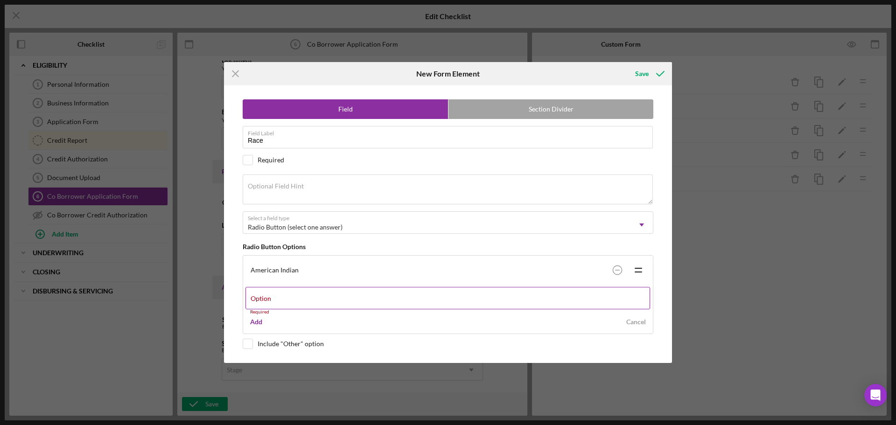
click at [303, 289] on div "Option Required" at bounding box center [447, 301] width 405 height 28
paste input "Alaska Native"
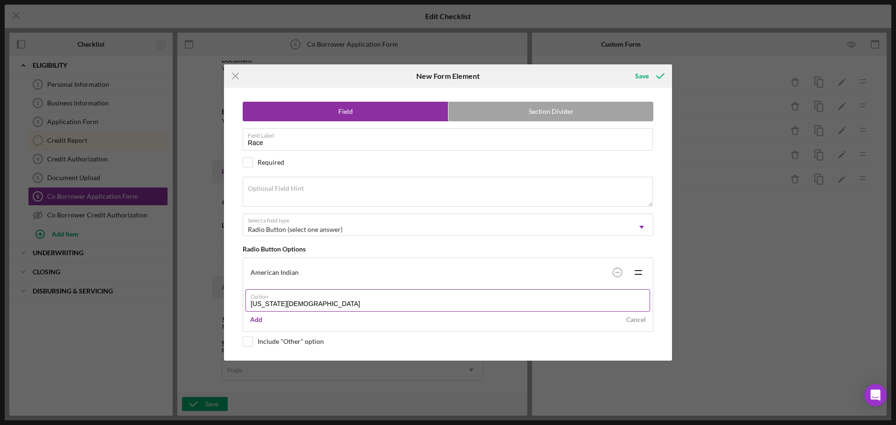
type input "Alaska Native"
click at [252, 320] on button "Add" at bounding box center [255, 320] width 21 height 14
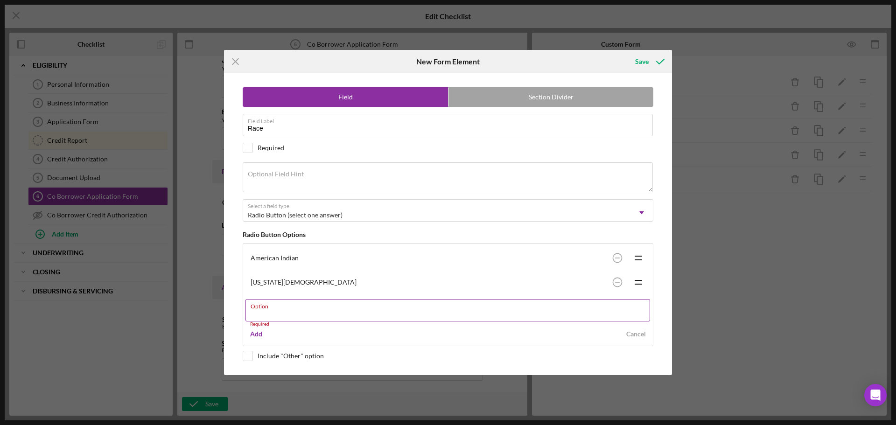
click at [329, 308] on label "Option" at bounding box center [450, 305] width 399 height 10
click at [329, 308] on input "Option" at bounding box center [447, 310] width 405 height 22
paste input "Asian"
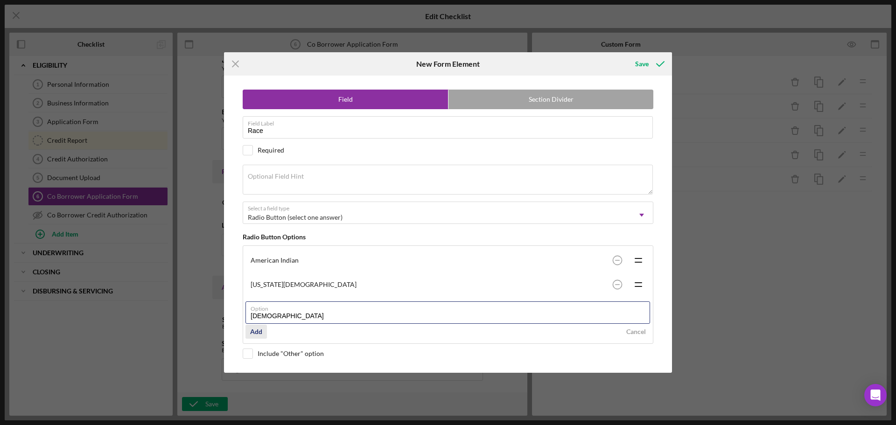
type input "Asian"
click at [249, 332] on button "Add" at bounding box center [255, 332] width 21 height 14
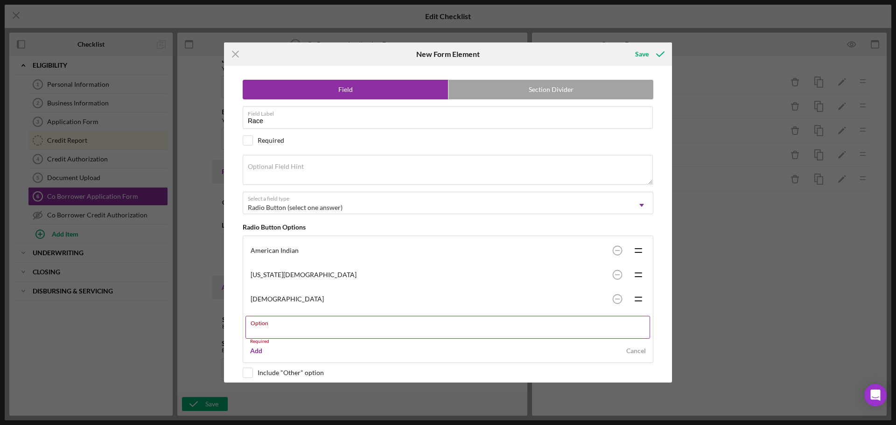
click at [330, 325] on label "Option" at bounding box center [450, 321] width 399 height 10
click at [330, 325] on input "Option" at bounding box center [447, 327] width 405 height 22
paste input "Black or African American"
type input "Black or African American"
click at [259, 349] on div "Add" at bounding box center [256, 346] width 12 height 14
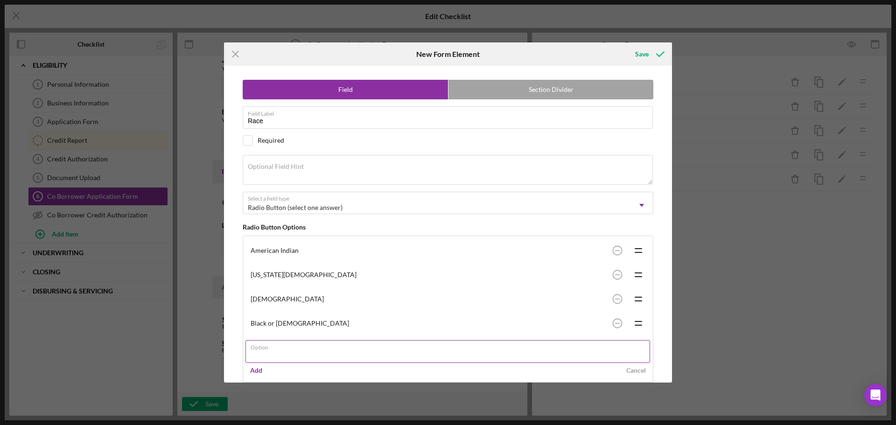
paste input "Native Hawaiian or other Pacific Islander"
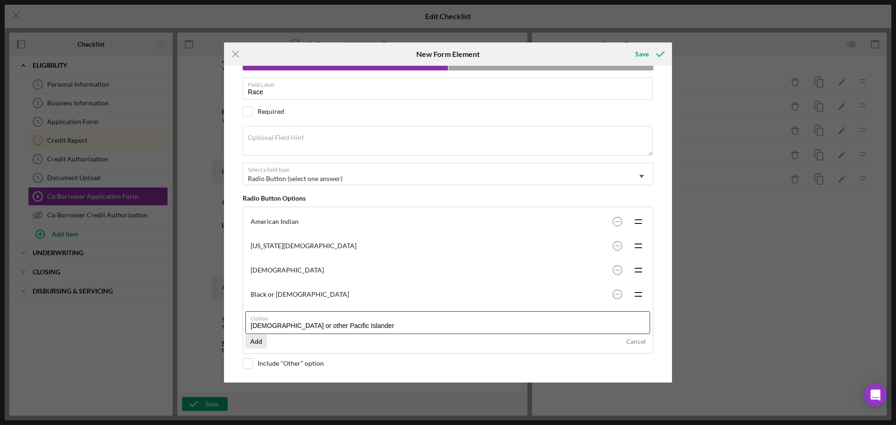
type input "Native Hawaiian or other Pacific Islander"
click at [259, 338] on div "Add" at bounding box center [256, 342] width 12 height 14
click at [297, 349] on div "Option Required" at bounding box center [447, 350] width 405 height 28
paste input "White"
type input "White"
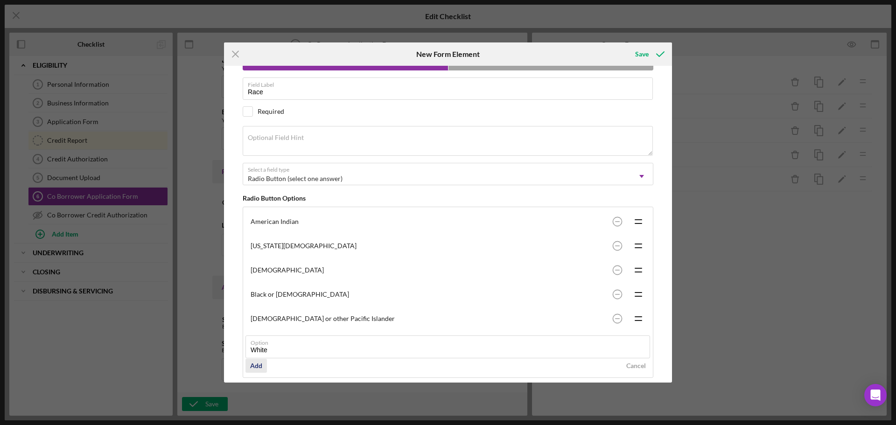
click at [261, 364] on div "Add" at bounding box center [256, 366] width 12 height 14
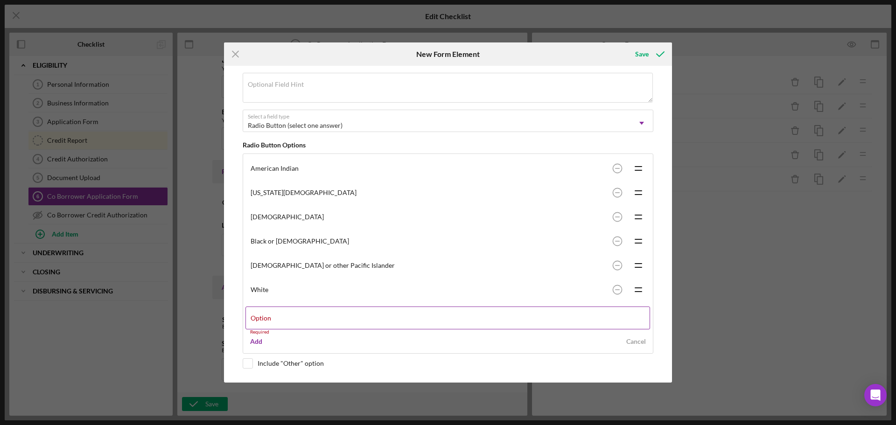
click at [271, 318] on label "Option" at bounding box center [261, 318] width 21 height 7
click at [287, 318] on input "Option" at bounding box center [447, 318] width 405 height 22
paste input "Multi-Racial"
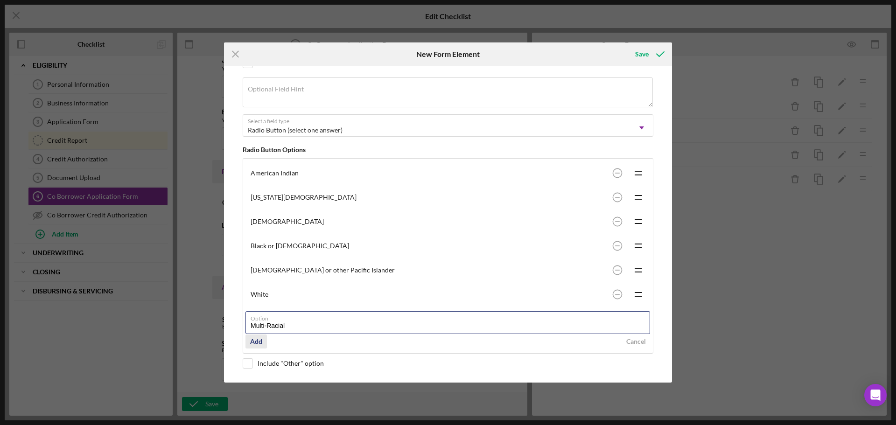
type input "Multi-Racial"
click at [252, 342] on div "Add" at bounding box center [256, 342] width 12 height 14
click at [248, 364] on input "checkbox" at bounding box center [247, 363] width 9 height 9
checkbox input "true"
click at [645, 56] on div "Save" at bounding box center [642, 54] width 14 height 19
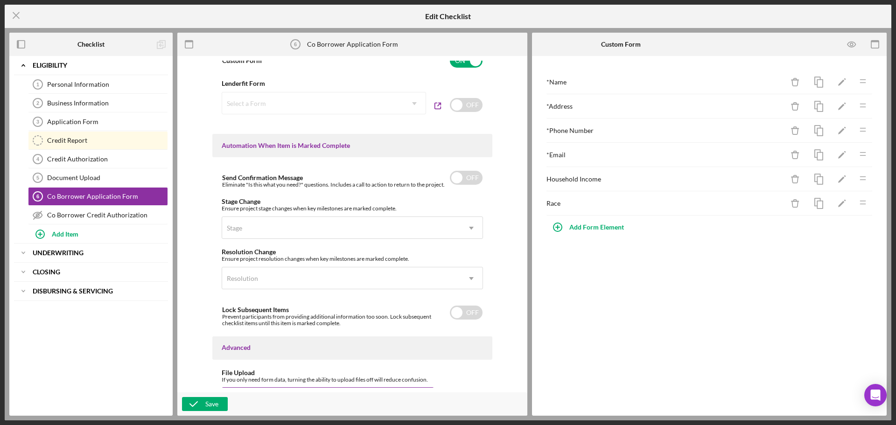
scroll to position [566, 0]
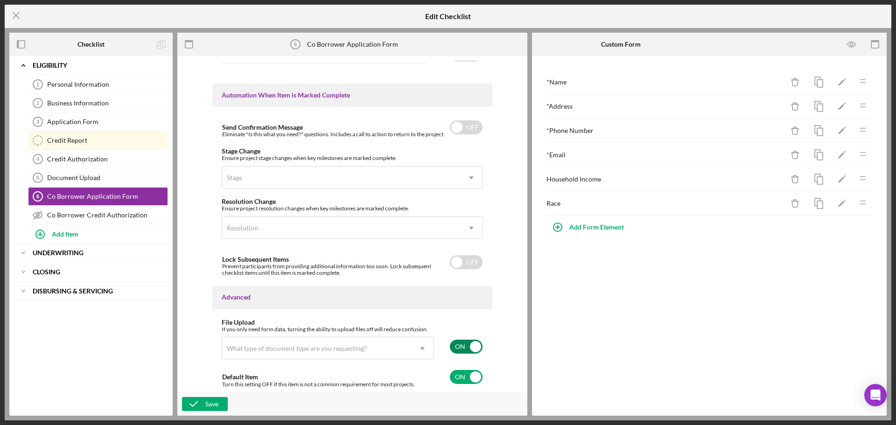
click at [456, 343] on input "checkbox" at bounding box center [466, 347] width 33 height 14
checkbox input "false"
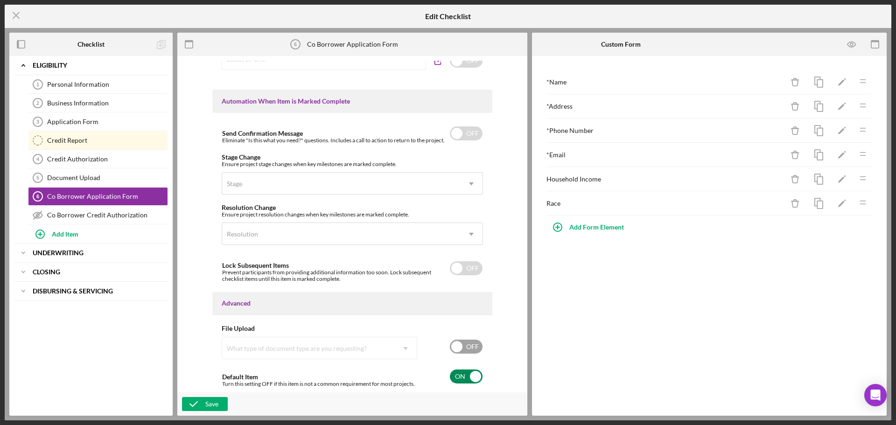
click at [466, 379] on input "checkbox" at bounding box center [466, 377] width 33 height 14
checkbox input "false"
click at [212, 406] on div "Save" at bounding box center [211, 404] width 13 height 14
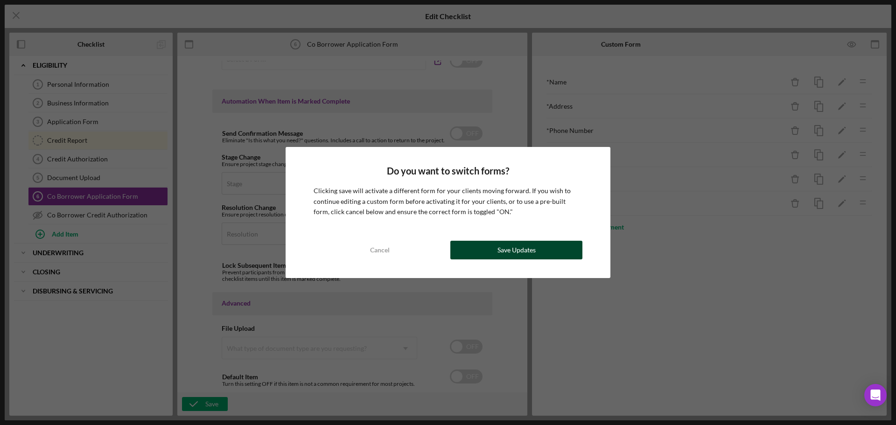
click at [504, 248] on div "Save Updates" at bounding box center [516, 250] width 38 height 19
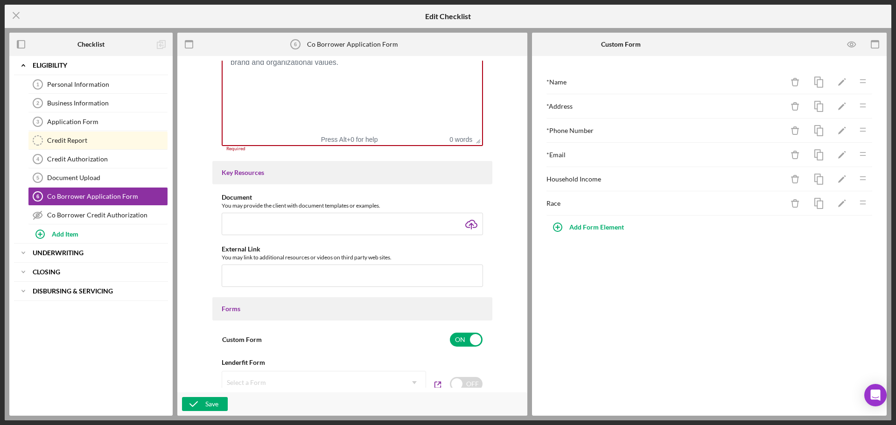
scroll to position [182, 0]
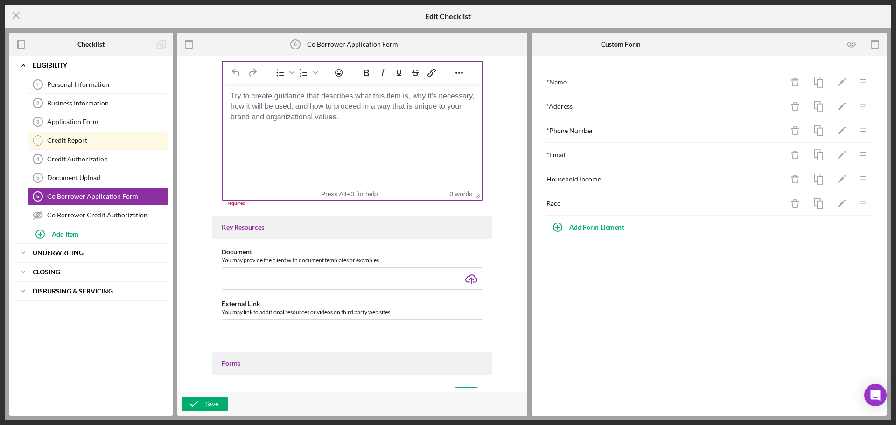
click at [359, 109] on html at bounding box center [352, 96] width 259 height 25
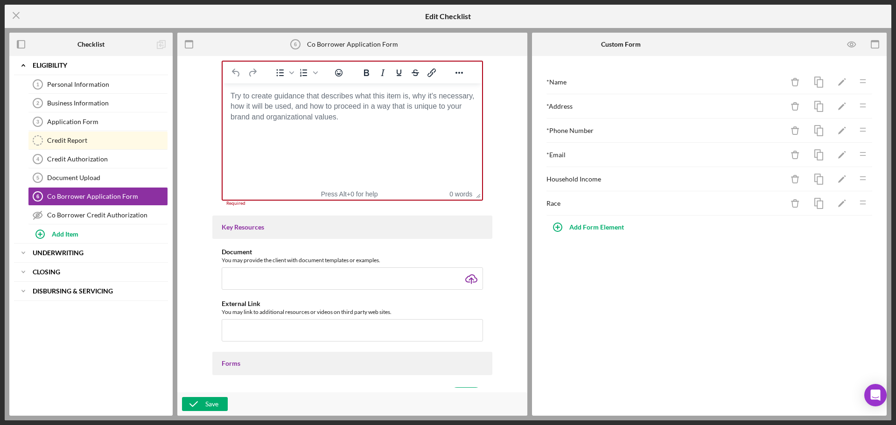
click at [389, 109] on html at bounding box center [352, 96] width 259 height 25
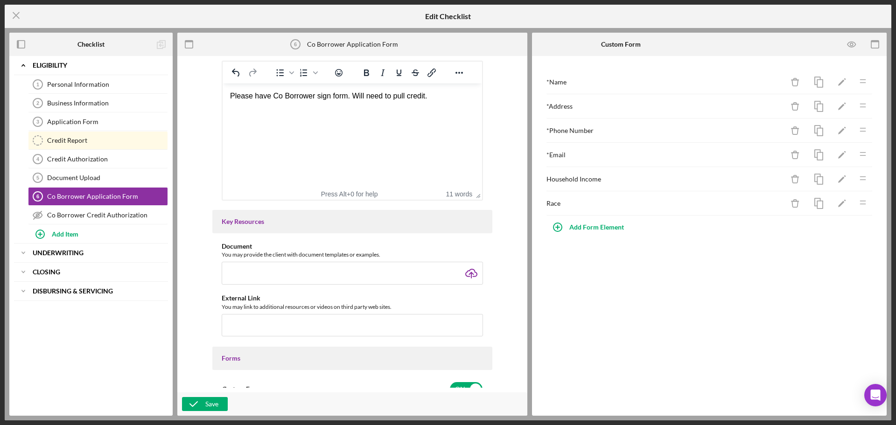
click at [198, 393] on div "Save" at bounding box center [352, 403] width 350 height 23
click at [207, 401] on div "Save" at bounding box center [211, 404] width 13 height 14
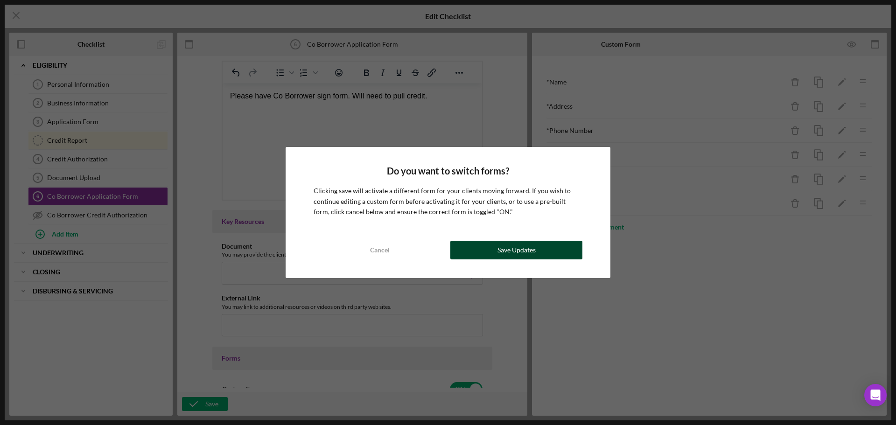
click at [563, 248] on button "Save Updates" at bounding box center [516, 250] width 132 height 19
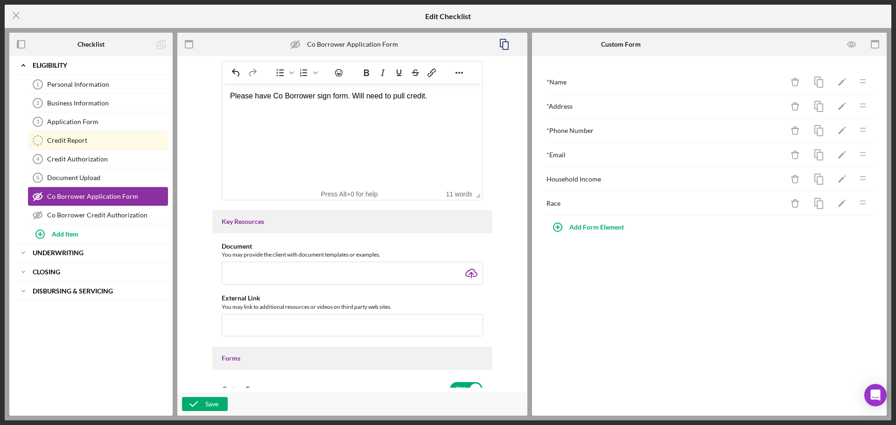
click at [40, 196] on icon "Co Borrower Application Form" at bounding box center [37, 196] width 23 height 23
click at [15, 15] on g at bounding box center [16, 16] width 6 height 6
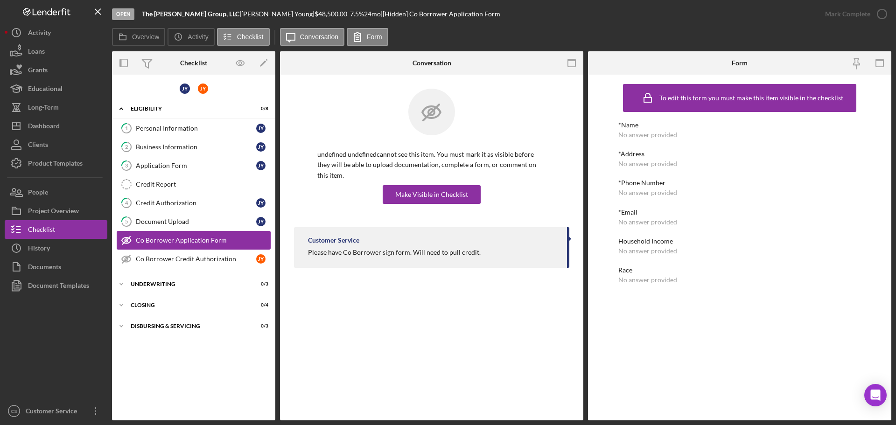
click at [126, 237] on icon "Co Borrower Application Form" at bounding box center [126, 240] width 23 height 23
click at [415, 185] on div "Make Visible in Checklist" at bounding box center [431, 194] width 73 height 19
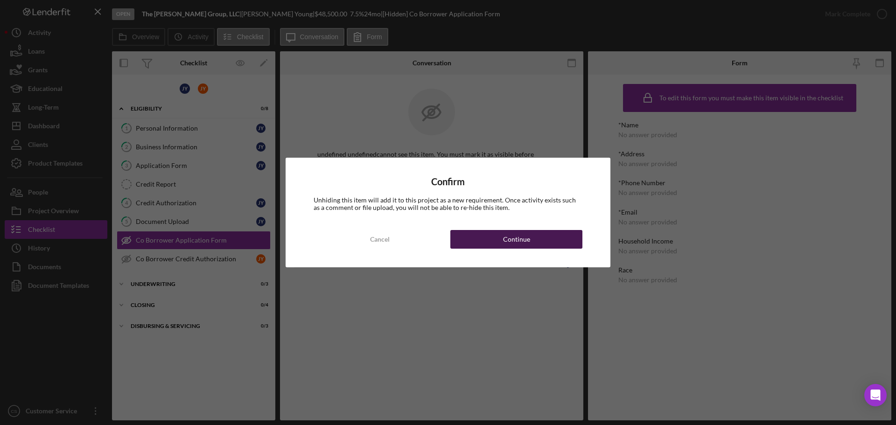
click at [481, 240] on button "Continue" at bounding box center [516, 239] width 132 height 19
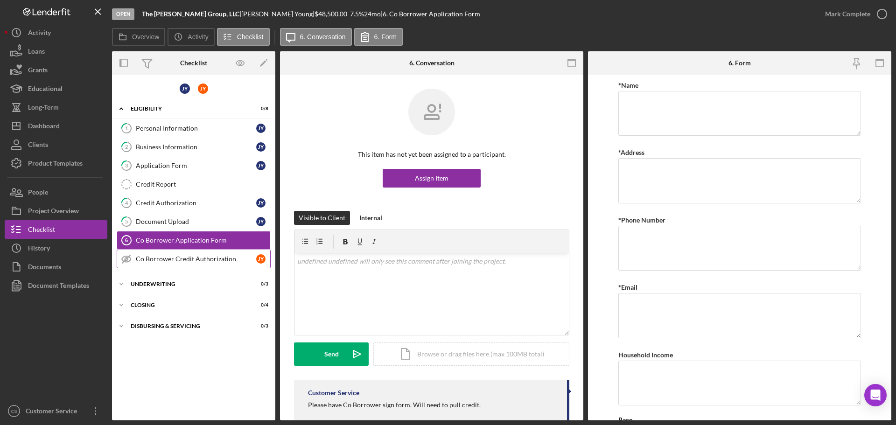
click at [126, 260] on icon "Co Borrower Credit Authorization" at bounding box center [126, 258] width 23 height 23
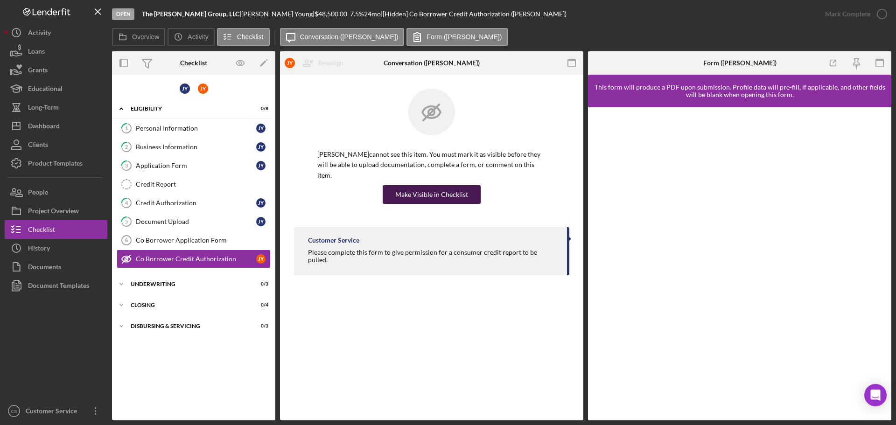
click at [435, 188] on div "Make Visible in Checklist" at bounding box center [431, 194] width 73 height 19
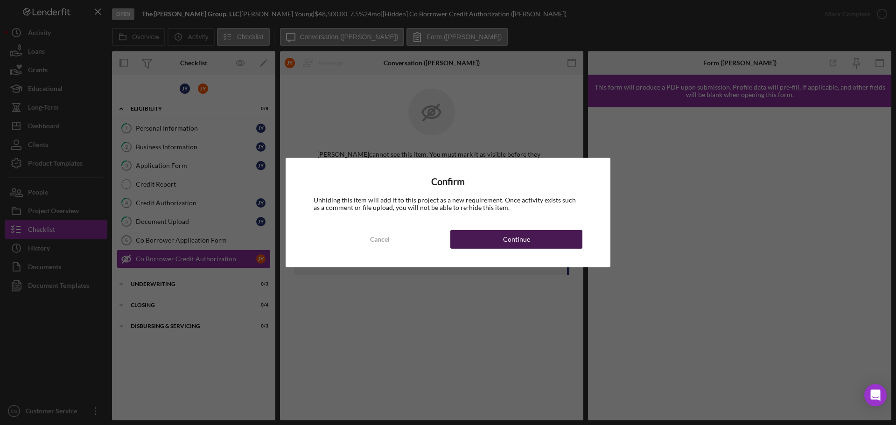
click at [482, 242] on button "Continue" at bounding box center [516, 239] width 132 height 19
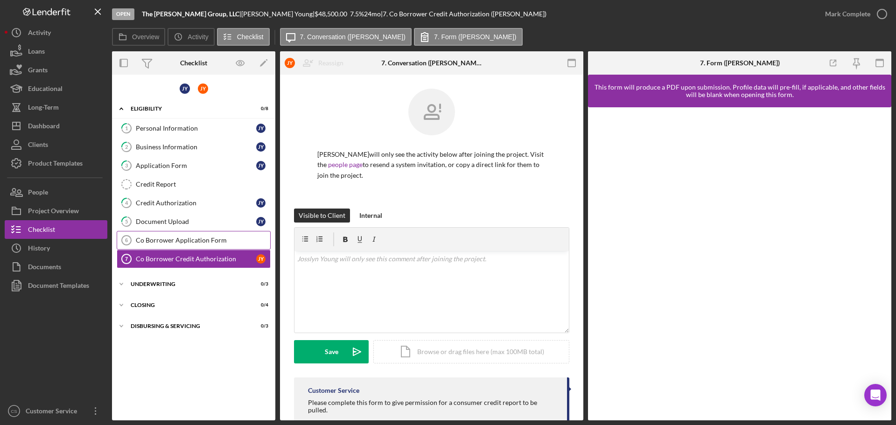
click at [209, 240] on div "Co Borrower Application Form" at bounding box center [203, 240] width 134 height 7
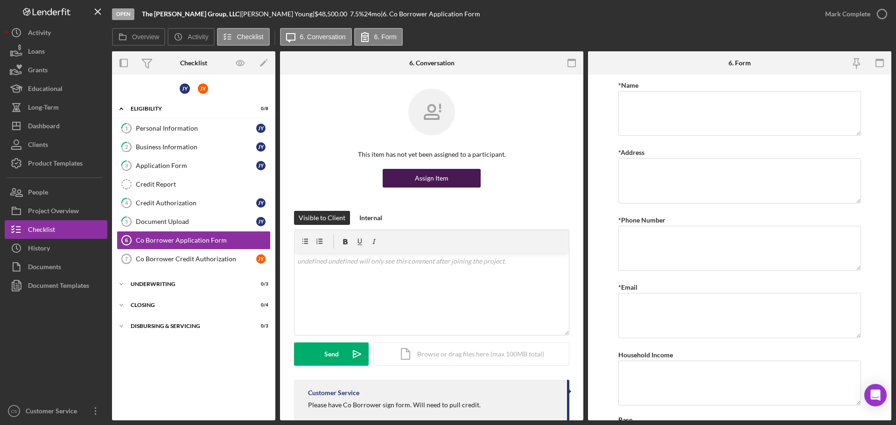
click at [434, 181] on div "Assign Item" at bounding box center [432, 178] width 34 height 19
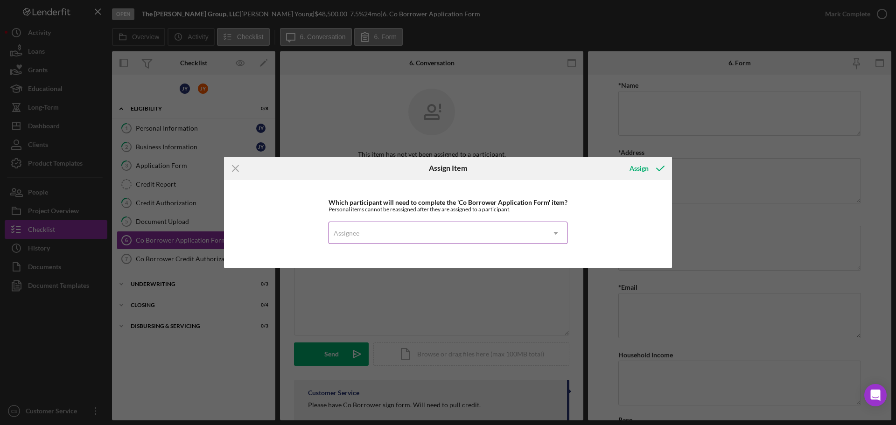
click at [434, 235] on div "Assignee" at bounding box center [437, 233] width 216 height 21
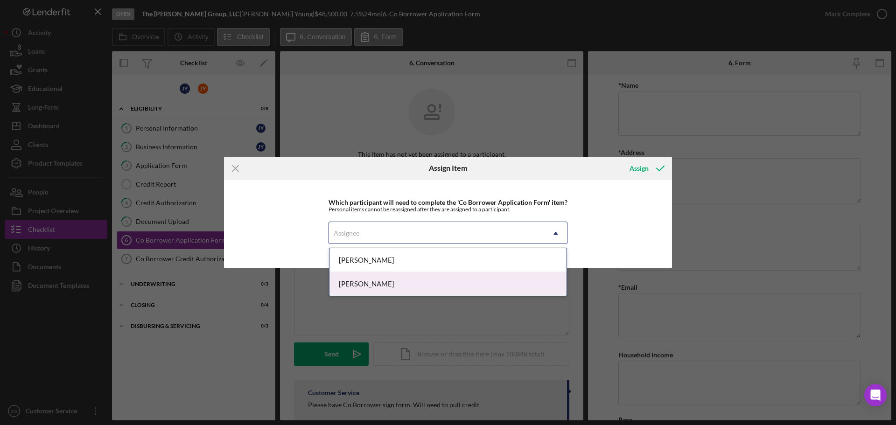
click at [421, 280] on div "Josslyn Young" at bounding box center [447, 284] width 237 height 24
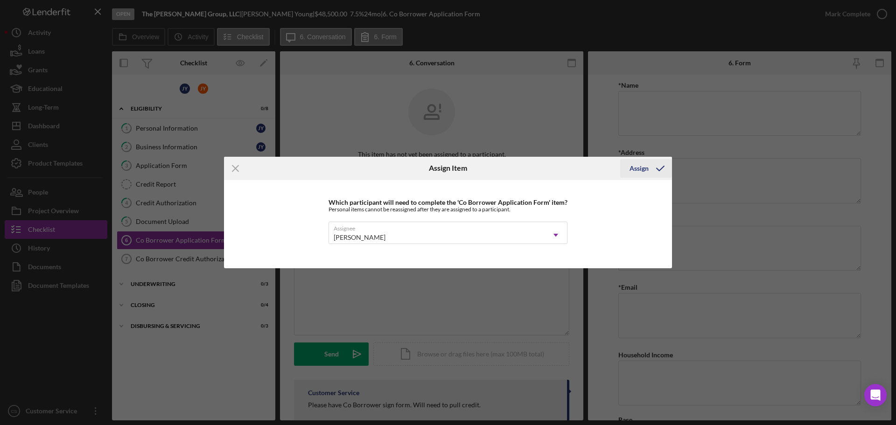
click at [636, 170] on div "Assign" at bounding box center [639, 168] width 19 height 19
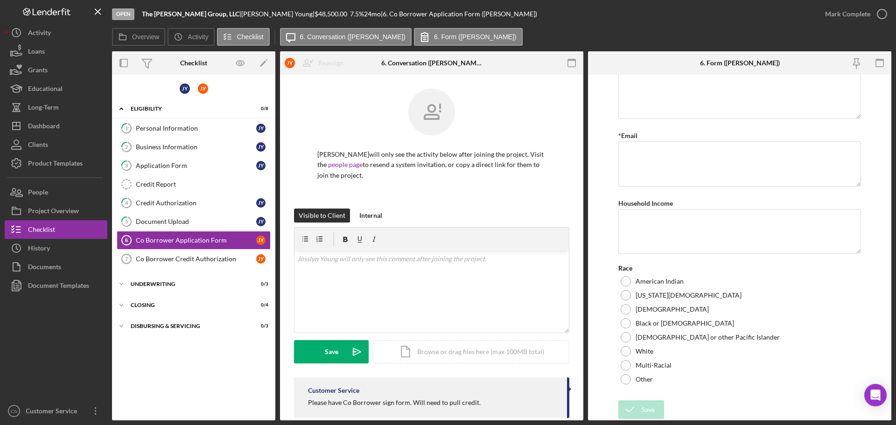
scroll to position [152, 0]
click at [154, 251] on link "Co Borrower Credit Authorization 7 Co Borrower Credit Authorization J Y" at bounding box center [194, 259] width 154 height 19
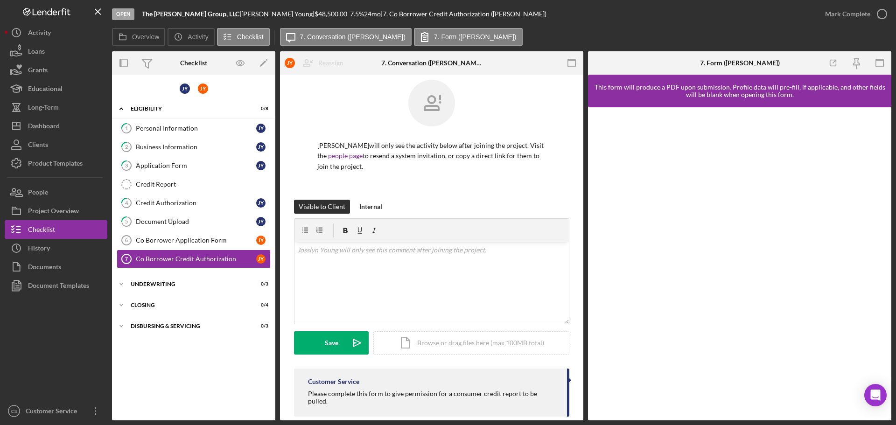
scroll to position [16, 0]
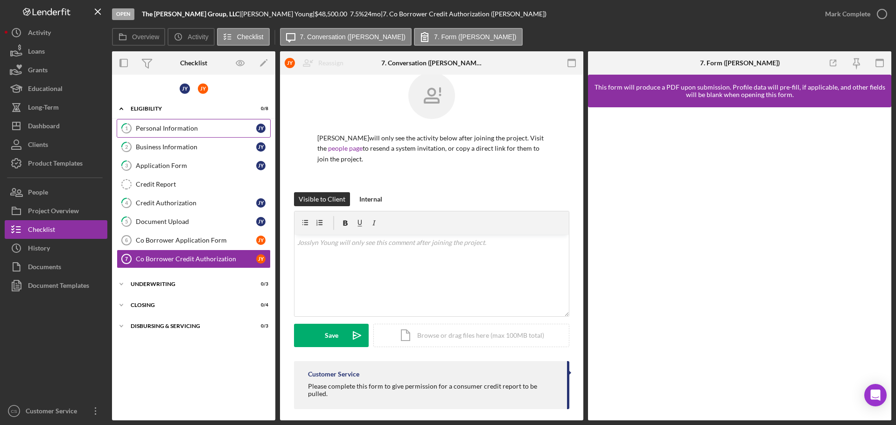
click at [188, 126] on div "Personal Information" at bounding box center [196, 128] width 120 height 7
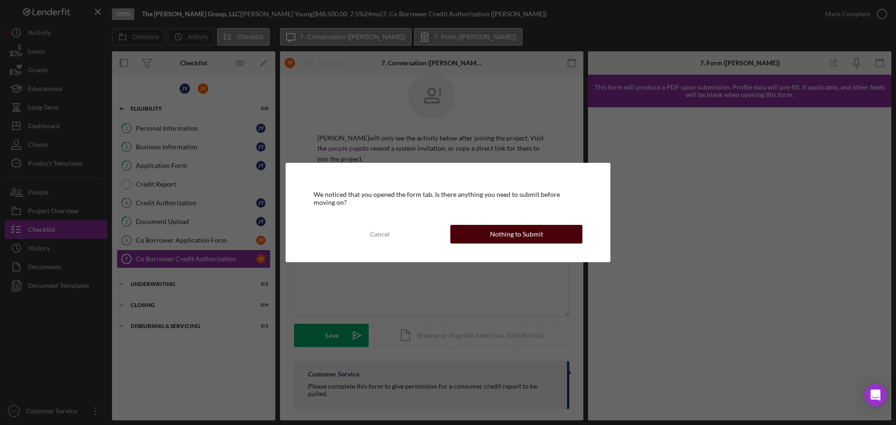
click at [490, 237] on button "Nothing to Submit" at bounding box center [516, 234] width 132 height 19
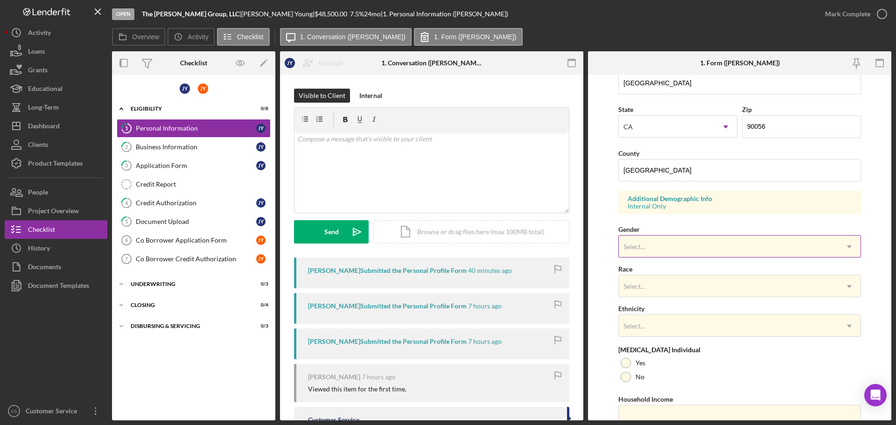
scroll to position [277, 0]
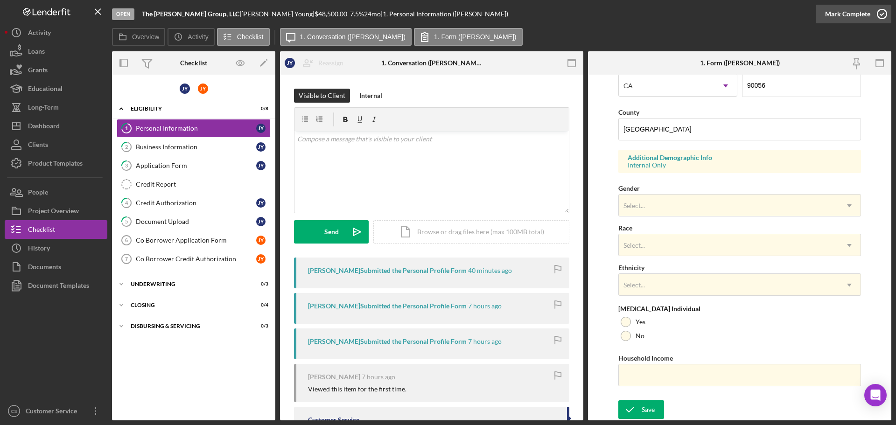
click at [875, 14] on icon "button" at bounding box center [881, 13] width 23 height 23
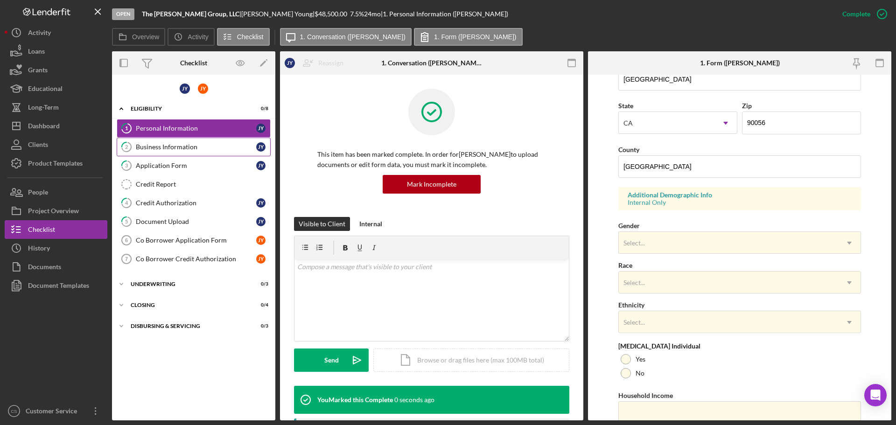
scroll to position [315, 0]
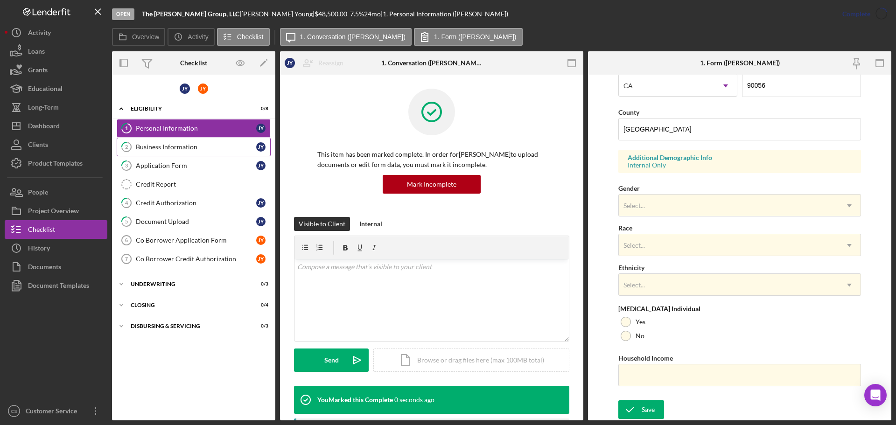
click at [190, 154] on link "2 Business Information J Y" at bounding box center [194, 147] width 154 height 19
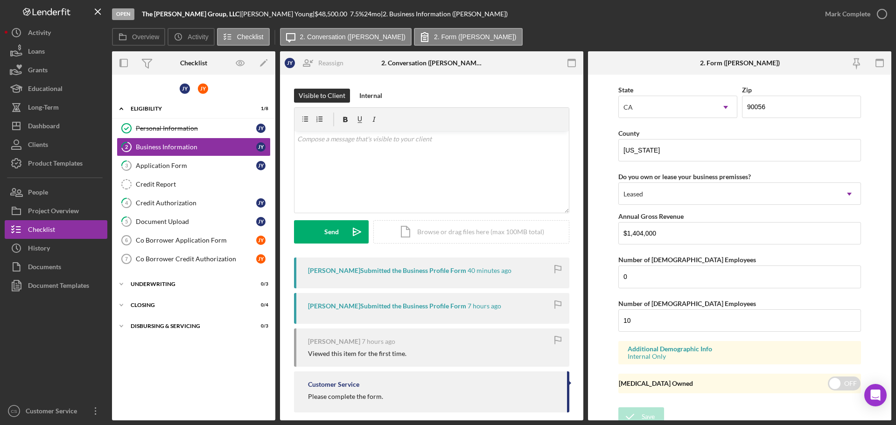
scroll to position [987, 0]
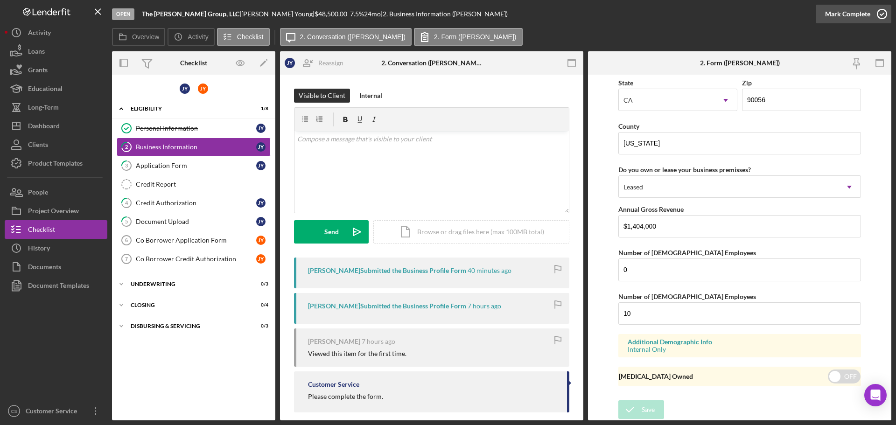
click at [876, 12] on icon "button" at bounding box center [881, 13] width 23 height 23
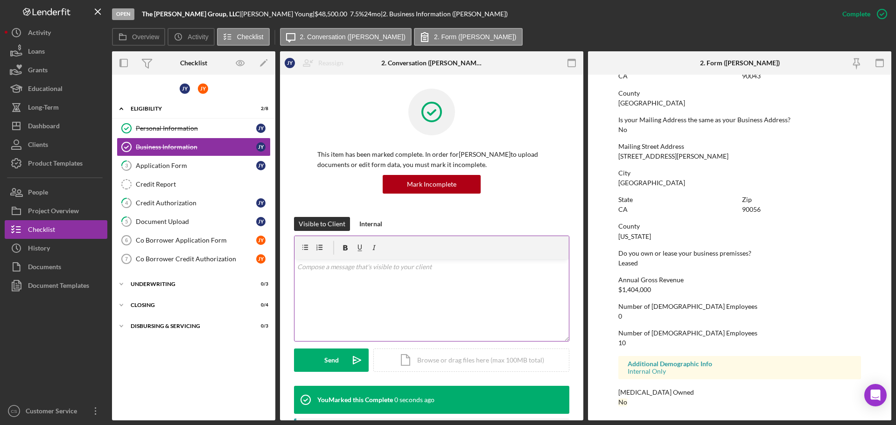
scroll to position [571, 0]
click at [219, 167] on div "Application Form" at bounding box center [196, 165] width 120 height 7
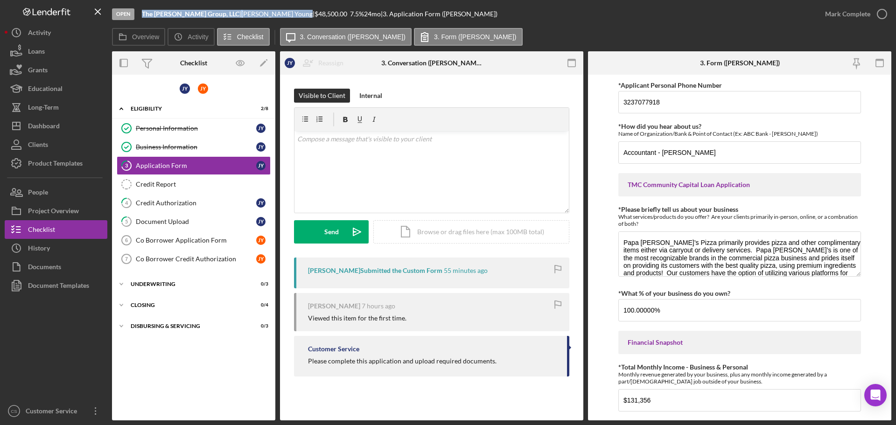
drag, startPoint x: 246, startPoint y: 11, endPoint x: 142, endPoint y: 11, distance: 103.6
click at [142, 11] on div "The J.A.Y. Group, LLC | Jarvis Young | $48,500.00 7.5 % 24 mo | 3. Application …" at bounding box center [320, 13] width 356 height 7
copy div "The J.A.Y. Group, LLC | Jarvis Young"
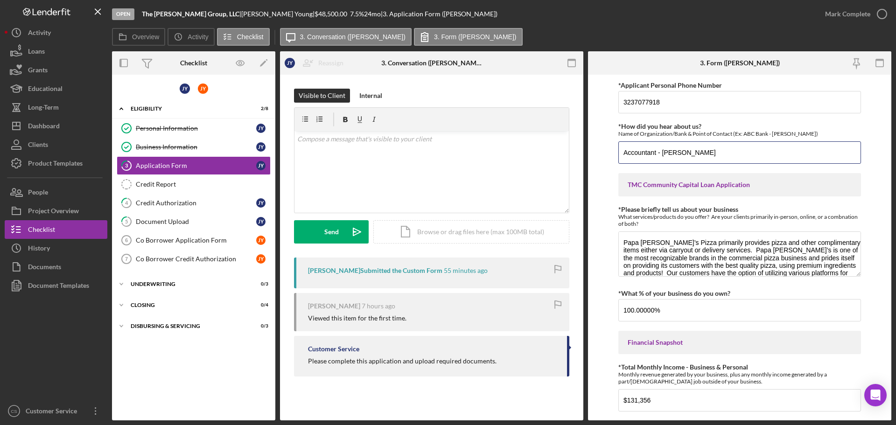
drag, startPoint x: 736, startPoint y: 150, endPoint x: 581, endPoint y: 147, distance: 155.0
click at [581, 147] on div "Overview Internal Workflow Stage Open Icon/Dropdown Arrow Archive (can unarchiv…" at bounding box center [501, 235] width 779 height 369
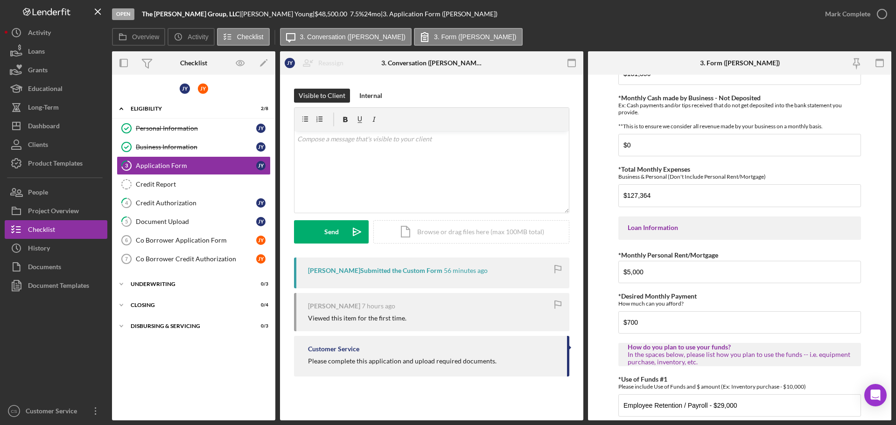
scroll to position [465, 0]
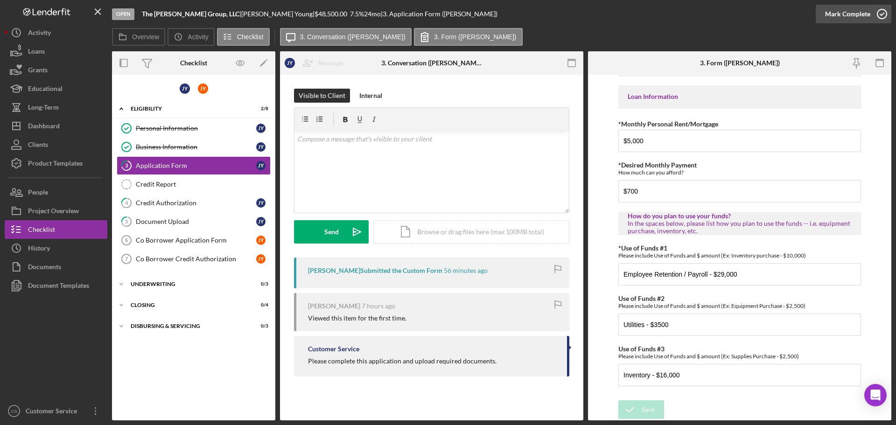
click at [882, 13] on icon "button" at bounding box center [881, 13] width 23 height 23
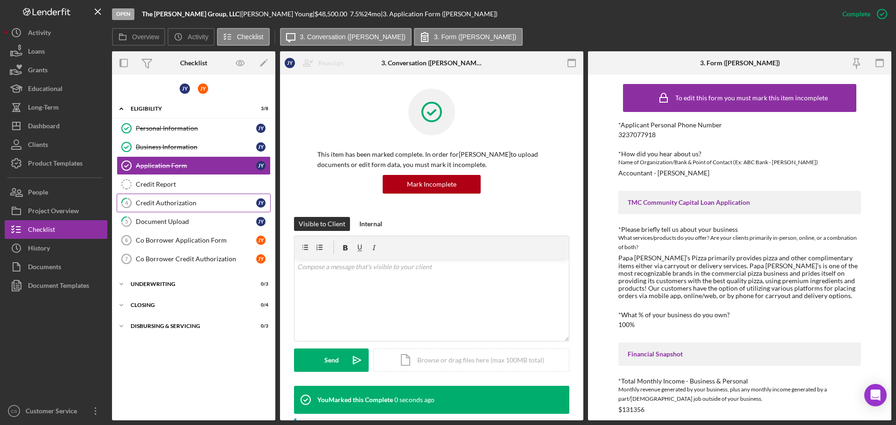
click at [211, 204] on div "Credit Authorization" at bounding box center [196, 202] width 120 height 7
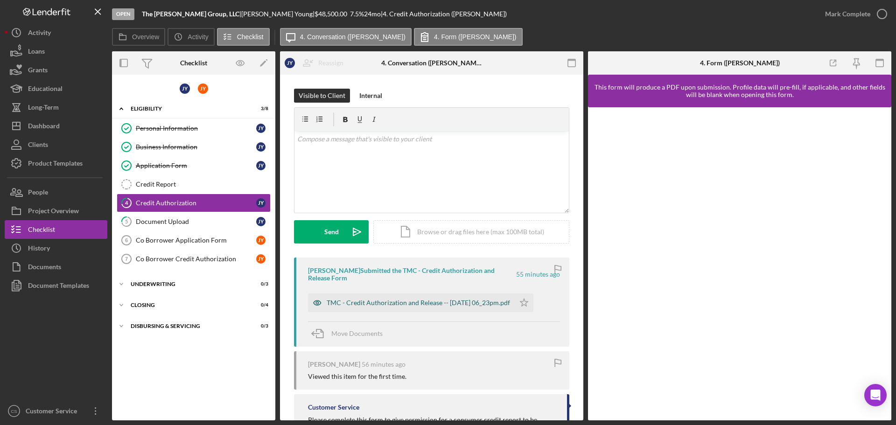
click at [403, 298] on div "TMC - Credit Authorization and Release -- 2025-08-19 06_23pm.pdf" at bounding box center [411, 303] width 207 height 19
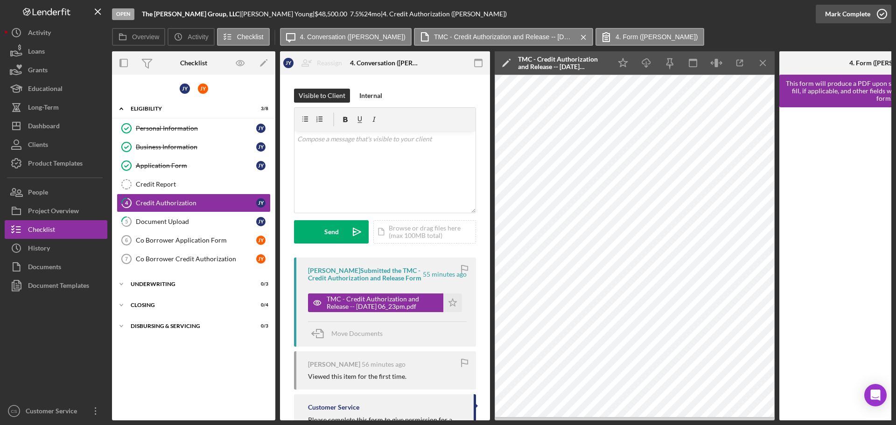
click at [882, 15] on icon "button" at bounding box center [881, 13] width 23 height 23
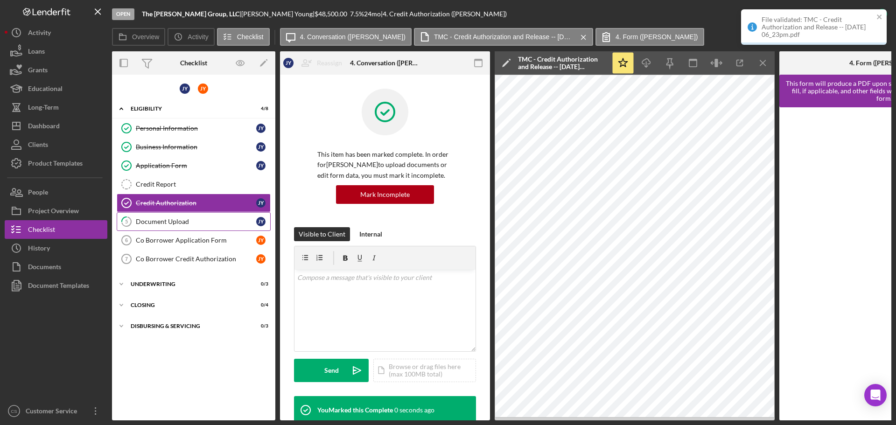
click at [196, 224] on div "Document Upload" at bounding box center [196, 221] width 120 height 7
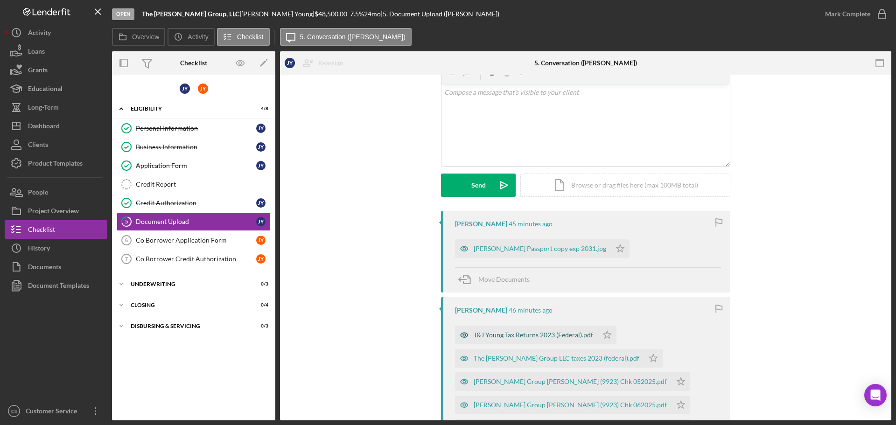
scroll to position [140, 0]
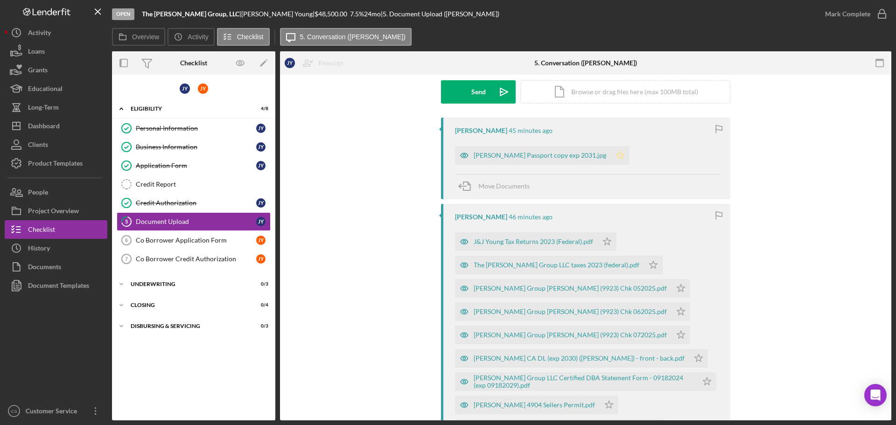
click at [611, 154] on icon "Icon/Star" at bounding box center [620, 155] width 19 height 19
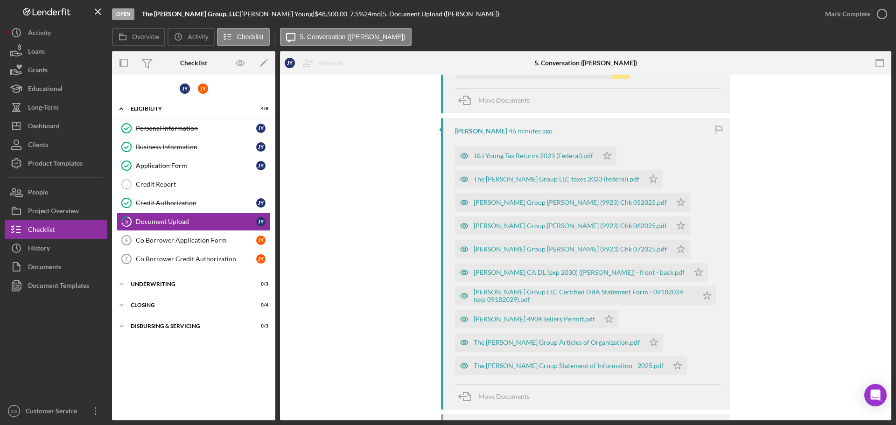
scroll to position [233, 0]
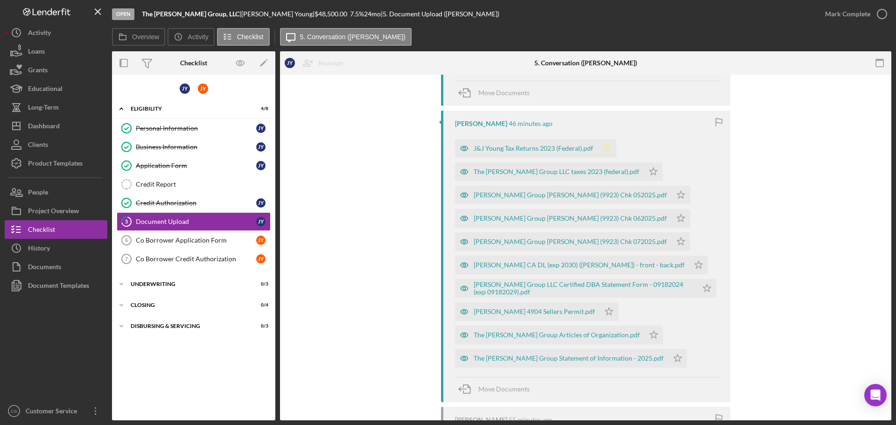
click at [606, 147] on icon "Icon/Star" at bounding box center [607, 148] width 19 height 19
click at [644, 171] on icon "Icon/Star" at bounding box center [653, 171] width 19 height 19
click at [672, 195] on icon "Icon/Star" at bounding box center [681, 195] width 19 height 19
click at [677, 217] on polygon "button" at bounding box center [681, 217] width 8 height 7
click at [672, 241] on icon "Icon/Star" at bounding box center [681, 241] width 19 height 19
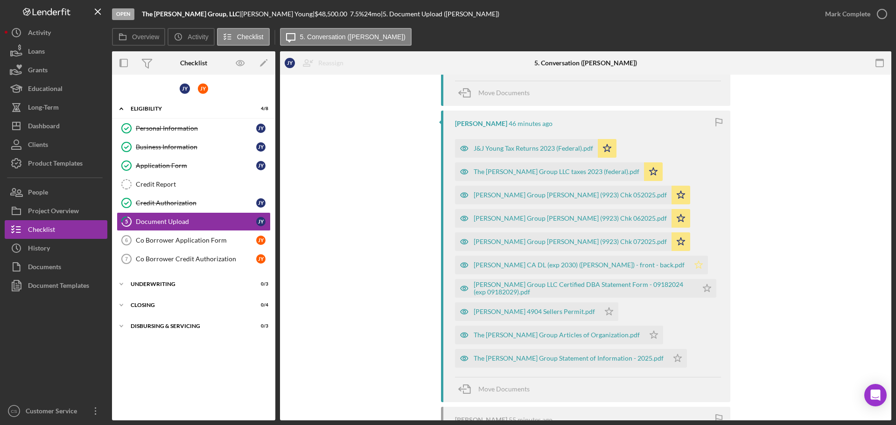
click at [695, 265] on polygon "button" at bounding box center [699, 264] width 8 height 7
click at [707, 284] on icon "Icon/Star" at bounding box center [707, 288] width 19 height 19
click at [600, 313] on icon "Icon/Star" at bounding box center [609, 311] width 19 height 19
click at [650, 335] on polygon "button" at bounding box center [654, 334] width 8 height 7
click at [668, 357] on icon "Icon/Star" at bounding box center [677, 358] width 19 height 19
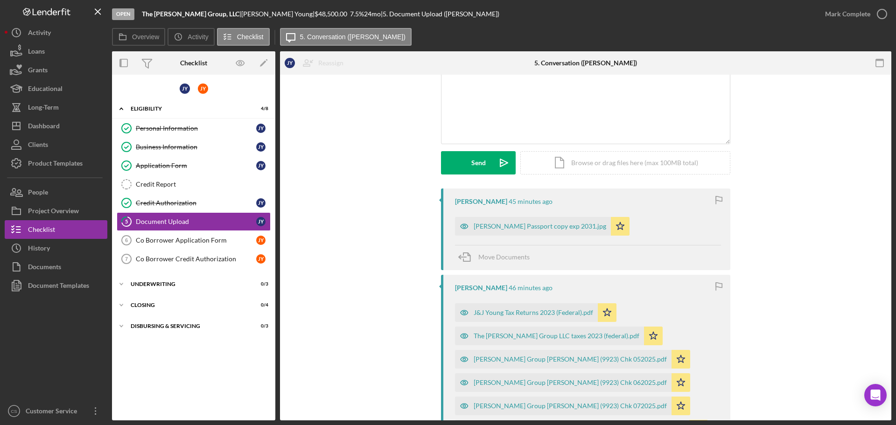
scroll to position [0, 0]
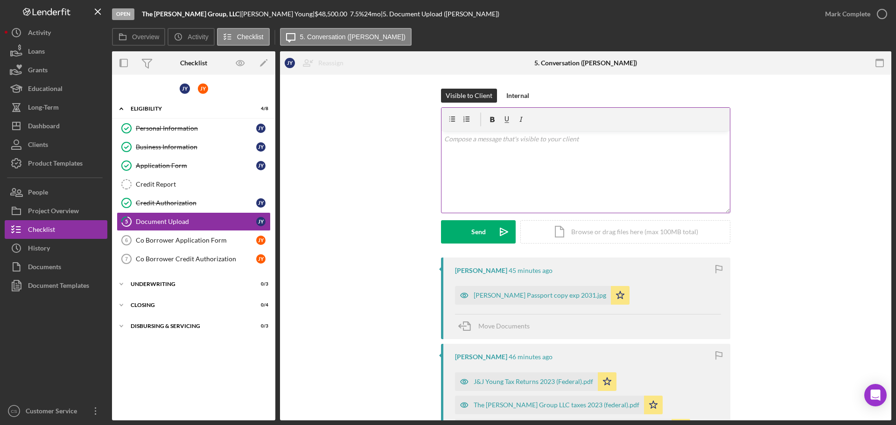
click at [494, 170] on div "v Color teal Color pink Remove color Add row above Add row below Add column bef…" at bounding box center [585, 172] width 288 height 82
click at [403, 239] on div "Visible to Client Internal v Color teal Color pink Remove color Add row above A…" at bounding box center [585, 173] width 583 height 168
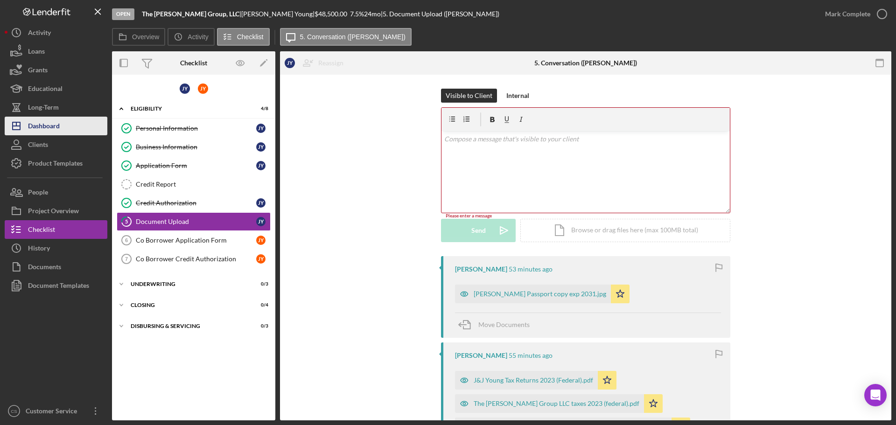
click at [67, 127] on button "Icon/Dashboard Dashboard" at bounding box center [56, 126] width 103 height 19
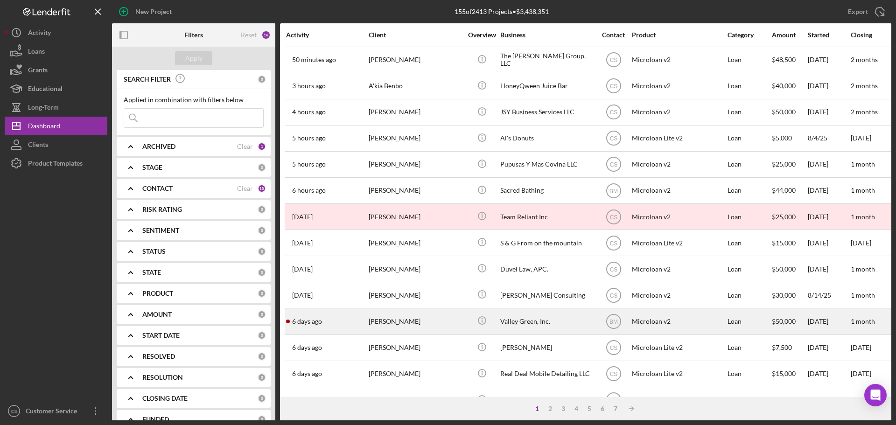
click at [418, 320] on div "[PERSON_NAME]" at bounding box center [415, 321] width 93 height 25
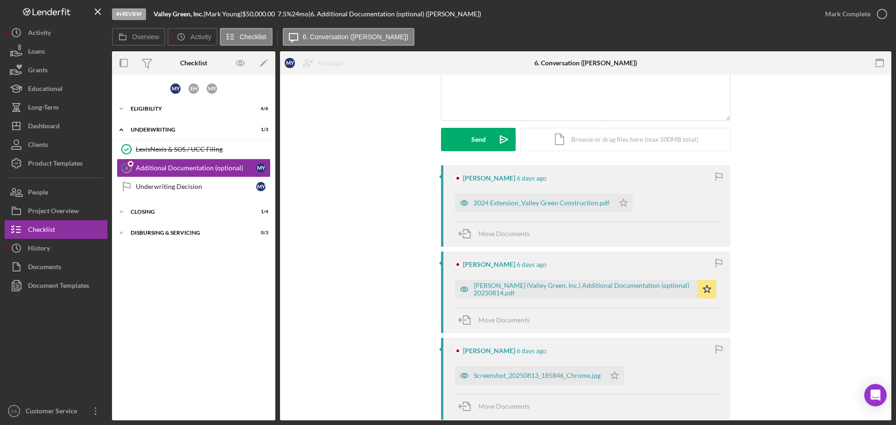
scroll to position [187, 0]
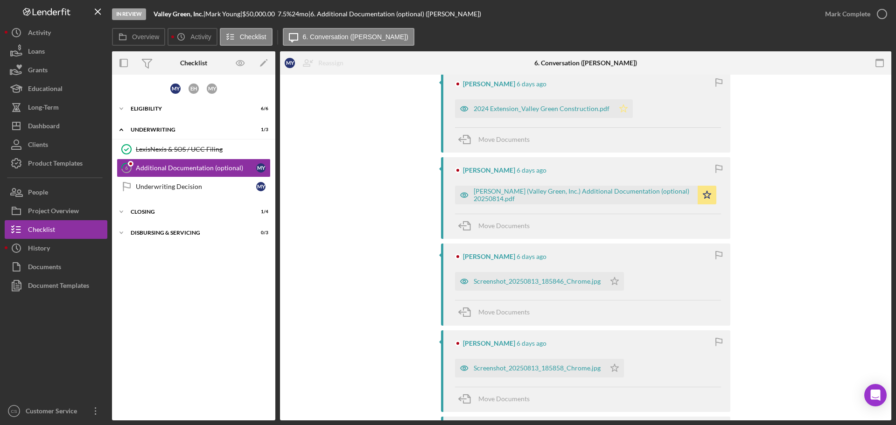
click at [618, 105] on icon "Icon/Star" at bounding box center [623, 108] width 19 height 19
click at [614, 283] on polygon "button" at bounding box center [615, 281] width 8 height 7
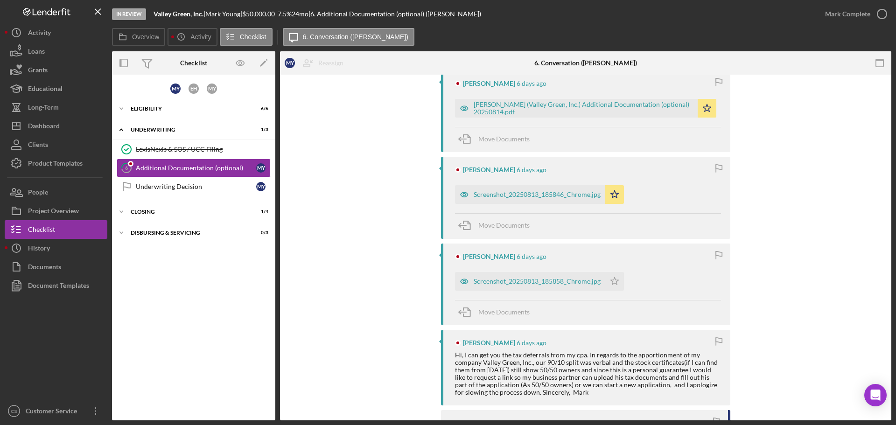
scroll to position [280, 0]
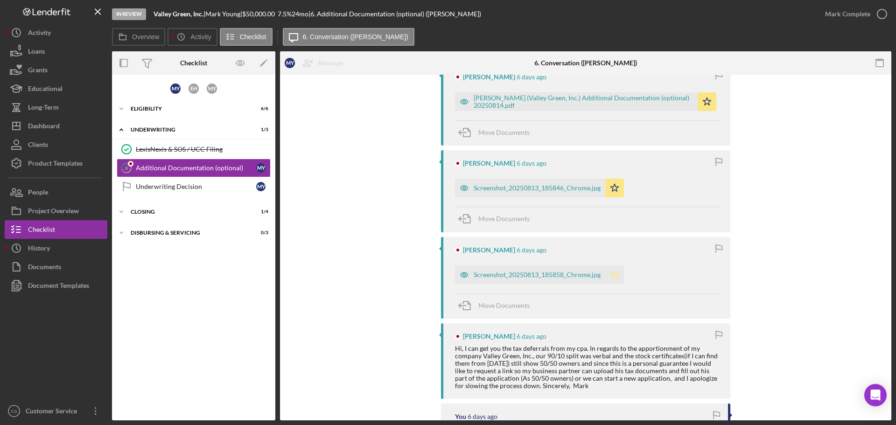
click at [607, 273] on icon "Icon/Star" at bounding box center [614, 275] width 19 height 19
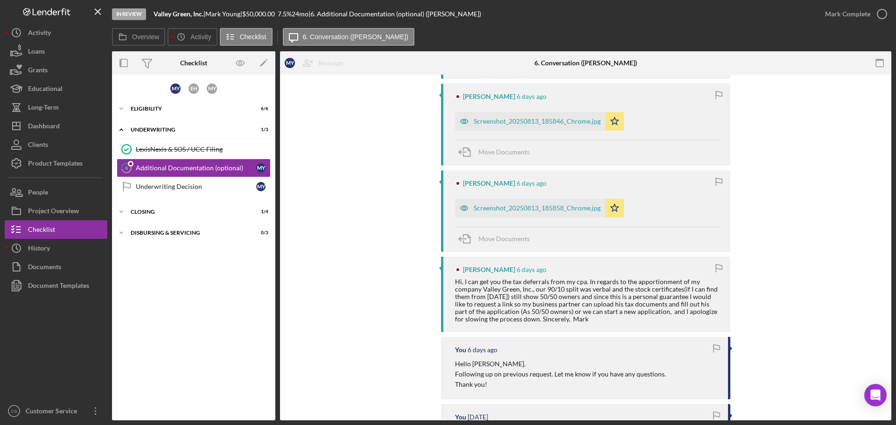
scroll to position [420, 0]
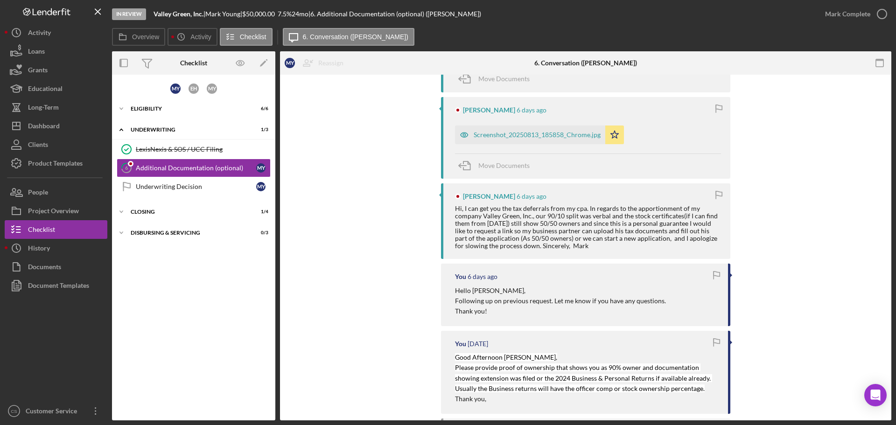
click at [548, 210] on div "Hi, I can get you the tax deferrals from my cpa. In regards to the apportionmen…" at bounding box center [588, 227] width 266 height 45
click at [556, 231] on div "Hi, I can get you the tax deferrals from my cpa. In regards to the apportionmen…" at bounding box center [588, 227] width 266 height 45
click at [194, 86] on div "E H" at bounding box center [194, 89] width 10 height 10
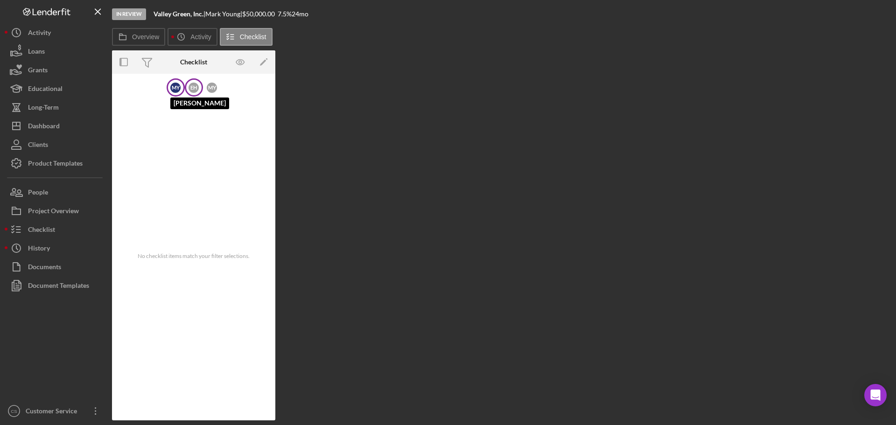
click at [176, 90] on div "M Y" at bounding box center [175, 88] width 10 height 10
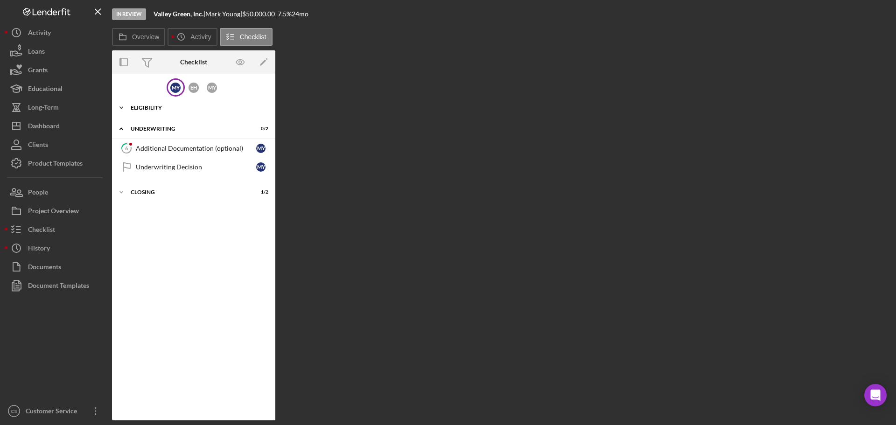
click at [151, 107] on div "Eligibility" at bounding box center [197, 108] width 133 height 6
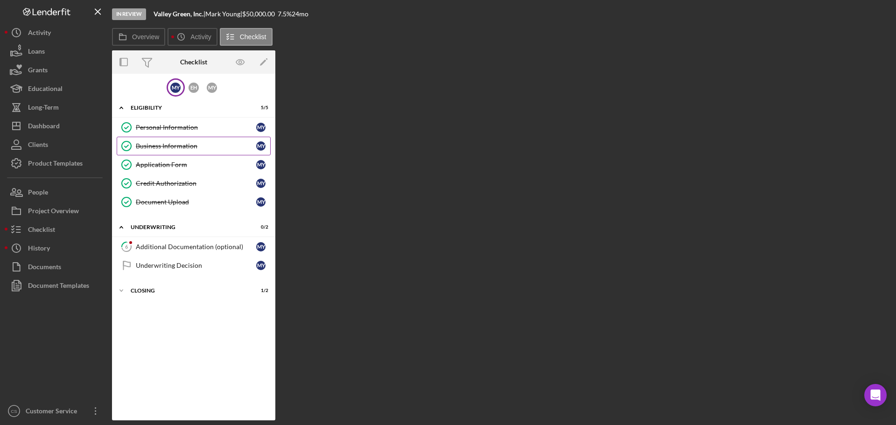
click at [178, 142] on div "Business Information" at bounding box center [196, 145] width 120 height 7
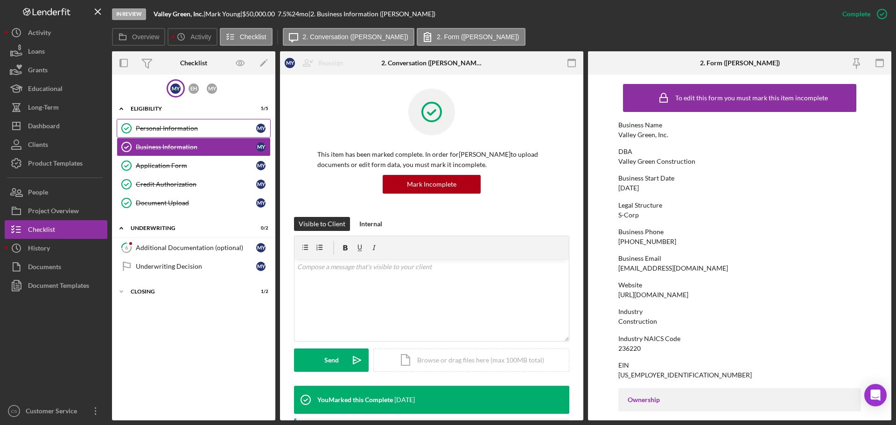
click at [224, 122] on link "Personal Information Personal Information M Y" at bounding box center [194, 128] width 154 height 19
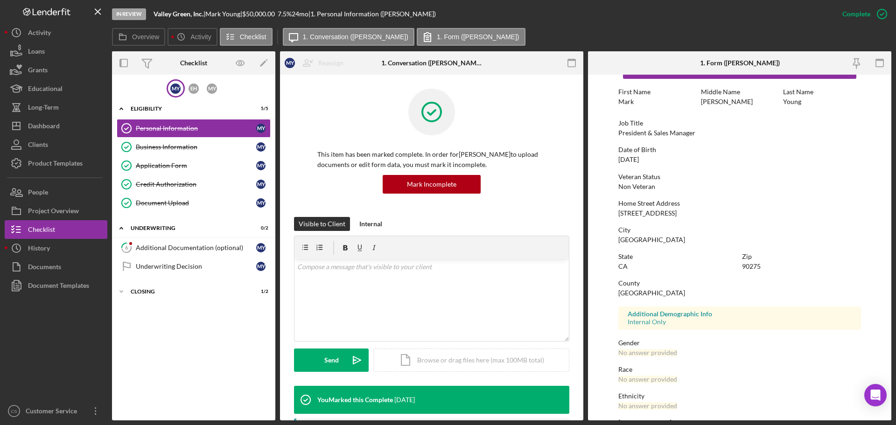
scroll to position [90, 0]
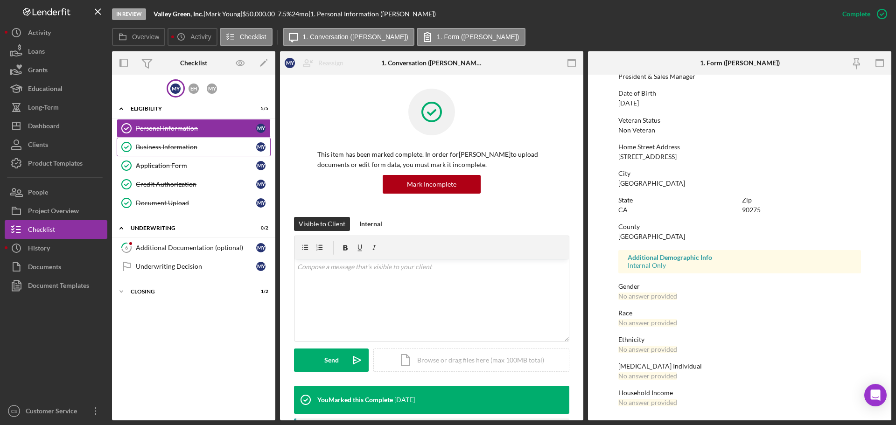
click at [225, 144] on div "Business Information" at bounding box center [196, 146] width 120 height 7
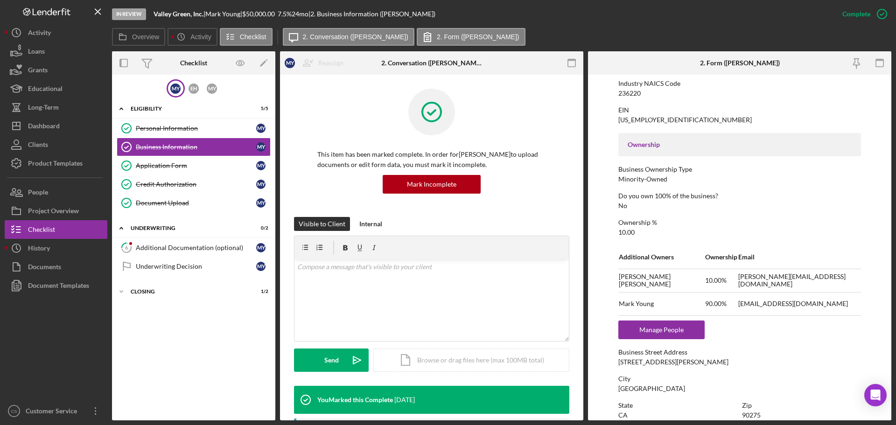
scroll to position [373, 0]
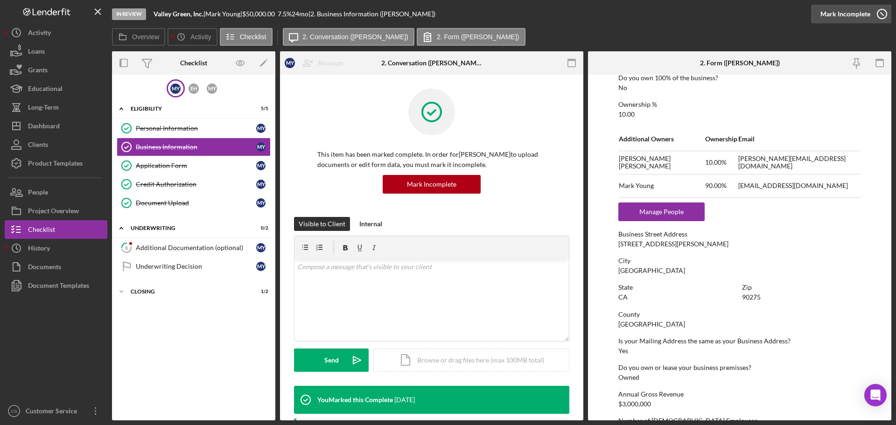
click at [885, 18] on icon "button" at bounding box center [881, 13] width 23 height 23
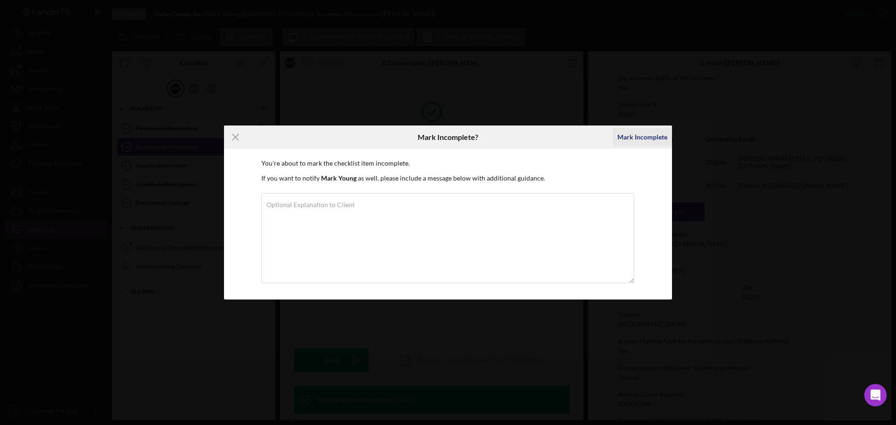
click at [626, 138] on div "Mark Incomplete" at bounding box center [642, 137] width 50 height 19
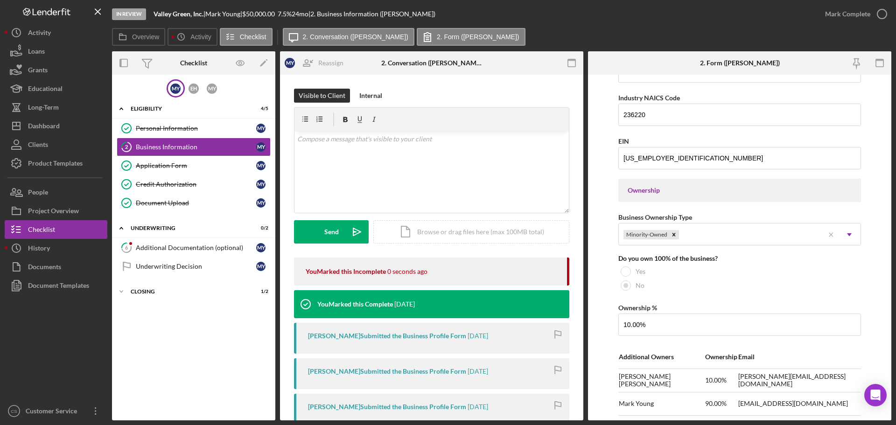
scroll to position [512, 0]
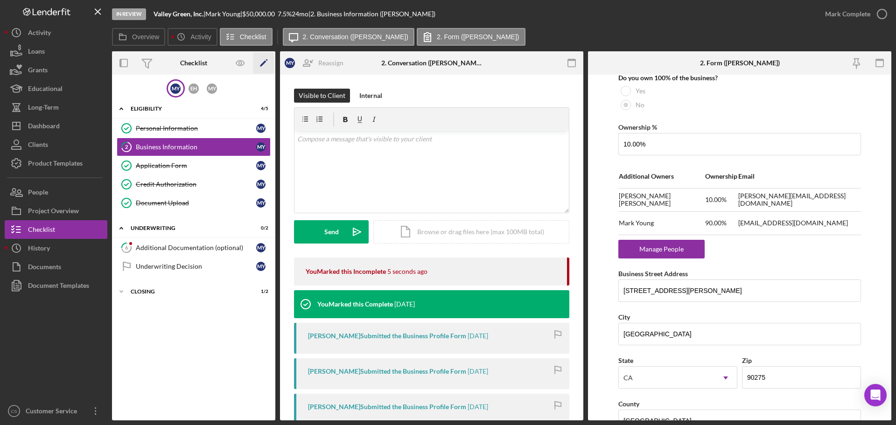
click at [259, 62] on icon "Icon/Edit" at bounding box center [263, 63] width 21 height 21
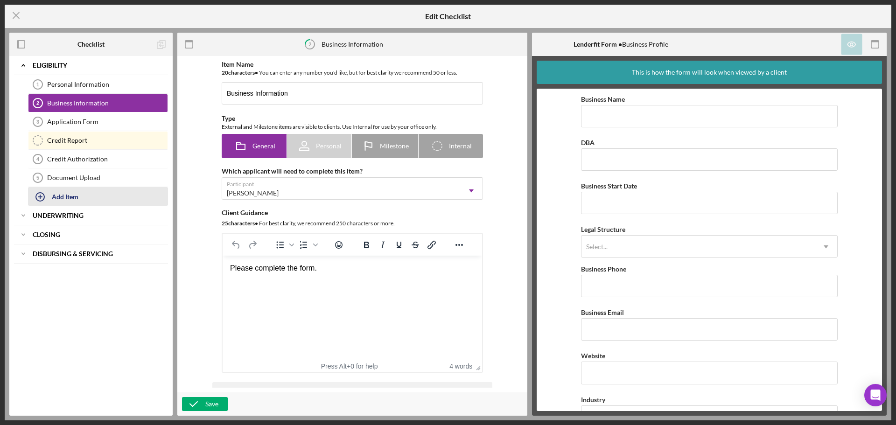
click at [107, 199] on button "Add Item" at bounding box center [98, 196] width 140 height 19
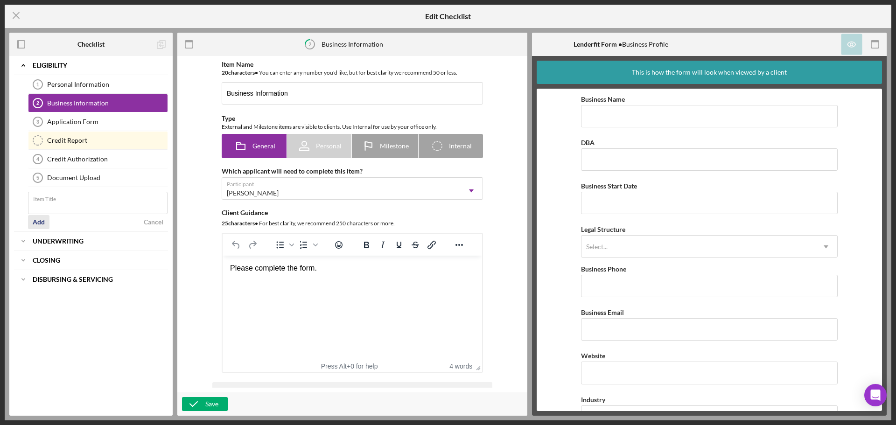
click at [42, 222] on div "Add" at bounding box center [39, 222] width 12 height 14
click at [61, 202] on div "Item Title Required" at bounding box center [98, 206] width 140 height 28
type input "Co Borrower Application form"
click at [43, 224] on div "Add" at bounding box center [39, 222] width 12 height 14
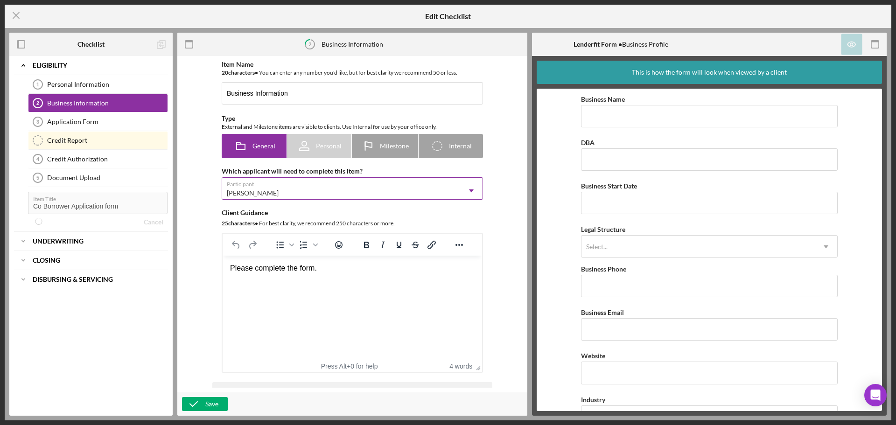
click at [311, 194] on div "[PERSON_NAME]" at bounding box center [341, 192] width 238 height 21
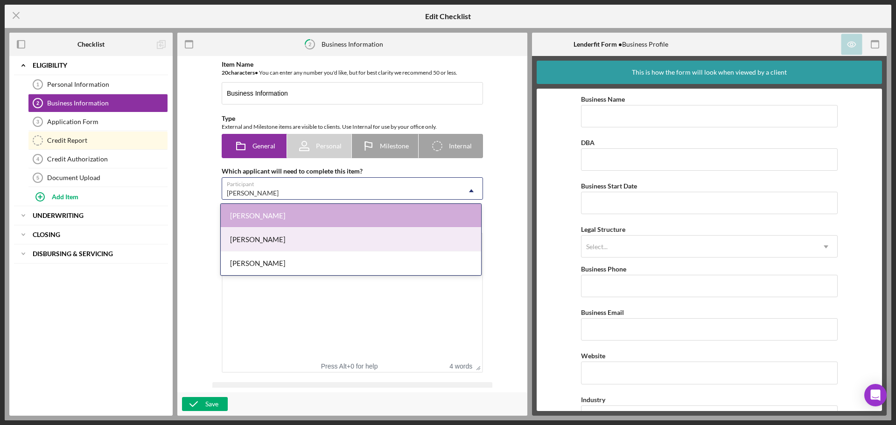
click at [320, 242] on div "Efren Hernandez" at bounding box center [351, 240] width 260 height 24
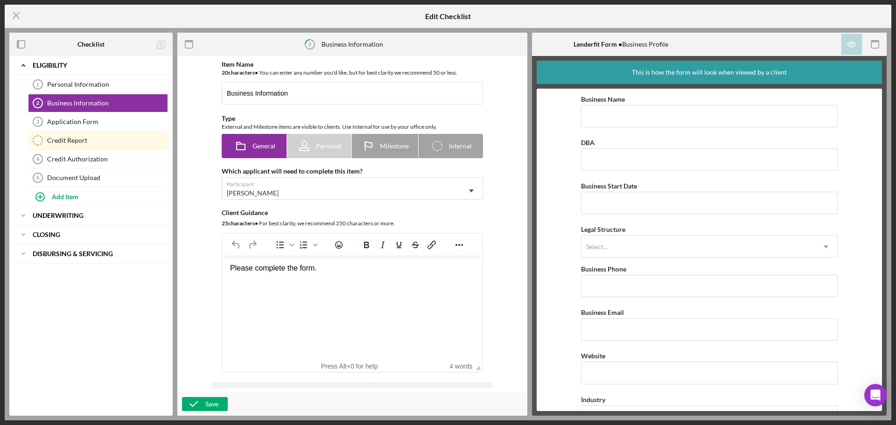
click at [198, 243] on div "Item Name 20 character s • You can enter any number you'd like, but for best cl…" at bounding box center [352, 224] width 341 height 327
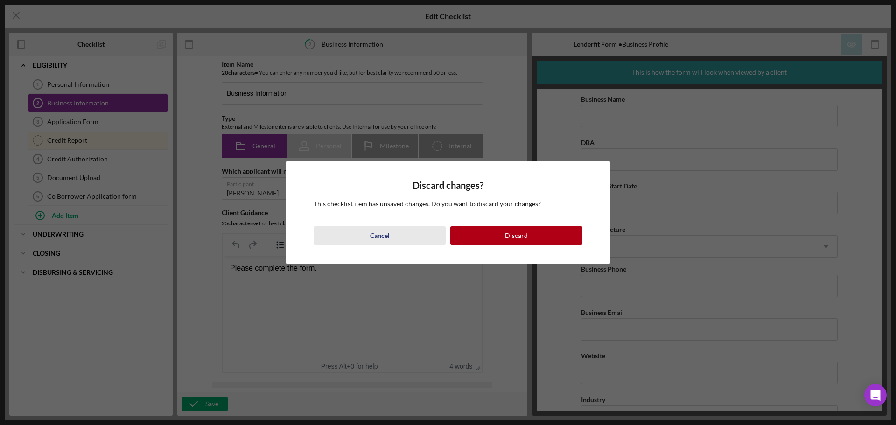
click at [371, 233] on div "Cancel" at bounding box center [380, 235] width 20 height 19
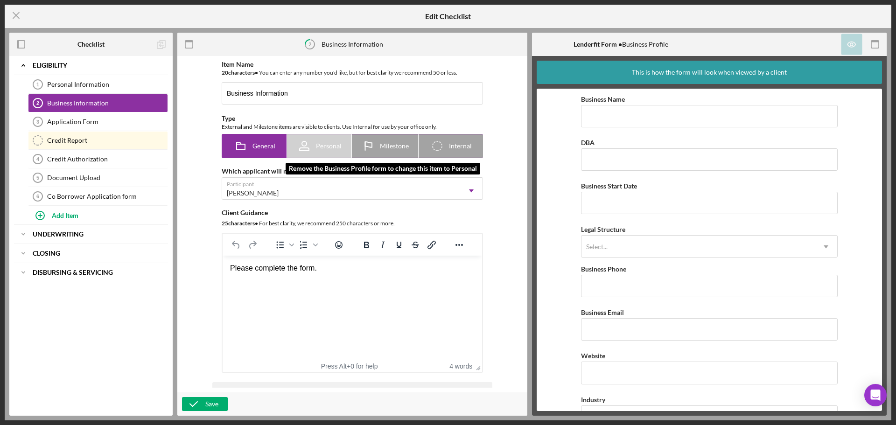
click at [320, 141] on div "Personal" at bounding box center [319, 145] width 44 height 23
click at [319, 149] on span "Personal" at bounding box center [329, 145] width 26 height 7
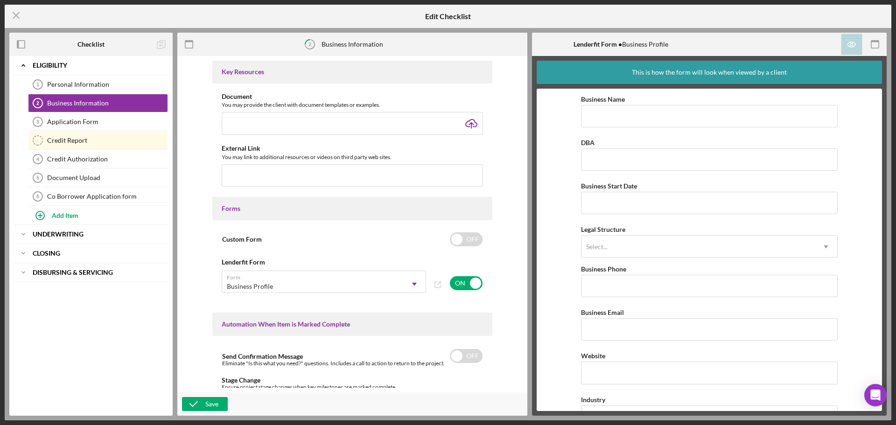
scroll to position [327, 0]
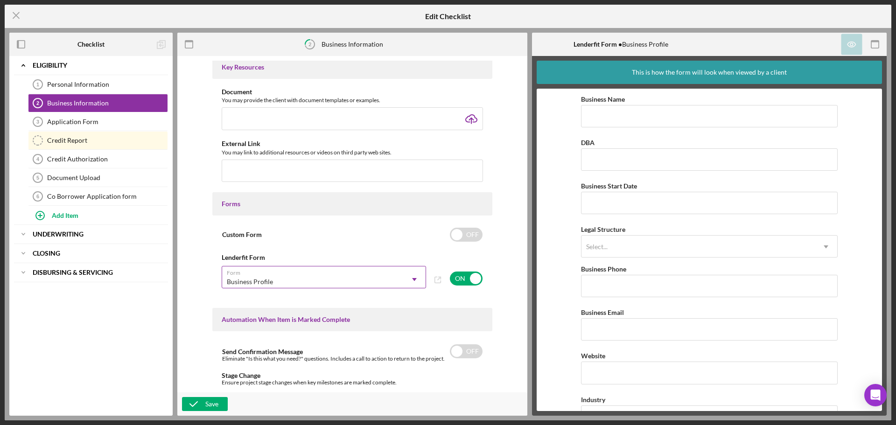
click at [386, 281] on div "Business Profile" at bounding box center [312, 281] width 181 height 21
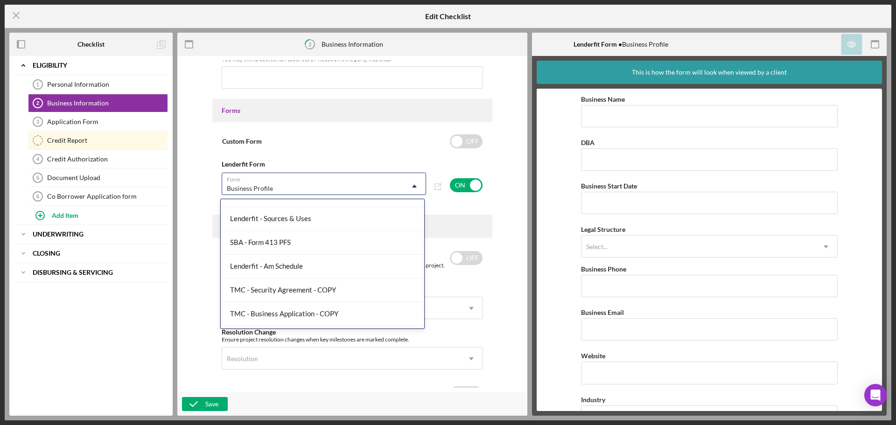
scroll to position [323, 0]
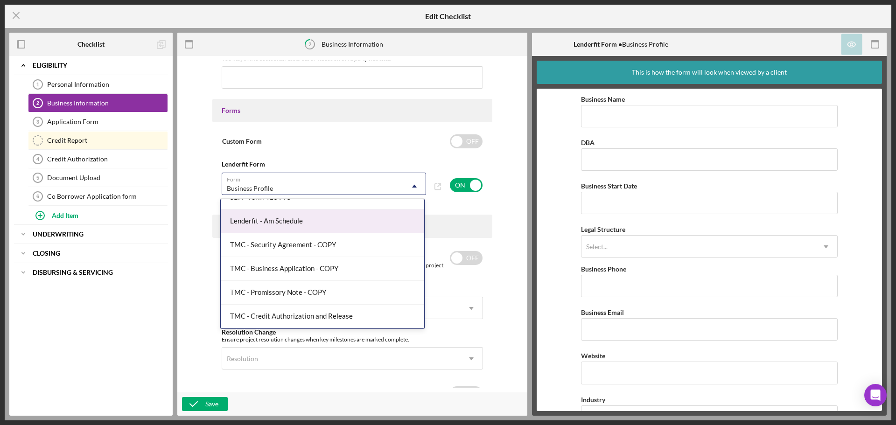
click at [197, 195] on div "Item Name 20 character s • You can enter any number you'd like, but for best cl…" at bounding box center [352, 224] width 341 height 327
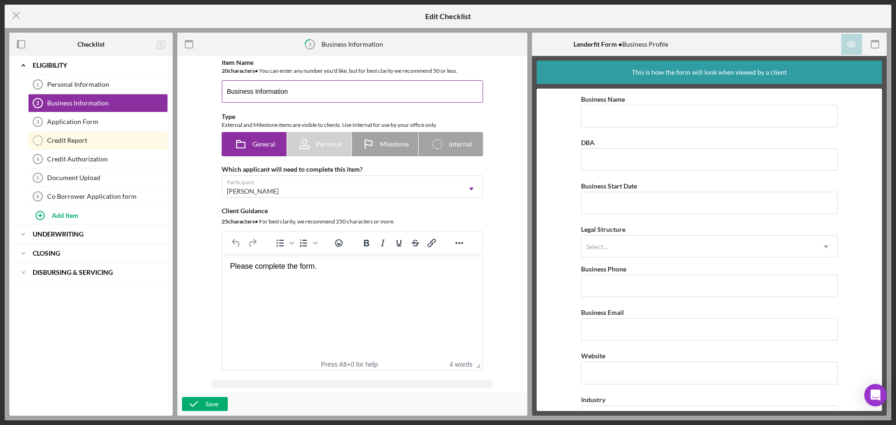
scroll to position [0, 0]
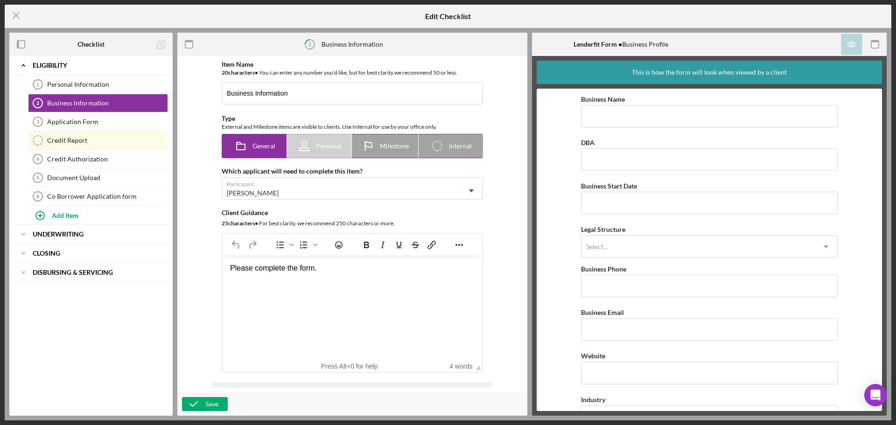
click at [257, 146] on span "General" at bounding box center [263, 145] width 23 height 7
click at [341, 142] on label "Personal" at bounding box center [319, 145] width 64 height 23
click at [390, 144] on span "Milestone" at bounding box center [394, 145] width 29 height 7
radio input "false"
radio input "true"
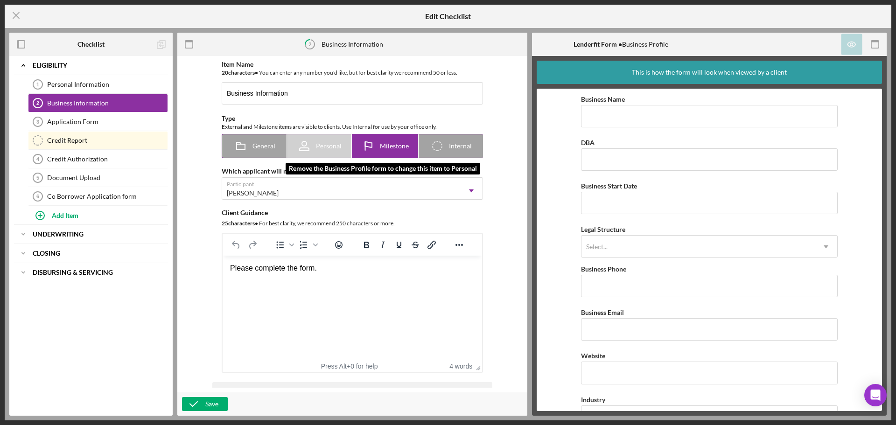
click at [326, 150] on span "Personal" at bounding box center [329, 145] width 26 height 7
click at [323, 144] on span "Personal" at bounding box center [329, 145] width 26 height 7
click at [269, 145] on span "General" at bounding box center [263, 145] width 23 height 7
radio input "true"
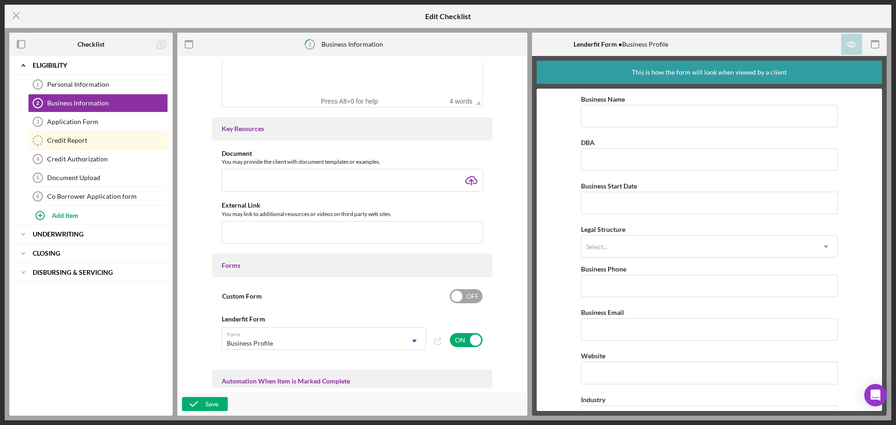
scroll to position [280, 0]
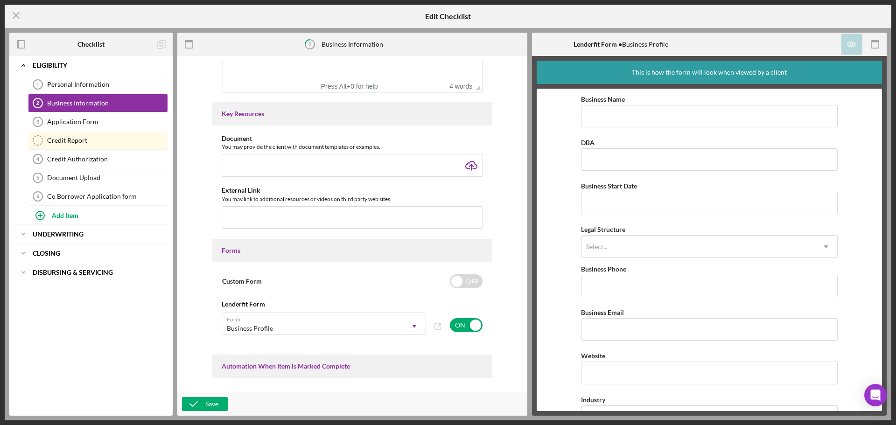
click at [483, 281] on div "Custom Form OFF Lenderfit Form Form Business Profile Icon/Dropdown Arrow ON" at bounding box center [352, 306] width 280 height 69
click at [469, 281] on input "checkbox" at bounding box center [466, 281] width 33 height 14
checkbox input "true"
checkbox input "false"
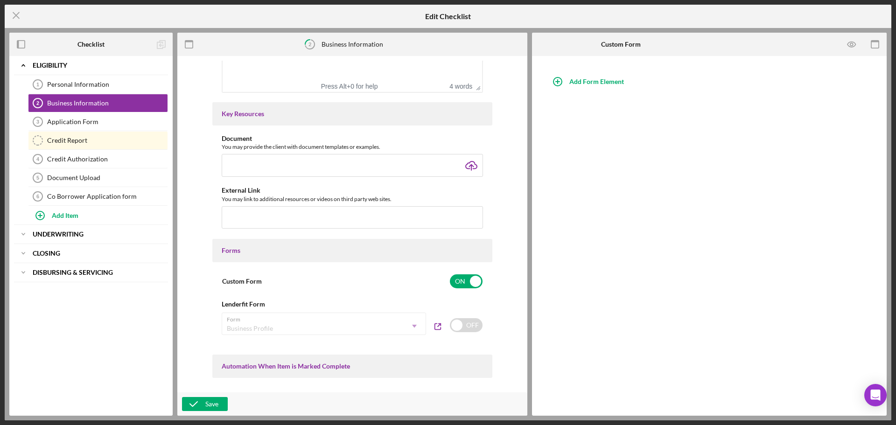
click at [355, 330] on div "Form Business Profile Icon/Dropdown Arrow" at bounding box center [324, 324] width 204 height 22
click at [116, 196] on div "Co Borrower Application form" at bounding box center [107, 196] width 120 height 7
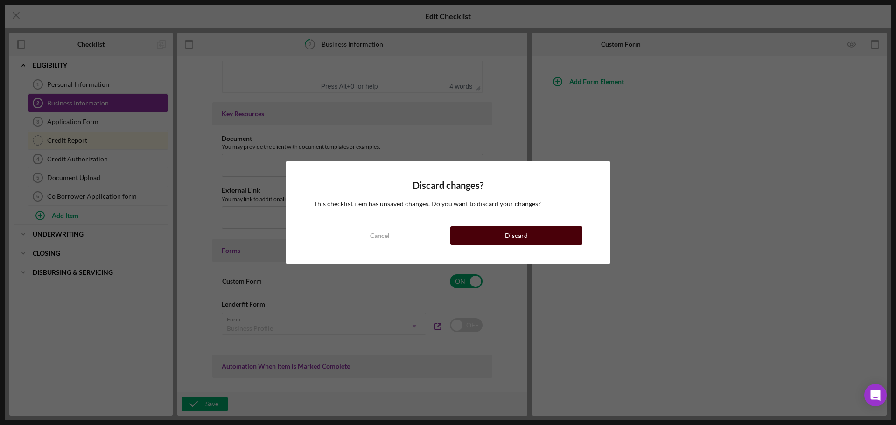
click at [481, 237] on button "Discard" at bounding box center [516, 235] width 132 height 19
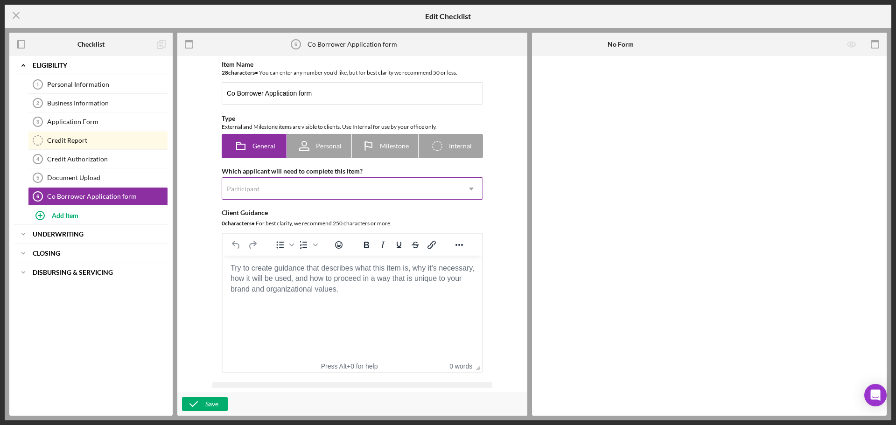
click at [297, 180] on div "Participant" at bounding box center [341, 188] width 238 height 21
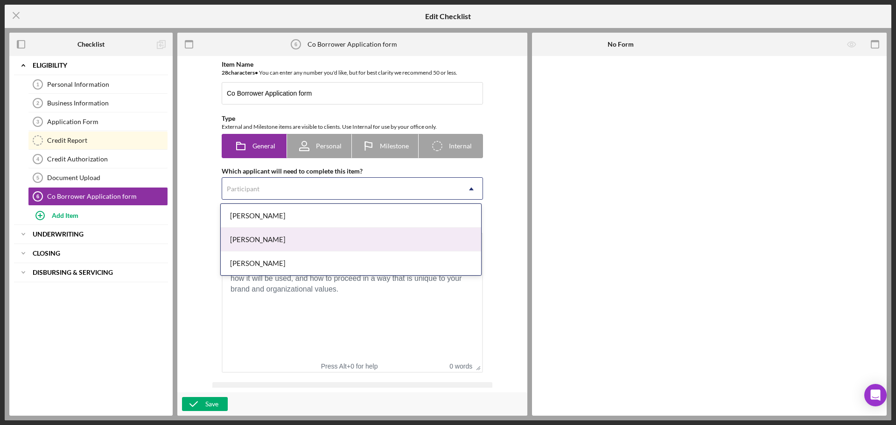
click at [289, 236] on div "Efren Hernandez" at bounding box center [351, 240] width 260 height 24
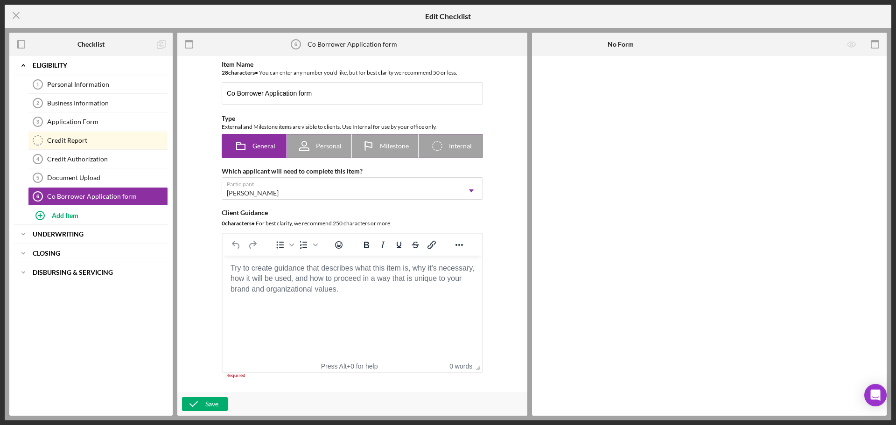
click at [315, 140] on div "Personal" at bounding box center [319, 145] width 44 height 23
radio input "false"
radio input "true"
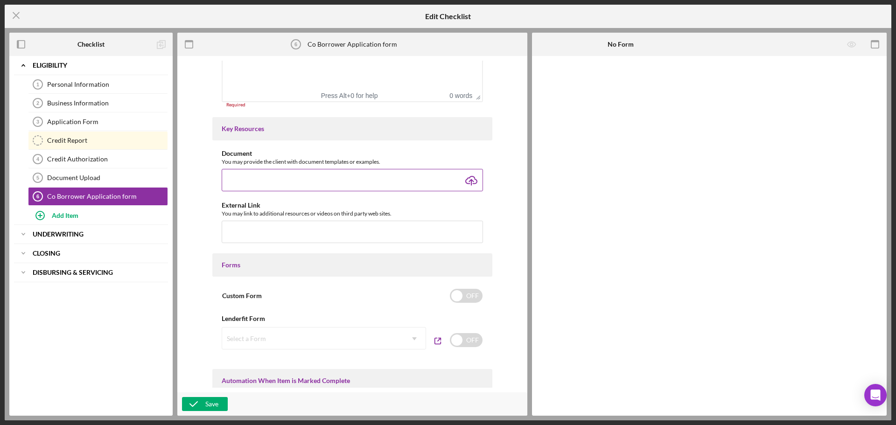
scroll to position [373, 0]
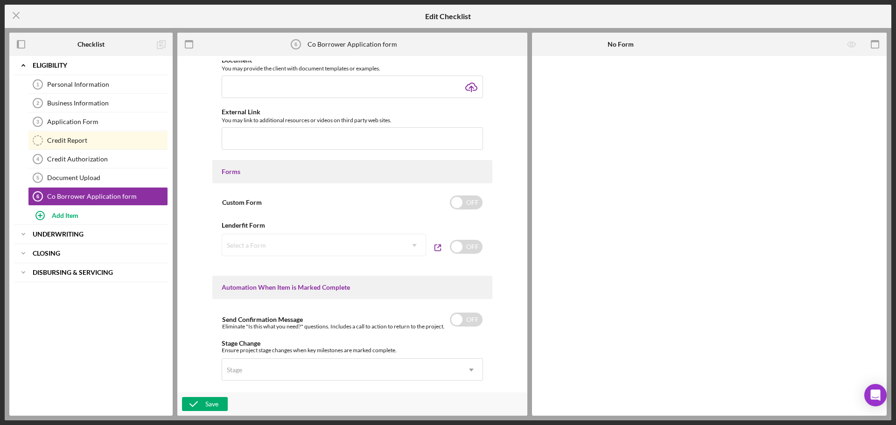
click at [314, 243] on div "Select a Form Icon/Dropdown Arrow" at bounding box center [324, 245] width 204 height 22
click at [456, 248] on input "checkbox" at bounding box center [466, 247] width 33 height 14
checkbox input "true"
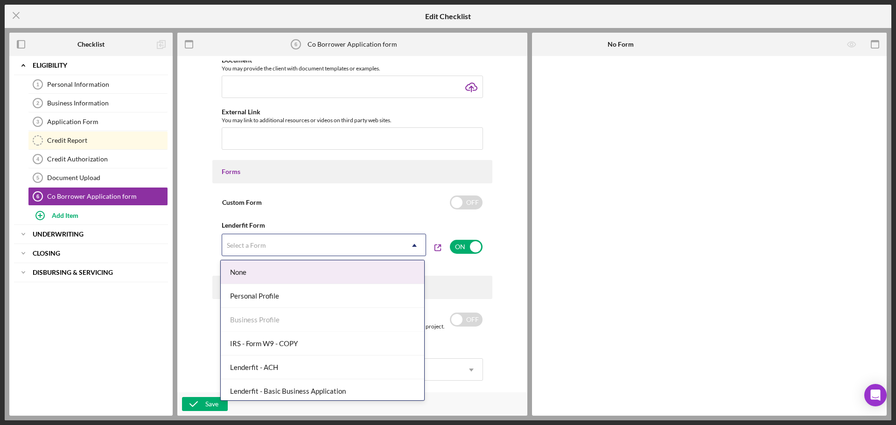
click at [391, 248] on div "Select a Form" at bounding box center [312, 245] width 181 height 21
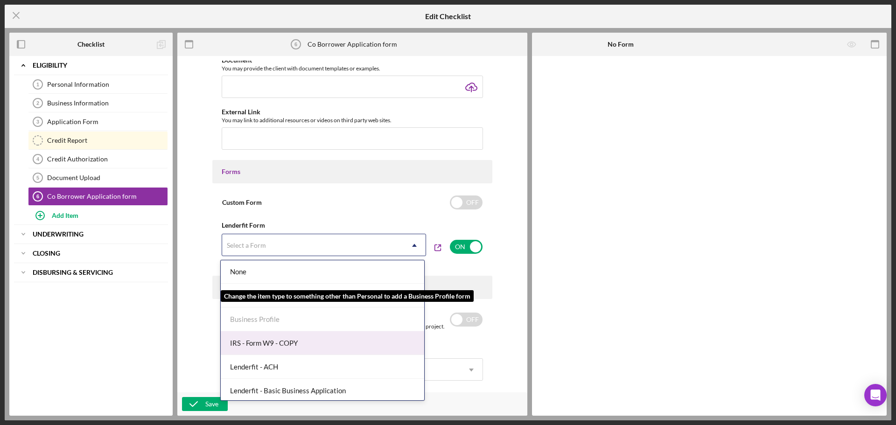
scroll to position [0, 0]
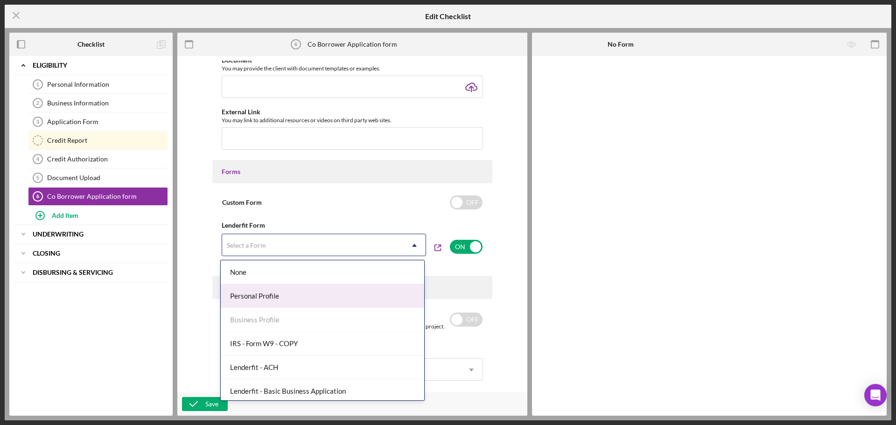
click at [311, 297] on div "Personal Profile" at bounding box center [322, 296] width 203 height 24
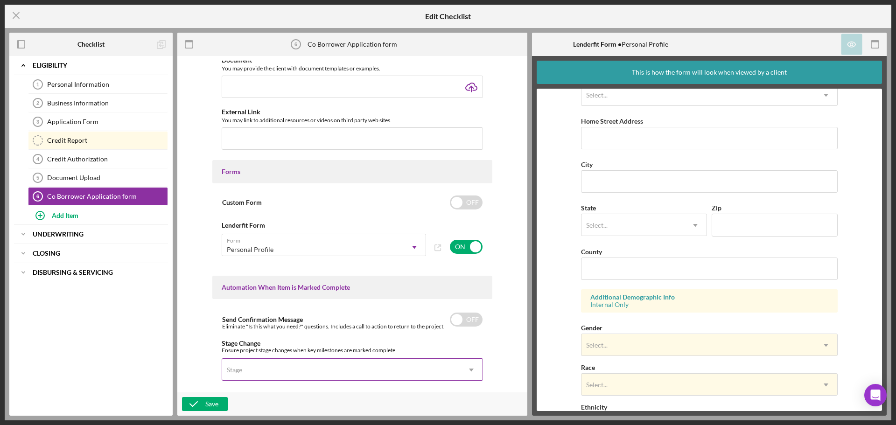
scroll to position [233, 0]
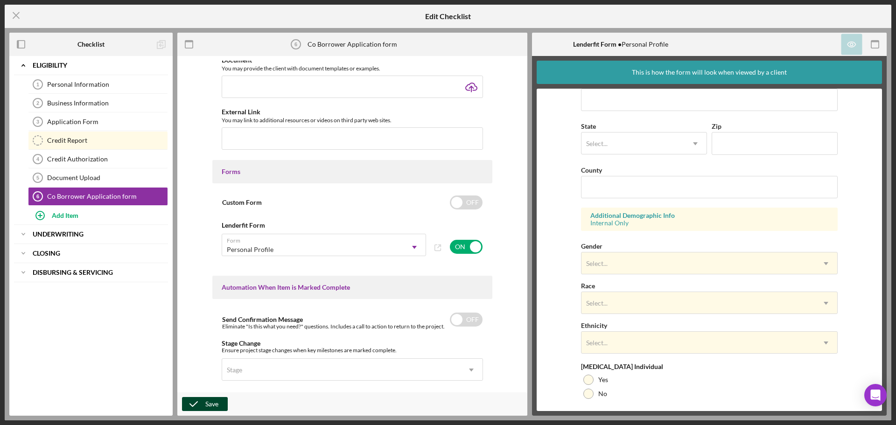
click at [206, 398] on div "Save" at bounding box center [211, 404] width 13 height 14
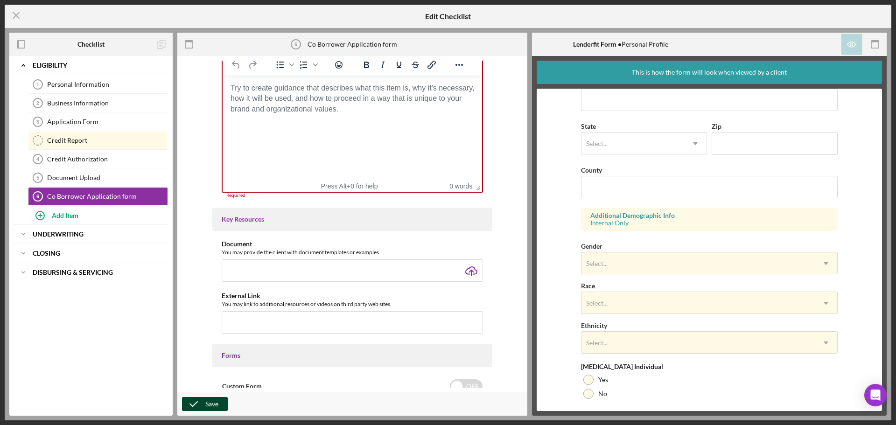
scroll to position [182, 0]
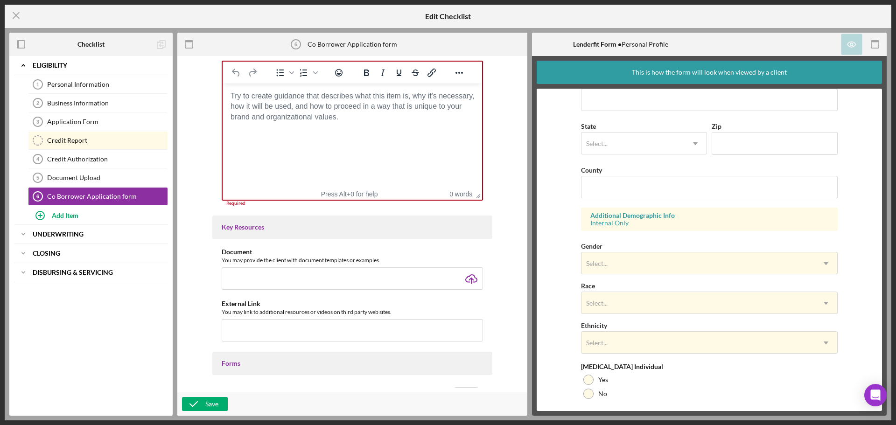
click at [345, 109] on html at bounding box center [352, 96] width 259 height 25
click at [363, 100] on body "Rich Text Area. Press ALT-0 for help." at bounding box center [352, 96] width 245 height 10
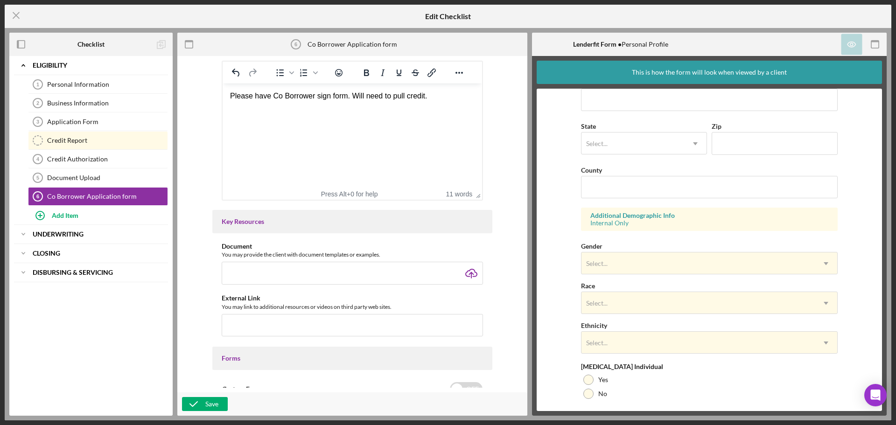
click at [208, 202] on div "Item Name 28 character s • You can enter any number you'd like, but for best cl…" at bounding box center [352, 224] width 341 height 327
click at [206, 400] on div "Save" at bounding box center [211, 404] width 13 height 14
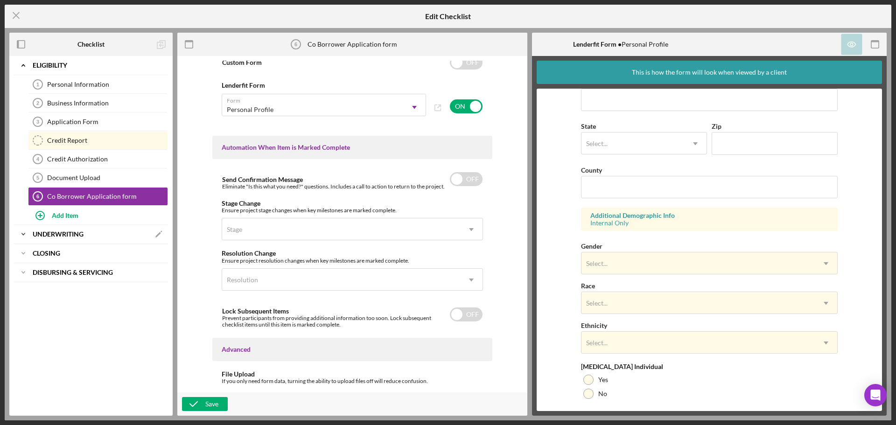
scroll to position [565, 0]
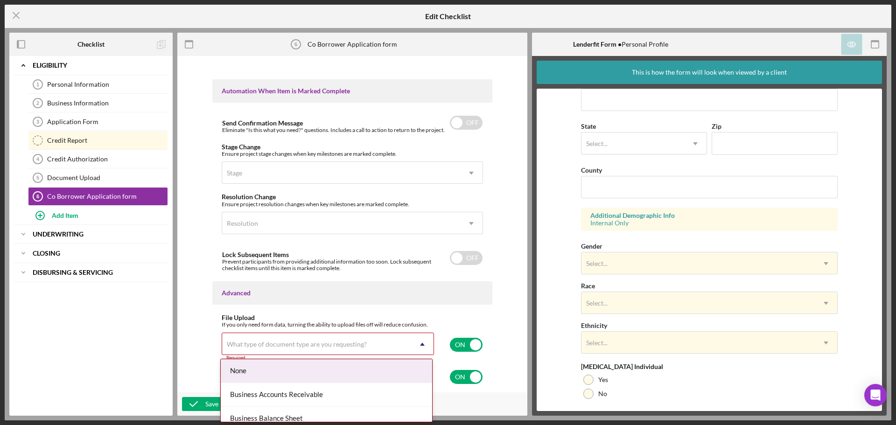
click at [255, 341] on div "What type of document type are you requesting?" at bounding box center [297, 344] width 140 height 7
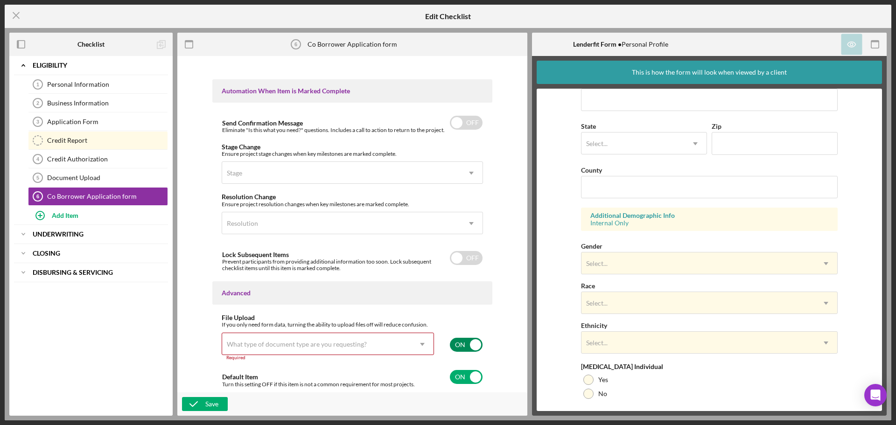
click at [474, 346] on input "checkbox" at bounding box center [466, 345] width 33 height 14
checkbox input "false"
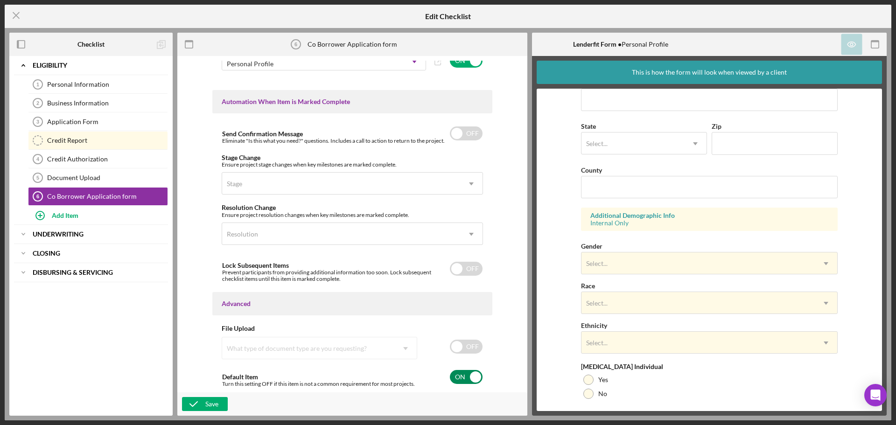
click at [472, 376] on input "checkbox" at bounding box center [466, 377] width 33 height 14
checkbox input "false"
click at [221, 400] on button "Save" at bounding box center [205, 404] width 46 height 14
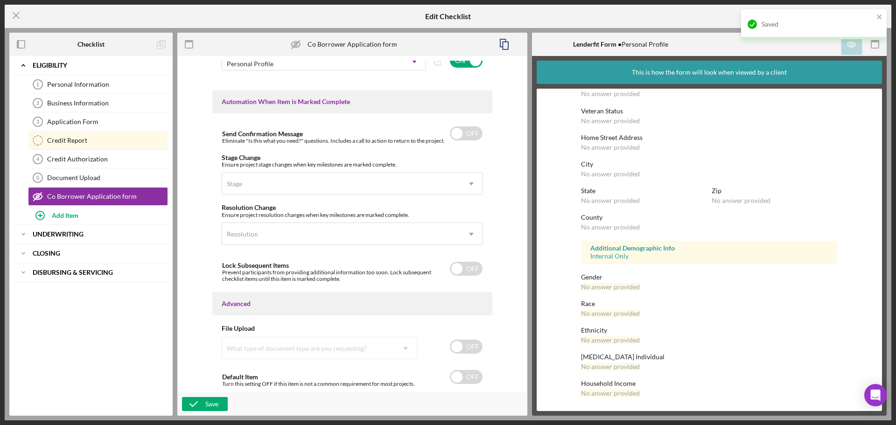
scroll to position [71, 0]
click at [81, 220] on button "Add Item" at bounding box center [98, 215] width 140 height 19
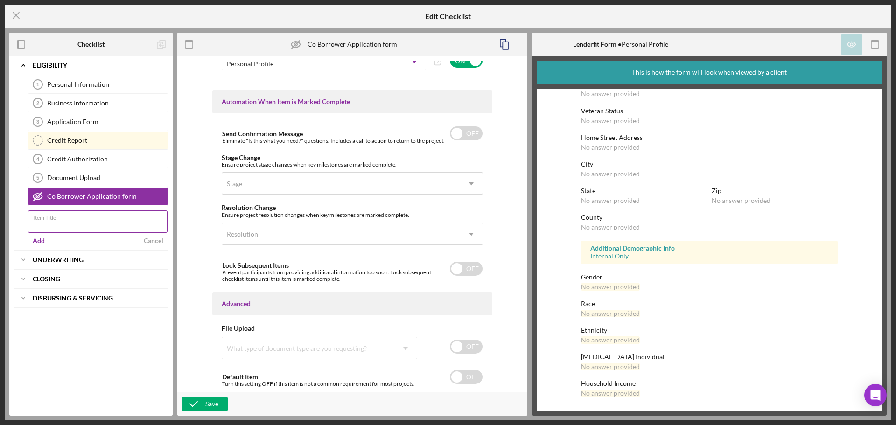
click at [81, 226] on input "Item Title" at bounding box center [98, 221] width 140 height 22
type input "Co Borrower Credit Authorization"
click at [35, 240] on div "Add" at bounding box center [39, 241] width 12 height 14
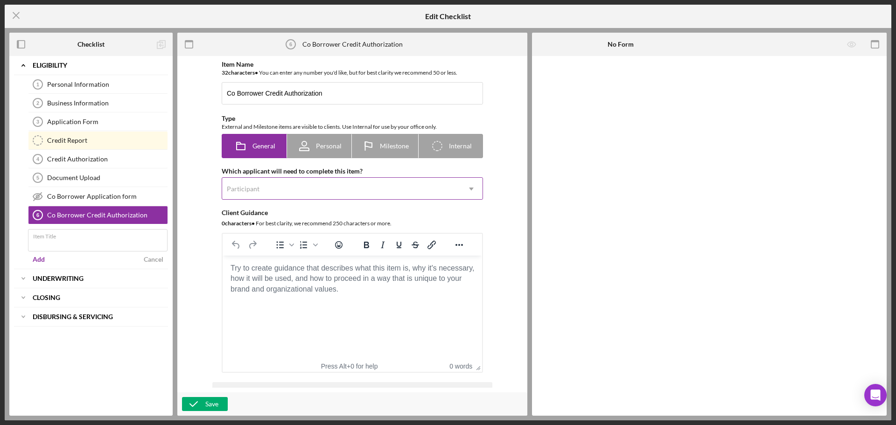
click at [327, 186] on div "Participant" at bounding box center [341, 188] width 238 height 21
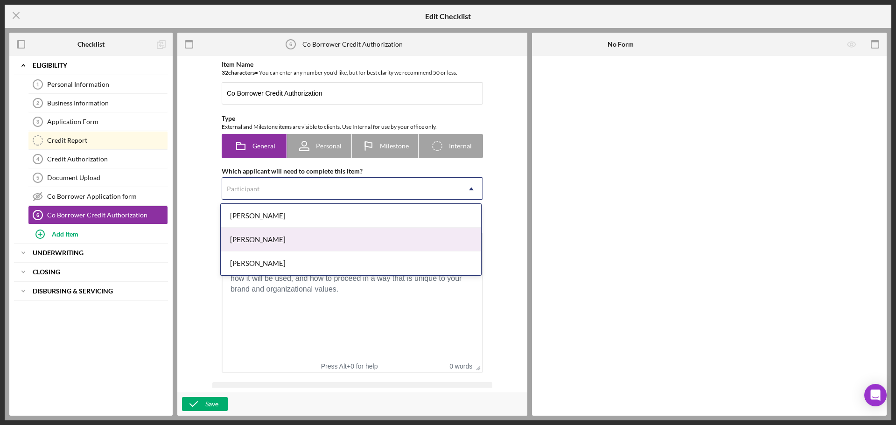
click at [310, 236] on div "Efren Hernandez" at bounding box center [351, 240] width 260 height 24
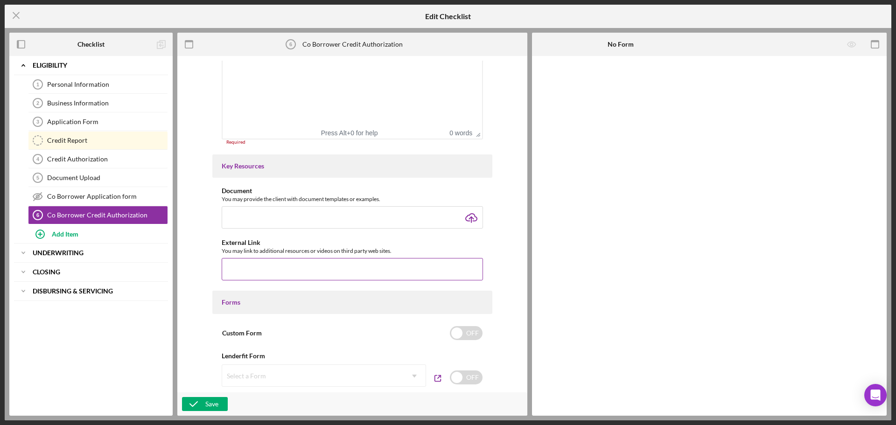
scroll to position [467, 0]
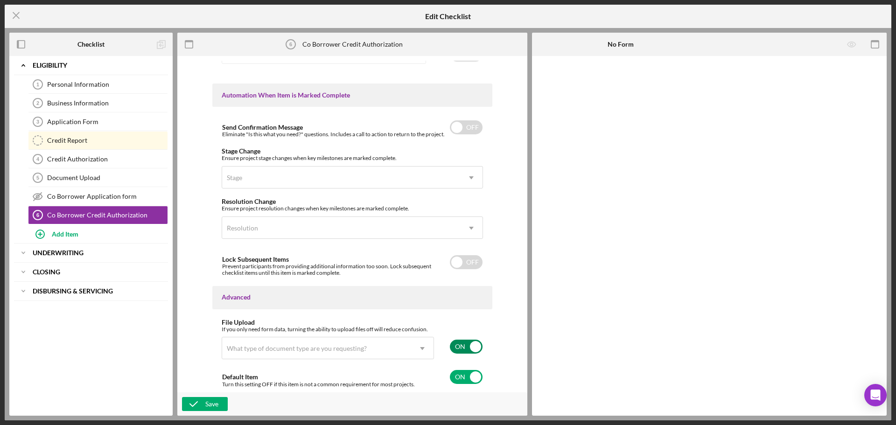
click at [458, 349] on input "checkbox" at bounding box center [466, 347] width 33 height 14
checkbox input "false"
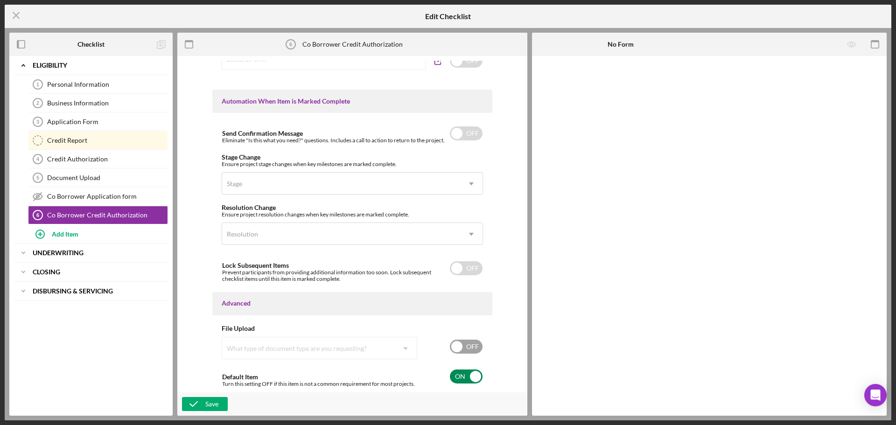
click at [468, 376] on input "checkbox" at bounding box center [466, 377] width 33 height 14
checkbox input "false"
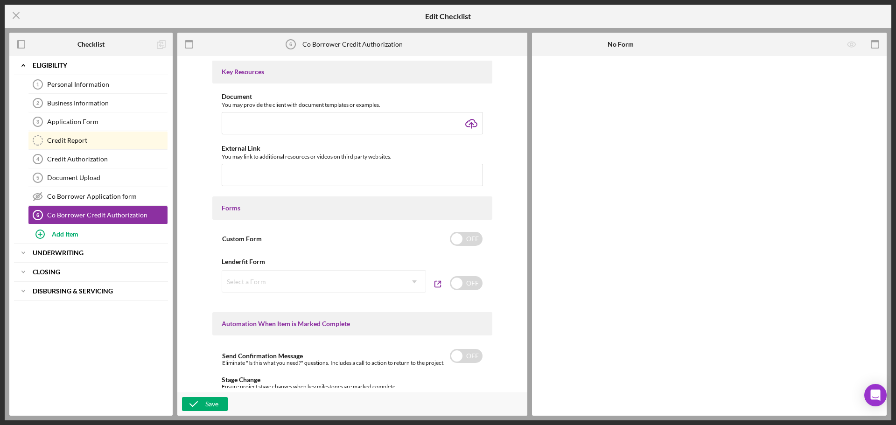
scroll to position [317, 0]
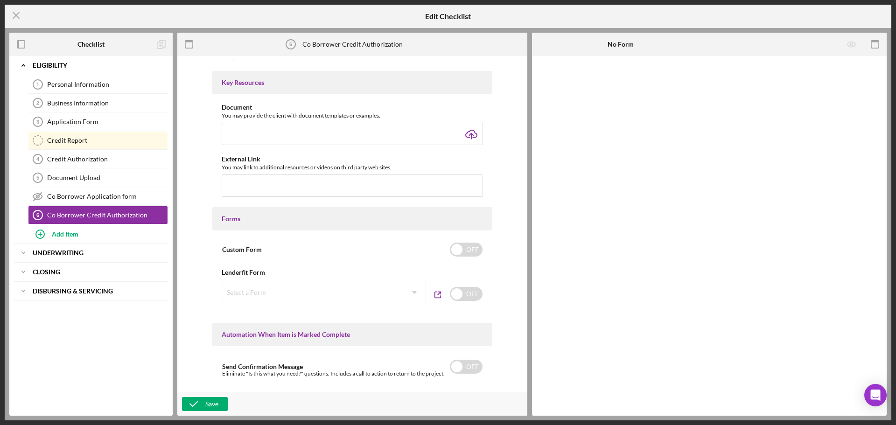
click at [405, 295] on div "Select a Form Icon/Dropdown Arrow" at bounding box center [324, 292] width 204 height 22
click at [472, 297] on input "checkbox" at bounding box center [466, 294] width 33 height 14
checkbox input "true"
click at [337, 296] on div "Select a Form" at bounding box center [312, 292] width 181 height 21
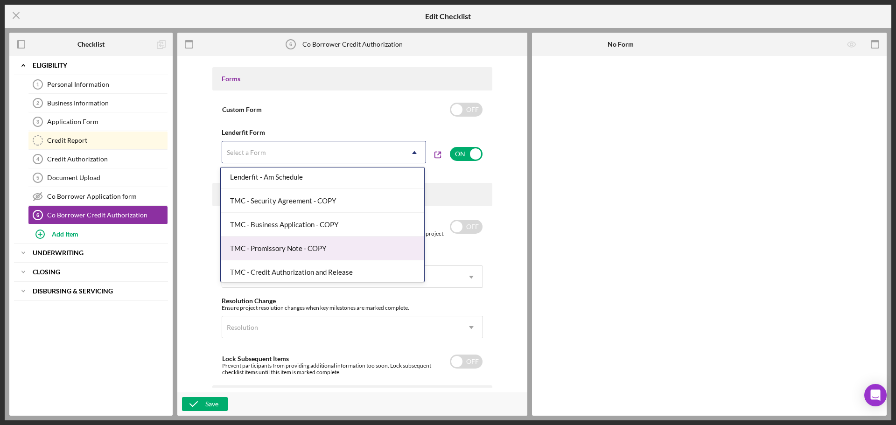
scroll to position [338, 0]
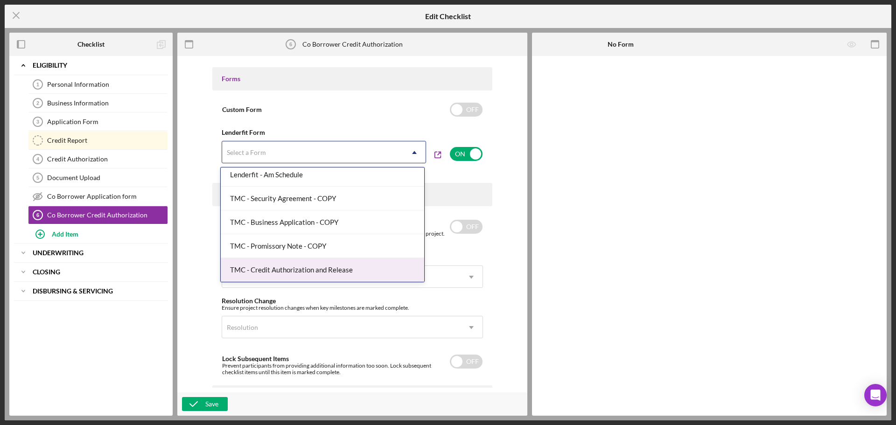
click at [340, 271] on div "TMC - Credit Authorization and Release" at bounding box center [322, 270] width 203 height 24
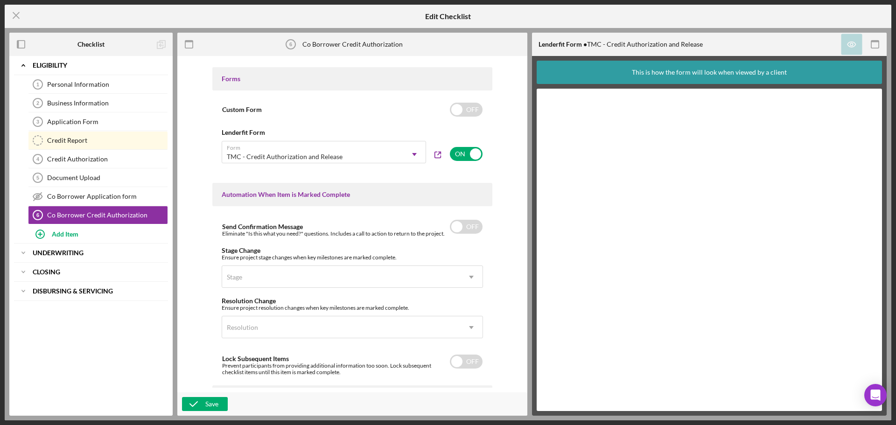
click at [193, 302] on div "Item Name 32 character s • You can enter any number you'd like, but for best cl…" at bounding box center [352, 224] width 341 height 327
click at [194, 404] on icon "button" at bounding box center [193, 403] width 23 height 23
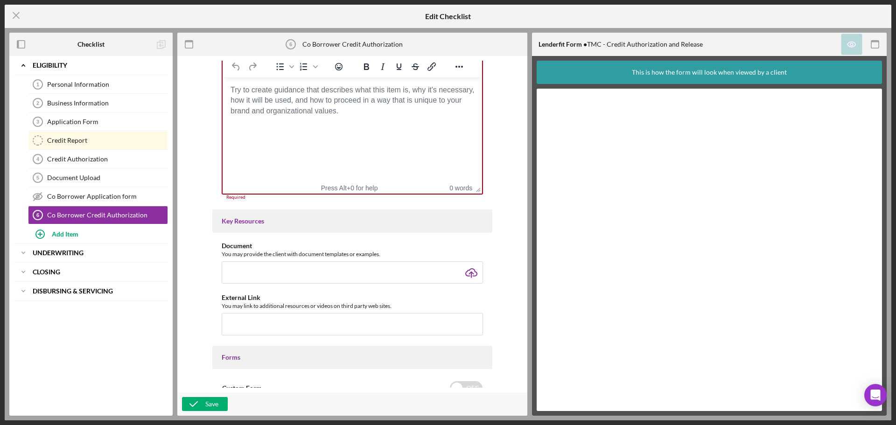
scroll to position [172, 0]
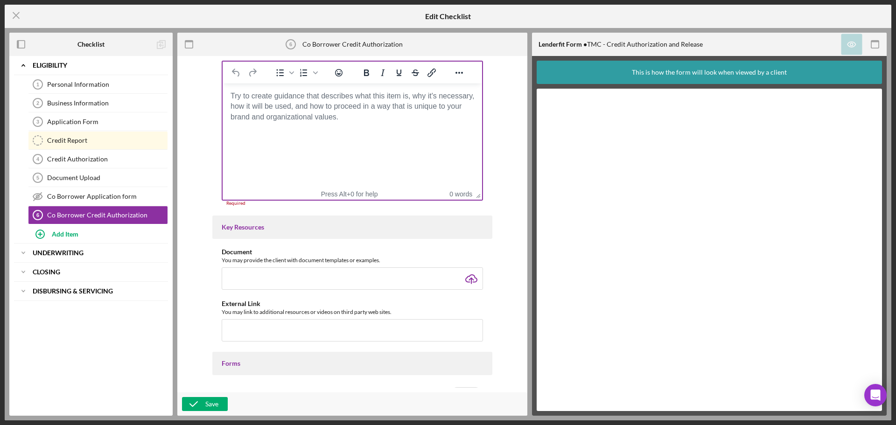
click at [420, 109] on html at bounding box center [352, 96] width 259 height 25
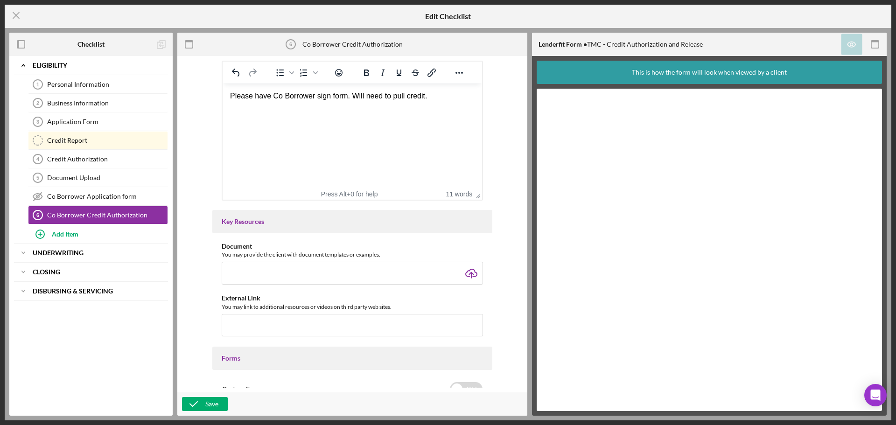
click at [196, 303] on div "Item Name 32 character s • You can enter any number you'd like, but for best cl…" at bounding box center [352, 224] width 341 height 327
click at [200, 398] on icon "button" at bounding box center [193, 403] width 23 height 23
click at [115, 198] on div "Co Borrower Application form" at bounding box center [107, 196] width 120 height 7
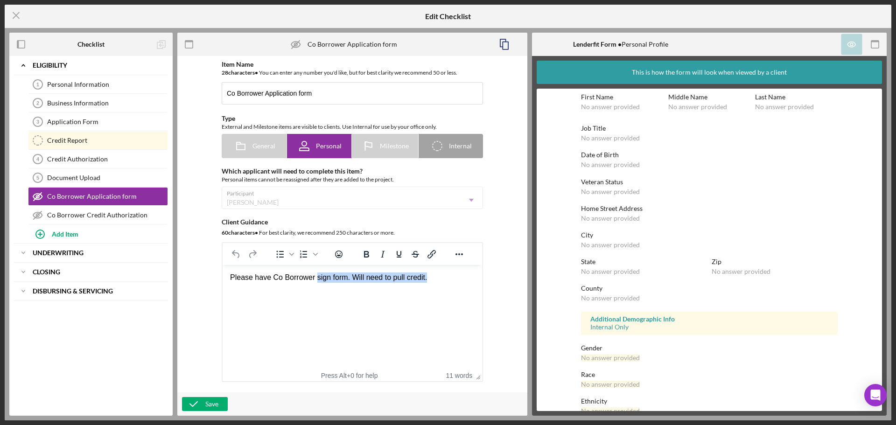
drag, startPoint x: 444, startPoint y: 280, endPoint x: 314, endPoint y: 275, distance: 130.7
click at [314, 275] on div "Please have Co Borrower sign form. Will need to pull credit." at bounding box center [352, 278] width 245 height 10
click at [192, 287] on div "Item Name 28 character s • You can enter any number you'd like, but for best cl…" at bounding box center [352, 224] width 341 height 327
click at [201, 401] on icon "button" at bounding box center [193, 403] width 23 height 23
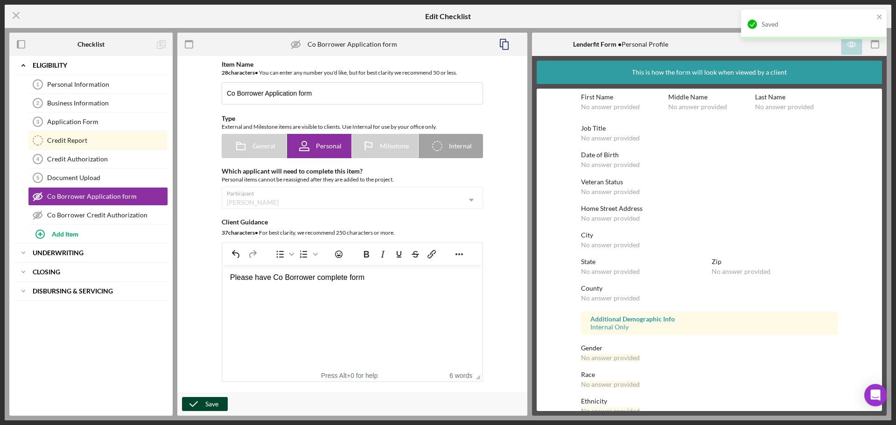
click at [411, 290] on html "Please have Co Borrower complete form" at bounding box center [352, 277] width 259 height 25
click at [210, 405] on div "Save" at bounding box center [211, 404] width 13 height 14
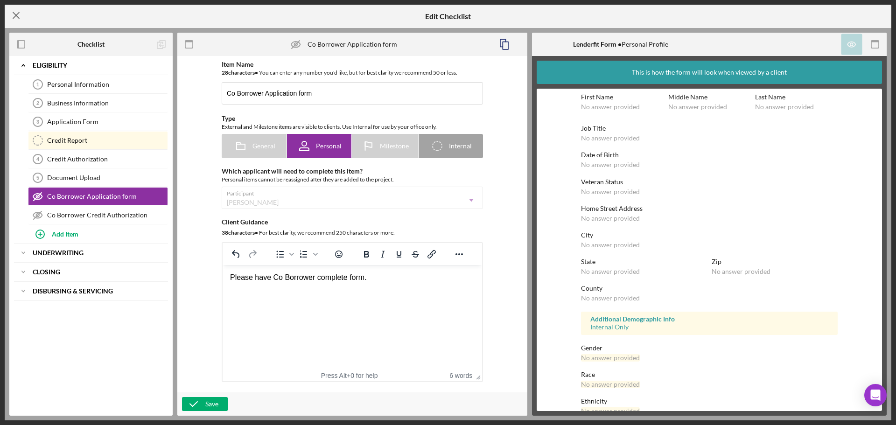
click at [16, 18] on icon "Icon/Menu Close" at bounding box center [16, 15] width 23 height 23
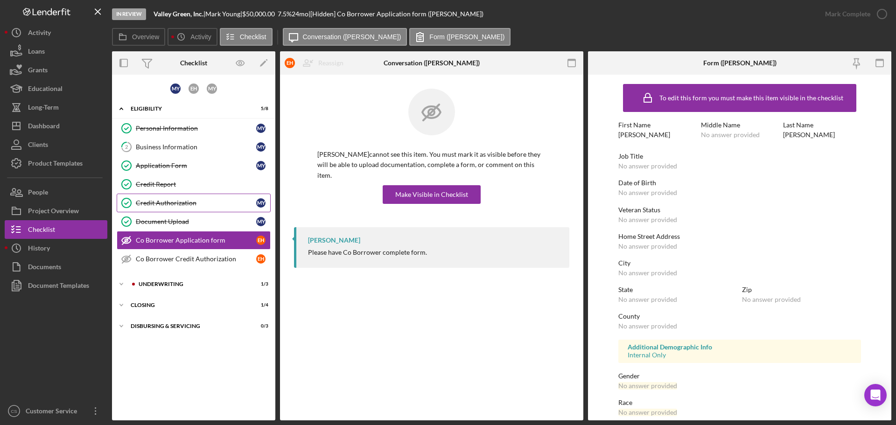
click at [189, 209] on link "Credit Authorization Credit Authorization M Y" at bounding box center [194, 203] width 154 height 19
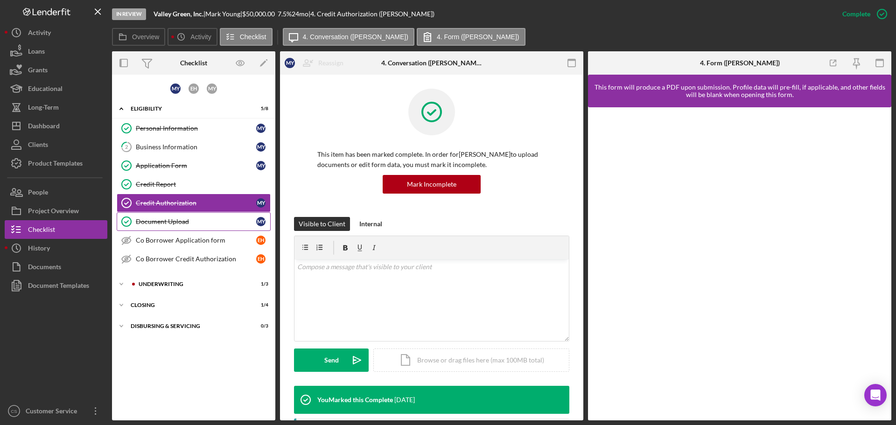
click at [189, 216] on link "Document Upload Document Upload M Y" at bounding box center [194, 221] width 154 height 19
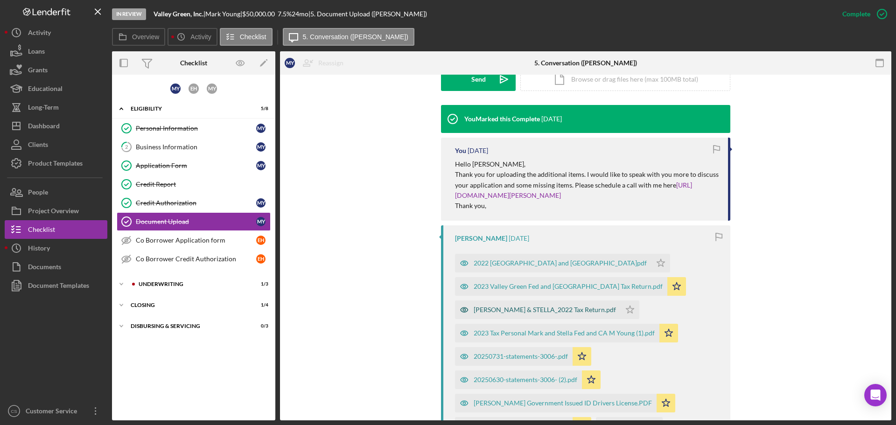
scroll to position [327, 0]
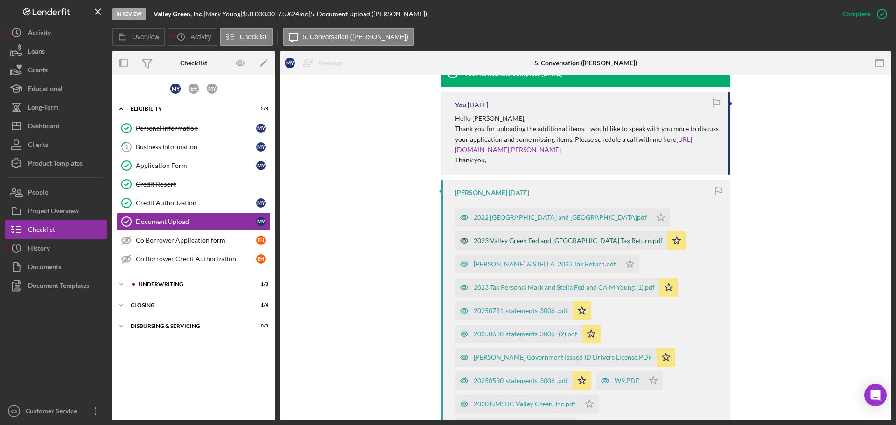
click at [532, 239] on div "2023 Valley Green Fed and CA Tax Return.pdf" at bounding box center [568, 240] width 189 height 7
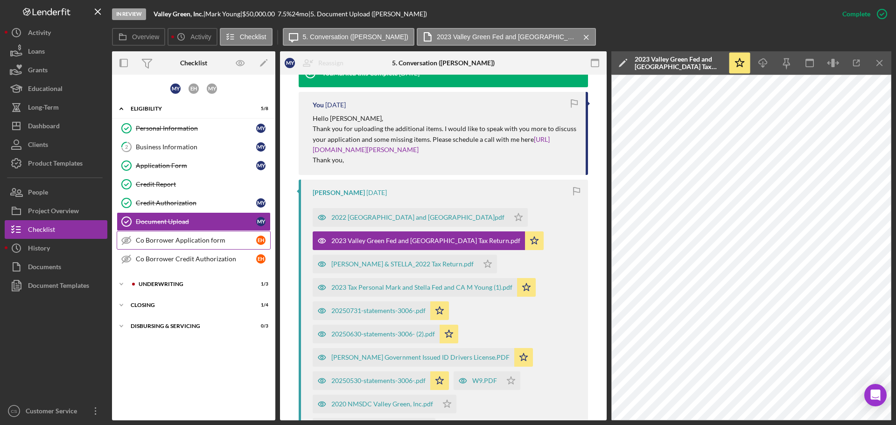
click at [130, 239] on icon at bounding box center [126, 241] width 9 height 6
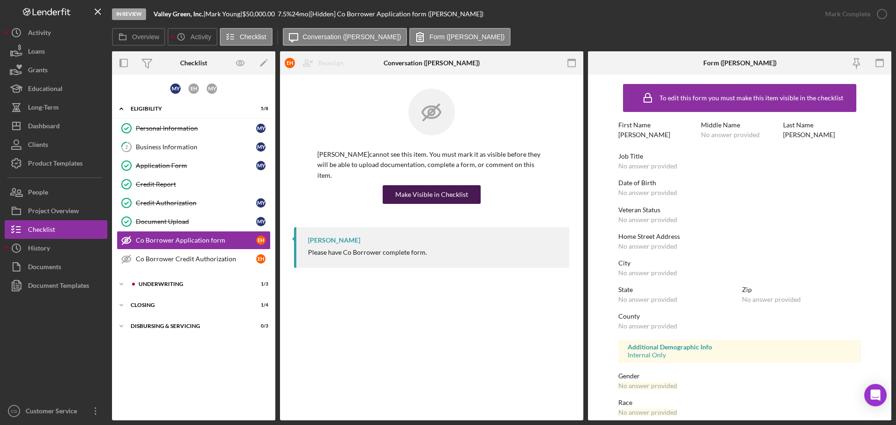
click at [414, 185] on div "Make Visible in Checklist" at bounding box center [431, 194] width 73 height 19
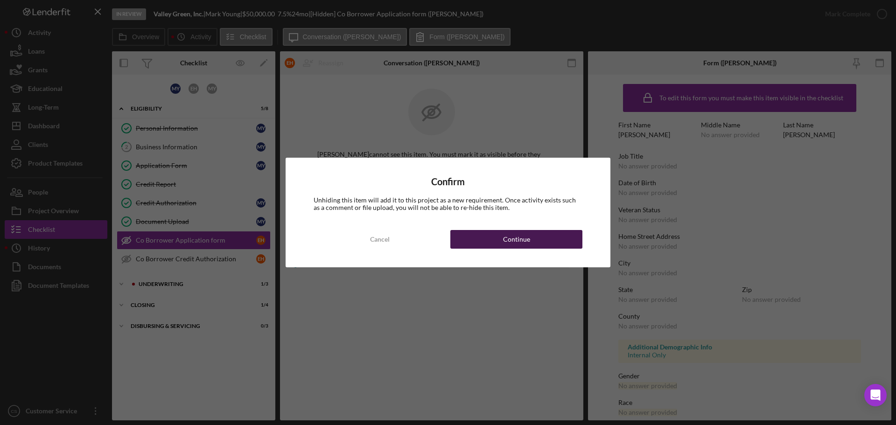
click at [483, 244] on button "Continue" at bounding box center [516, 239] width 132 height 19
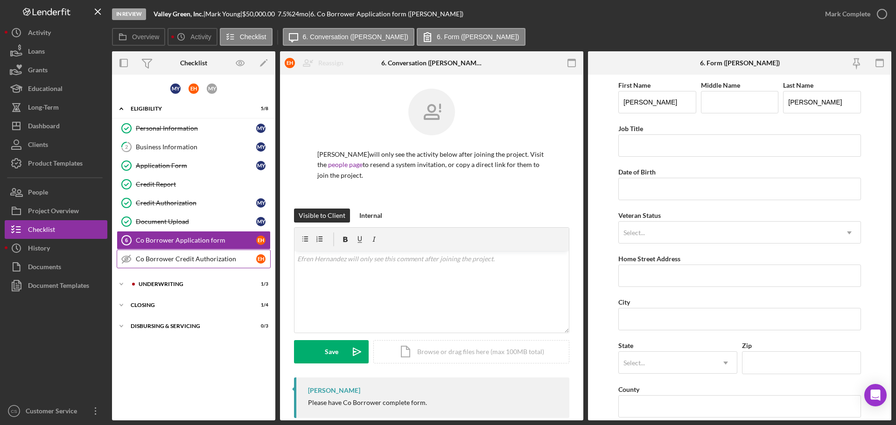
click at [128, 256] on icon at bounding box center [126, 259] width 9 height 6
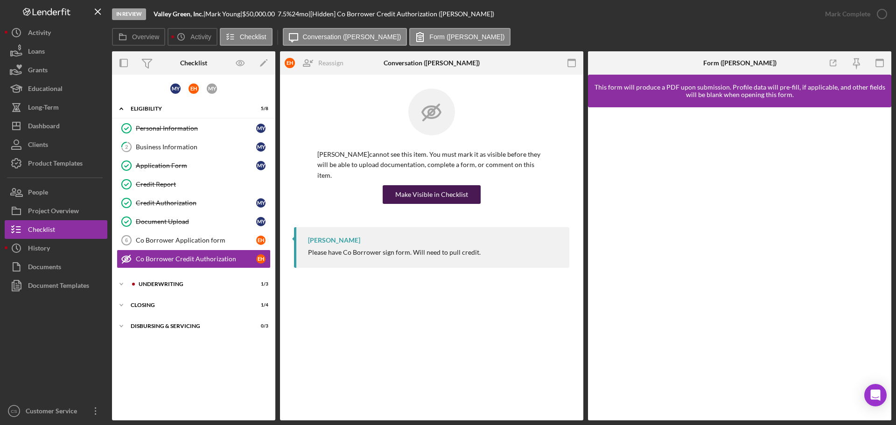
click at [457, 186] on div "Make Visible in Checklist" at bounding box center [431, 194] width 73 height 19
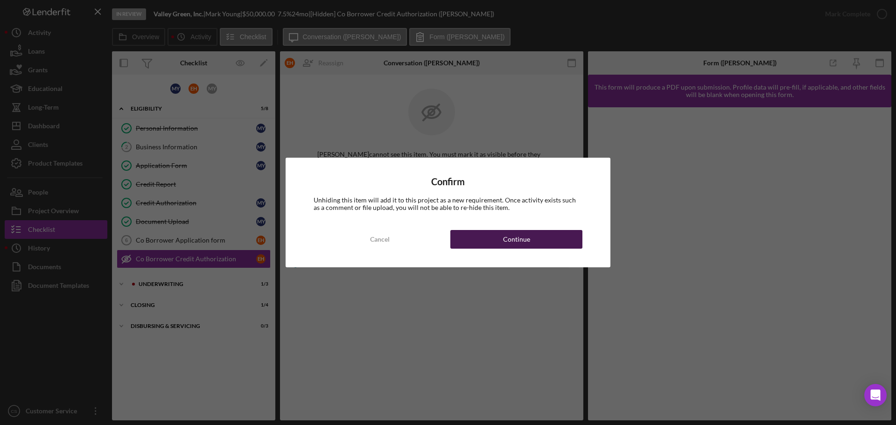
click at [468, 239] on button "Continue" at bounding box center [516, 239] width 132 height 19
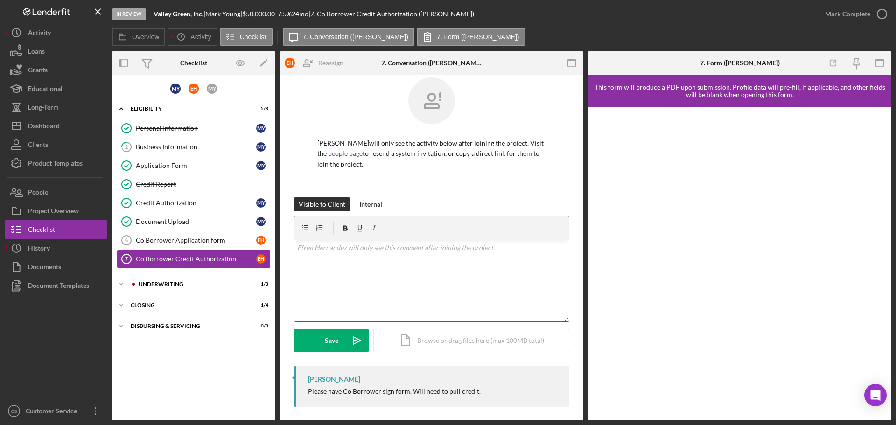
scroll to position [16, 0]
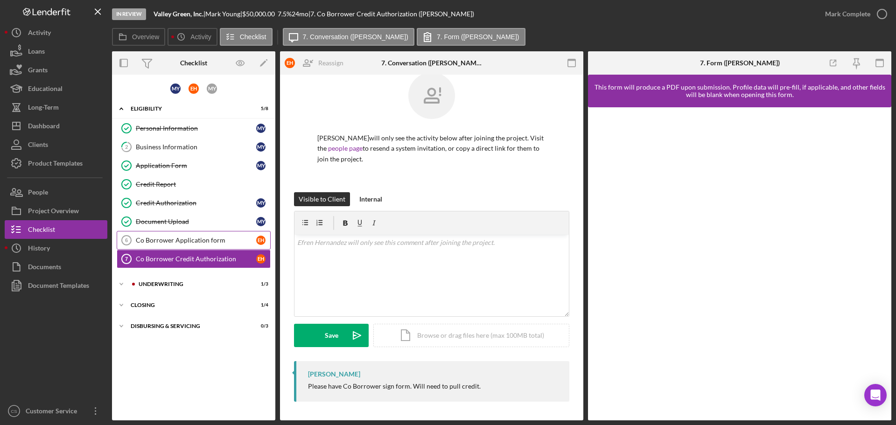
click at [202, 238] on div "Co Borrower Application form" at bounding box center [196, 240] width 120 height 7
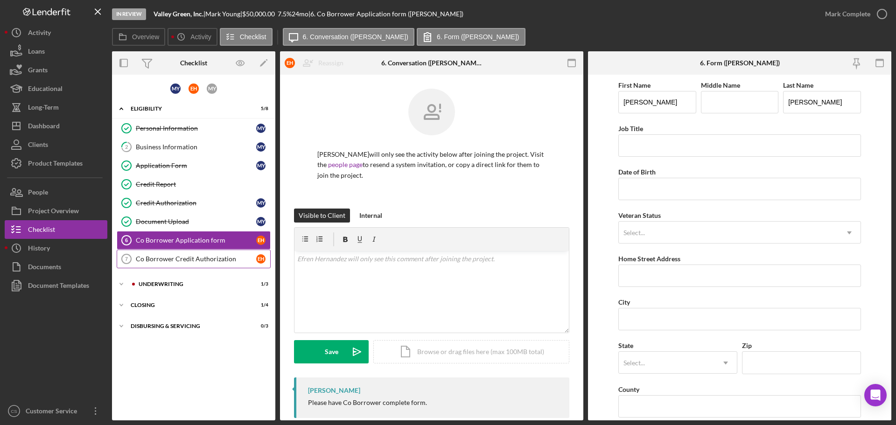
click at [196, 256] on div "Co Borrower Credit Authorization" at bounding box center [196, 258] width 120 height 7
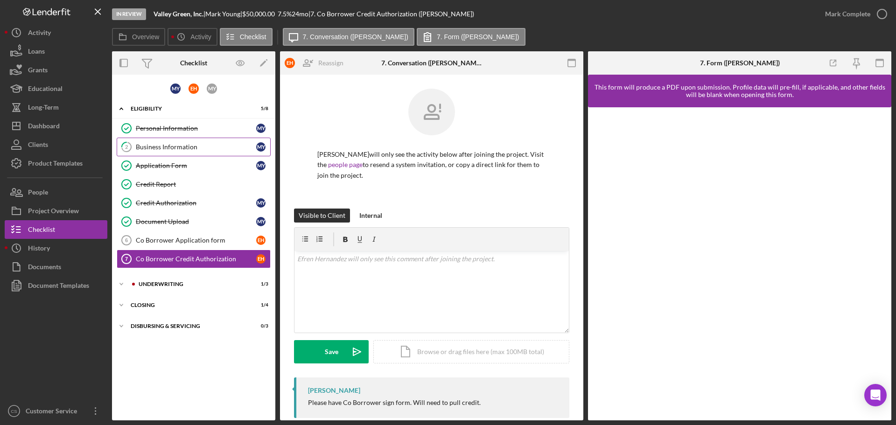
click at [207, 145] on div "Business Information" at bounding box center [196, 146] width 120 height 7
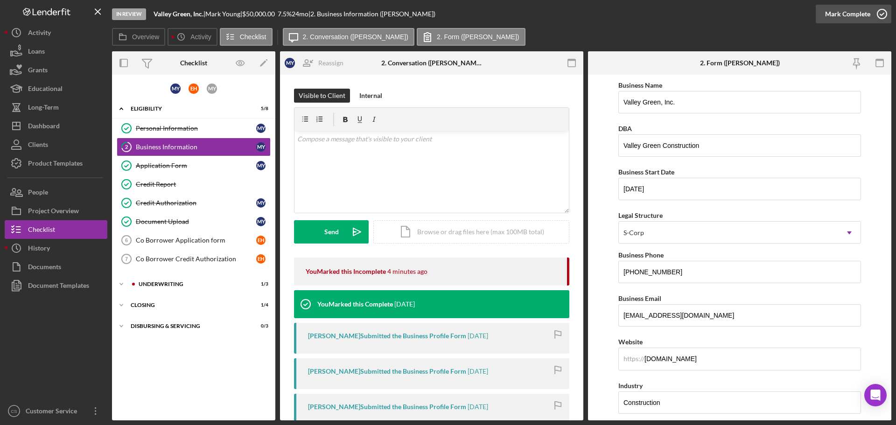
click at [876, 15] on icon "button" at bounding box center [881, 13] width 23 height 23
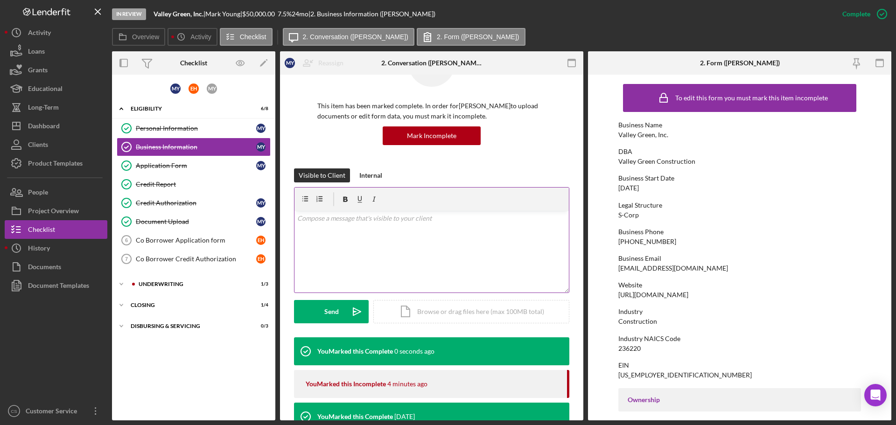
scroll to position [93, 0]
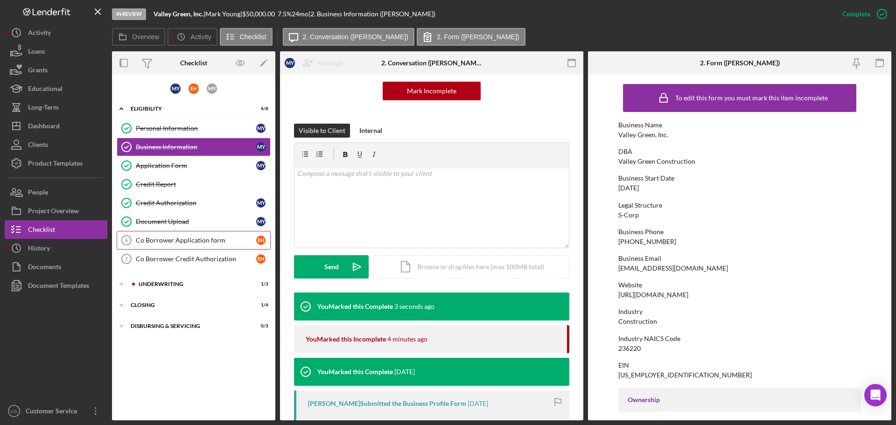
click at [202, 239] on div "Co Borrower Application form" at bounding box center [196, 240] width 120 height 7
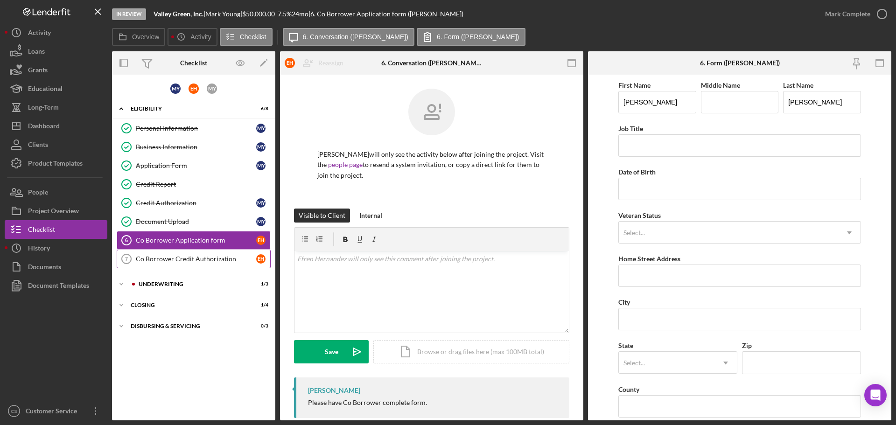
click at [206, 259] on div "Co Borrower Credit Authorization" at bounding box center [196, 258] width 120 height 7
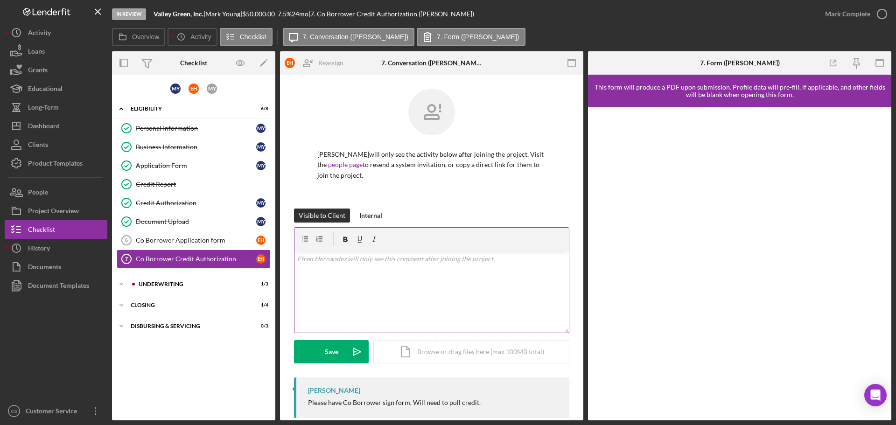
scroll to position [16, 0]
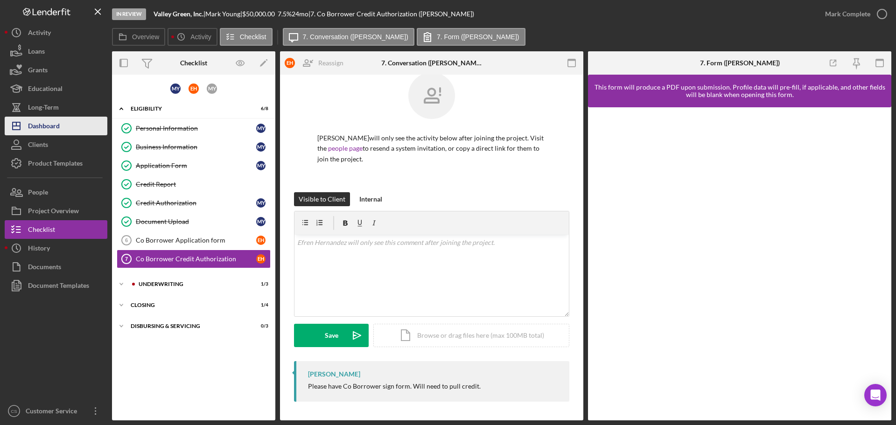
click at [68, 123] on button "Icon/Dashboard Dashboard" at bounding box center [56, 126] width 103 height 19
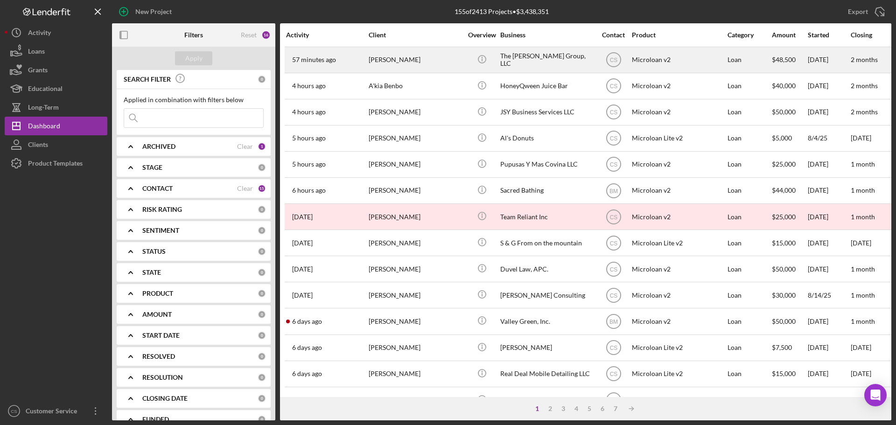
click at [449, 60] on div "[PERSON_NAME]" at bounding box center [415, 60] width 93 height 25
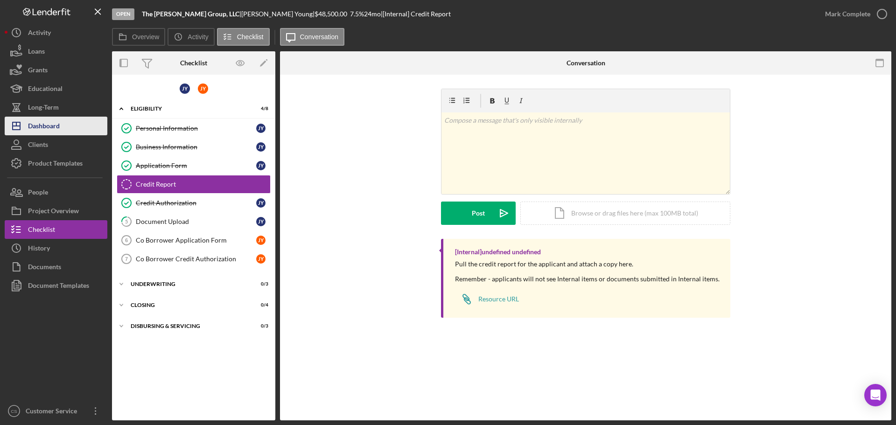
click at [59, 133] on div "Dashboard" at bounding box center [44, 127] width 32 height 21
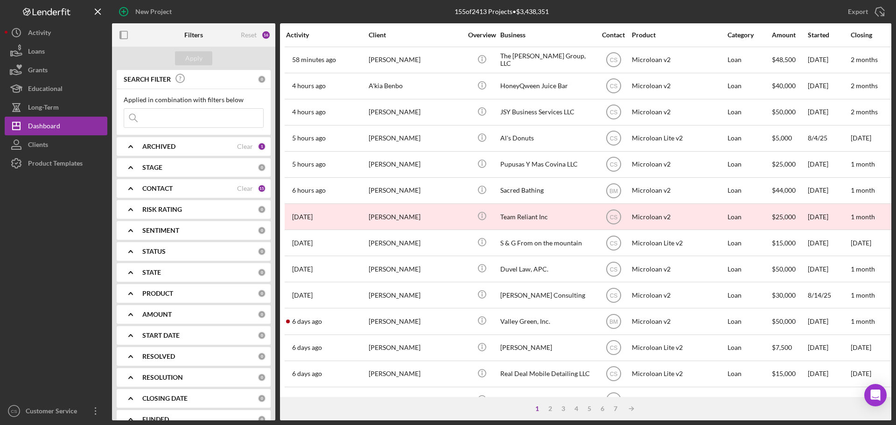
click at [75, 341] on div at bounding box center [56, 287] width 103 height 229
click at [77, 267] on div at bounding box center [56, 287] width 103 height 229
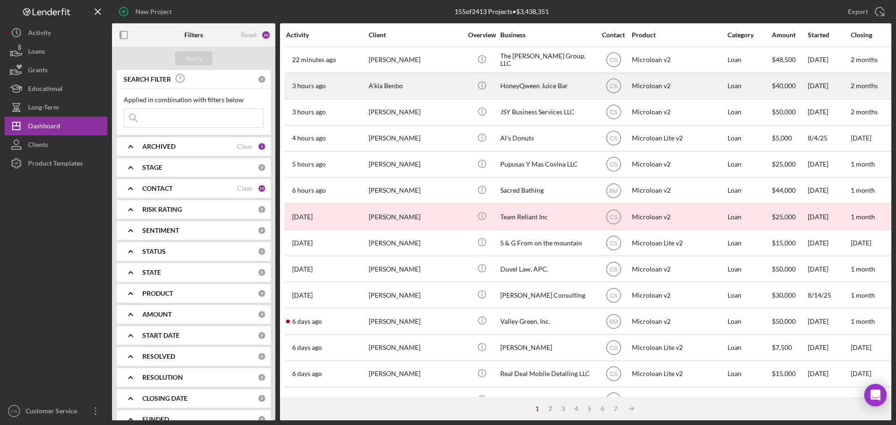
click at [388, 87] on div "A'kia Benbo" at bounding box center [415, 86] width 93 height 25
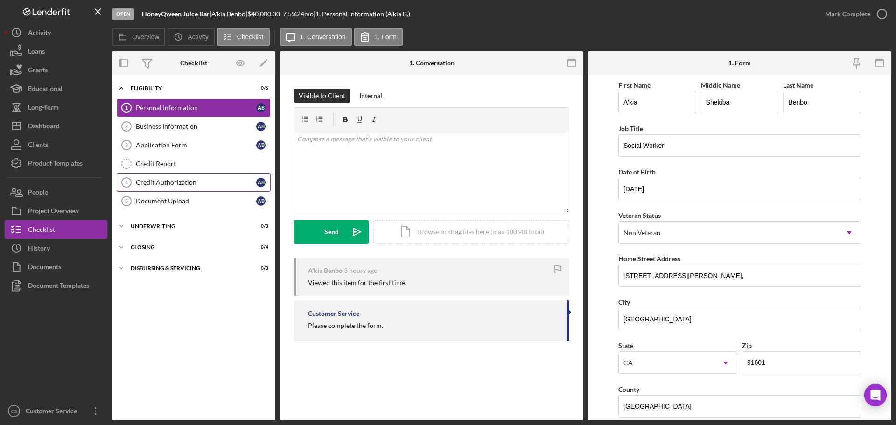
click at [189, 180] on div "Credit Authorization" at bounding box center [196, 182] width 120 height 7
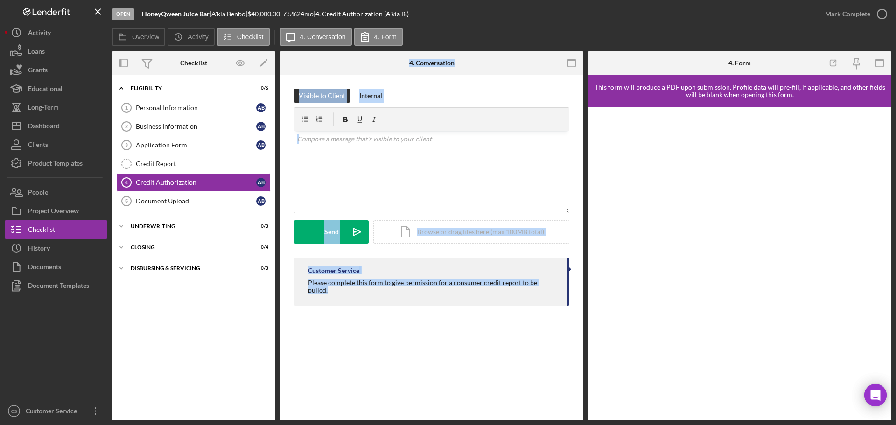
drag, startPoint x: 555, startPoint y: 283, endPoint x: 252, endPoint y: 292, distance: 303.0
click at [252, 292] on div "Overview Internal Workflow Stage Open Icon/Dropdown Arrow Archive (can unarchiv…" at bounding box center [501, 235] width 779 height 369
click at [320, 282] on div "Please complete this form to give permission for a consumer credit report to be…" at bounding box center [433, 286] width 250 height 15
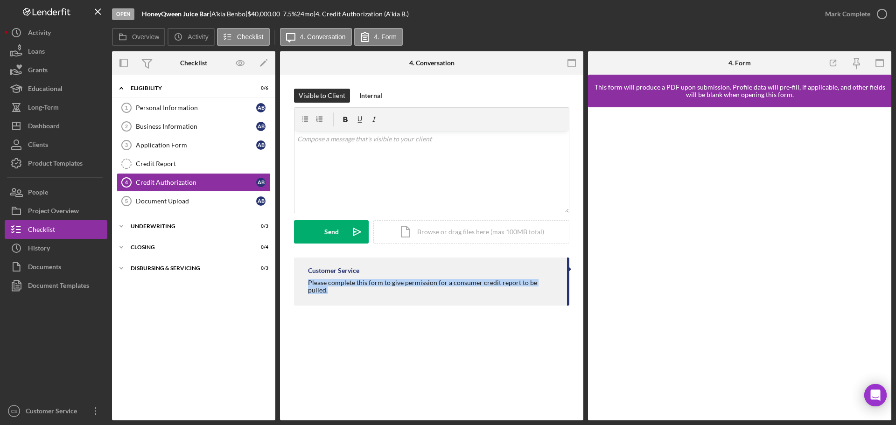
drag, startPoint x: 308, startPoint y: 284, endPoint x: 573, endPoint y: 291, distance: 265.7
click at [573, 291] on div "Visible to Client Internal v Color teal Color pink Remove color Add row above A…" at bounding box center [431, 200] width 303 height 250
copy div "Please complete this form to give permission for a consumer credit report to be…"
click at [208, 138] on link "Application Form 3 Application Form A B" at bounding box center [194, 145] width 154 height 19
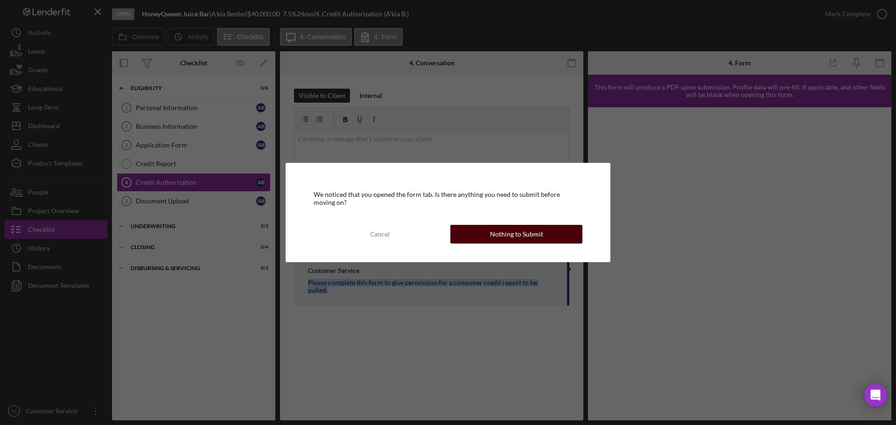
click at [539, 233] on div "Nothing to Submit" at bounding box center [516, 234] width 53 height 19
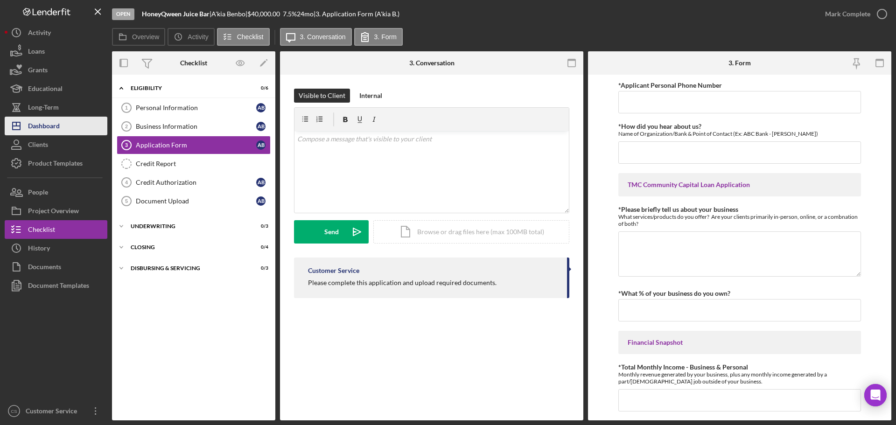
click at [68, 131] on button "Icon/Dashboard Dashboard" at bounding box center [56, 126] width 103 height 19
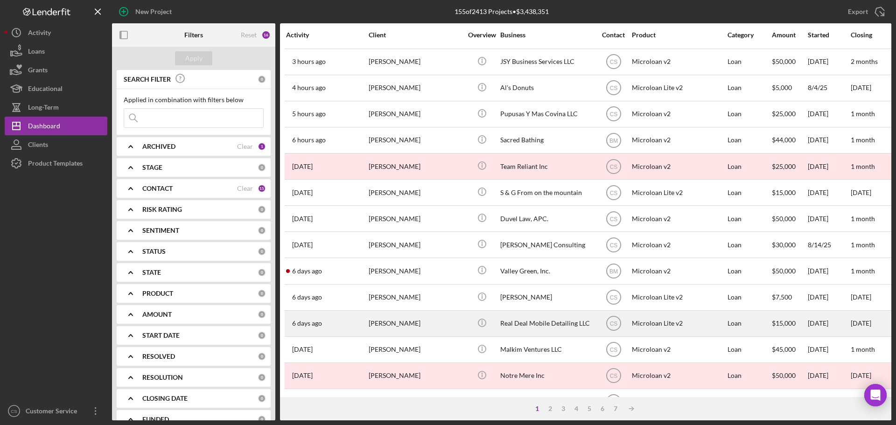
scroll to position [93, 0]
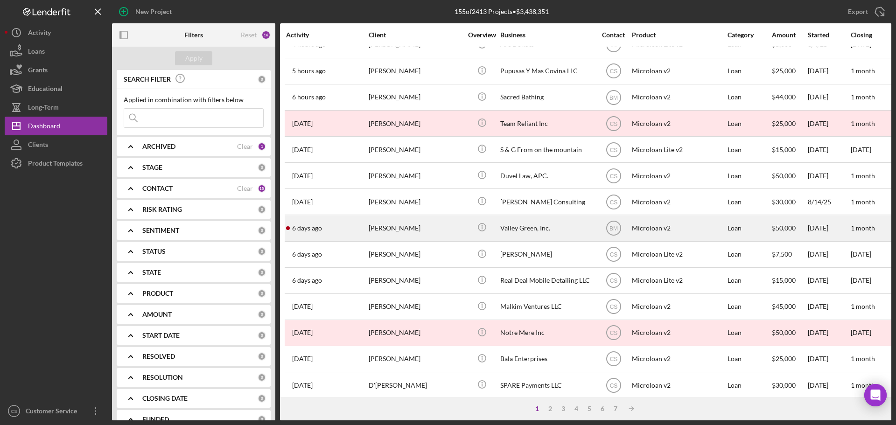
click at [416, 231] on div "[PERSON_NAME]" at bounding box center [415, 228] width 93 height 25
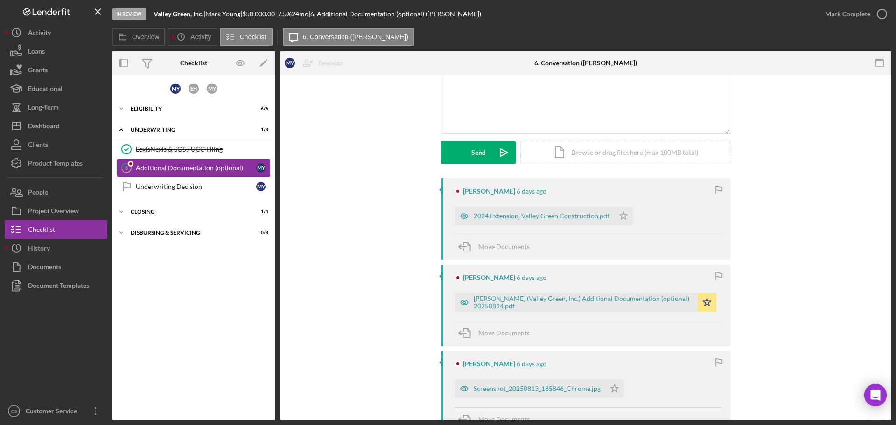
scroll to position [93, 0]
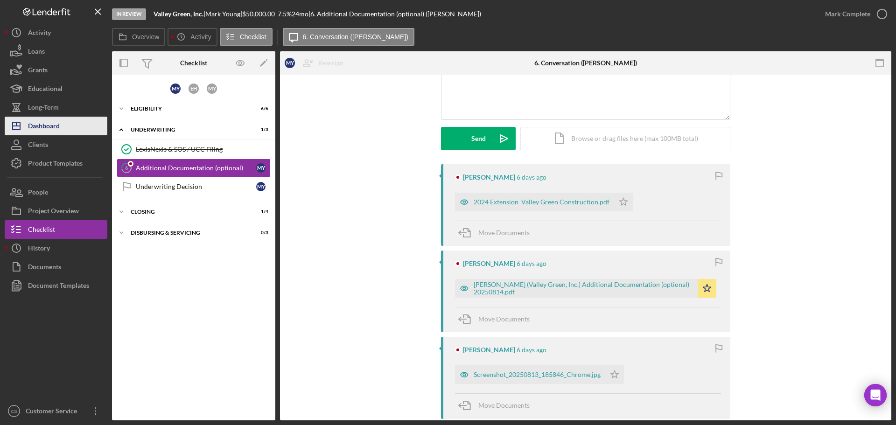
click at [61, 128] on button "Icon/Dashboard Dashboard" at bounding box center [56, 126] width 103 height 19
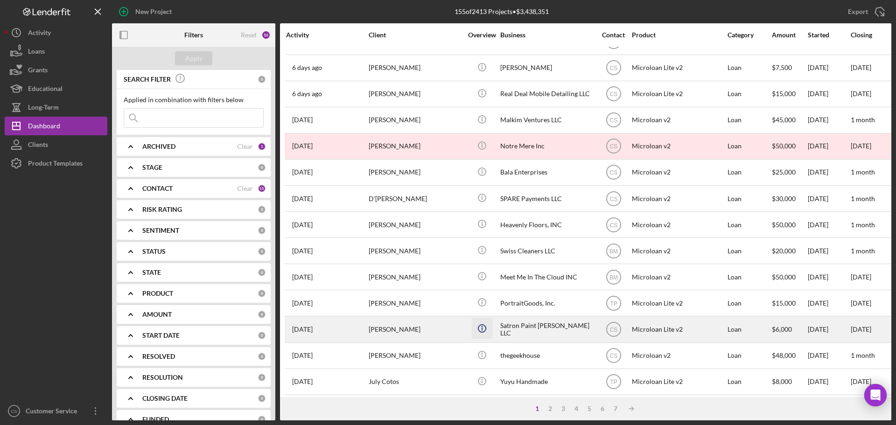
scroll to position [316, 0]
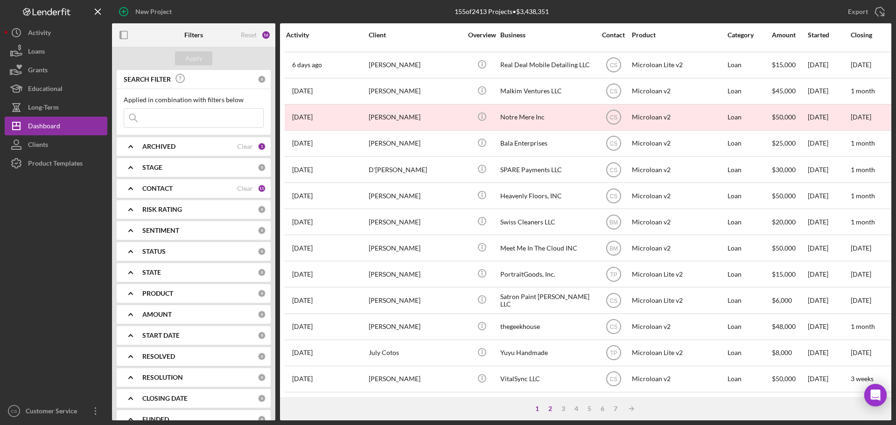
click at [550, 408] on div "2" at bounding box center [550, 408] width 13 height 7
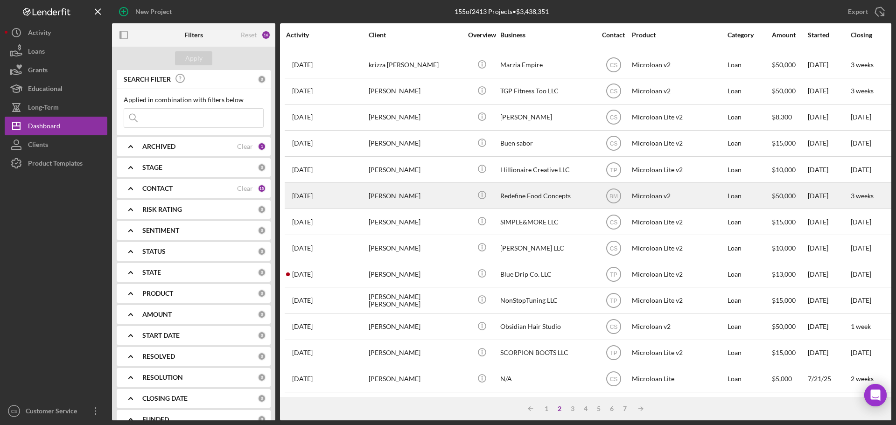
click at [439, 195] on div "Simon Yip" at bounding box center [415, 195] width 93 height 25
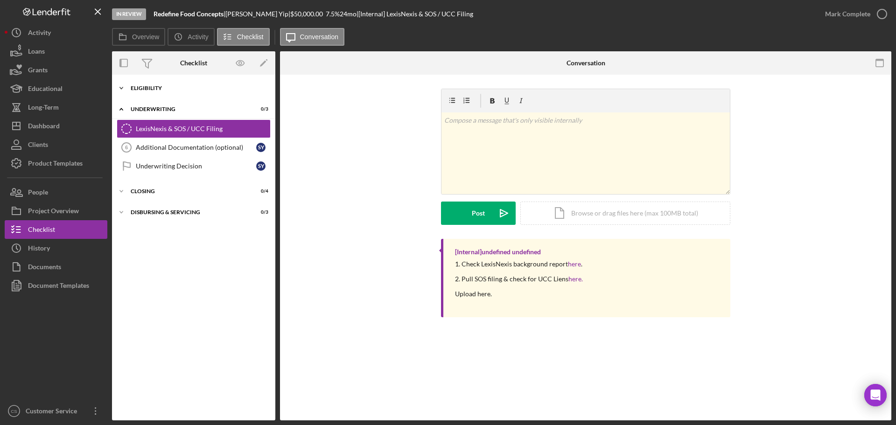
click at [223, 88] on div "Eligibility" at bounding box center [197, 88] width 133 height 6
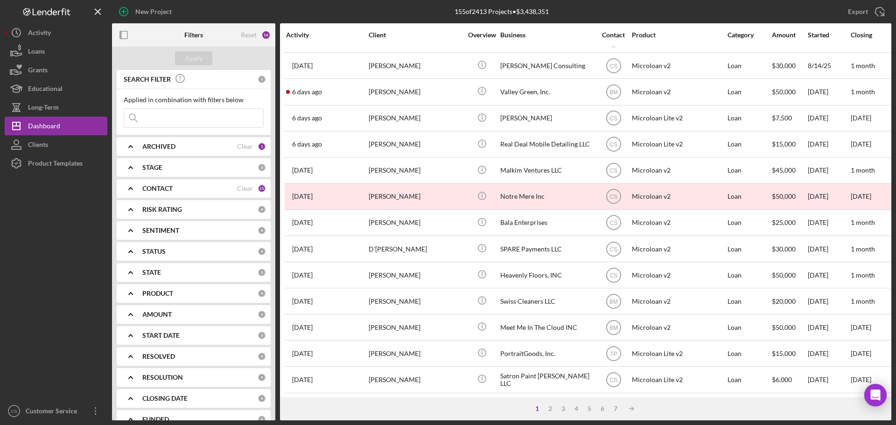
scroll to position [316, 0]
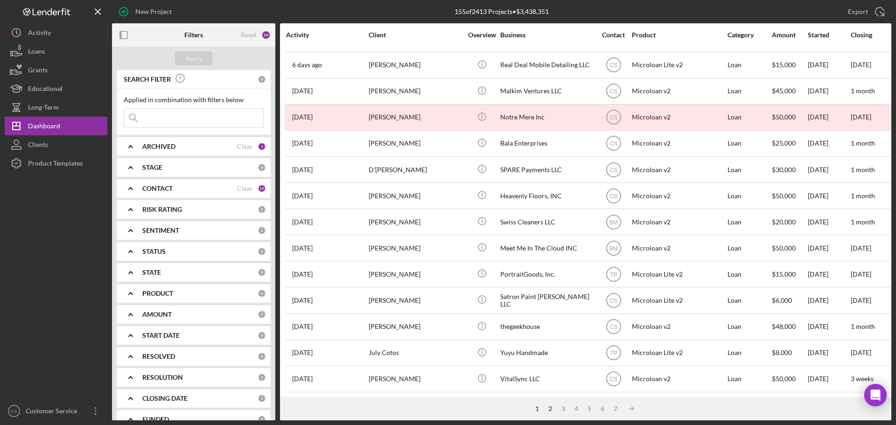
click at [553, 409] on div "2" at bounding box center [550, 408] width 13 height 7
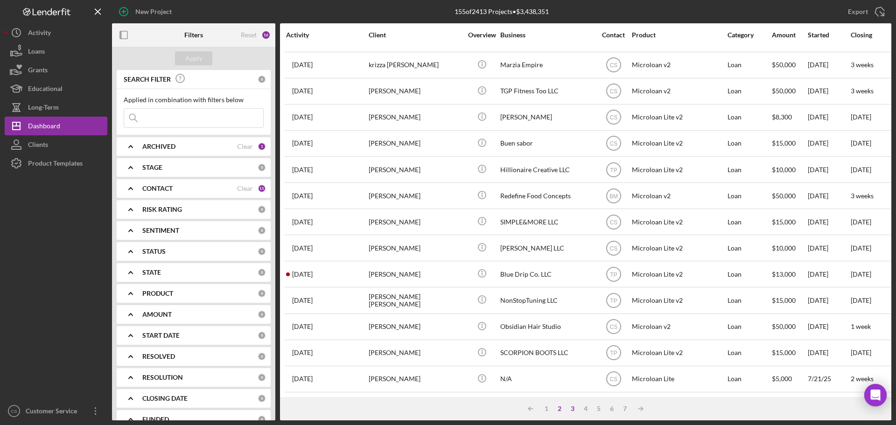
click at [571, 407] on div "3" at bounding box center [572, 408] width 13 height 7
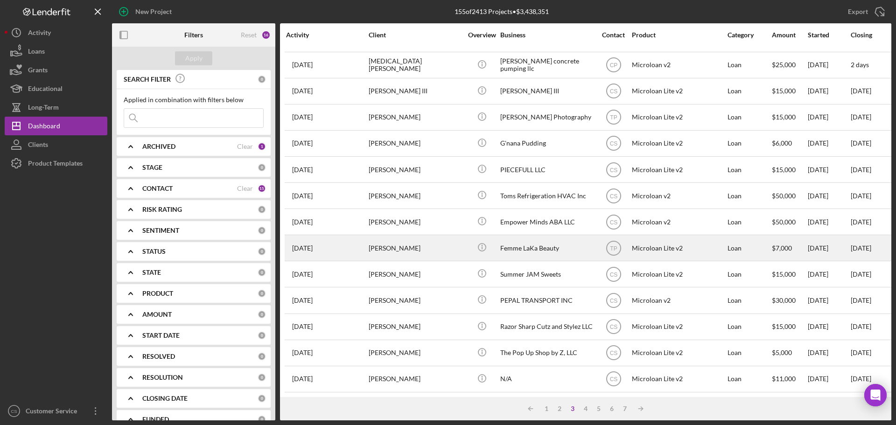
click at [391, 236] on div "Lateefah Toney" at bounding box center [415, 248] width 93 height 25
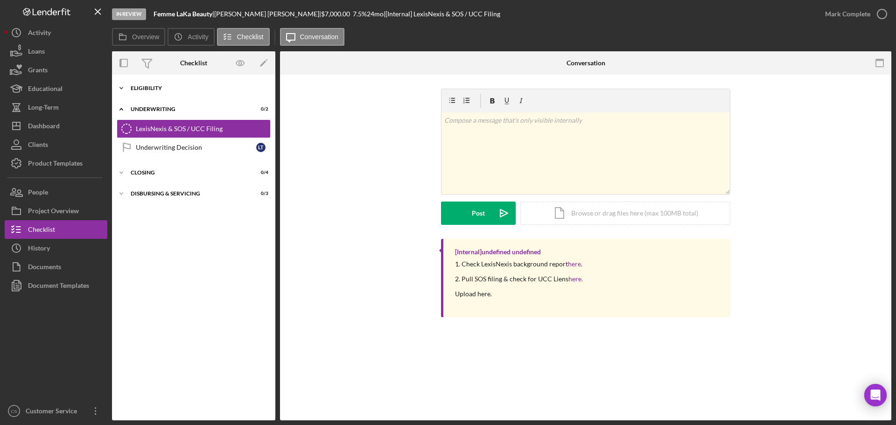
click at [168, 91] on div "Icon/Expander Eligibility 6 / 6" at bounding box center [193, 88] width 163 height 19
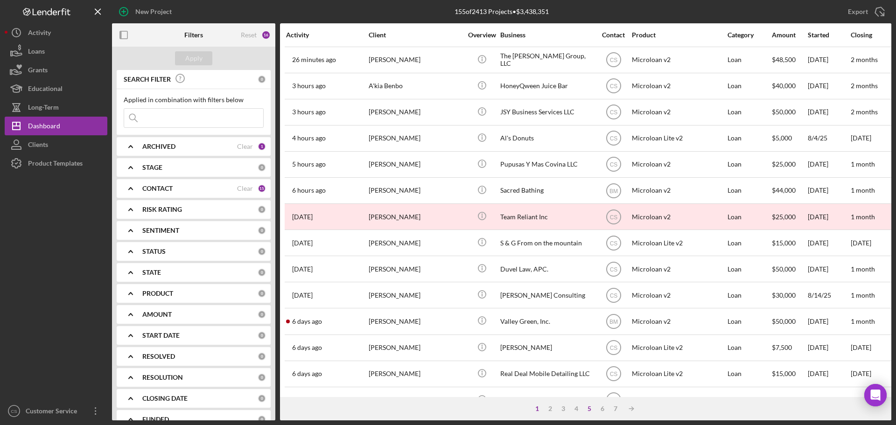
click at [589, 410] on div "5" at bounding box center [589, 408] width 13 height 7
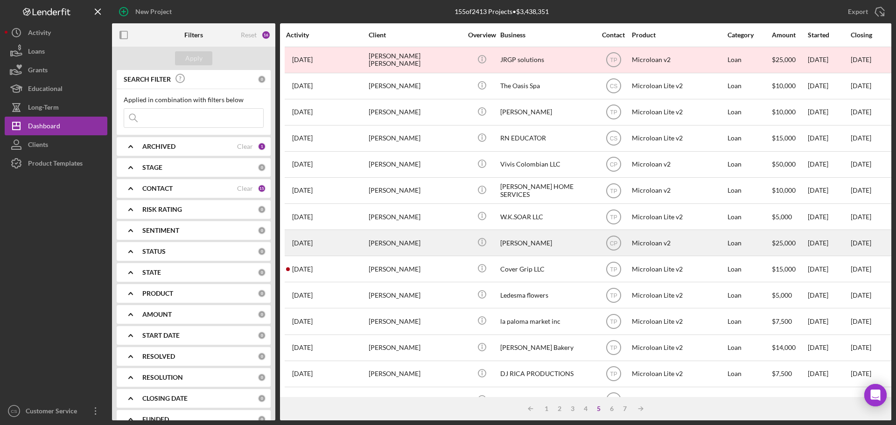
click at [392, 245] on div "dolores zavala" at bounding box center [415, 243] width 93 height 25
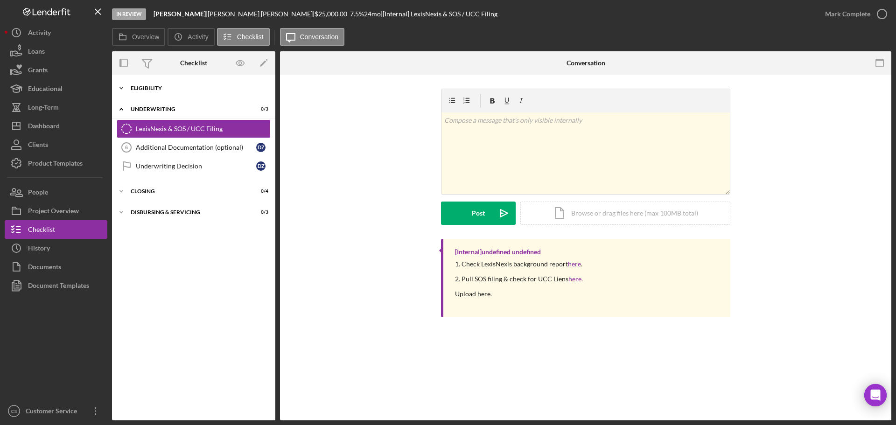
click at [193, 89] on div "Eligibility" at bounding box center [197, 88] width 133 height 6
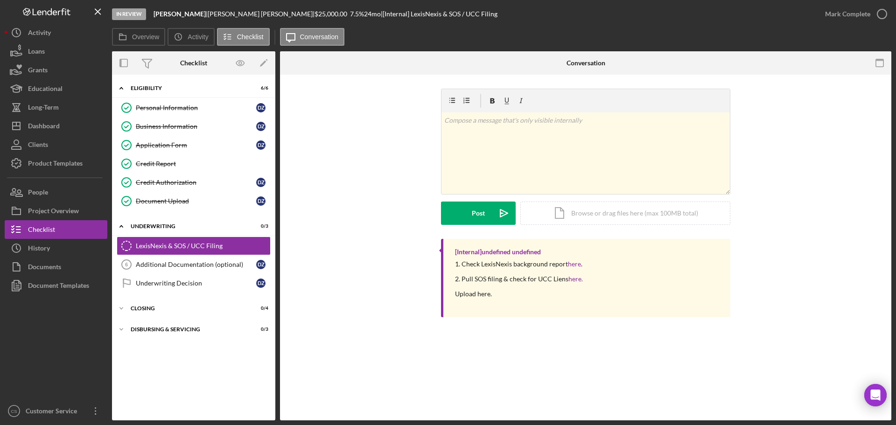
drag, startPoint x: 306, startPoint y: 208, endPoint x: 315, endPoint y: 207, distance: 8.9
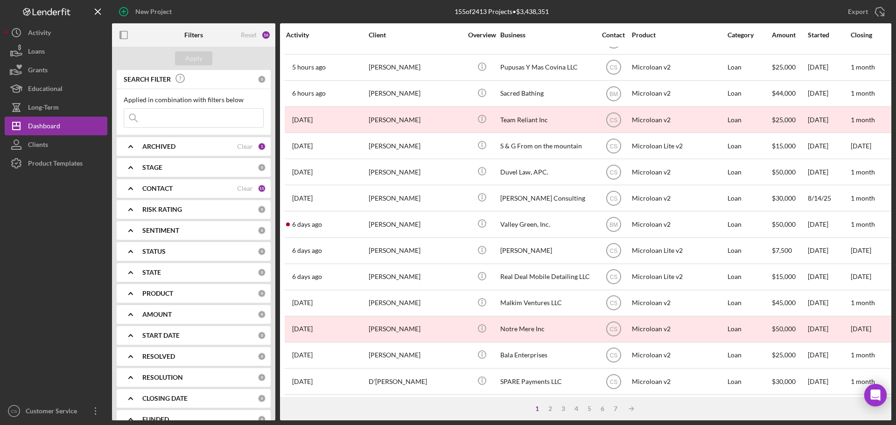
scroll to position [316, 0]
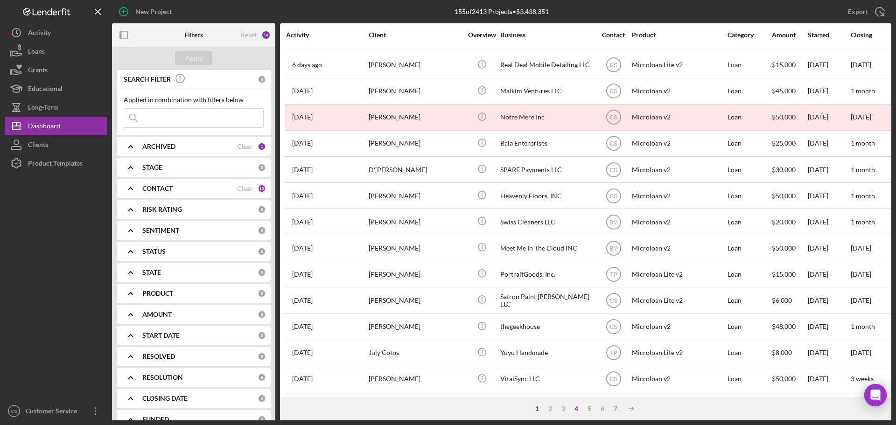
click at [574, 407] on div "4" at bounding box center [576, 408] width 13 height 7
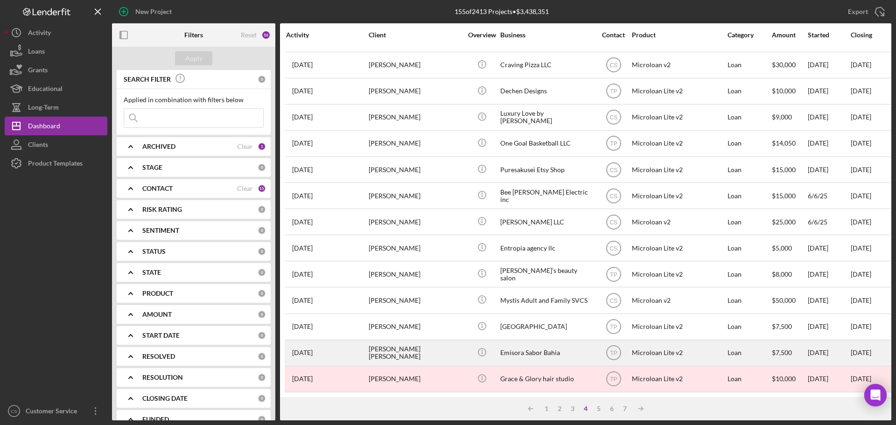
click at [424, 347] on div "diana patricia reyes barreto" at bounding box center [415, 353] width 93 height 25
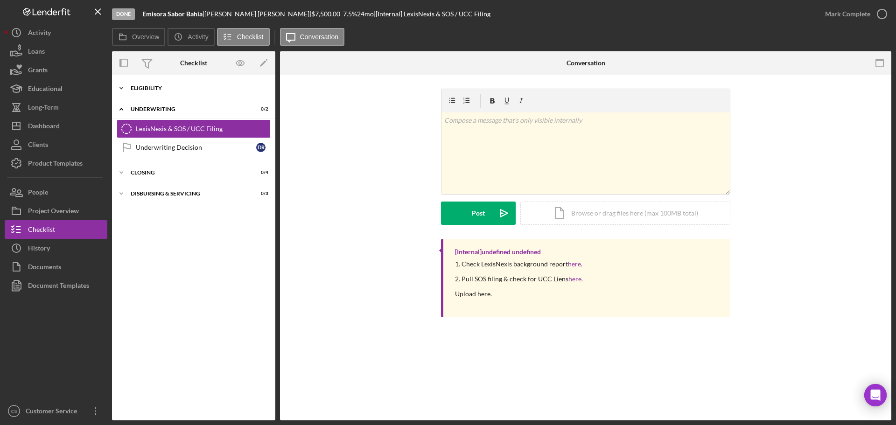
click at [176, 90] on div "Eligibility" at bounding box center [197, 88] width 133 height 6
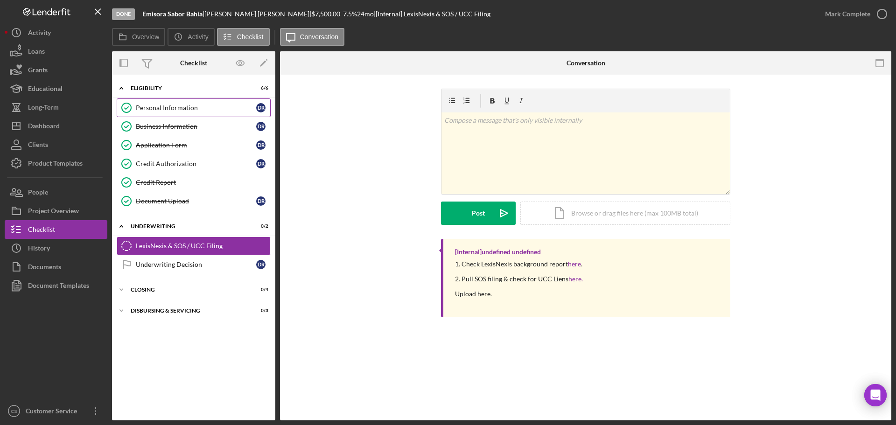
click at [191, 112] on link "Personal Information Personal Information d r" at bounding box center [194, 107] width 154 height 19
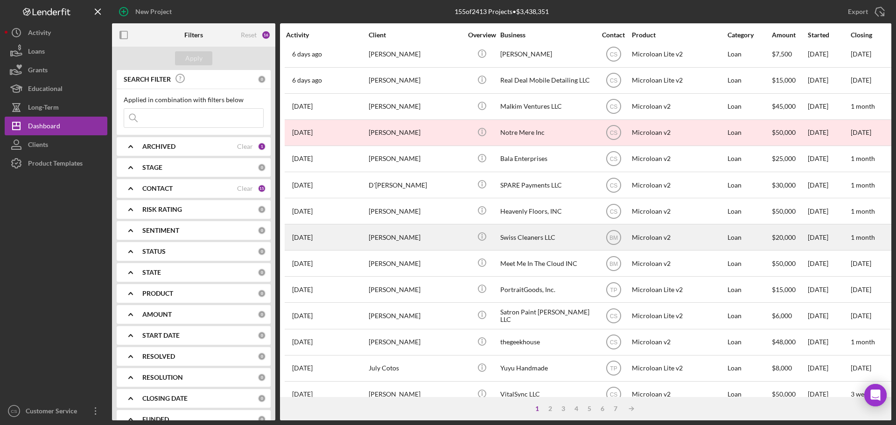
scroll to position [316, 0]
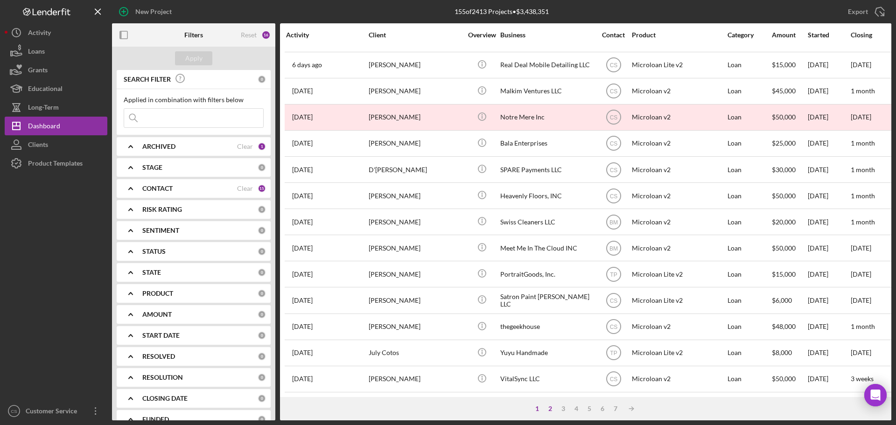
click at [545, 406] on div "2" at bounding box center [550, 408] width 13 height 7
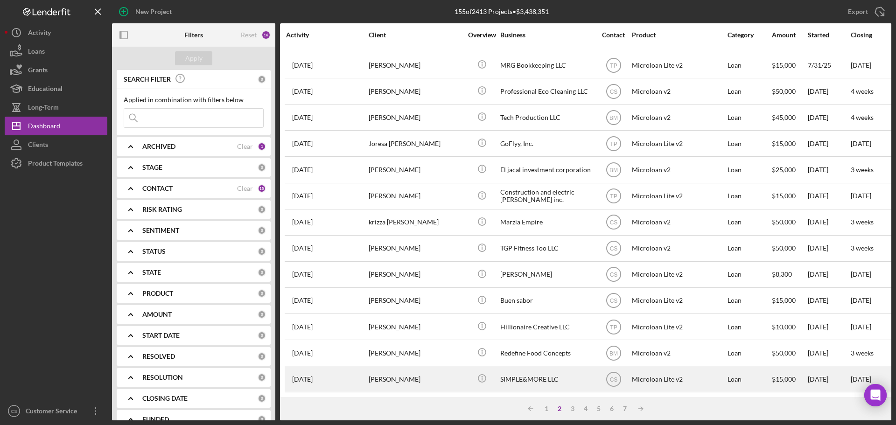
scroll to position [0, 0]
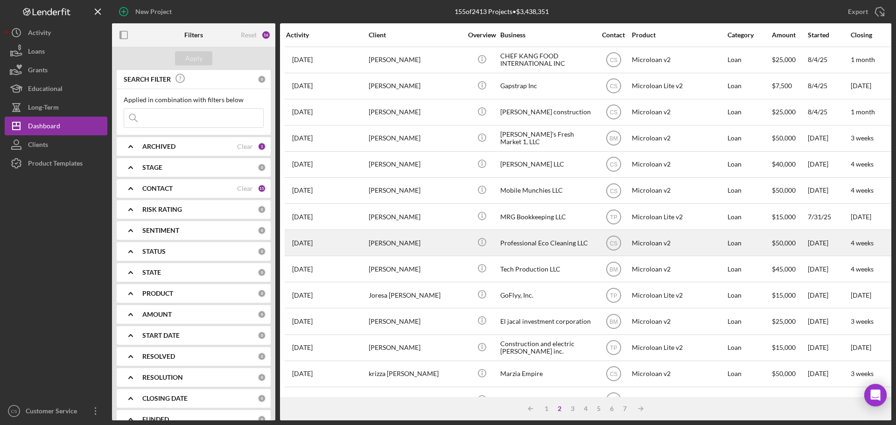
click at [385, 246] on div "Anahi Rojas" at bounding box center [415, 243] width 93 height 25
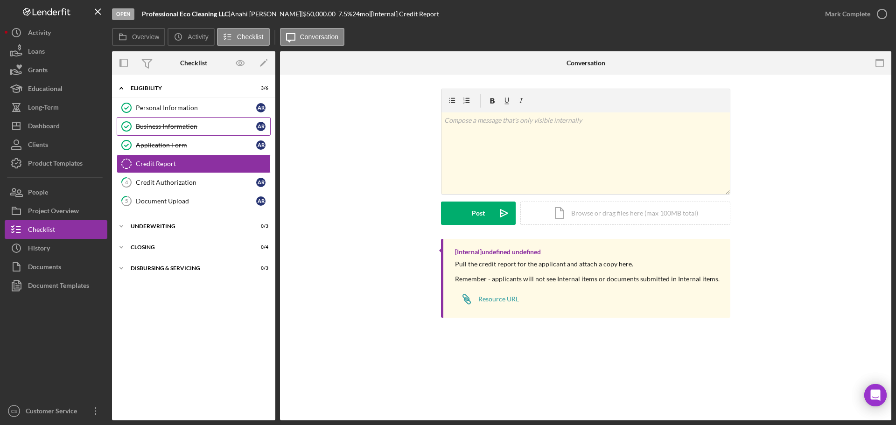
click at [197, 129] on div "Business Information" at bounding box center [196, 126] width 120 height 7
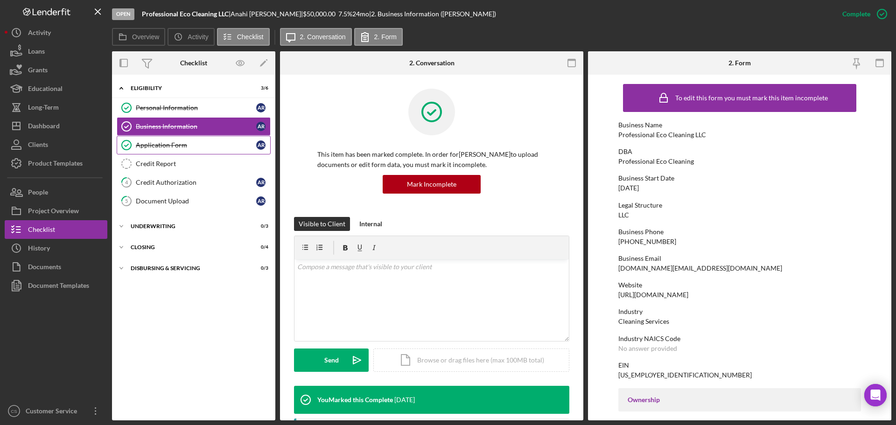
click at [197, 145] on div "Application Form" at bounding box center [196, 144] width 120 height 7
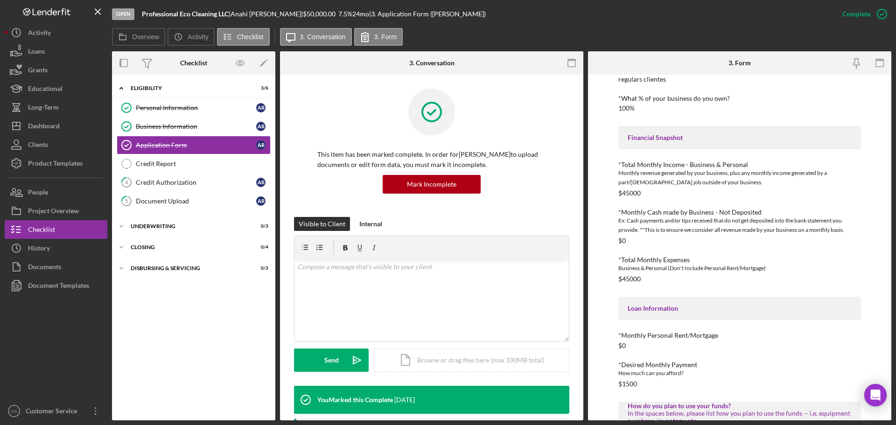
scroll to position [320, 0]
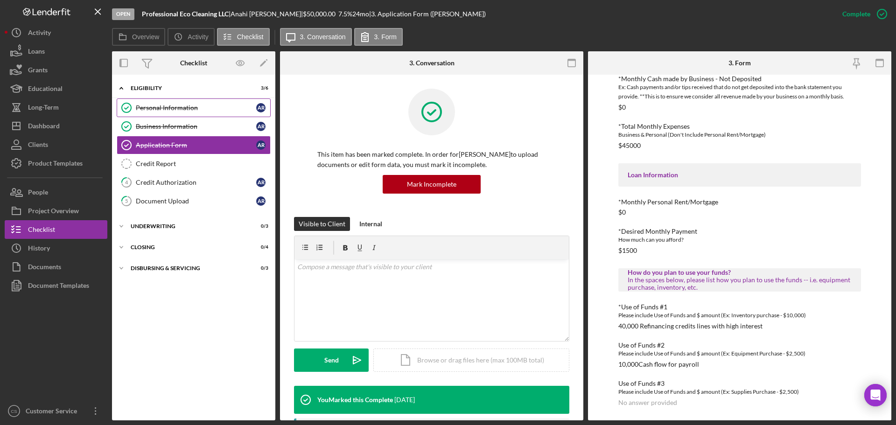
click at [212, 106] on div "Personal Information" at bounding box center [196, 107] width 120 height 7
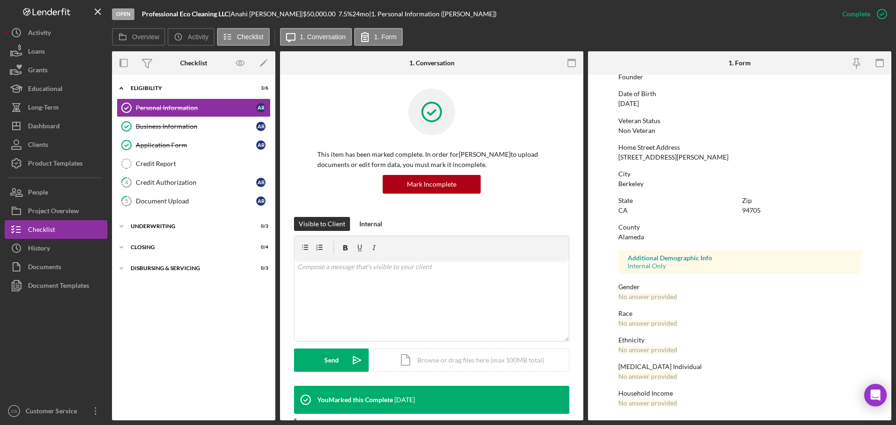
scroll to position [90, 0]
